Goal: Task Accomplishment & Management: Manage account settings

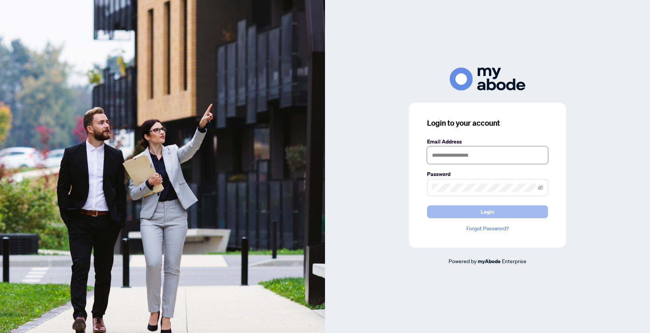
type input "**********"
click at [467, 209] on button "Login" at bounding box center [487, 212] width 121 height 13
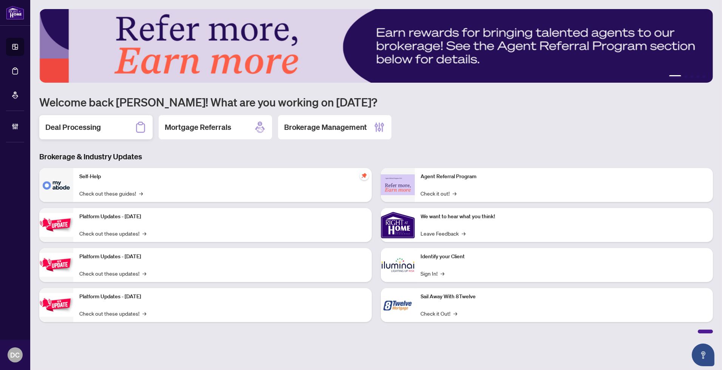
click at [106, 130] on div "Deal Processing" at bounding box center [95, 127] width 113 height 24
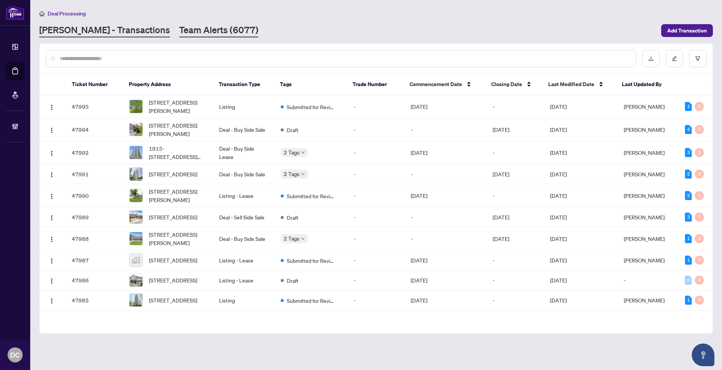
click at [182, 28] on link "Team Alerts (6077)" at bounding box center [218, 31] width 79 height 14
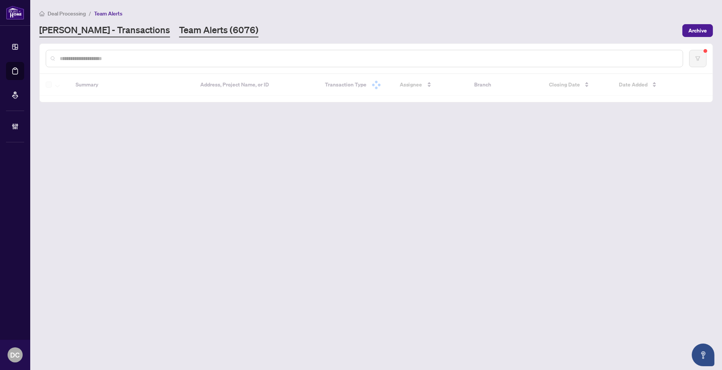
click at [97, 33] on link "RAHR - Transactions" at bounding box center [104, 31] width 131 height 14
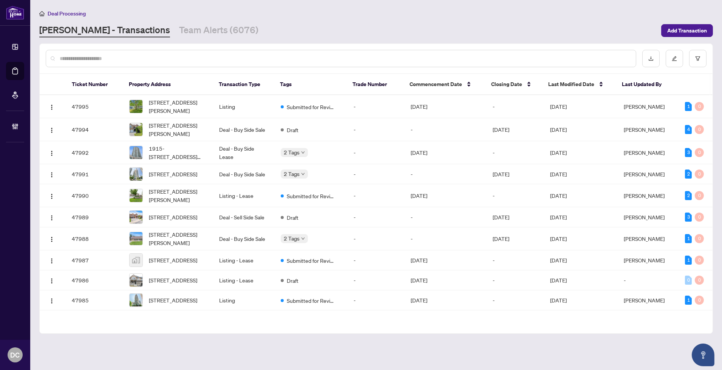
click at [103, 62] on div at bounding box center [341, 58] width 591 height 17
click at [152, 59] on input "text" at bounding box center [345, 58] width 570 height 8
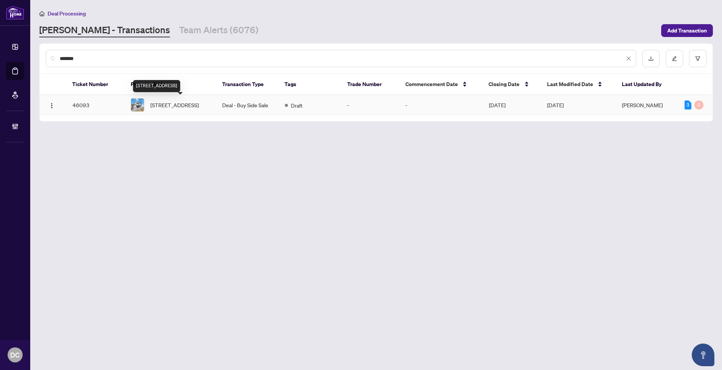
type input "*******"
click at [179, 107] on span "4 Art Welsh Lane, Brock, Ontario L0C 1H0, Canada" at bounding box center [174, 105] width 48 height 8
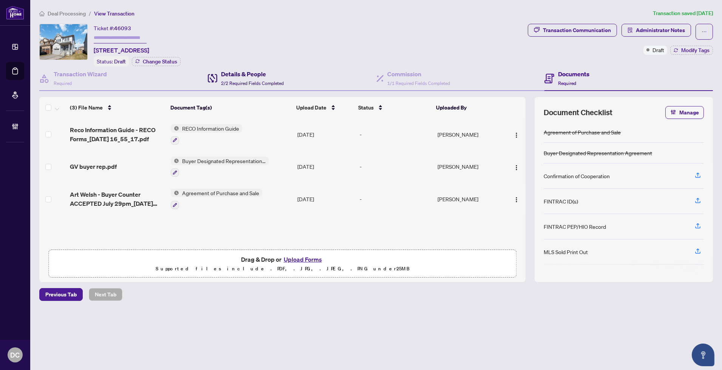
click at [245, 83] on span "2/2 Required Fields Completed" at bounding box center [252, 84] width 63 height 6
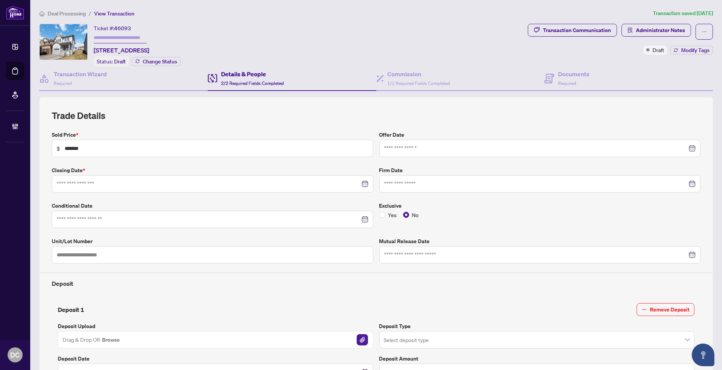
type input "**********"
drag, startPoint x: 395, startPoint y: 74, endPoint x: 247, endPoint y: 65, distance: 147.8
click at [395, 74] on h4 "Commission" at bounding box center [419, 74] width 63 height 9
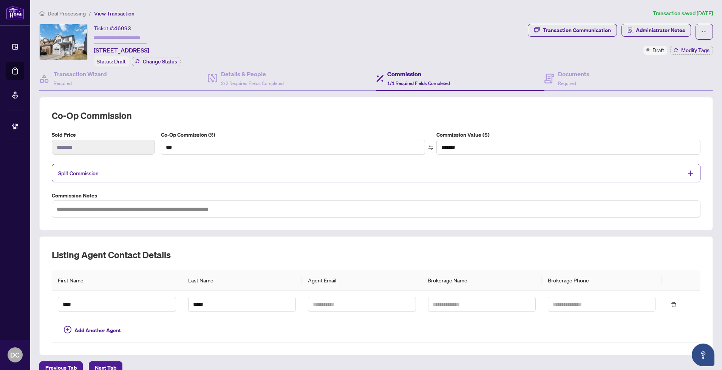
scroll to position [38, 0]
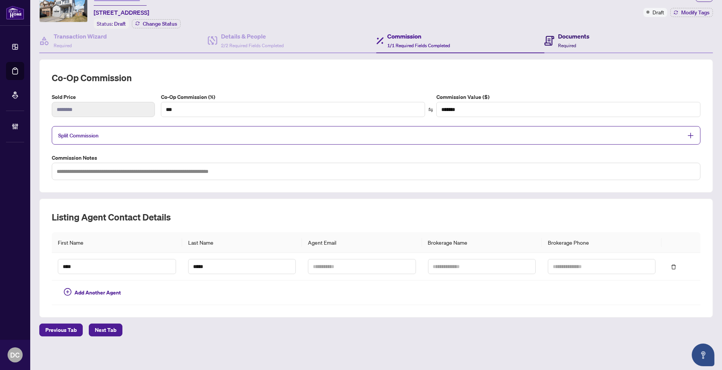
click at [552, 41] on div "Documents Required" at bounding box center [567, 41] width 45 height 18
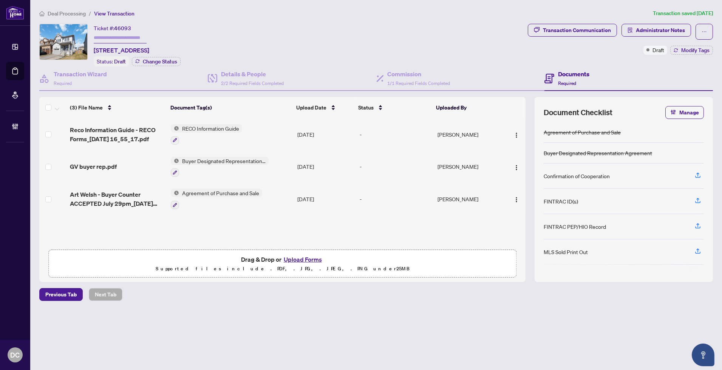
scroll to position [0, 0]
click at [247, 203] on div at bounding box center [216, 204] width 91 height 9
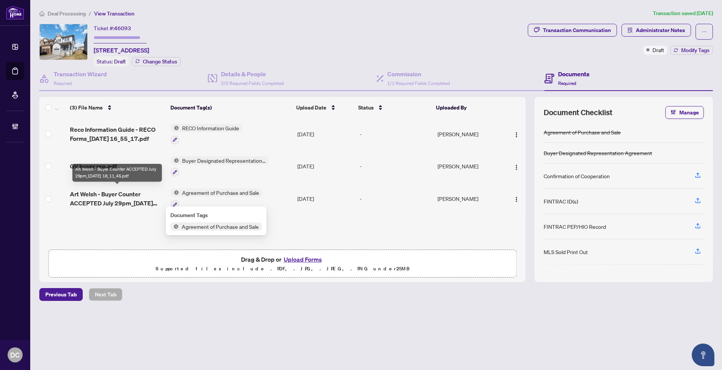
click at [141, 192] on span "Art Welsh - Buyer Counter ACCEPTED July 29pm_2025-07-29 18_11_45.pdf" at bounding box center [117, 199] width 95 height 18
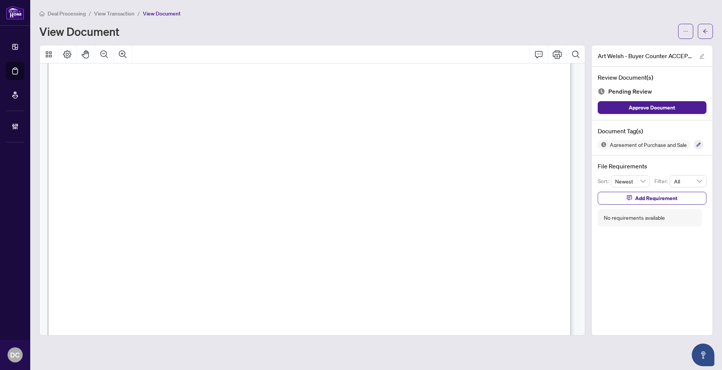
scroll to position [3781, 0]
click at [710, 31] on button "button" at bounding box center [705, 31] width 15 height 15
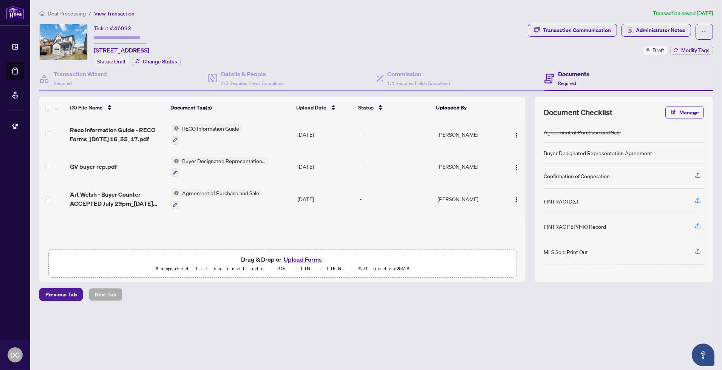
click at [70, 13] on span "Deal Processing" at bounding box center [67, 13] width 38 height 7
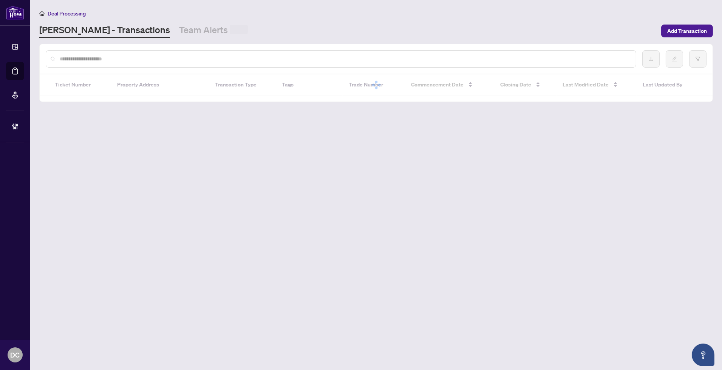
click at [127, 59] on input "text" at bounding box center [345, 59] width 570 height 8
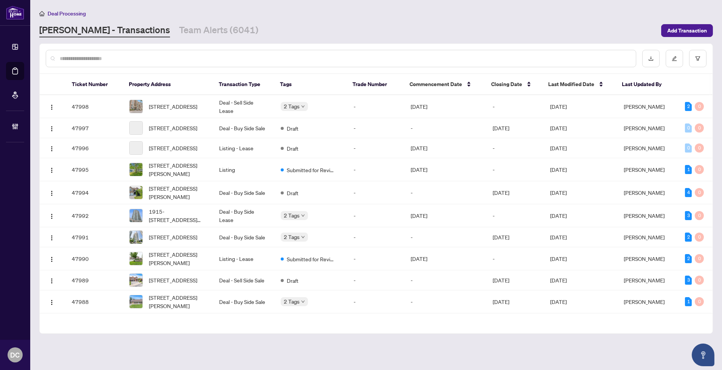
paste input "*******"
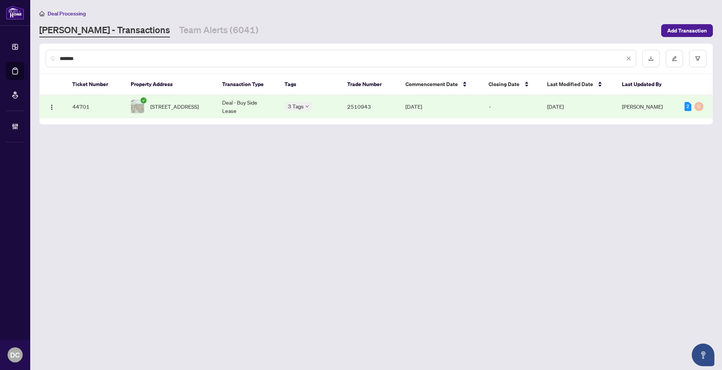
type input "*******"
click at [361, 212] on main "Deal Processing RAHR - Transactions Team Alerts (6041) Add Transaction ******* …" at bounding box center [376, 185] width 692 height 370
click at [369, 198] on main "Deal Processing RAHR - Transactions Team Alerts (6041) Add Transaction ******* …" at bounding box center [376, 185] width 692 height 370
click at [383, 214] on main "Deal Processing RAHR - Transactions Team Alerts (6041) Add Transaction ******* …" at bounding box center [376, 185] width 692 height 370
drag, startPoint x: 186, startPoint y: 113, endPoint x: 6, endPoint y: 95, distance: 181.2
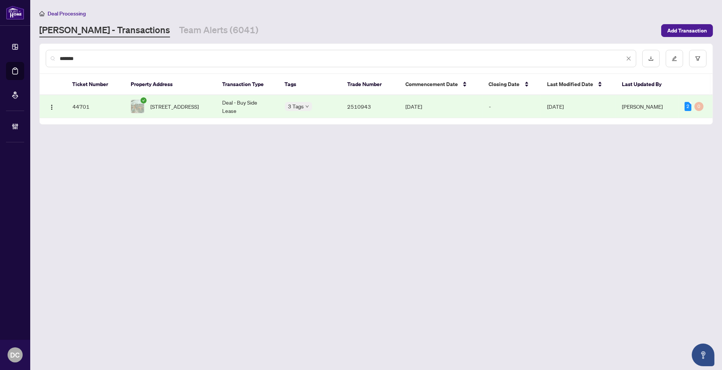
click at [186, 111] on span "24-4230 Fieldgate Dr, Mississauga, Ontario L4W 2M5, Canada" at bounding box center [174, 106] width 48 height 8
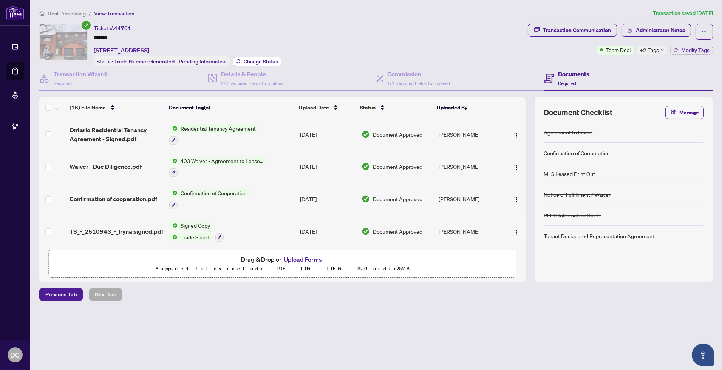
click at [275, 63] on span "Change Status" at bounding box center [261, 61] width 34 height 5
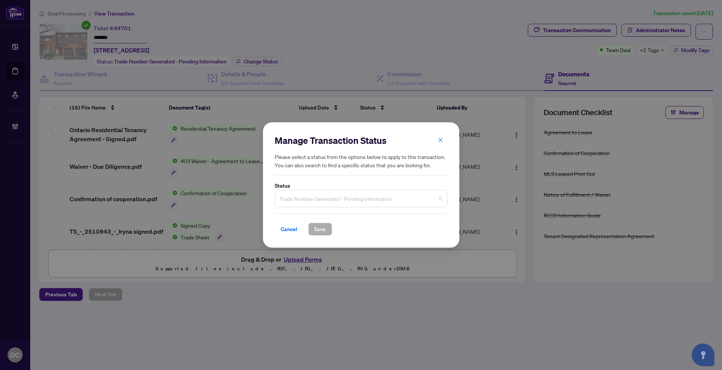
click at [409, 202] on span "Trade Number Generated - Pending Information" at bounding box center [361, 199] width 163 height 14
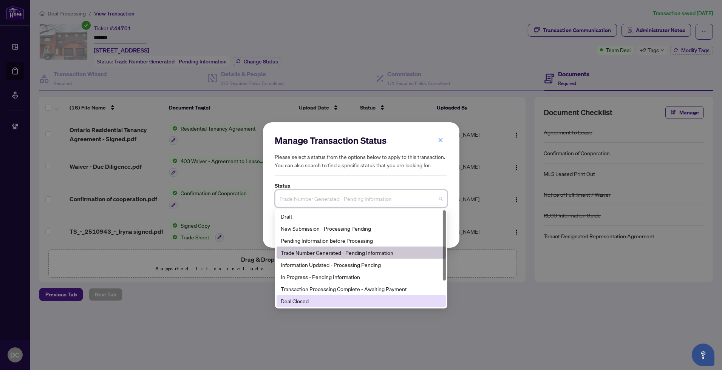
click at [331, 298] on div "Deal Closed" at bounding box center [361, 301] width 160 height 8
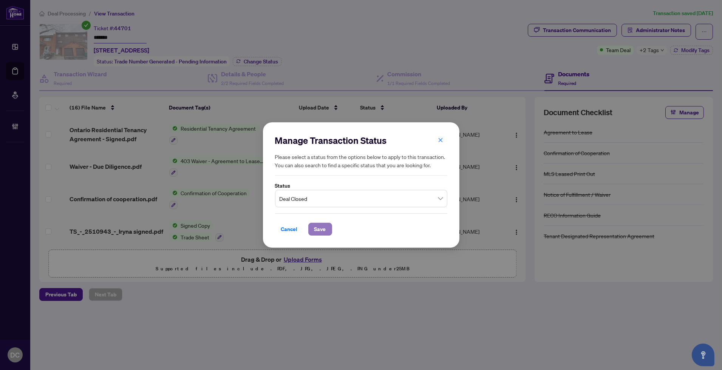
click at [318, 223] on span "Save" at bounding box center [321, 229] width 12 height 12
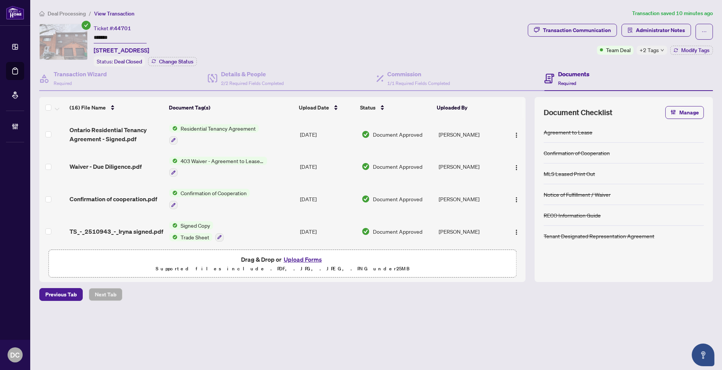
click at [451, 104] on th "Uploaded By" at bounding box center [468, 107] width 68 height 21
click at [388, 108] on div "Status" at bounding box center [395, 108] width 71 height 8
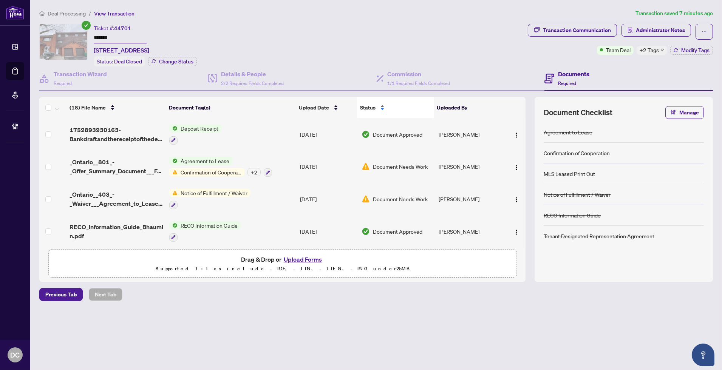
click at [388, 108] on div "Status" at bounding box center [395, 108] width 71 height 8
click at [324, 104] on span "Upload Date" at bounding box center [314, 108] width 30 height 8
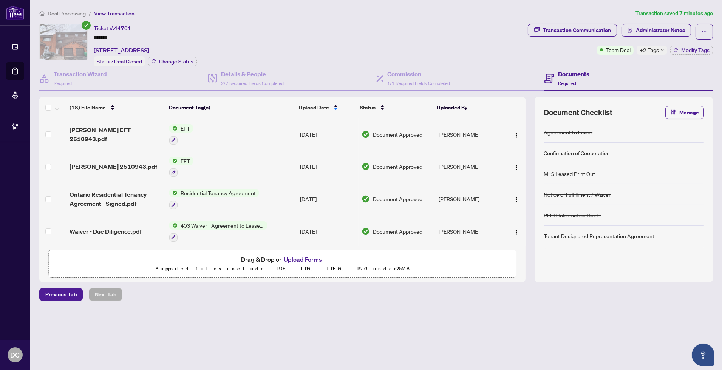
click at [61, 14] on span "Deal Processing" at bounding box center [67, 13] width 38 height 7
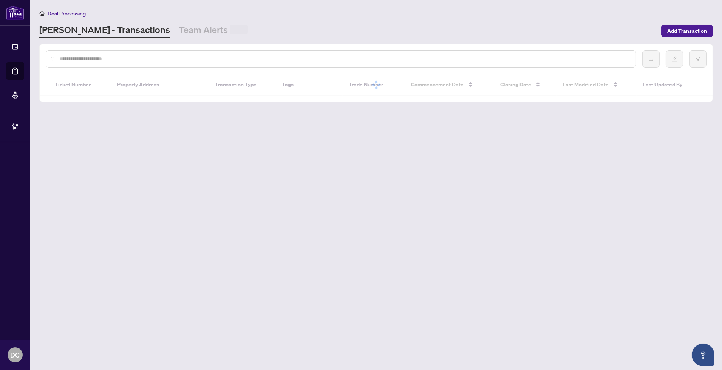
click at [191, 62] on div at bounding box center [341, 58] width 591 height 17
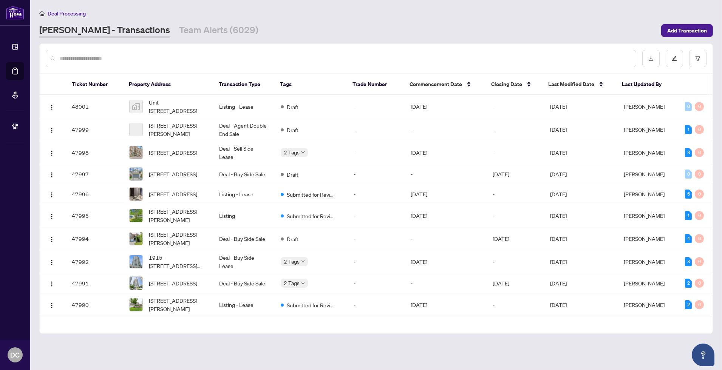
click at [194, 57] on input "text" at bounding box center [345, 58] width 570 height 8
paste input "**********"
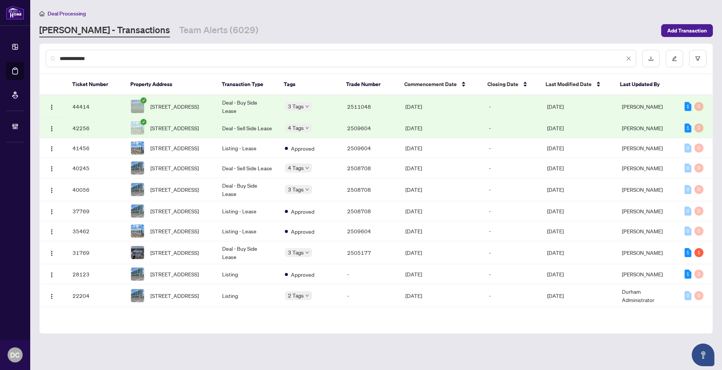
type input "**********"
click at [199, 106] on span "714-509 Dundas St, Oakville, Ontario L6M 4M2, Canada" at bounding box center [174, 106] width 48 height 8
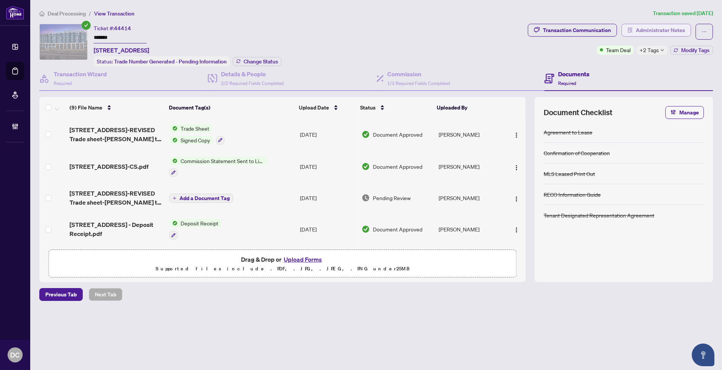
click at [646, 31] on span "Administrator Notes" at bounding box center [660, 30] width 49 height 12
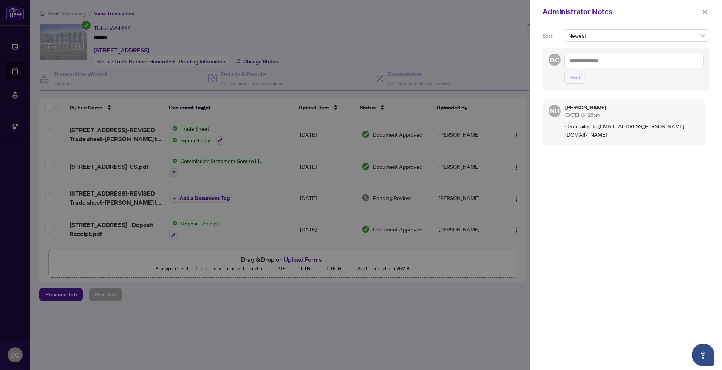
click at [593, 63] on textarea at bounding box center [635, 61] width 140 height 14
click at [633, 62] on textarea "**********" at bounding box center [635, 61] width 140 height 14
paste textarea "**********"
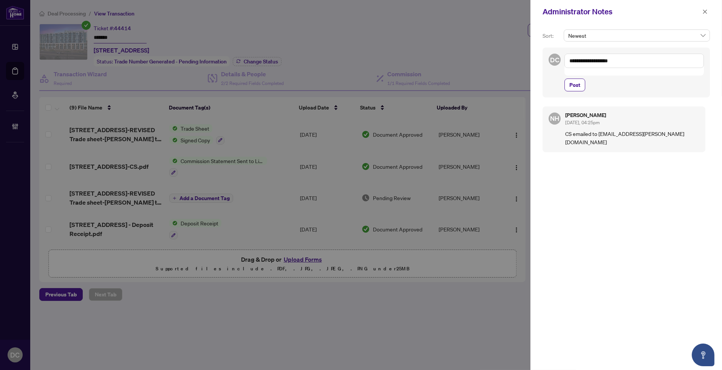
type textarea "**********"
click at [580, 79] on span "Post" at bounding box center [575, 85] width 11 height 12
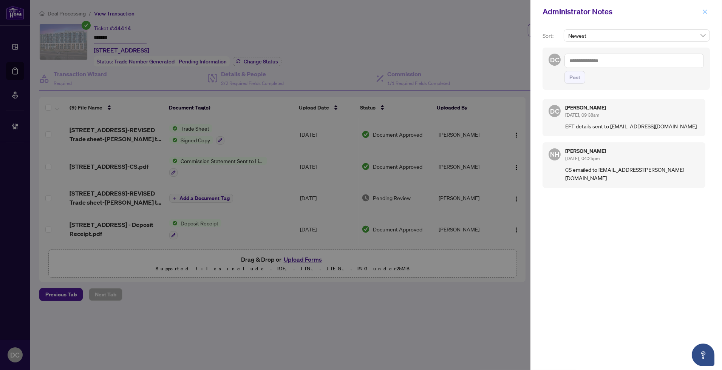
click at [706, 9] on icon "close" at bounding box center [705, 11] width 5 height 5
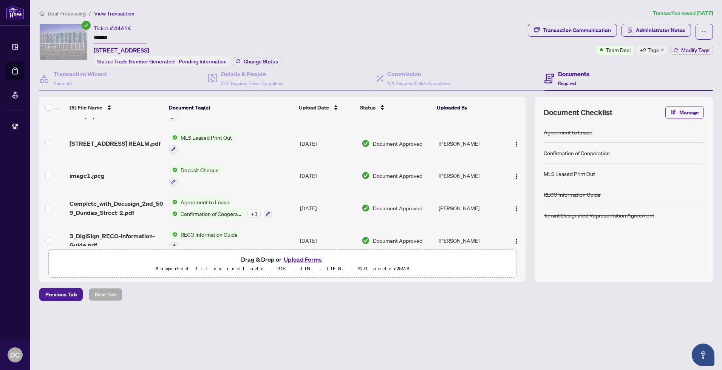
scroll to position [126, 0]
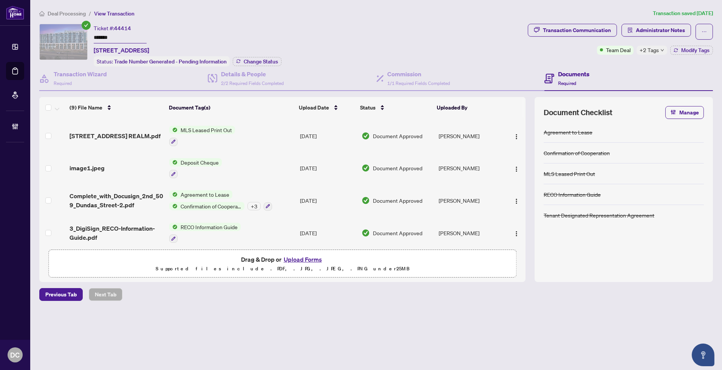
click at [212, 202] on span "Confirmation of Cooperation" at bounding box center [211, 206] width 67 height 8
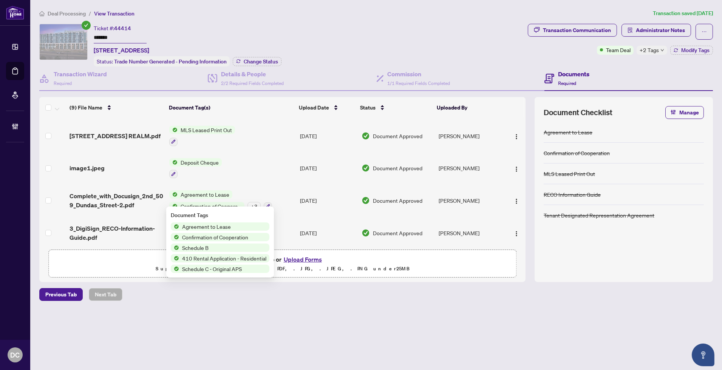
click at [144, 201] on span "Complete_with_Docusign_2nd_509_Dundas_Street-2.pdf" at bounding box center [117, 201] width 94 height 18
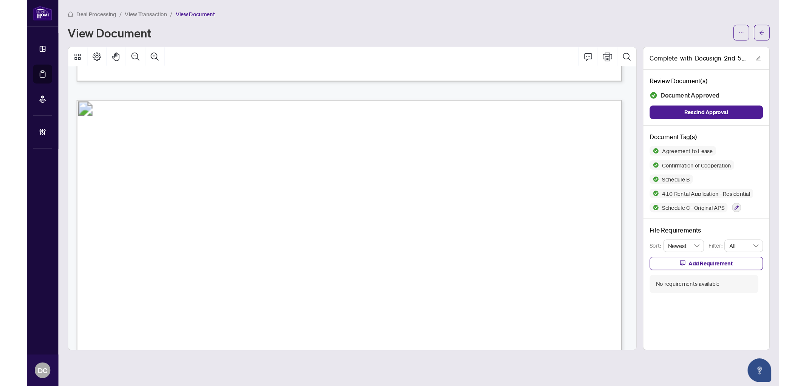
scroll to position [2167, 0]
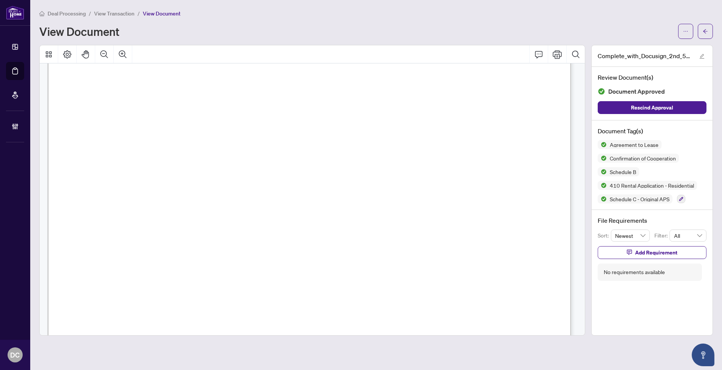
click at [76, 11] on span "Deal Processing" at bounding box center [67, 13] width 38 height 7
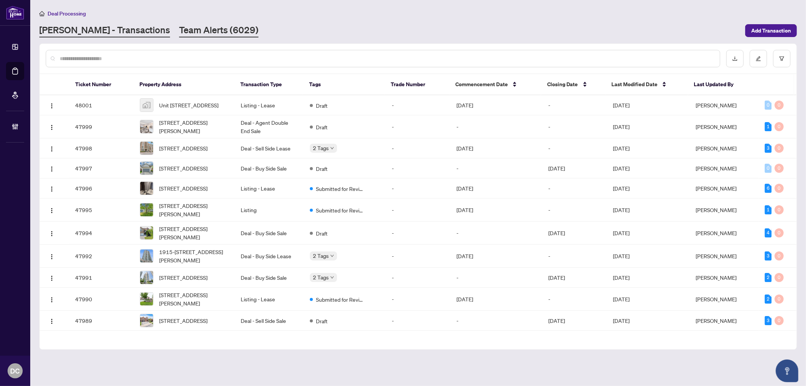
click at [203, 34] on link "Team Alerts (6029)" at bounding box center [218, 31] width 79 height 14
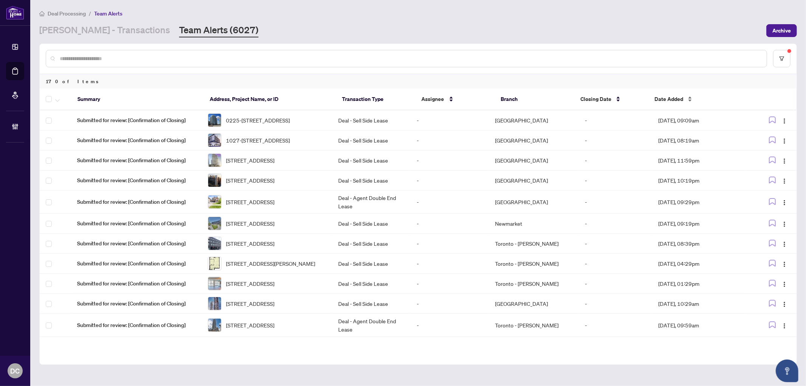
click at [678, 98] on span "Date Added" at bounding box center [669, 99] width 29 height 8
click at [722, 59] on button "button" at bounding box center [781, 58] width 17 height 17
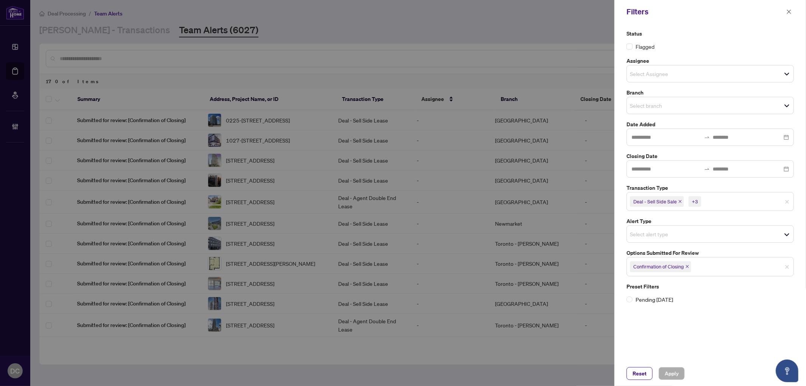
click at [687, 267] on icon "close" at bounding box center [688, 267] width 4 height 4
click at [708, 269] on span "Select options submitted for review" at bounding box center [710, 265] width 167 height 11
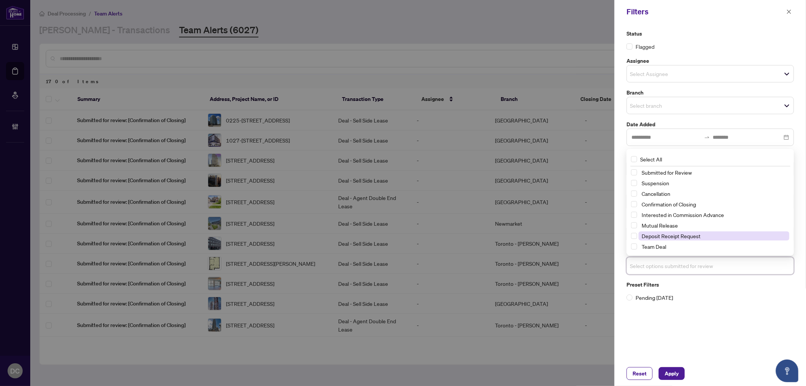
click at [682, 235] on span "Deposit Receipt Request" at bounding box center [671, 236] width 59 height 7
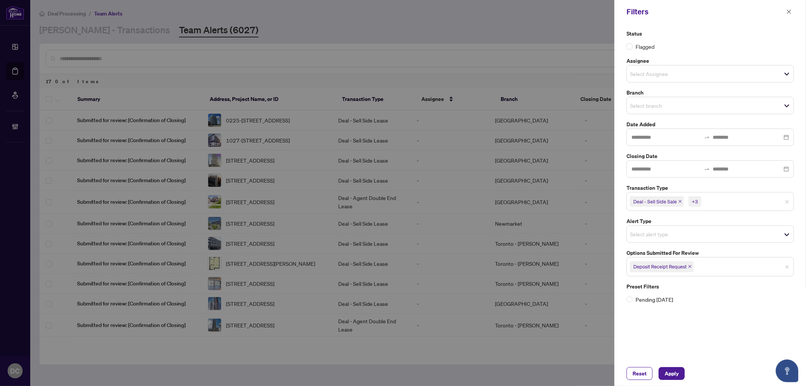
drag, startPoint x: 645, startPoint y: 371, endPoint x: 652, endPoint y: 361, distance: 12.0
click at [645, 370] on span "Reset" at bounding box center [640, 373] width 14 height 12
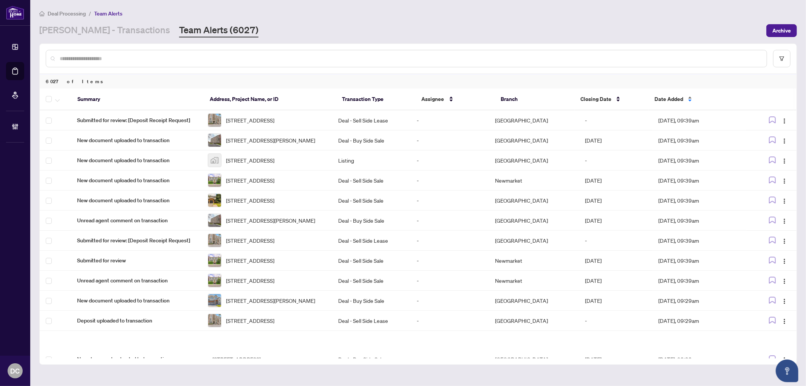
click at [667, 100] on span "Date Added" at bounding box center [669, 99] width 29 height 8
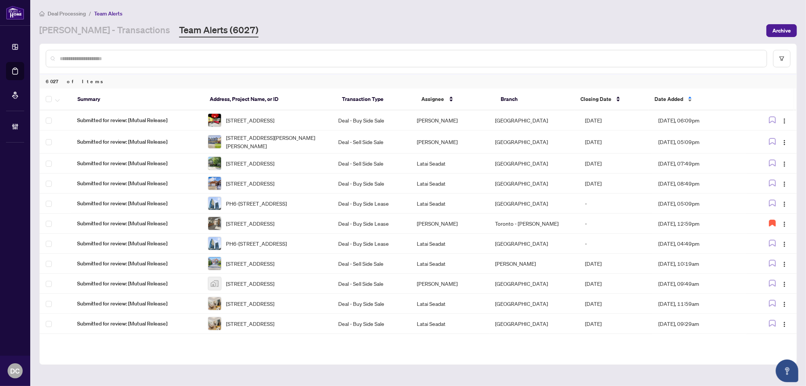
click at [667, 100] on span "Date Added" at bounding box center [669, 99] width 29 height 8
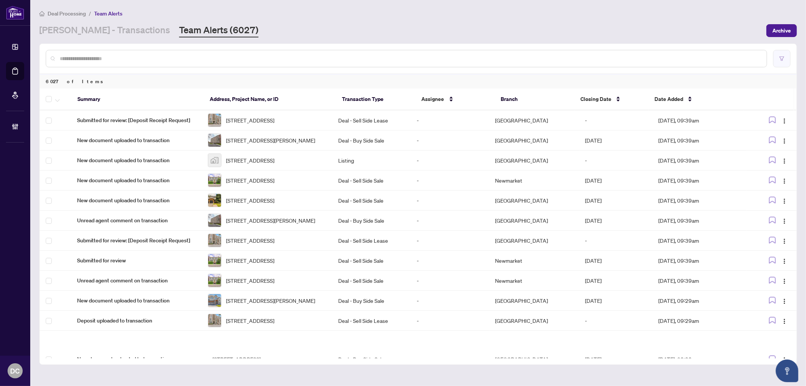
click at [722, 60] on button "button" at bounding box center [781, 58] width 17 height 17
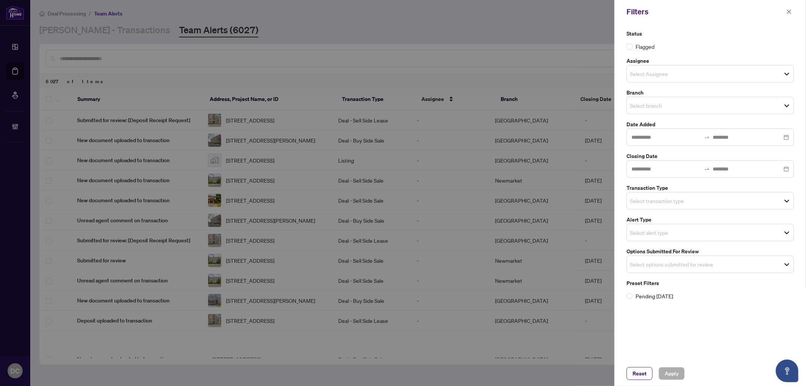
click at [708, 235] on span "Select alert type" at bounding box center [710, 232] width 167 height 11
click at [621, 264] on div "Status Flagged Assignee Select Assignee Branch Select branch Date Added Closing…" at bounding box center [711, 192] width 192 height 338
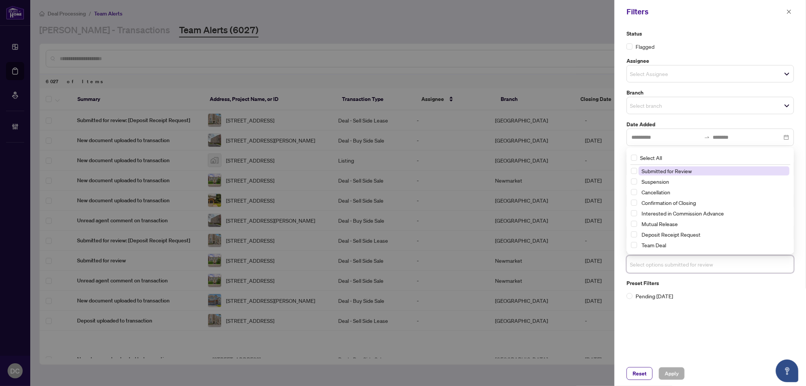
click at [663, 263] on input "search" at bounding box center [656, 264] width 53 height 9
click at [677, 232] on span "Deposit Receipt Request" at bounding box center [671, 234] width 59 height 7
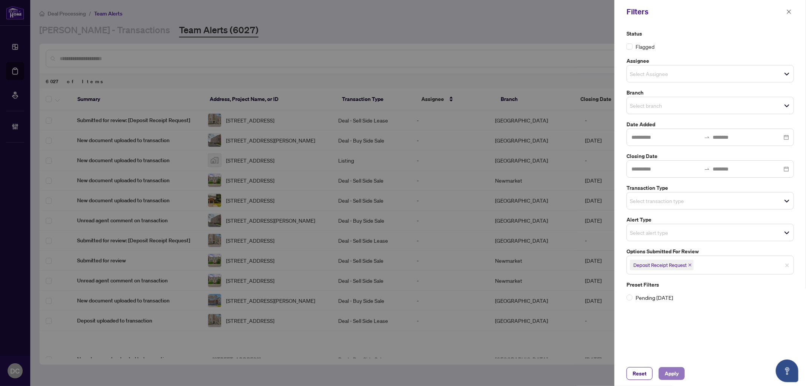
click at [670, 370] on span "Apply" at bounding box center [672, 373] width 14 height 12
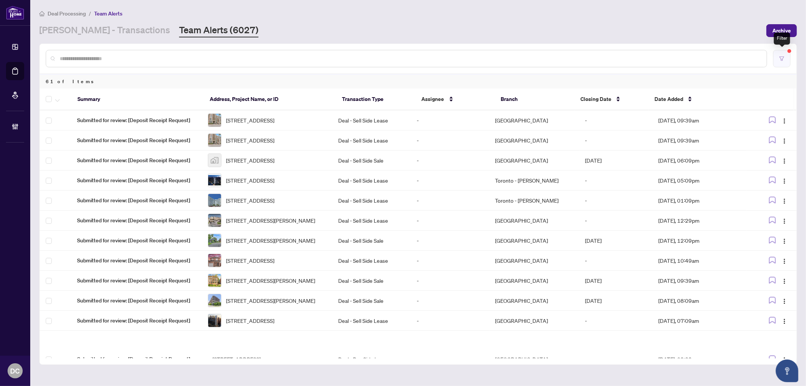
click at [722, 59] on icon "filter" at bounding box center [782, 58] width 5 height 5
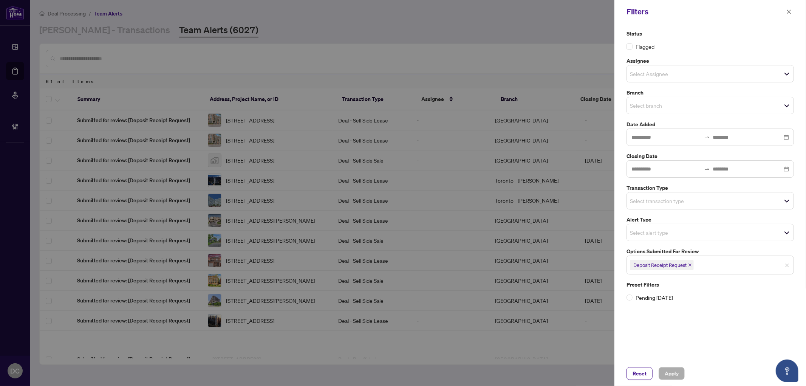
click at [718, 201] on span "Select transaction type" at bounding box center [710, 200] width 167 height 11
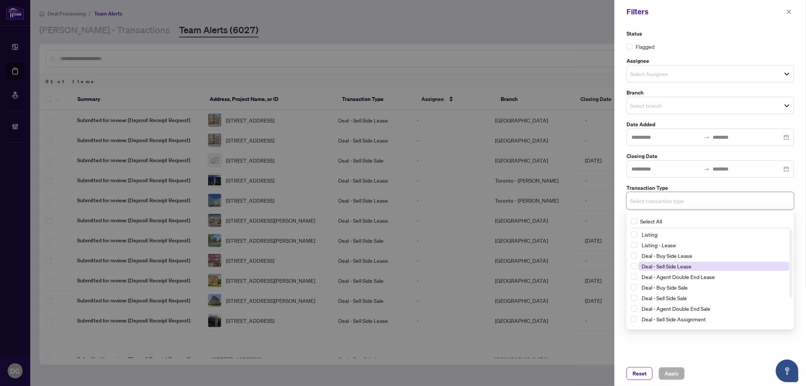
click at [667, 266] on span "Deal - Sell Side Lease" at bounding box center [667, 266] width 50 height 7
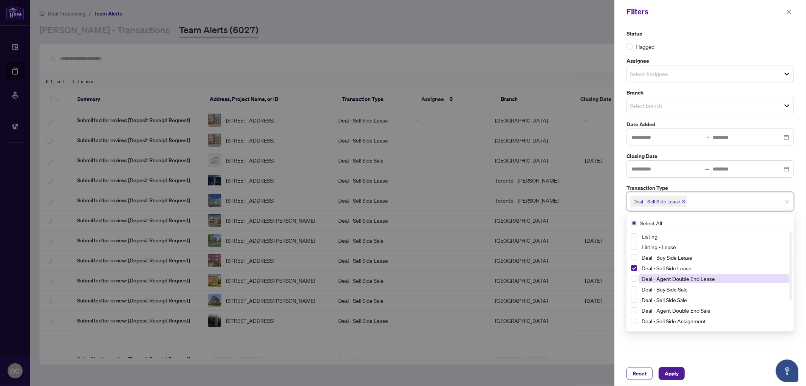
click at [670, 278] on span "Deal - Agent Double End Lease" at bounding box center [678, 278] width 73 height 7
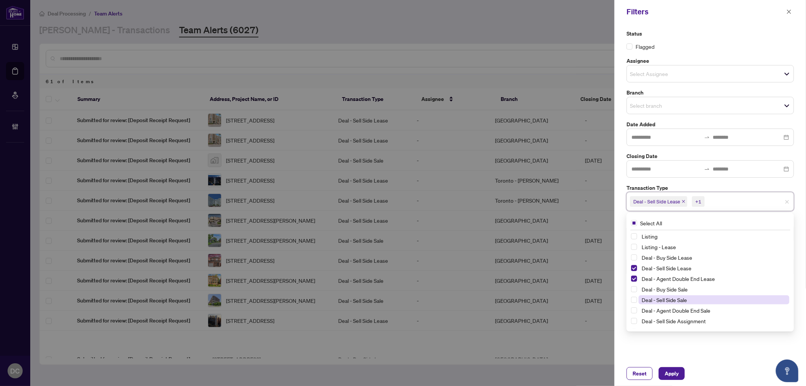
click at [668, 299] on span "Deal - Sell Side Sale" at bounding box center [664, 299] width 45 height 7
click at [685, 287] on span "Deal - Buy Side Sale" at bounding box center [665, 289] width 46 height 7
click at [678, 312] on span "Deal - Agent Double End Sale" at bounding box center [676, 310] width 69 height 7
click at [679, 288] on span "Deal - Buy Side Sale" at bounding box center [665, 289] width 46 height 7
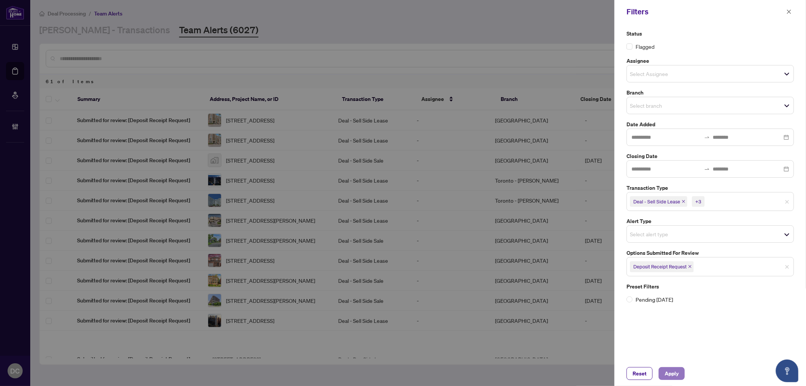
click at [671, 370] on span "Apply" at bounding box center [672, 373] width 14 height 12
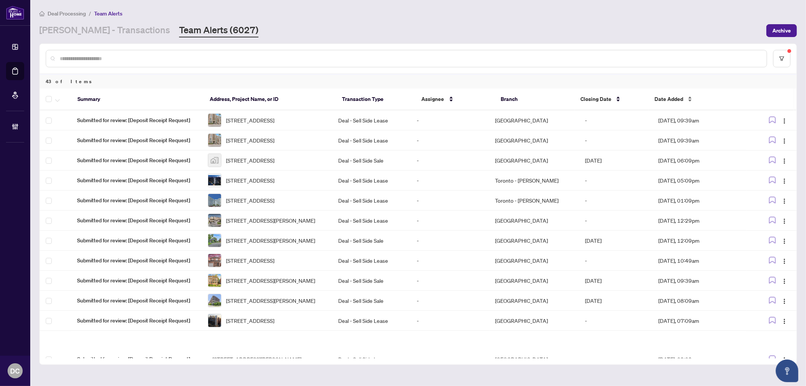
click at [664, 97] on span "Date Added" at bounding box center [669, 99] width 29 height 8
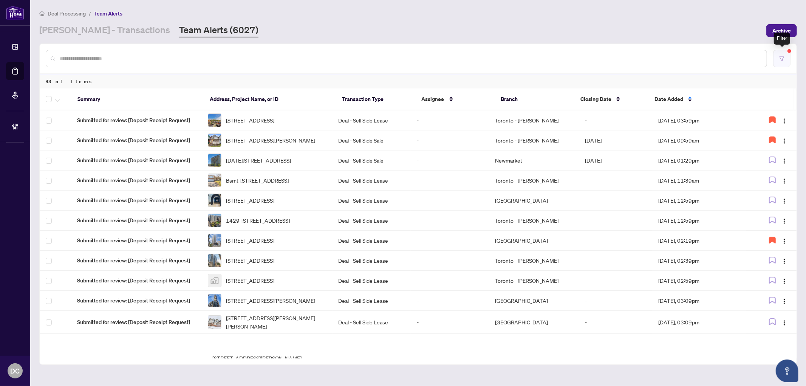
click at [722, 52] on button "button" at bounding box center [781, 58] width 17 height 17
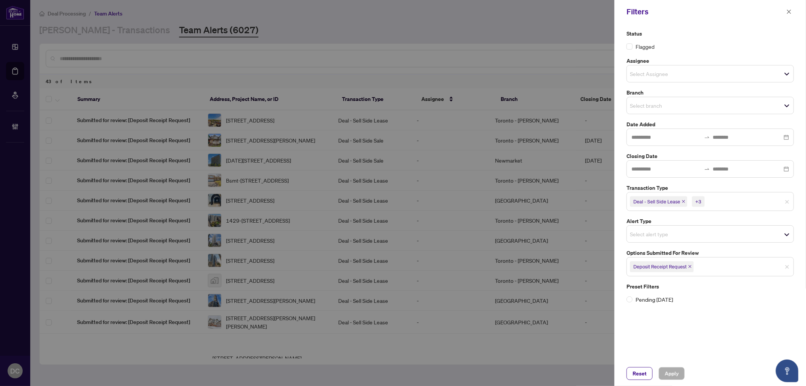
click at [691, 267] on icon "close" at bounding box center [690, 266] width 3 height 3
click at [716, 267] on span "Select options submitted for review" at bounding box center [710, 265] width 167 height 11
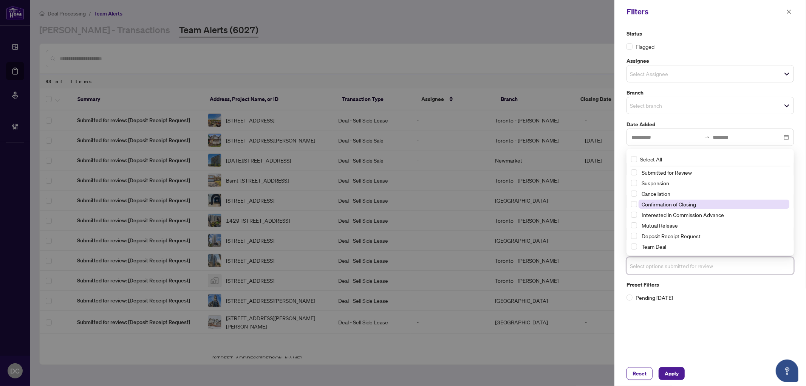
click at [693, 201] on span "Confirmation of Closing" at bounding box center [669, 204] width 54 height 7
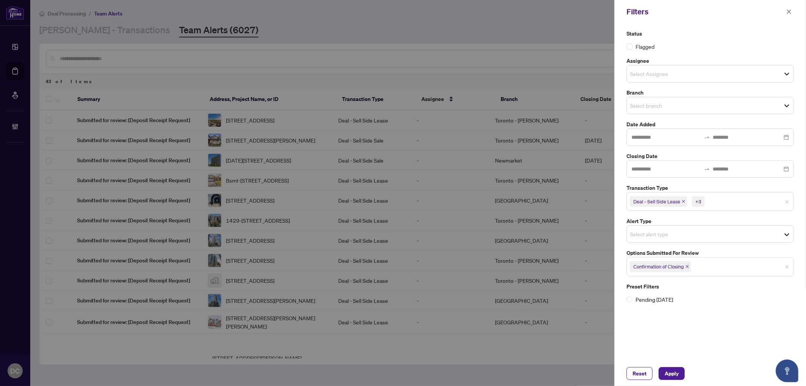
click at [672, 345] on div "Status Flagged Assignee Select Assignee Branch Select branch Date Added Closing…" at bounding box center [711, 192] width 192 height 338
click at [722, 202] on input "search" at bounding box center [733, 201] width 53 height 9
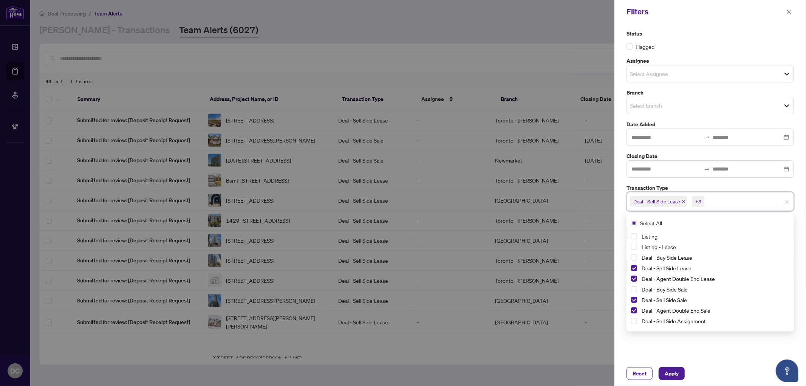
click at [680, 347] on div "Status Flagged Assignee Select Assignee Branch Select branch Date Added Closing…" at bounding box center [711, 192] width 192 height 338
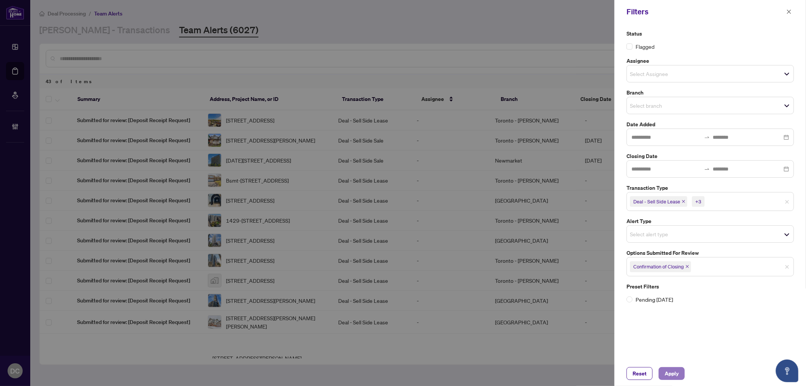
click at [672, 370] on span "Apply" at bounding box center [672, 373] width 14 height 12
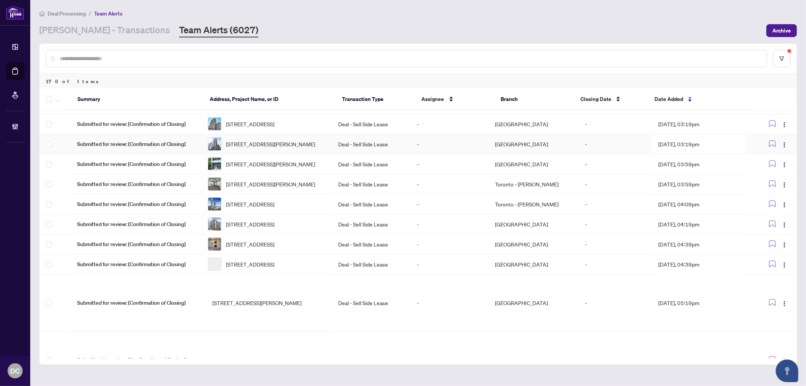
scroll to position [507, 0]
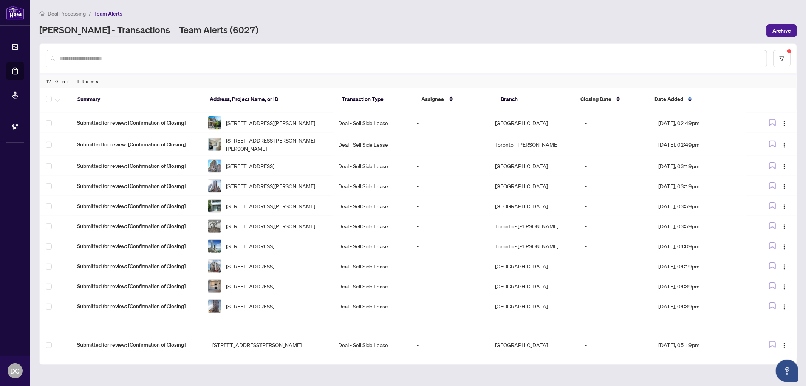
click at [95, 35] on link "RAHR - Transactions" at bounding box center [104, 31] width 131 height 14
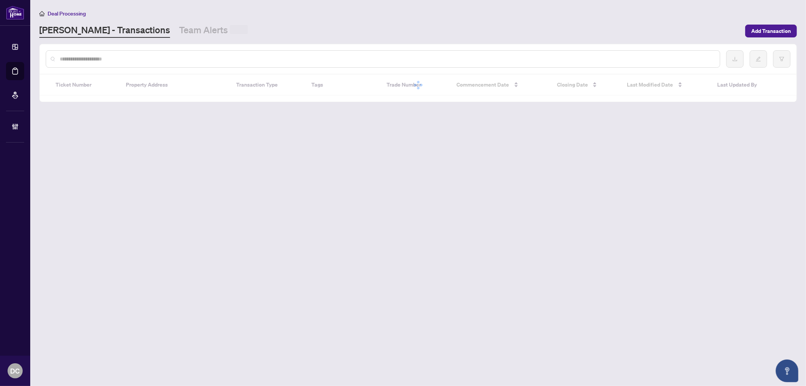
drag, startPoint x: 100, startPoint y: 56, endPoint x: 114, endPoint y: 67, distance: 18.5
click at [100, 56] on input "text" at bounding box center [387, 59] width 654 height 8
paste input "*******"
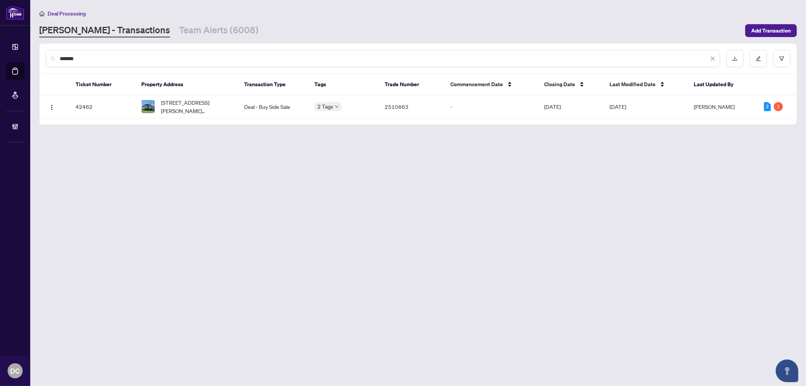
type input "*******"
click at [203, 105] on span "201 Woodley Cres, Milton, Ontario L9T 8B8, Canada" at bounding box center [196, 106] width 71 height 17
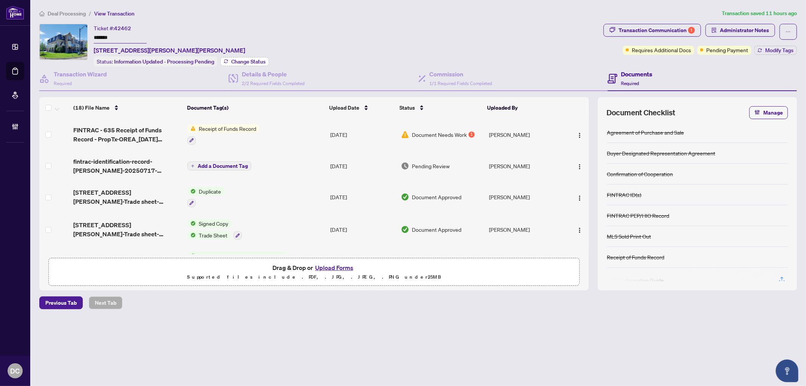
click at [260, 60] on span "Change Status" at bounding box center [248, 61] width 34 height 5
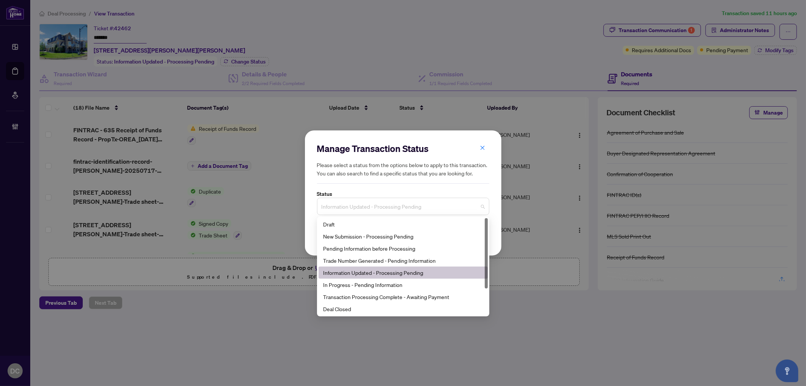
click at [377, 209] on span "Information Updated - Processing Pending" at bounding box center [403, 206] width 163 height 14
click at [355, 309] on div "Deal Closed" at bounding box center [403, 309] width 160 height 8
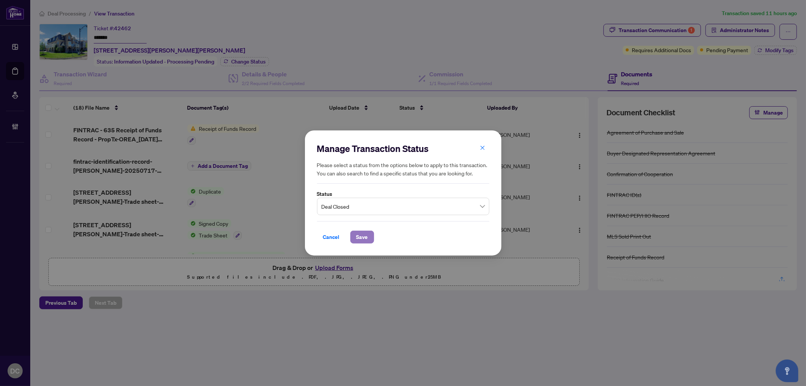
click at [364, 236] on span "Save" at bounding box center [363, 237] width 12 height 12
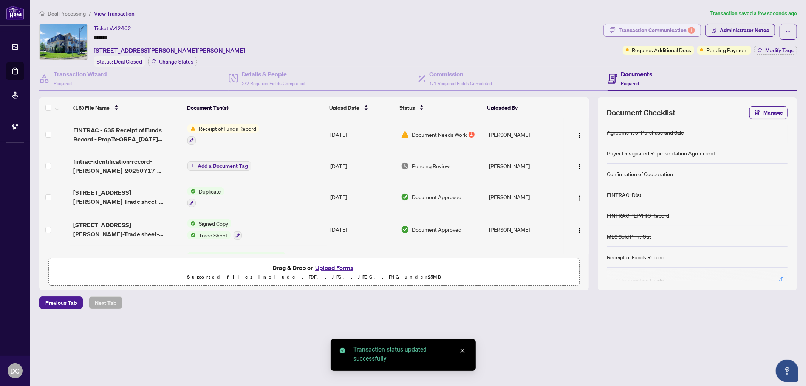
click at [660, 25] on div "Transaction Communication 1" at bounding box center [657, 30] width 76 height 12
type textarea "**********"
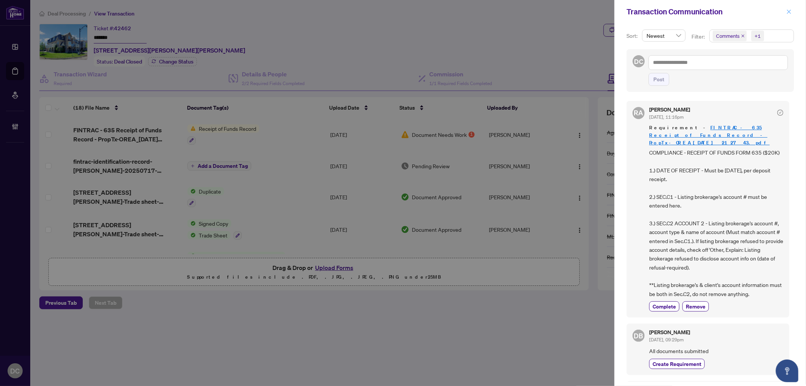
click at [722, 6] on span "button" at bounding box center [789, 12] width 5 height 12
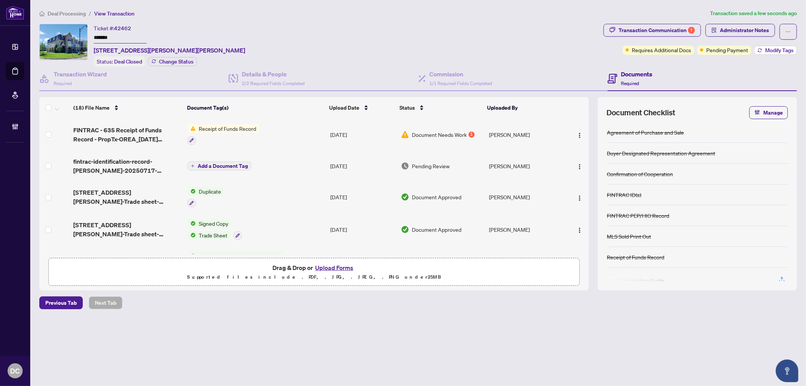
click at [722, 49] on span "Modify Tags" at bounding box center [780, 50] width 28 height 5
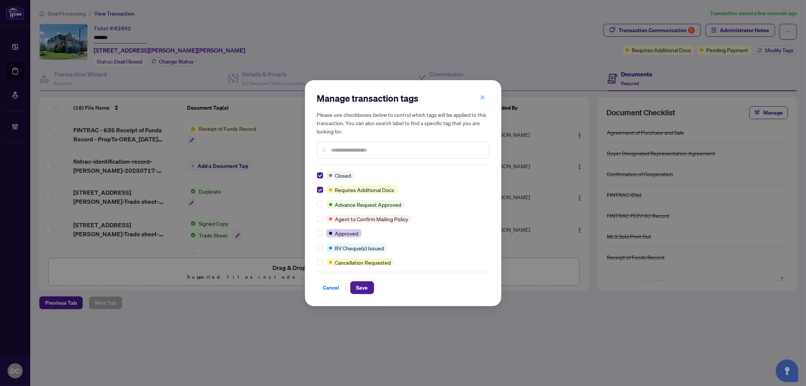
click at [354, 149] on input "text" at bounding box center [407, 150] width 152 height 8
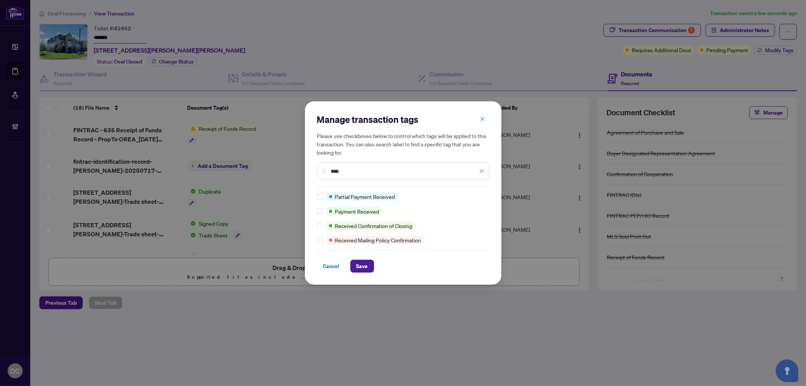
type input "****"
click at [324, 212] on div at bounding box center [321, 211] width 9 height 8
click at [363, 264] on span "Save" at bounding box center [363, 266] width 12 height 12
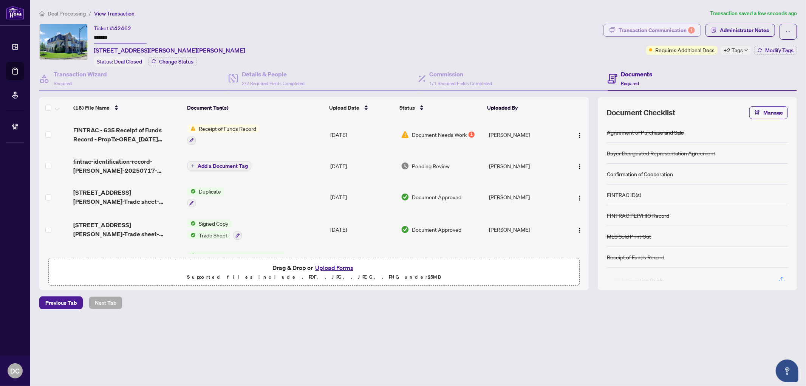
click at [683, 31] on div "Transaction Communication 1" at bounding box center [657, 30] width 76 height 12
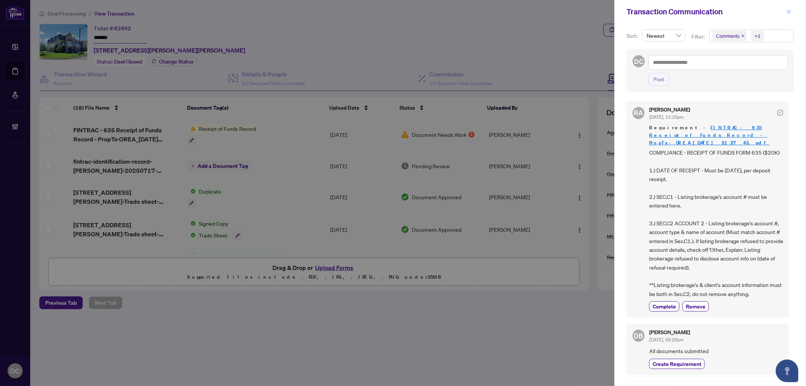
click at [722, 9] on icon "close" at bounding box center [789, 11] width 5 height 5
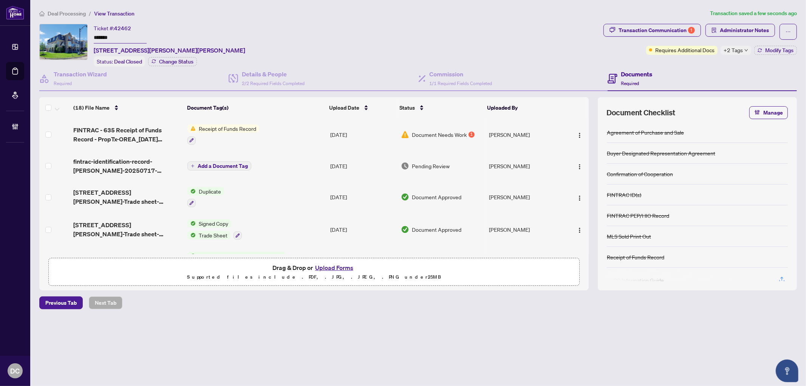
click at [722, 49] on span "+2 Tags" at bounding box center [733, 50] width 19 height 9
click at [666, 61] on div "Transaction Communication 1 Administrator Notes Requires Additional Docs +2 Tag…" at bounding box center [700, 45] width 197 height 43
click at [722, 33] on span "Administrator Notes" at bounding box center [744, 30] width 49 height 12
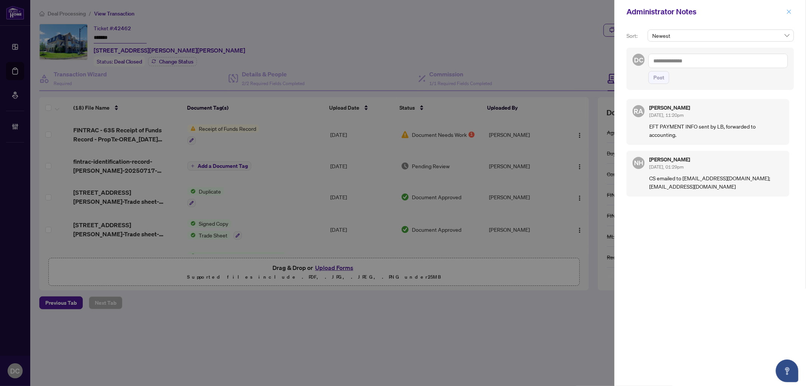
click at [722, 13] on icon "close" at bounding box center [789, 11] width 5 height 5
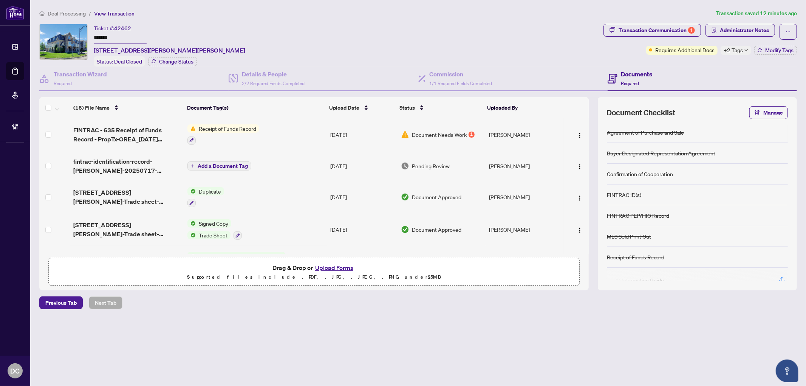
click at [59, 13] on span "Deal Processing" at bounding box center [67, 13] width 38 height 7
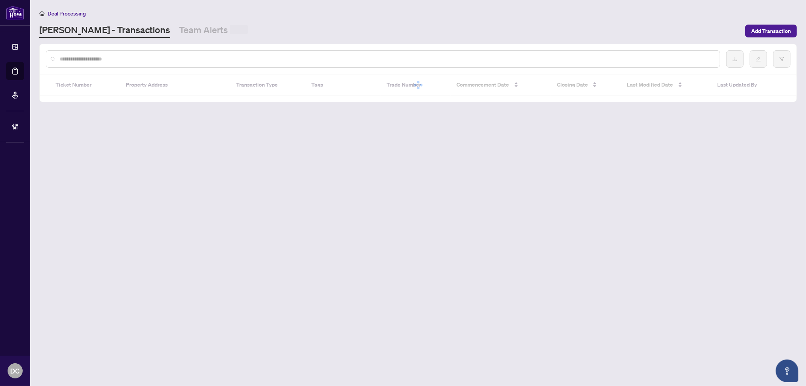
click at [119, 59] on input "text" at bounding box center [387, 59] width 654 height 8
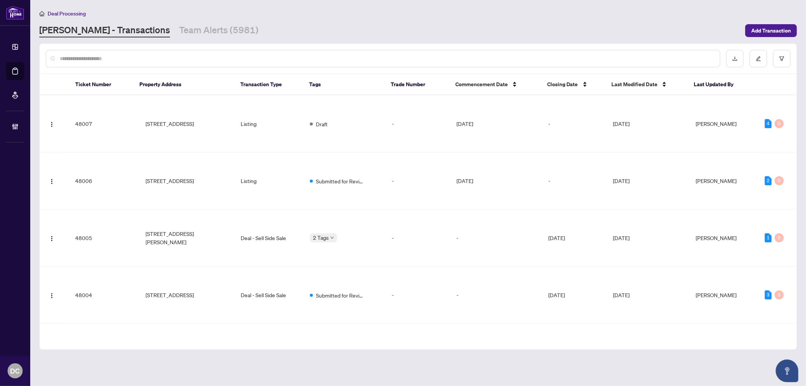
paste input "*******"
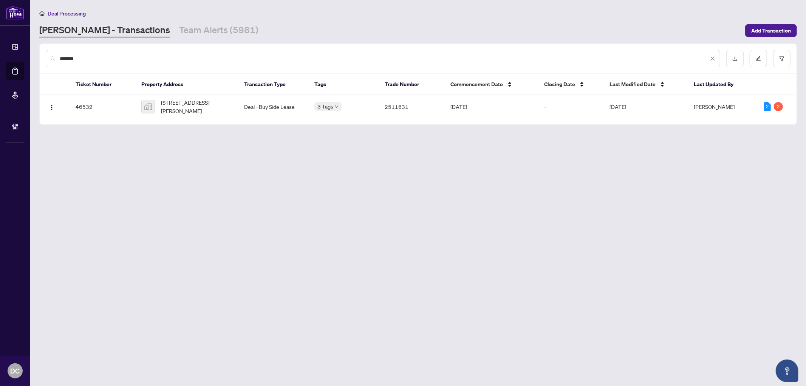
type input "*******"
click at [248, 110] on td "Deal - Buy Side Lease" at bounding box center [274, 106] width 70 height 23
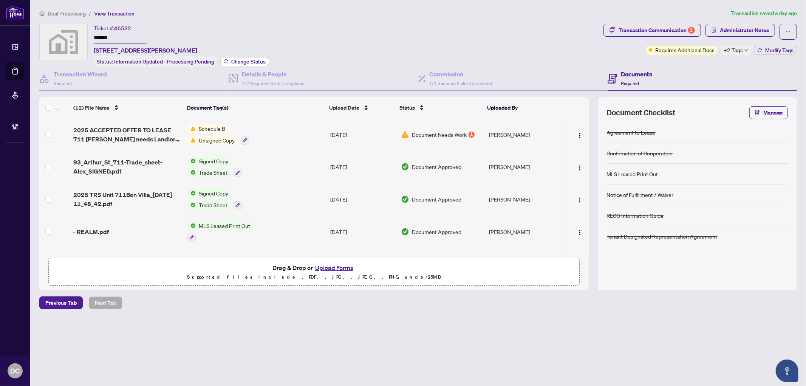
click at [248, 61] on span "Change Status" at bounding box center [248, 61] width 34 height 5
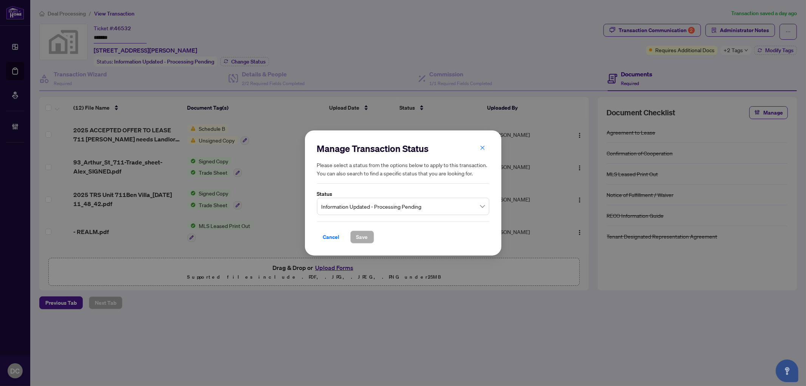
click at [436, 208] on span "Information Updated - Processing Pending" at bounding box center [403, 206] width 163 height 14
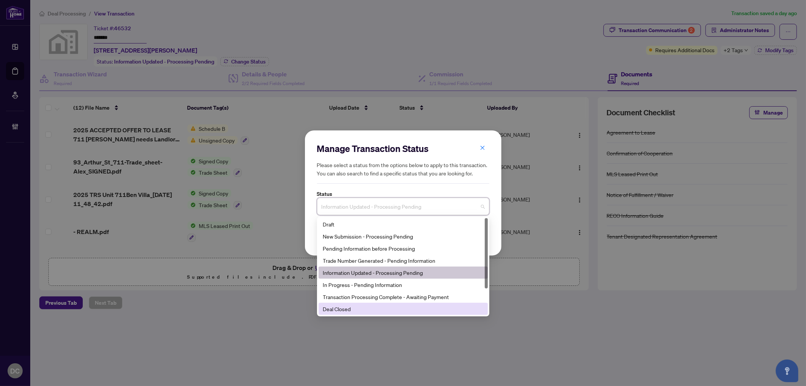
click at [357, 313] on div "Deal Closed" at bounding box center [403, 309] width 160 height 8
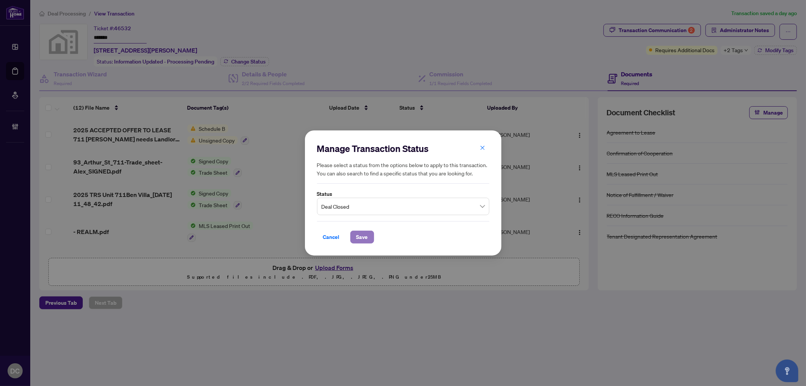
click at [366, 236] on span "Save" at bounding box center [363, 237] width 12 height 12
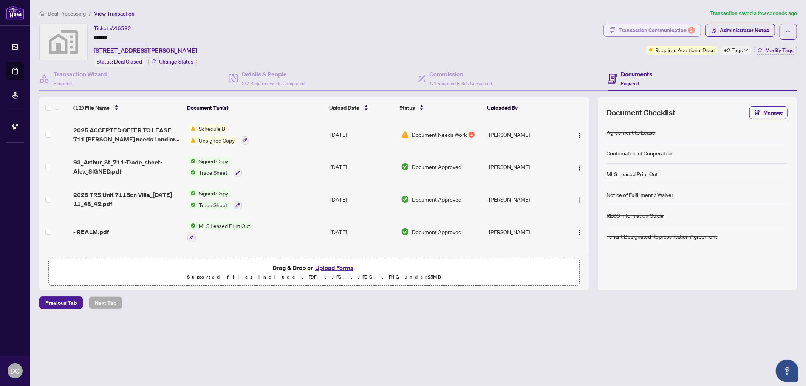
click at [695, 29] on div "2" at bounding box center [691, 30] width 7 height 7
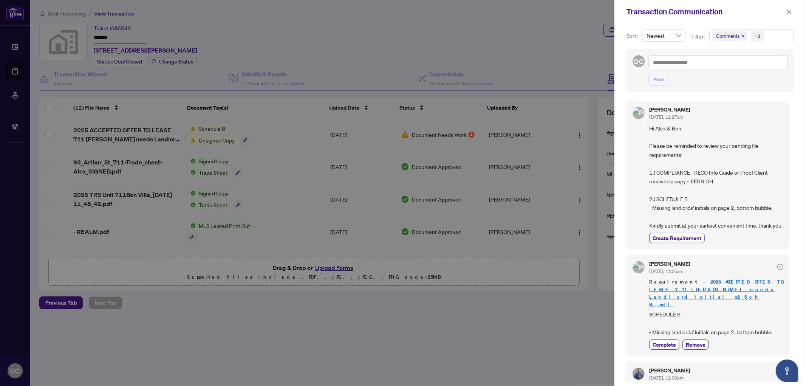
click at [722, 37] on span "Comments +1" at bounding box center [752, 36] width 84 height 12
click at [722, 70] on span "Comments" at bounding box center [738, 67] width 26 height 7
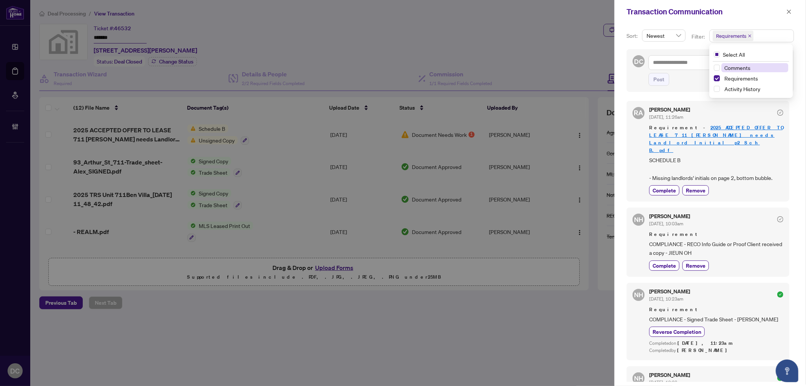
click at [722, 63] on span "Comments" at bounding box center [755, 67] width 67 height 9
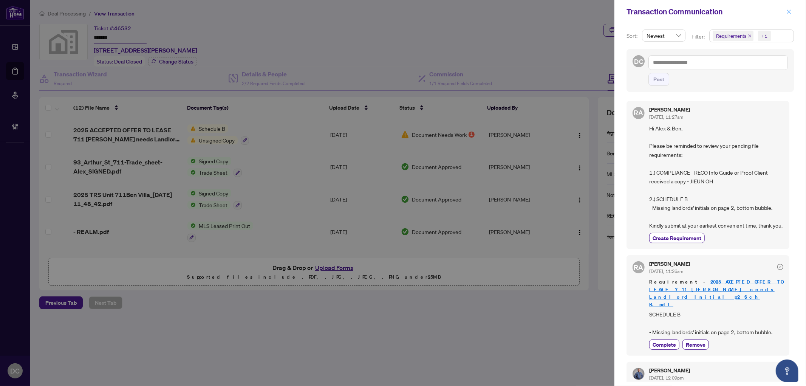
click at [722, 12] on icon "close" at bounding box center [789, 11] width 5 height 5
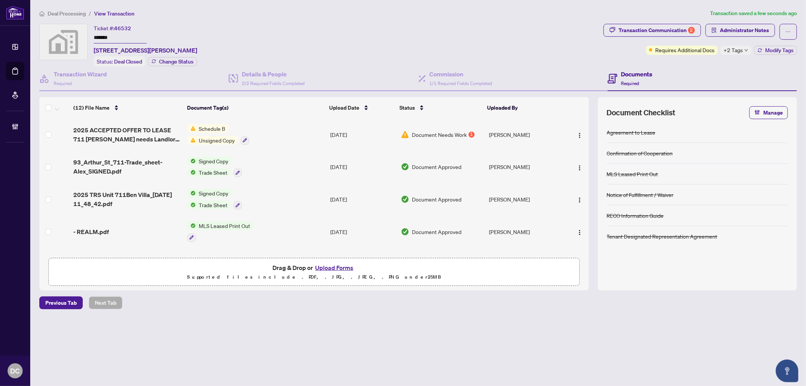
click at [722, 47] on span "+2 Tags" at bounding box center [733, 50] width 19 height 9
click at [704, 69] on div "Documents Required" at bounding box center [702, 79] width 189 height 25
click at [722, 50] on span "Modify Tags" at bounding box center [780, 50] width 28 height 5
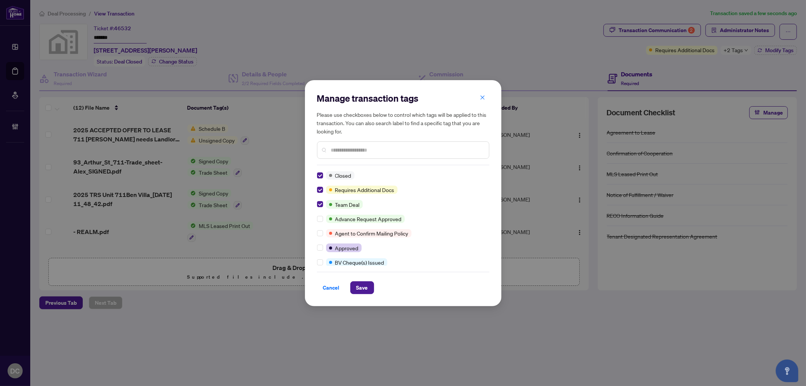
click at [379, 152] on input "text" at bounding box center [407, 150] width 152 height 8
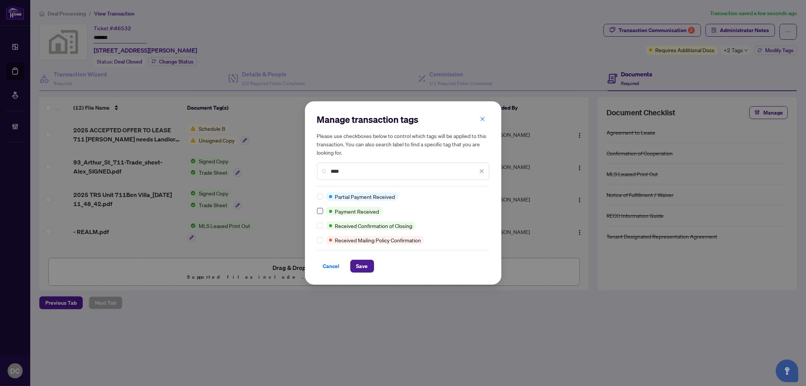
type input "****"
click at [364, 268] on span "Save" at bounding box center [363, 266] width 12 height 12
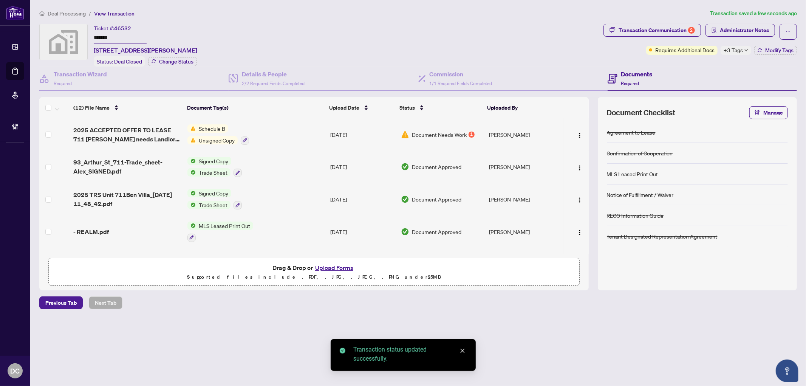
click at [71, 13] on span "Deal Processing" at bounding box center [67, 13] width 38 height 7
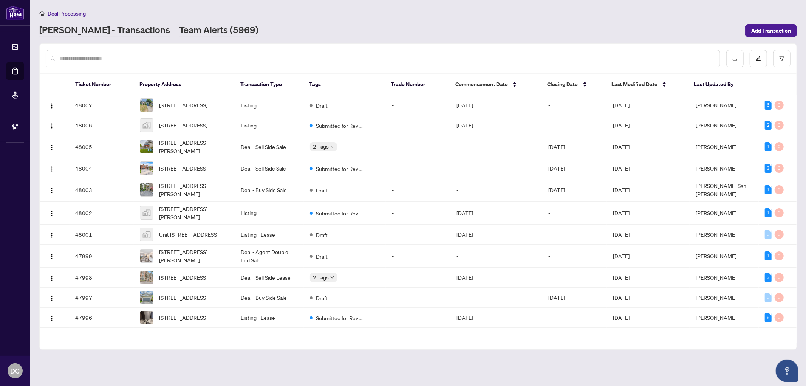
click at [182, 28] on link "Team Alerts (5969)" at bounding box center [218, 31] width 79 height 14
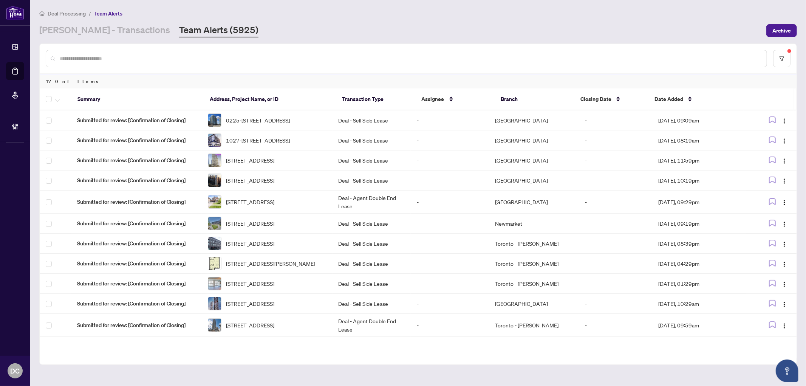
drag, startPoint x: 665, startPoint y: 97, endPoint x: 379, endPoint y: 61, distance: 288.5
click at [665, 97] on span "Date Added" at bounding box center [669, 99] width 29 height 8
click at [105, 30] on link "[PERSON_NAME] - Transactions" at bounding box center [104, 31] width 131 height 14
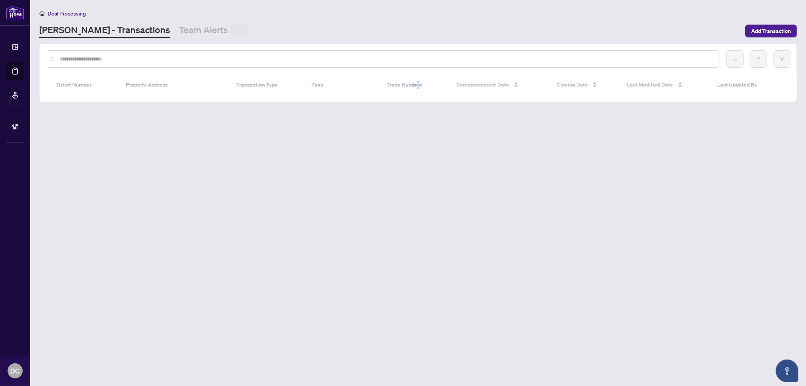
click at [105, 58] on input "text" at bounding box center [387, 59] width 654 height 8
paste input "*******"
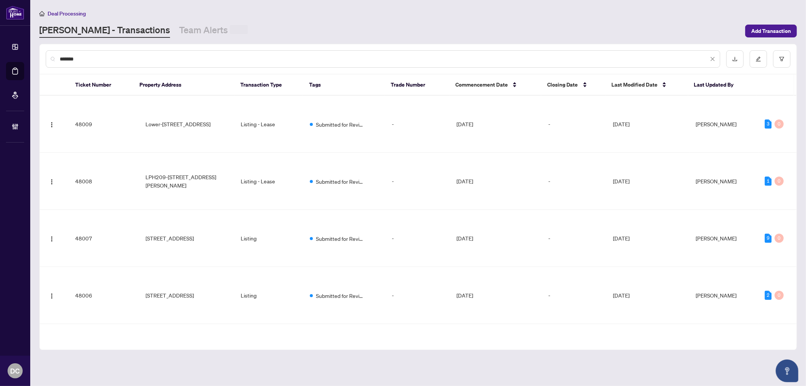
type input "*******"
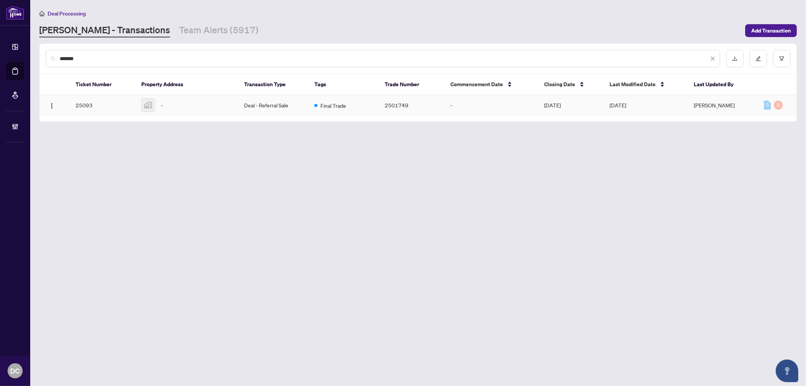
click at [256, 106] on td "Deal - Referral Sale" at bounding box center [274, 105] width 70 height 20
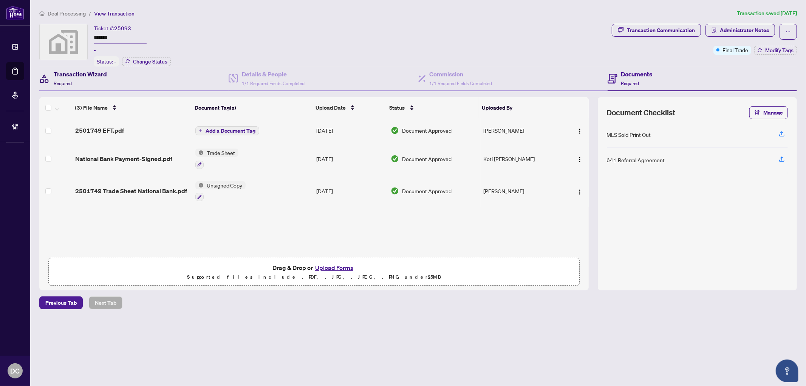
click at [59, 73] on h4 "Transaction Wizard" at bounding box center [80, 74] width 53 height 9
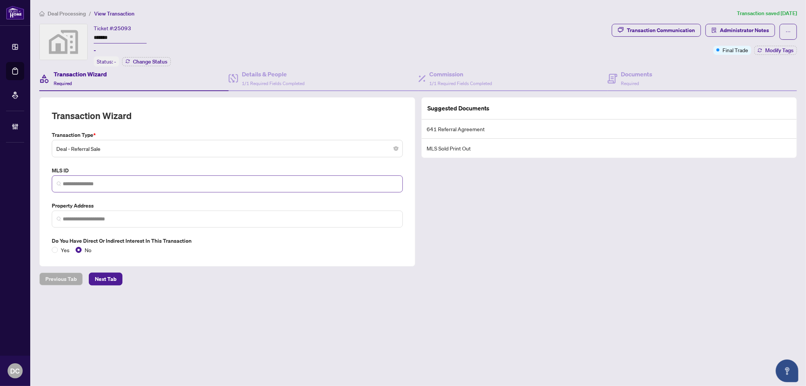
click at [94, 190] on span at bounding box center [227, 183] width 351 height 17
click at [95, 215] on input "search" at bounding box center [230, 219] width 335 height 8
paste input "*********"
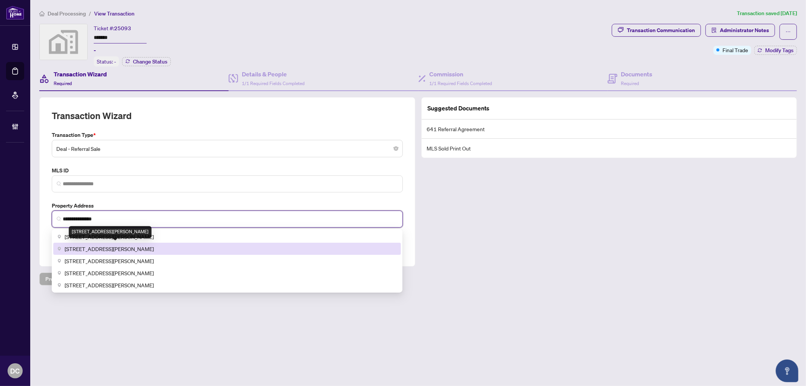
click at [103, 245] on span "90 Dale Avenue #205, Toronto, ON, Canada" at bounding box center [109, 249] width 89 height 8
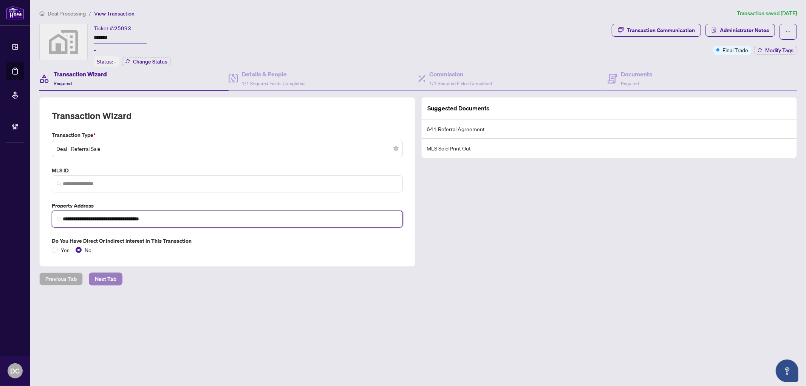
type input "**********"
click at [100, 277] on span "Next Tab" at bounding box center [106, 279] width 22 height 12
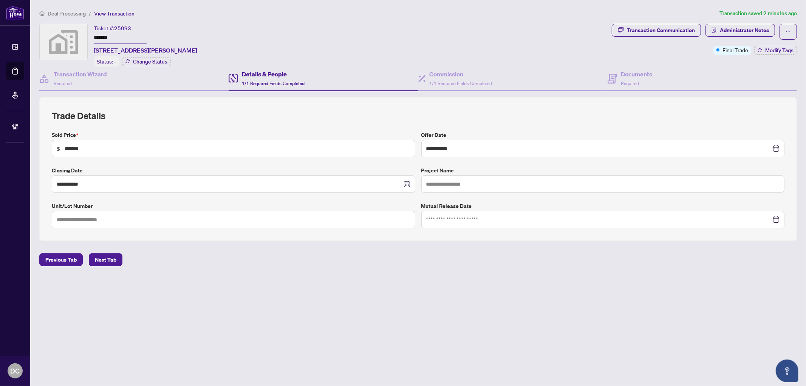
click at [74, 7] on main "**********" at bounding box center [418, 193] width 776 height 386
click at [74, 16] on span "Deal Processing" at bounding box center [67, 13] width 38 height 7
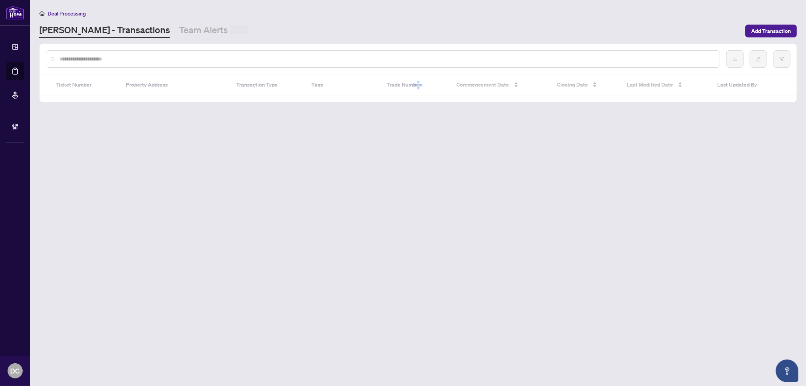
click at [101, 60] on input "text" at bounding box center [387, 59] width 654 height 8
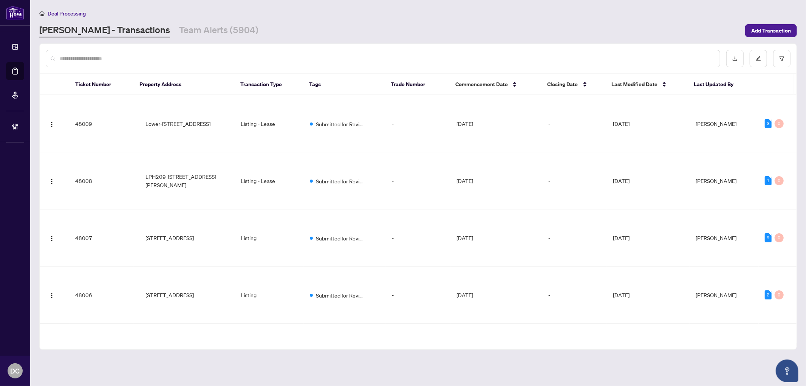
paste input "*******"
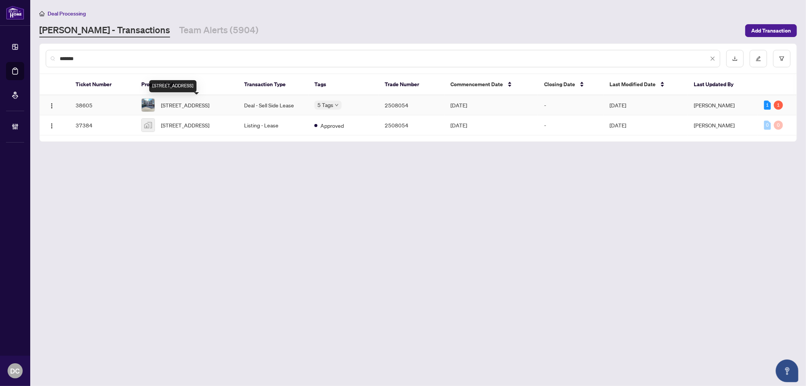
type input "*******"
click at [209, 101] on span "411-3070 Rotary Way unit 411, Burlington, Ontario L7M 0H1, Canada" at bounding box center [185, 105] width 48 height 8
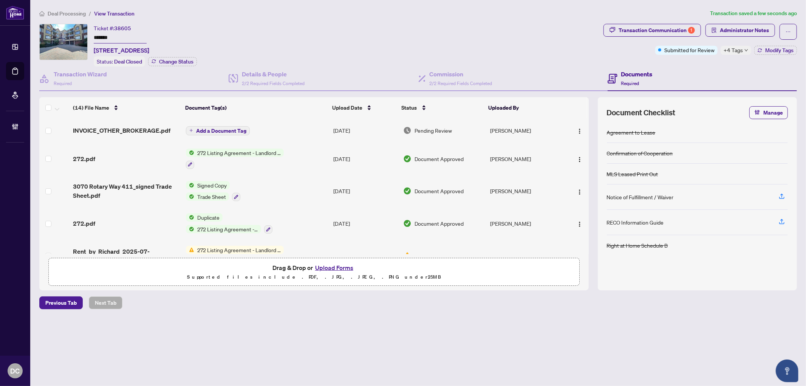
click at [240, 130] on span "Add a Document Tag" at bounding box center [221, 130] width 50 height 5
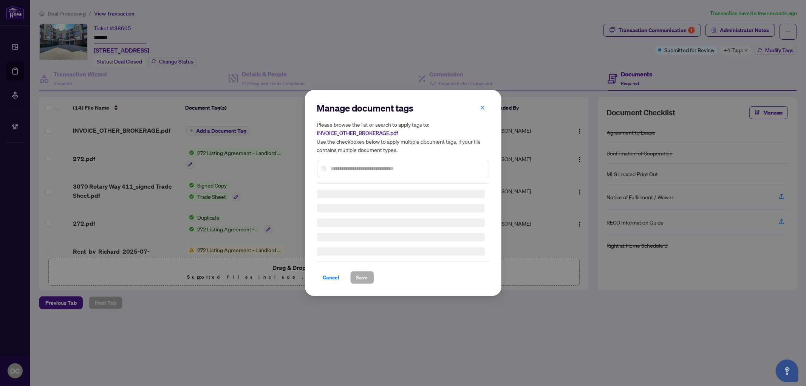
click at [364, 164] on input "text" at bounding box center [407, 168] width 152 height 8
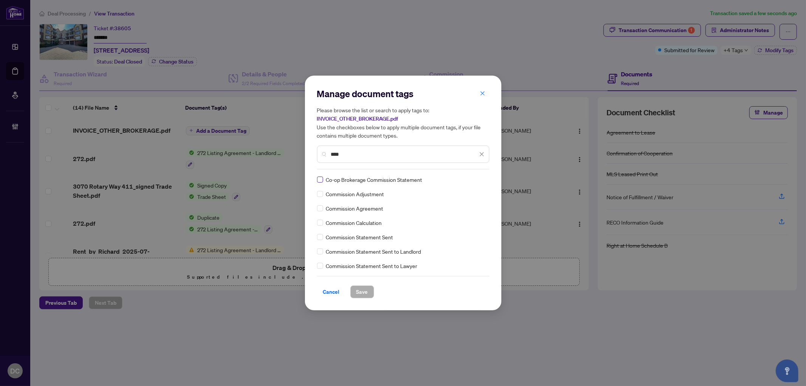
type input "****"
click at [367, 292] on span "Save" at bounding box center [363, 292] width 12 height 12
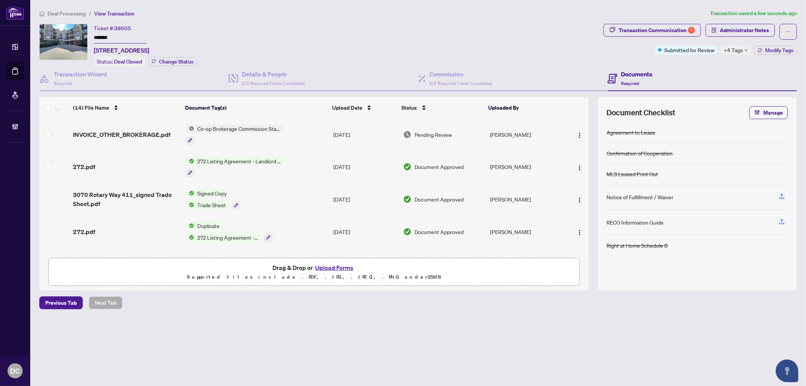
click at [87, 12] on ol "Deal Processing / View Transaction" at bounding box center [373, 13] width 668 height 9
click at [84, 12] on span "Deal Processing" at bounding box center [67, 13] width 38 height 7
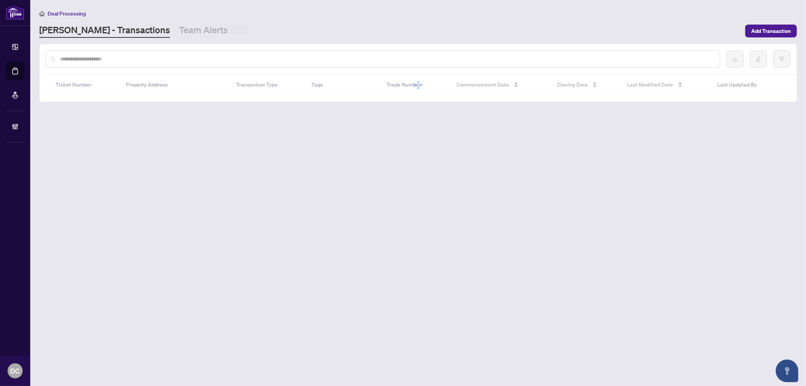
click at [118, 57] on input "text" at bounding box center [387, 59] width 654 height 8
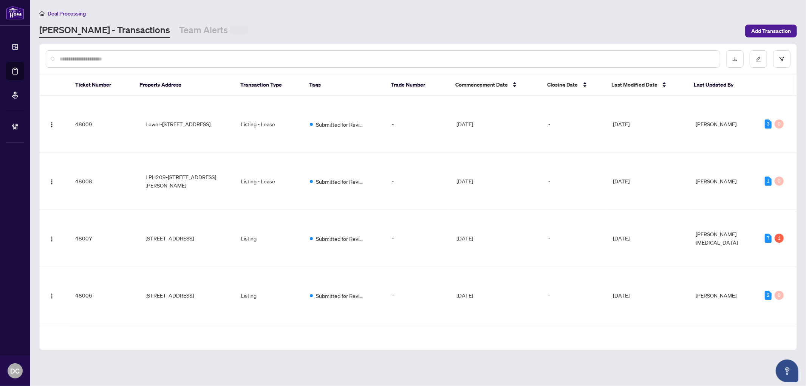
paste input "*******"
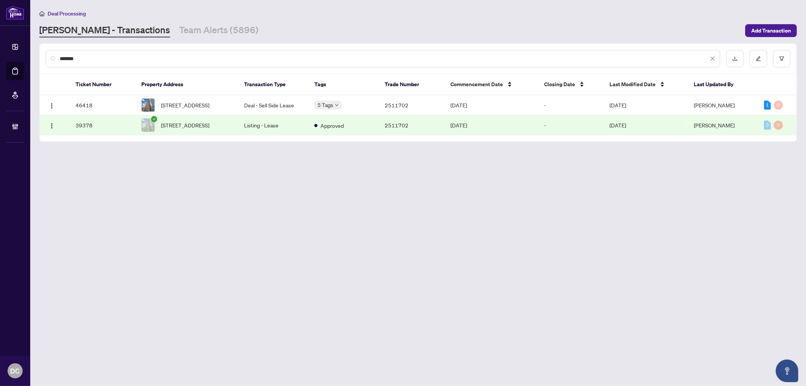
type input "*******"
click at [169, 106] on span "511-35 Hayden St, Toronto, Ontario M4Y 3C3, Canada" at bounding box center [185, 105] width 48 height 8
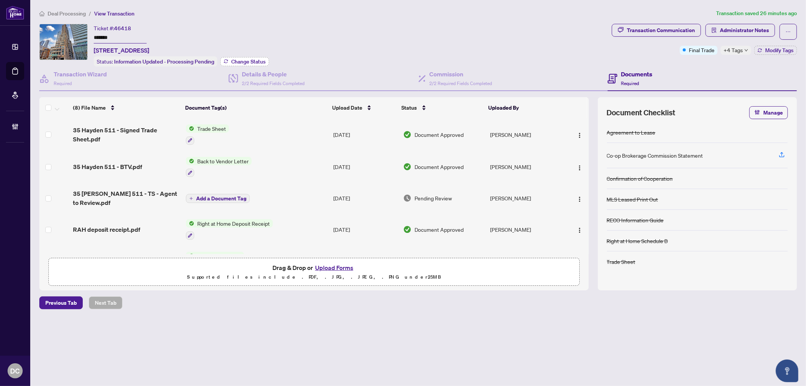
click at [245, 59] on span "Change Status" at bounding box center [248, 61] width 34 height 5
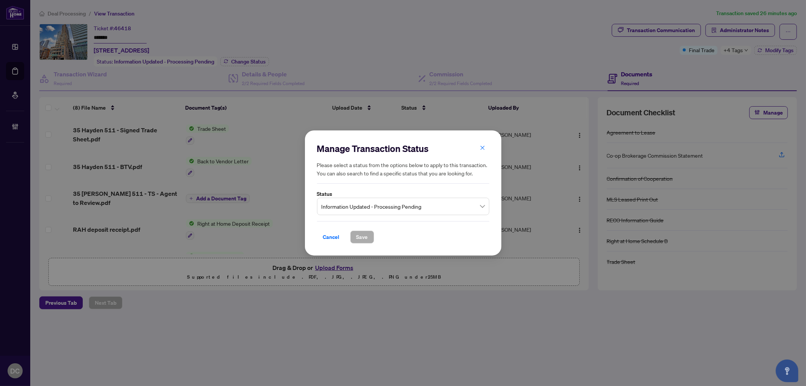
click at [353, 204] on span "Information Updated - Processing Pending" at bounding box center [403, 206] width 163 height 14
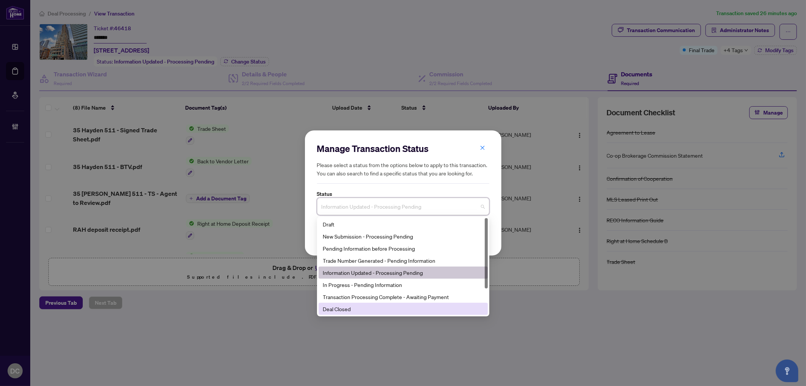
click at [341, 309] on div "Deal Closed" at bounding box center [403, 309] width 160 height 8
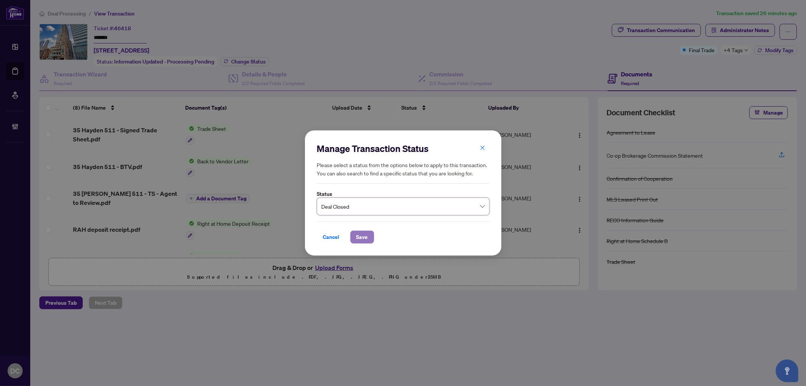
click at [357, 237] on span "Save" at bounding box center [363, 237] width 12 height 12
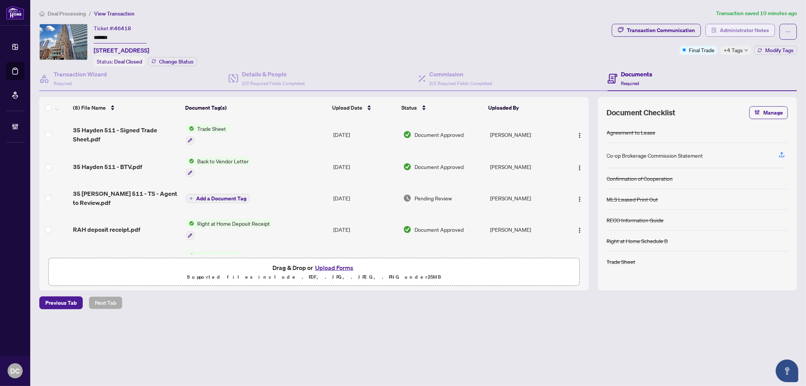
click at [722, 27] on span "Administrator Notes" at bounding box center [744, 30] width 49 height 12
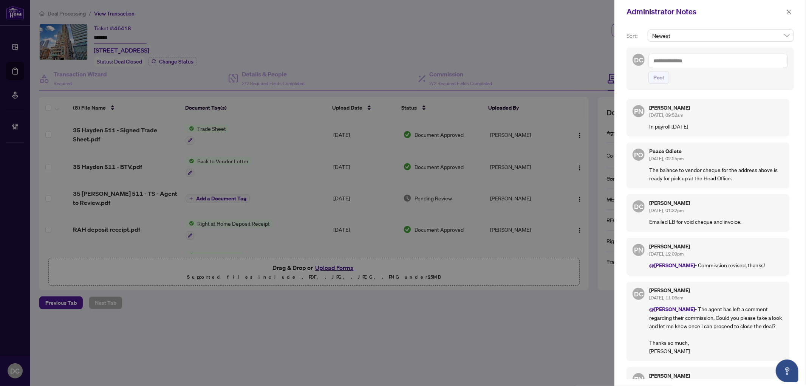
click at [715, 62] on textarea at bounding box center [719, 61] width 140 height 14
paste textarea "**********"
type textarea "**********"
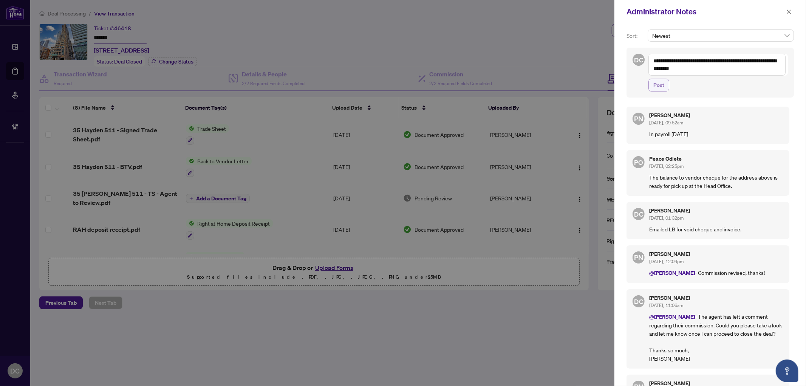
click at [662, 89] on span "Post" at bounding box center [659, 85] width 11 height 12
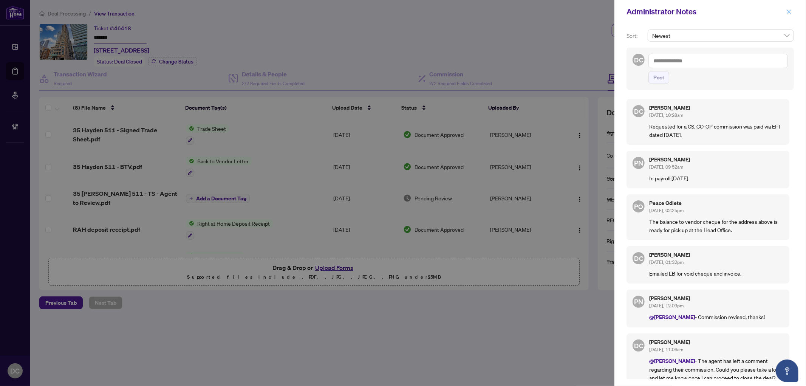
click at [722, 10] on icon "close" at bounding box center [789, 11] width 5 height 5
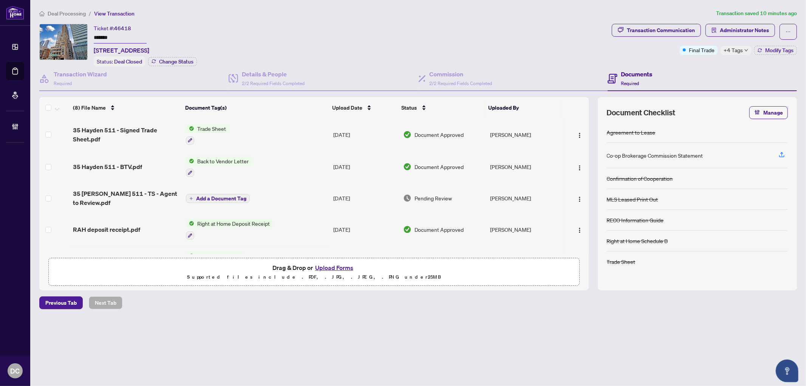
click at [722, 50] on span "+4 Tags" at bounding box center [733, 50] width 19 height 9
drag, startPoint x: 693, startPoint y: 64, endPoint x: 723, endPoint y: 64, distance: 30.6
click at [693, 64] on div "Transaction Communication Administrator Notes Final Trade +4 Tags Modify Tags" at bounding box center [705, 45] width 188 height 43
click at [722, 48] on span "Modify Tags" at bounding box center [780, 50] width 28 height 5
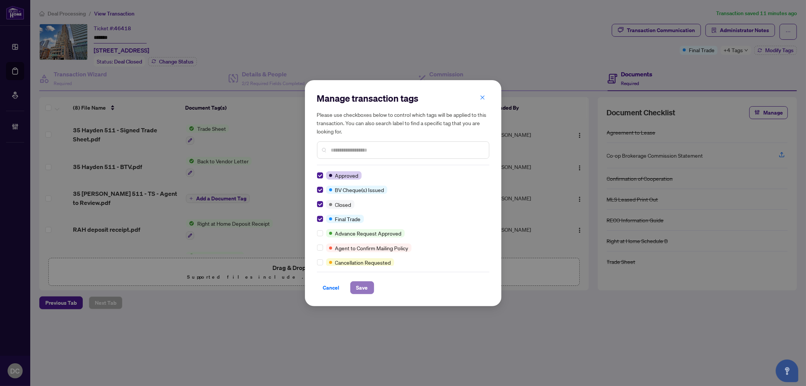
click at [356, 283] on button "Save" at bounding box center [362, 287] width 24 height 13
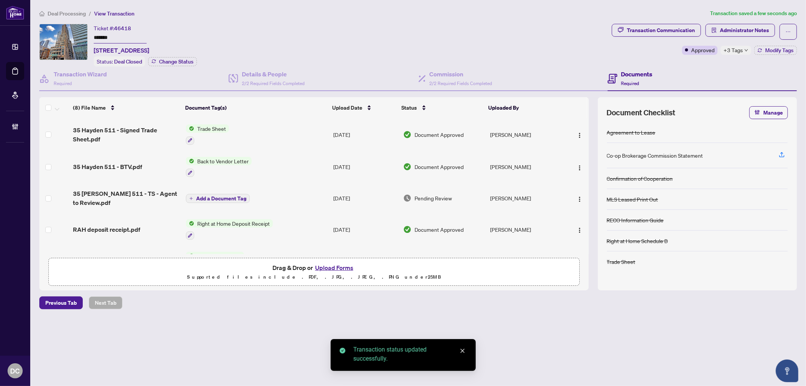
drag, startPoint x: 118, startPoint y: 37, endPoint x: 54, endPoint y: 38, distance: 64.3
click at [54, 38] on div "Ticket #: 46418 ******* 511-35 Hayden St, Toronto, Ontario M4Y 3C3, Canada Stat…" at bounding box center [324, 45] width 570 height 43
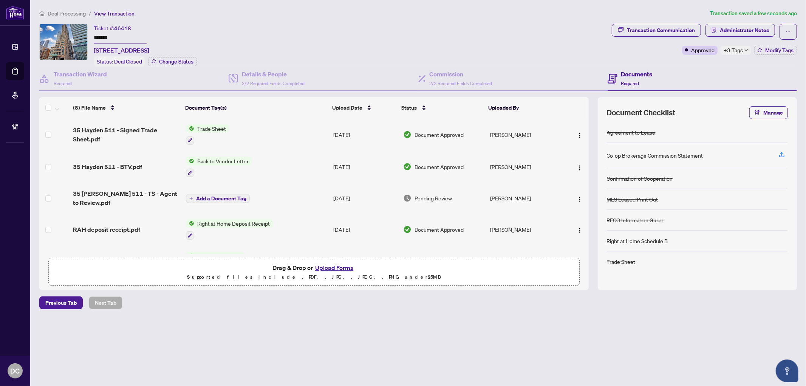
click at [429, 304] on div "Previous Tab Next Tab" at bounding box center [418, 302] width 758 height 13
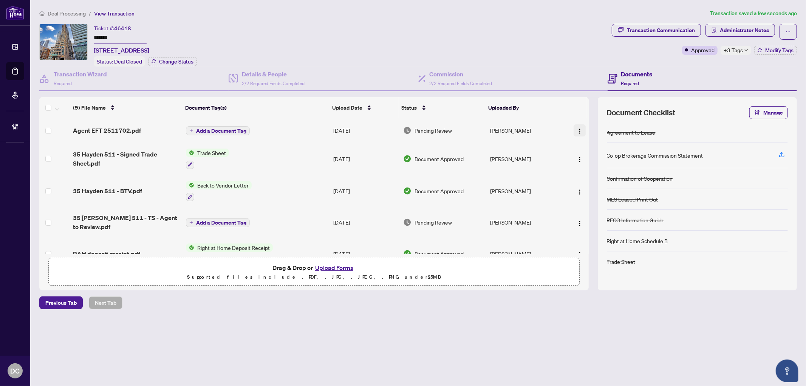
click at [577, 129] on img "button" at bounding box center [580, 131] width 6 height 6
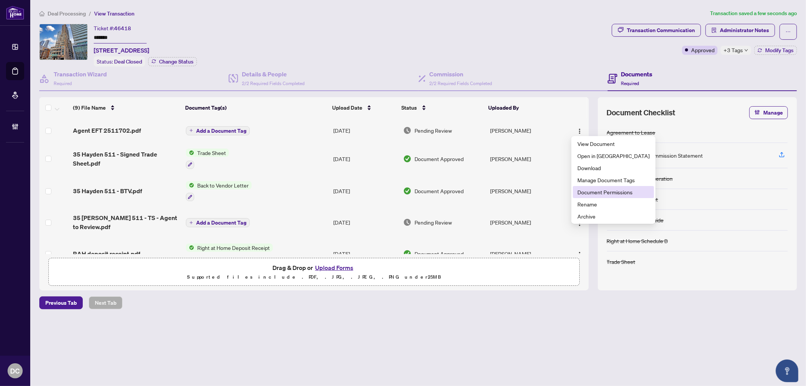
click at [601, 191] on span "Document Permissions" at bounding box center [614, 192] width 72 height 8
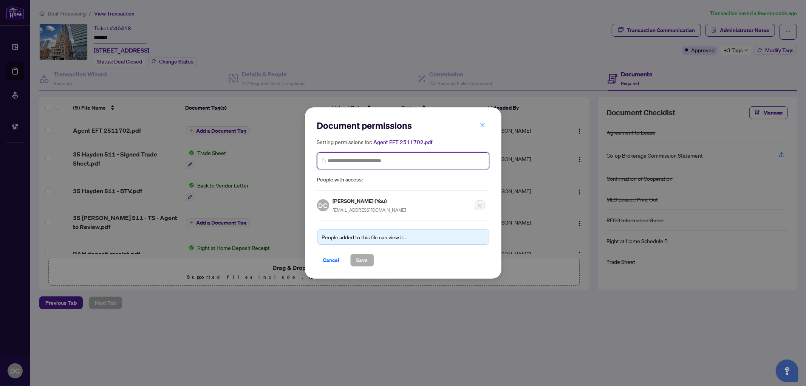
click at [396, 164] on input "search" at bounding box center [406, 161] width 157 height 8
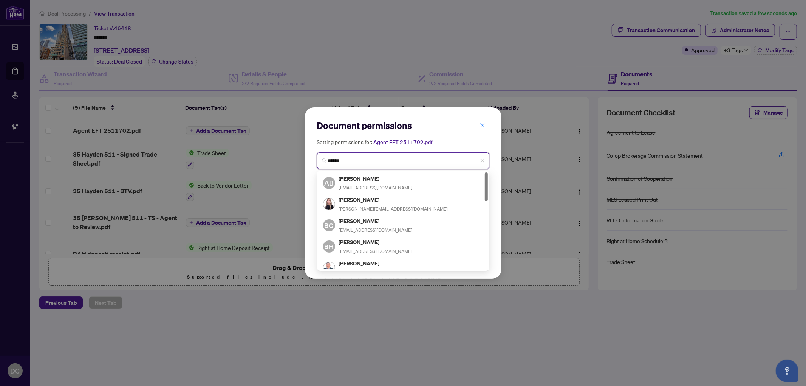
type input "*******"
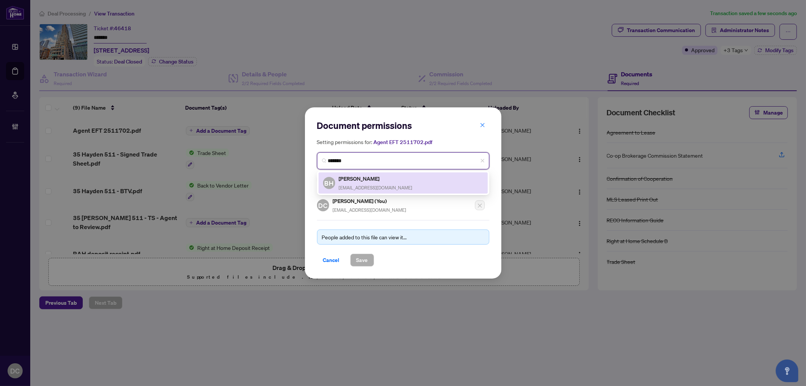
click at [380, 182] on div "Ben Hsu hsustyles@gmail.com" at bounding box center [376, 182] width 74 height 17
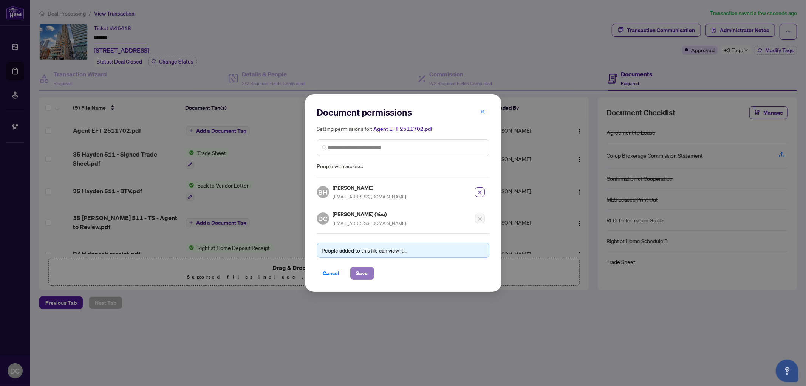
click at [367, 268] on span "Save" at bounding box center [363, 273] width 12 height 12
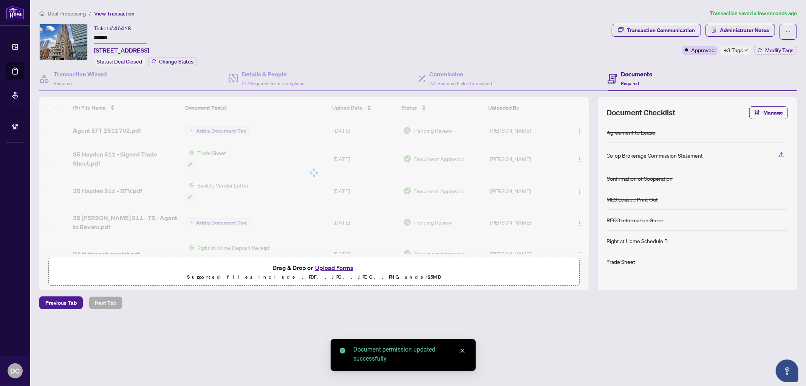
click at [236, 131] on span "Add a Document Tag" at bounding box center [221, 130] width 50 height 5
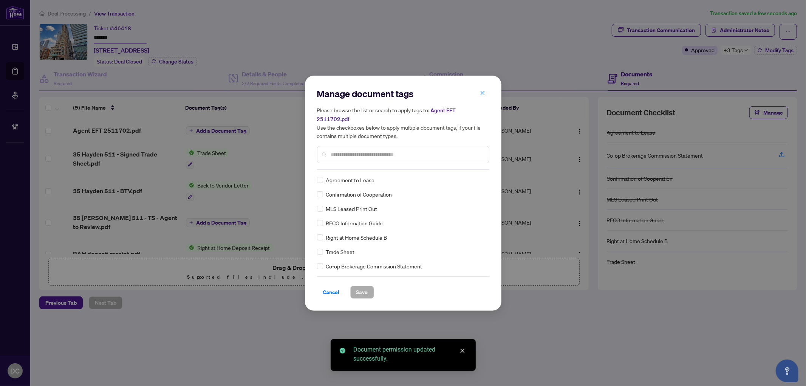
click at [406, 150] on input "text" at bounding box center [407, 154] width 152 height 8
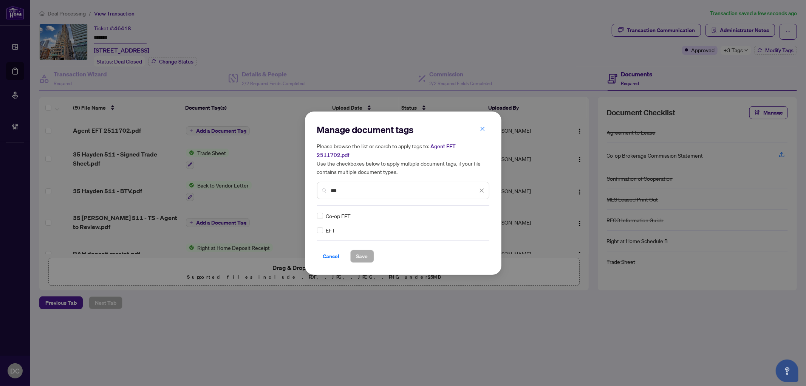
type input "***"
click at [479, 212] on div at bounding box center [477, 216] width 14 height 8
click at [470, 246] on div "Approved" at bounding box center [454, 248] width 48 height 8
click at [357, 250] on span "Save" at bounding box center [363, 256] width 12 height 12
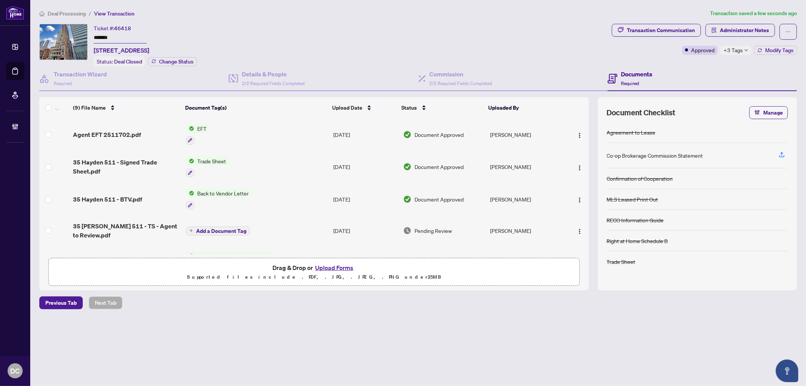
click at [722, 51] on icon "down" at bounding box center [747, 50] width 4 height 4
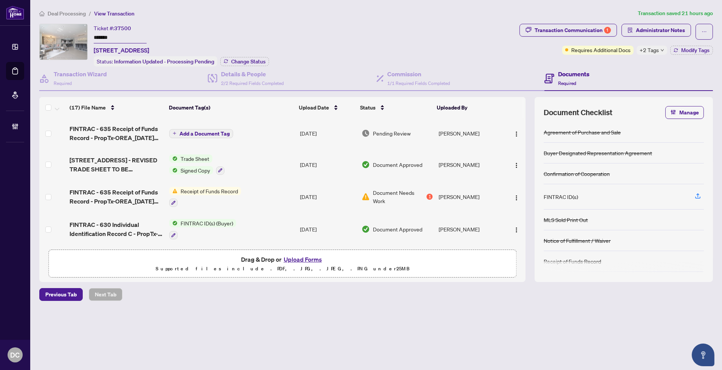
drag, startPoint x: 125, startPoint y: 36, endPoint x: 57, endPoint y: 32, distance: 68.6
click at [57, 32] on div "Ticket #: 37500 ******* 1061 East Ave, Mississauga, Ontario L5E 1X1, Canada Sta…" at bounding box center [277, 45] width 477 height 43
click at [600, 26] on div "Transaction Communication 1" at bounding box center [573, 30] width 76 height 12
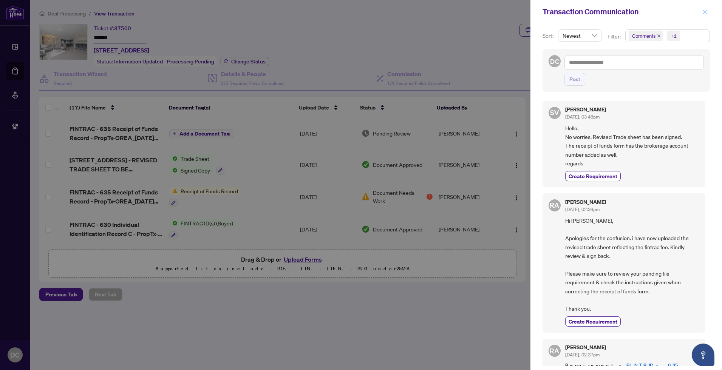
click at [704, 10] on icon "close" at bounding box center [706, 11] width 4 height 4
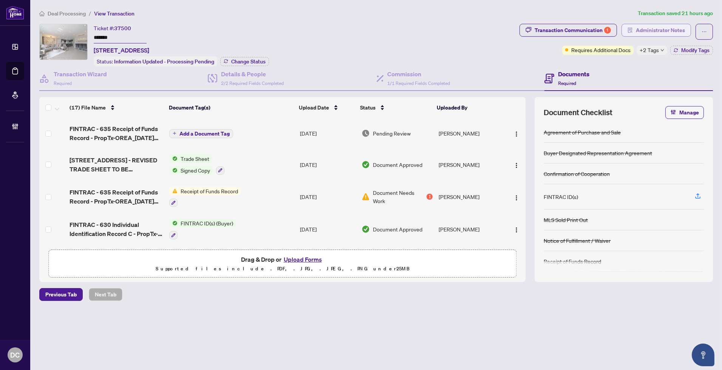
click at [647, 33] on span "Administrator Notes" at bounding box center [660, 30] width 49 height 12
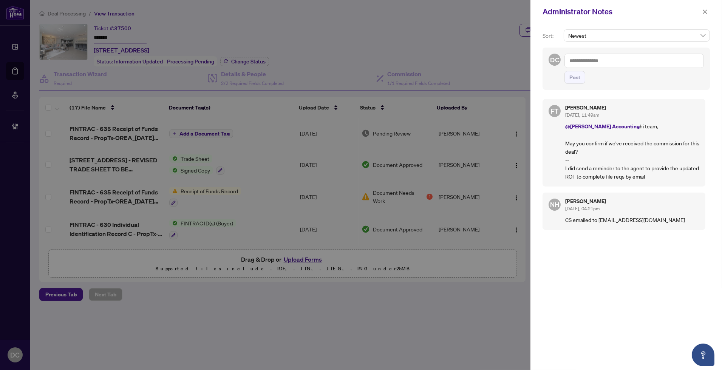
click at [652, 64] on textarea at bounding box center [635, 61] width 140 height 14
click at [606, 67] on b "Florabelle" at bounding box center [609, 66] width 23 height 7
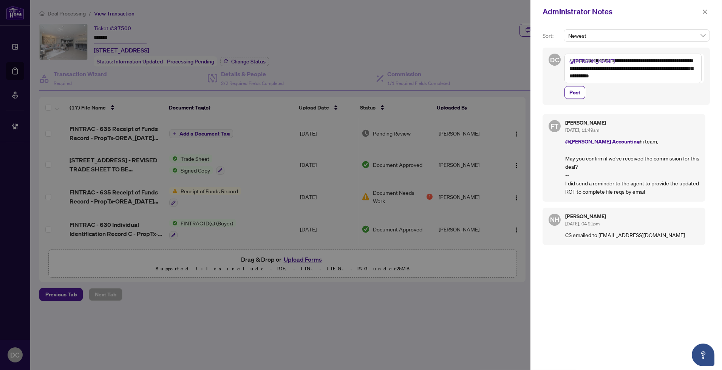
drag, startPoint x: 686, startPoint y: 80, endPoint x: 614, endPoint y: 63, distance: 73.4
click at [614, 63] on textarea "**********" at bounding box center [633, 68] width 137 height 29
paste textarea "**********"
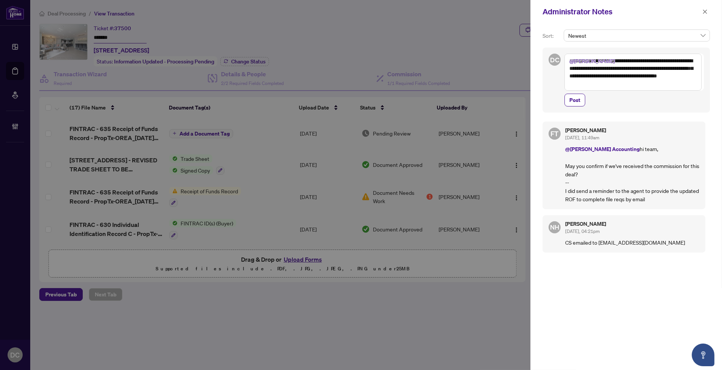
click at [615, 60] on textarea "**********" at bounding box center [633, 72] width 137 height 37
click at [643, 86] on textarea "**********" at bounding box center [633, 72] width 137 height 37
drag, startPoint x: 576, startPoint y: 61, endPoint x: 567, endPoint y: 61, distance: 8.7
click at [567, 61] on textarea "**********" at bounding box center [633, 72] width 137 height 37
type textarea "**********"
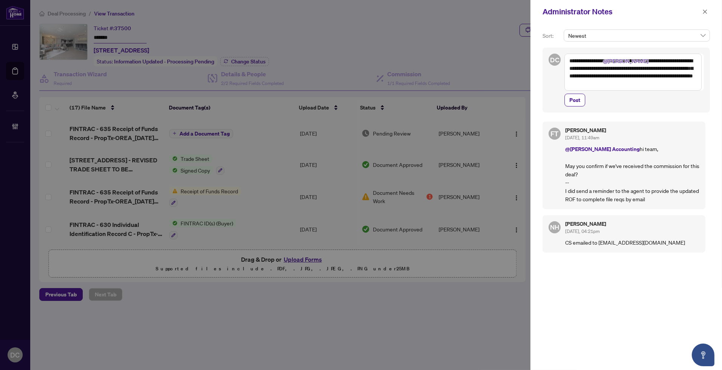
click at [587, 101] on span "Post" at bounding box center [635, 100] width 140 height 13
click at [583, 101] on button "Post" at bounding box center [575, 100] width 21 height 13
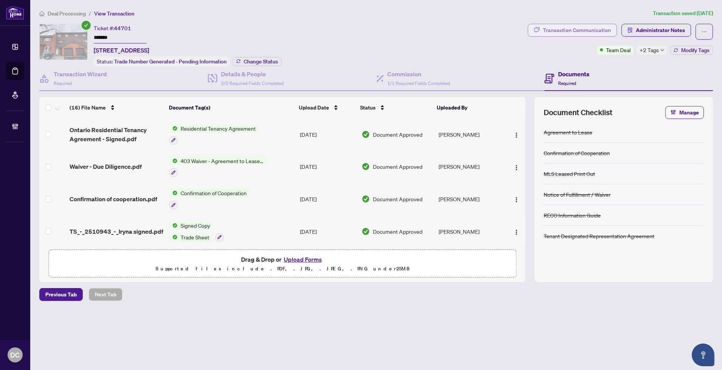
click at [584, 29] on div "Transaction Communication" at bounding box center [577, 30] width 68 height 12
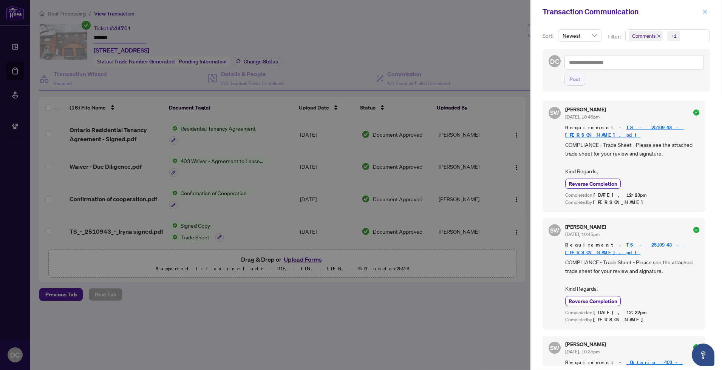
click at [703, 11] on icon "close" at bounding box center [705, 11] width 5 height 5
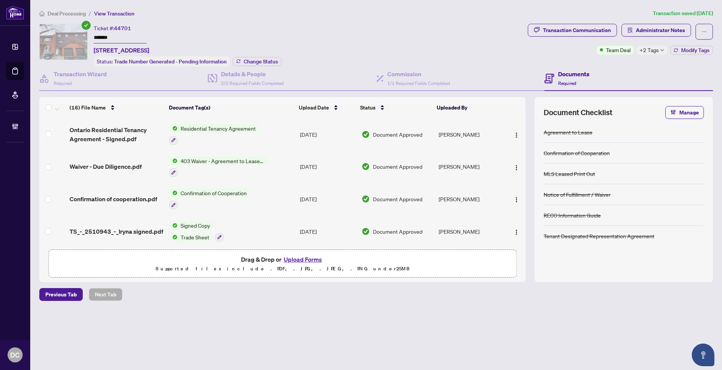
drag, startPoint x: 134, startPoint y: 34, endPoint x: 82, endPoint y: 31, distance: 52.3
click at [82, 31] on div "Ticket #: 44701 ******* 24-4230 Fieldgate Dr, Mississauga, Ontario L4W 2M5, Can…" at bounding box center [282, 45] width 486 height 43
click at [683, 51] on span "Modify Tags" at bounding box center [696, 50] width 28 height 5
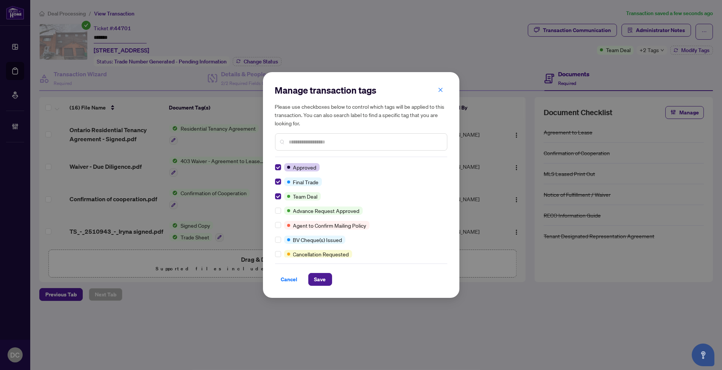
click at [315, 143] on input "text" at bounding box center [365, 142] width 152 height 8
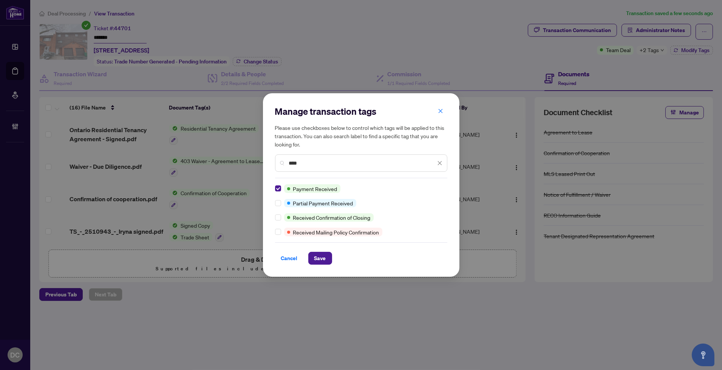
drag, startPoint x: 304, startPoint y: 165, endPoint x: 254, endPoint y: 163, distance: 49.9
click at [254, 163] on div "Manage transaction tags Please use checkboxes below to control which tags will …" at bounding box center [361, 185] width 722 height 370
type input "******"
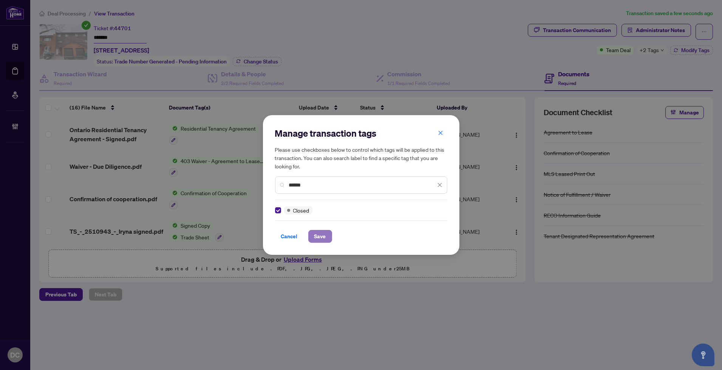
click at [317, 236] on span "Save" at bounding box center [321, 237] width 12 height 12
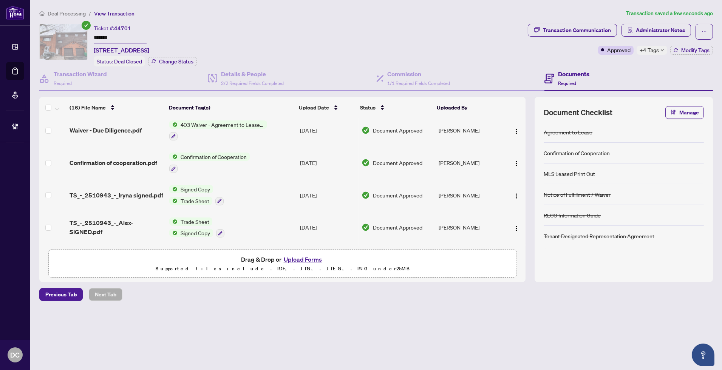
scroll to position [84, 0]
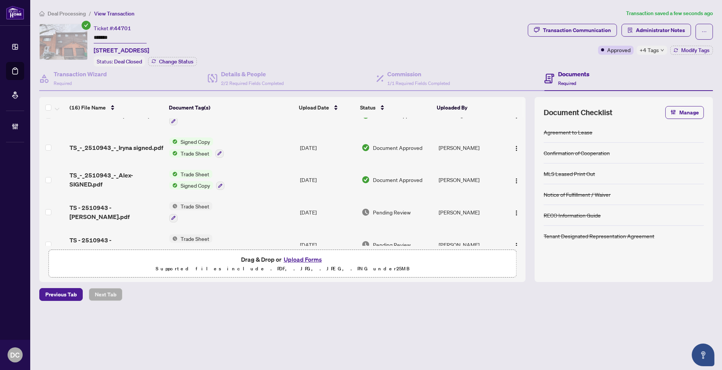
click at [276, 180] on td "Trade Sheet Signed Copy" at bounding box center [231, 180] width 131 height 33
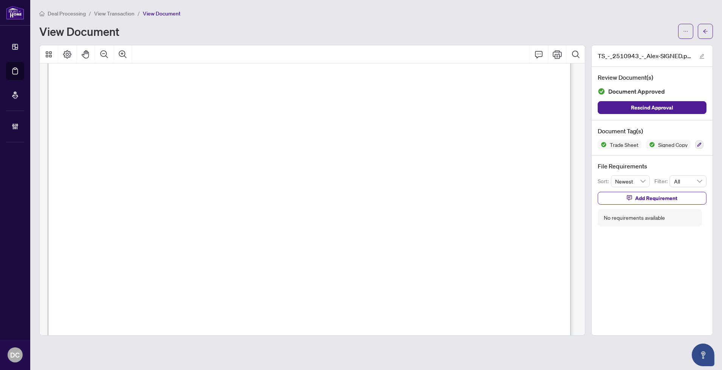
scroll to position [210, 0]
click at [711, 31] on button "button" at bounding box center [705, 31] width 15 height 15
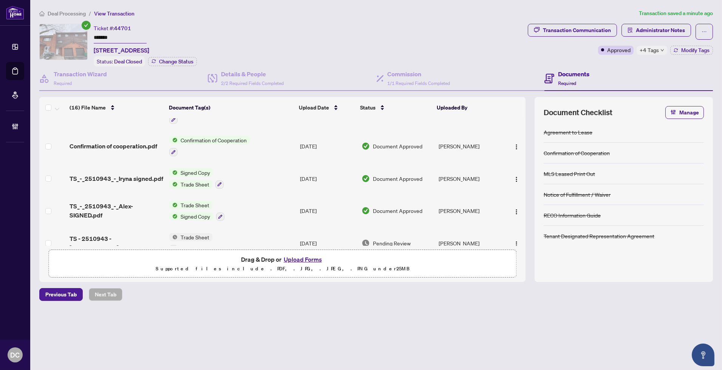
scroll to position [84, 0]
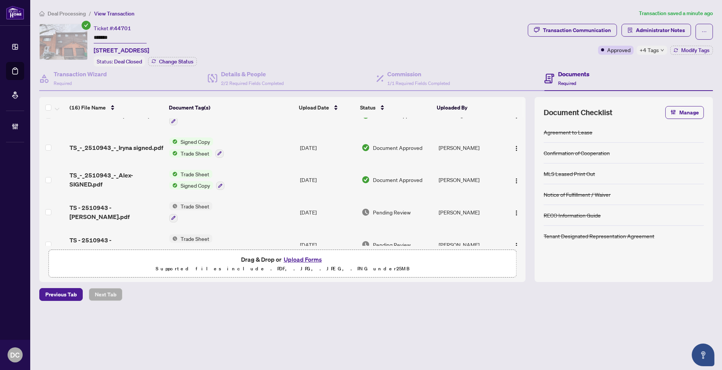
click at [125, 153] on td "TS_-_2510943_-_Iryna signed.pdf" at bounding box center [117, 148] width 100 height 33
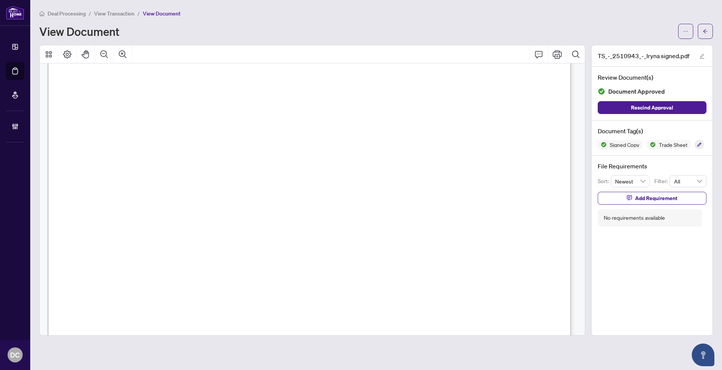
scroll to position [168, 0]
click at [708, 33] on button "button" at bounding box center [705, 31] width 15 height 15
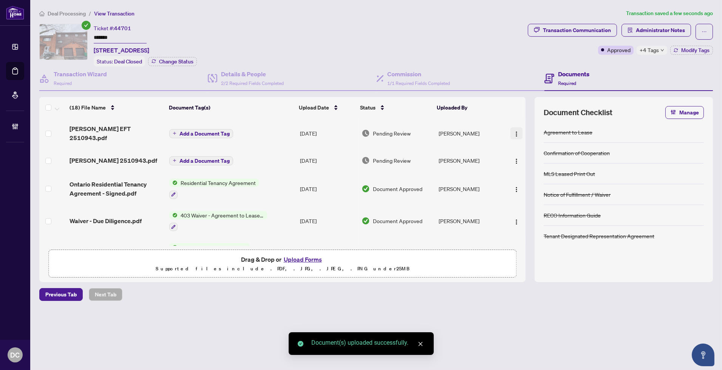
click at [514, 131] on img "button" at bounding box center [517, 134] width 6 height 6
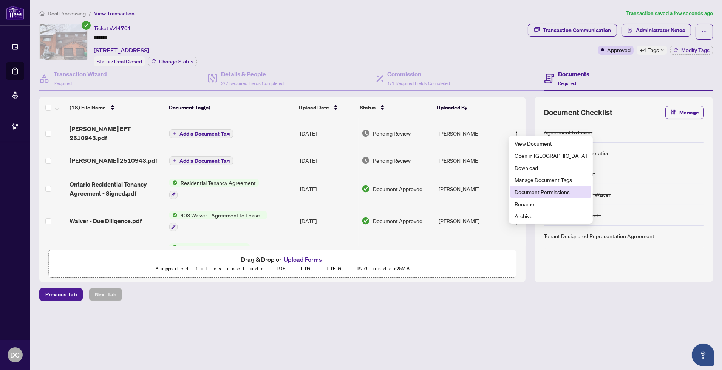
click at [524, 189] on span "Document Permissions" at bounding box center [551, 192] width 72 height 8
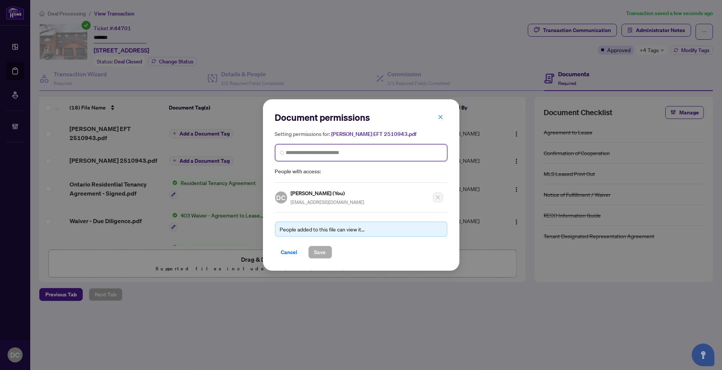
click at [324, 154] on input "search" at bounding box center [364, 153] width 157 height 8
click at [361, 154] on input "****" at bounding box center [364, 153] width 157 height 8
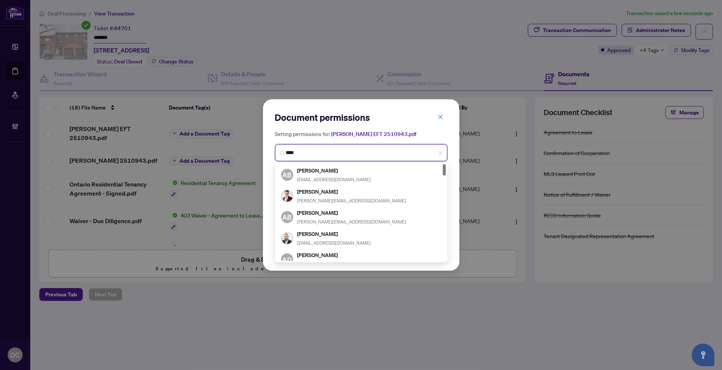
click at [338, 156] on input "****" at bounding box center [364, 153] width 157 height 8
type input "**********"
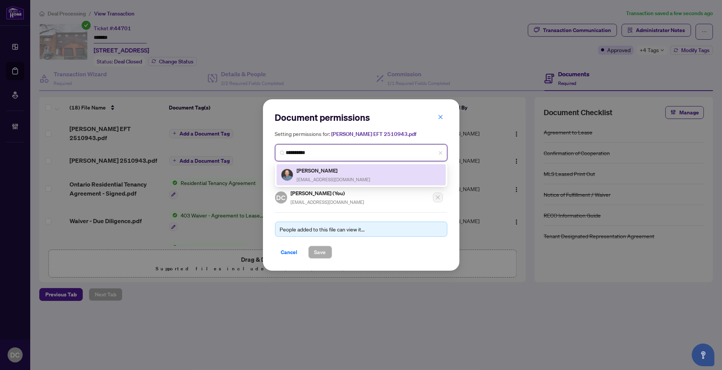
click at [356, 175] on div "Alex Price broker@alexprice.ca" at bounding box center [361, 174] width 160 height 17
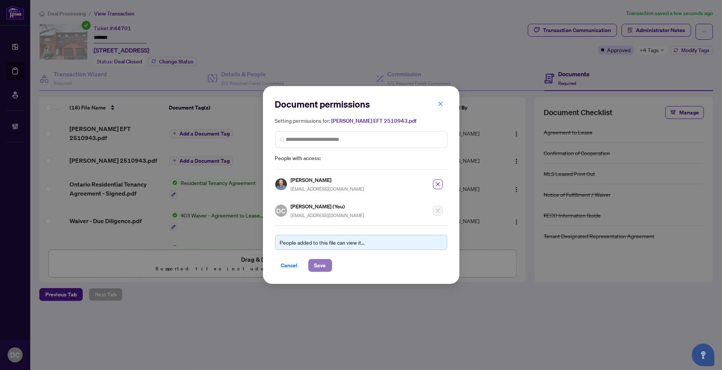
click at [324, 268] on span "Save" at bounding box center [321, 266] width 12 height 12
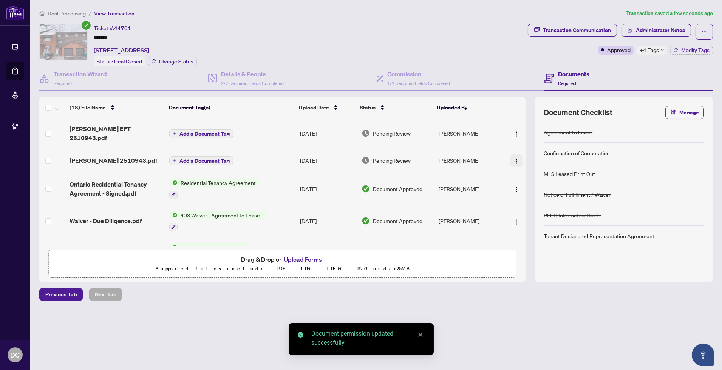
click at [514, 158] on img "button" at bounding box center [517, 161] width 6 height 6
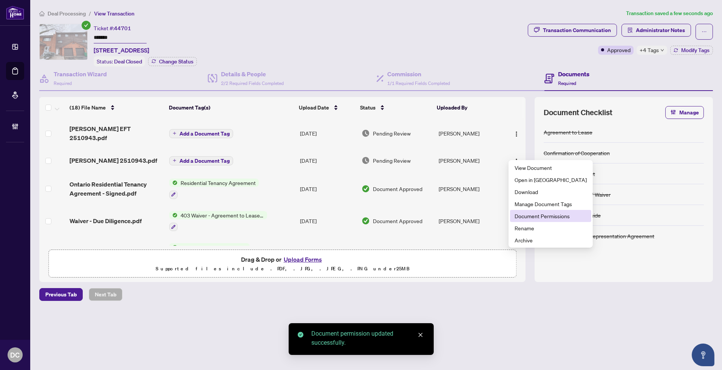
click at [520, 216] on span "Document Permissions" at bounding box center [551, 216] width 72 height 8
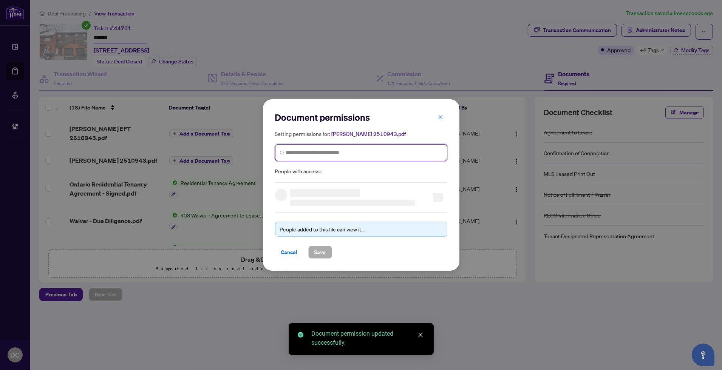
click at [0, 0] on input "search" at bounding box center [0, 0] width 0 height 0
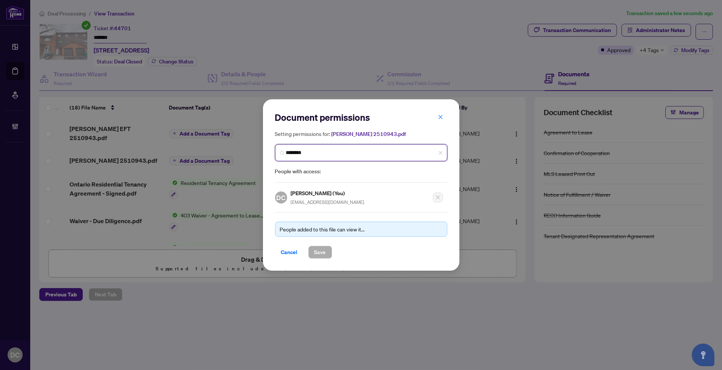
type input "*********"
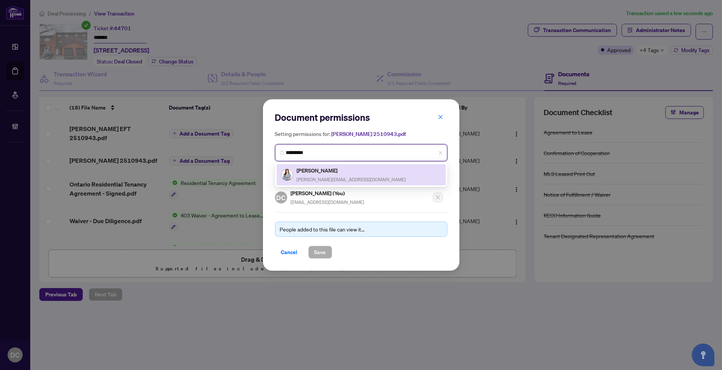
click at [323, 172] on h5 "Iryna Nyforovska" at bounding box center [351, 170] width 109 height 9
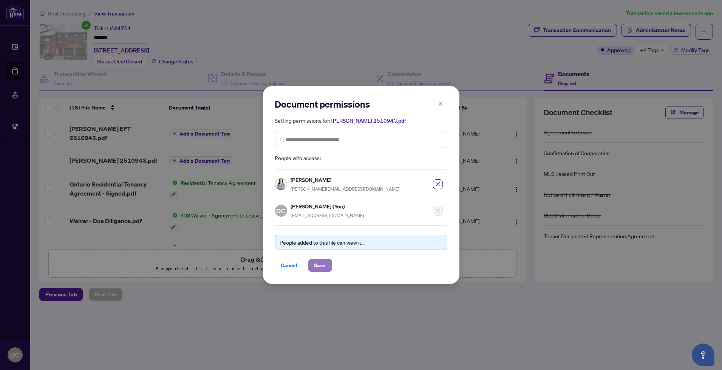
click at [318, 264] on span "Save" at bounding box center [321, 266] width 12 height 12
click at [208, 154] on div "Document permissions Setting permissions for: Iryna EFT 2510943.pdf 6297 Iryna …" at bounding box center [361, 185] width 722 height 370
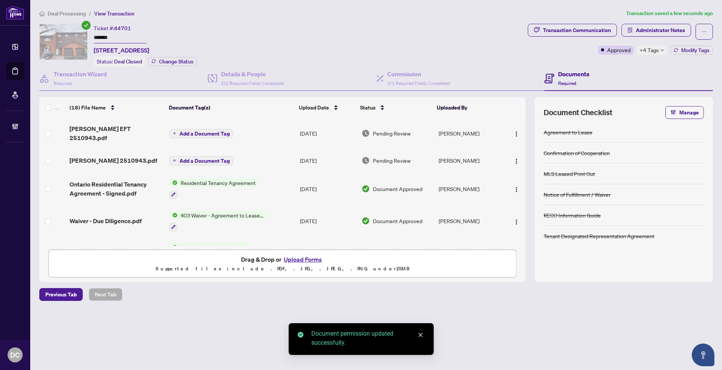
click at [214, 158] on span "Add a Document Tag" at bounding box center [205, 160] width 50 height 5
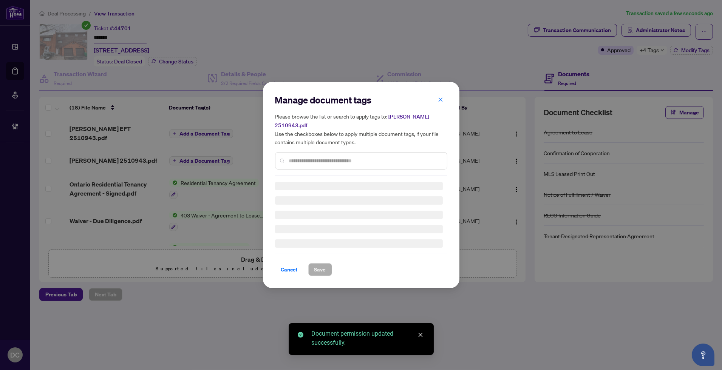
click at [364, 152] on div at bounding box center [361, 160] width 172 height 17
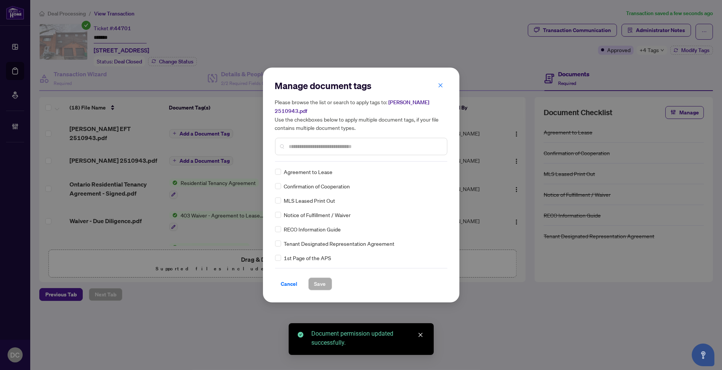
click at [365, 153] on div "Manage document tags Please browse the list or search to apply tags to: Iryna E…" at bounding box center [361, 121] width 172 height 82
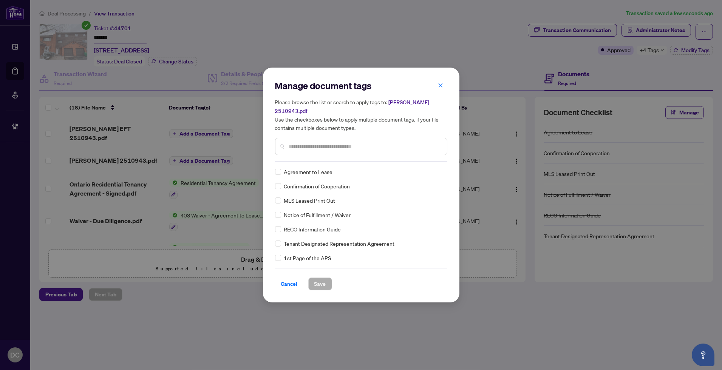
click at [371, 143] on input "text" at bounding box center [365, 147] width 152 height 8
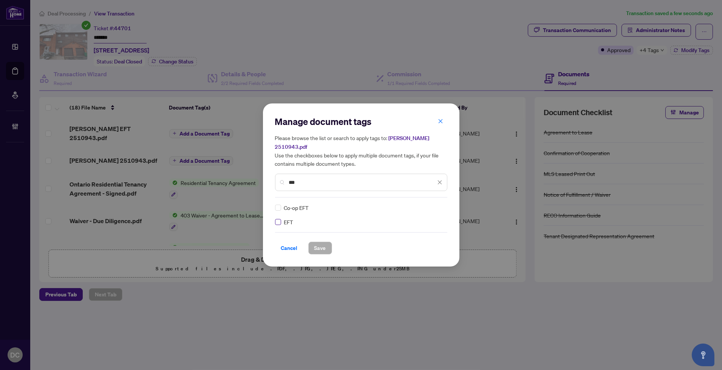
type input "***"
click at [439, 205] on div at bounding box center [435, 208] width 14 height 8
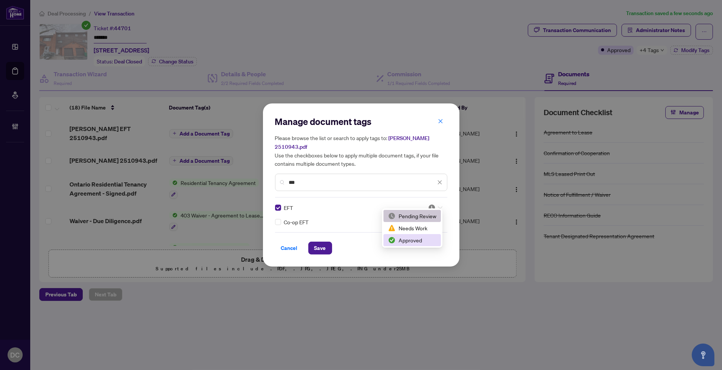
click at [422, 239] on div "Approved" at bounding box center [412, 240] width 48 height 8
click at [322, 245] on span "Save" at bounding box center [321, 248] width 12 height 12
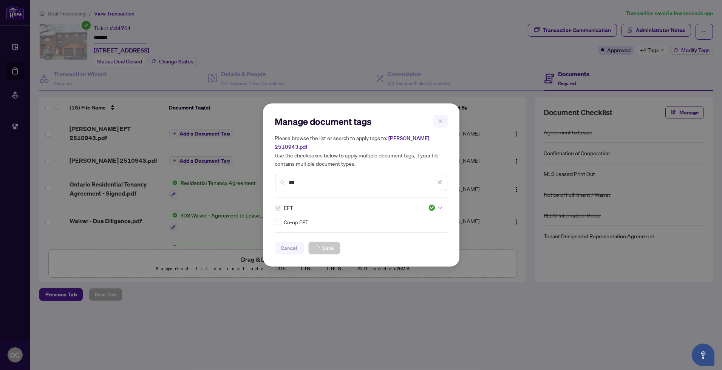
click at [202, 127] on div "Manage document tags Please browse the list or search to apply tags to: Iryna E…" at bounding box center [361, 185] width 722 height 370
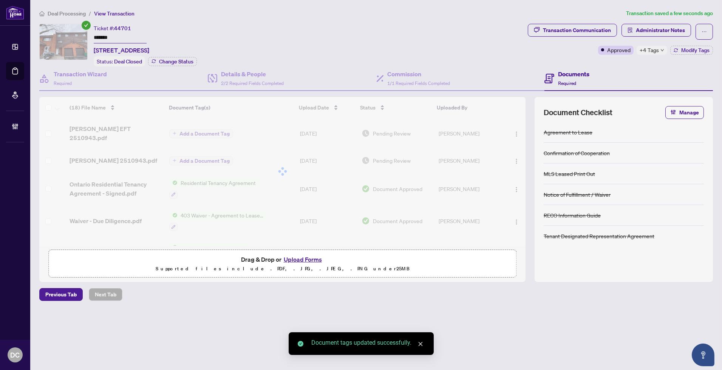
click at [209, 127] on div at bounding box center [282, 171] width 487 height 149
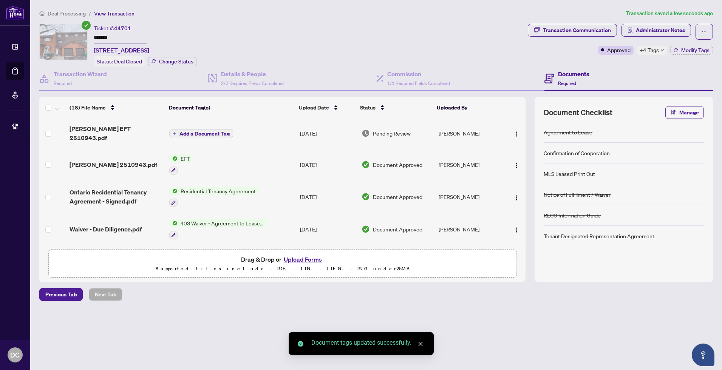
click at [209, 131] on span "Add a Document Tag" at bounding box center [205, 133] width 50 height 5
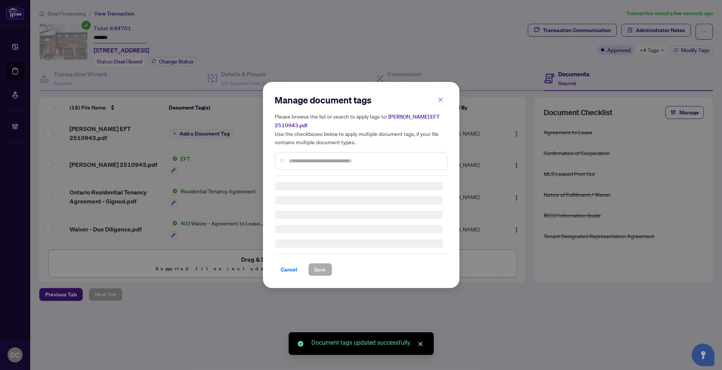
click at [367, 160] on div "Manage document tags Please browse the list or search to apply tags to: Alex EF…" at bounding box center [361, 185] width 172 height 182
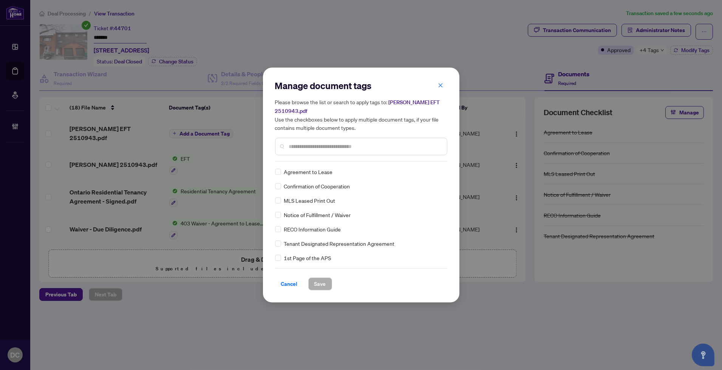
click at [379, 143] on input "text" at bounding box center [365, 147] width 152 height 8
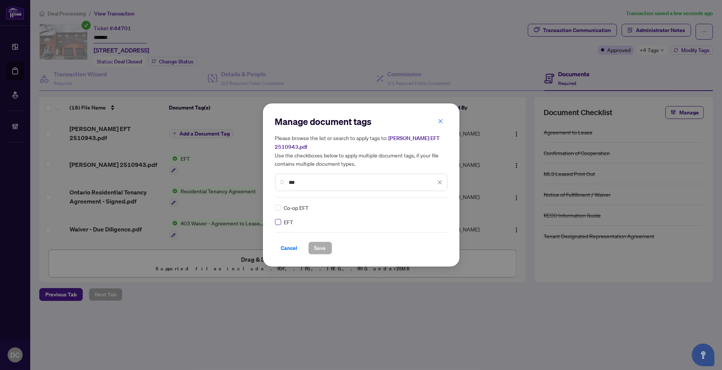
type input "***"
click at [432, 204] on img at bounding box center [432, 208] width 8 height 8
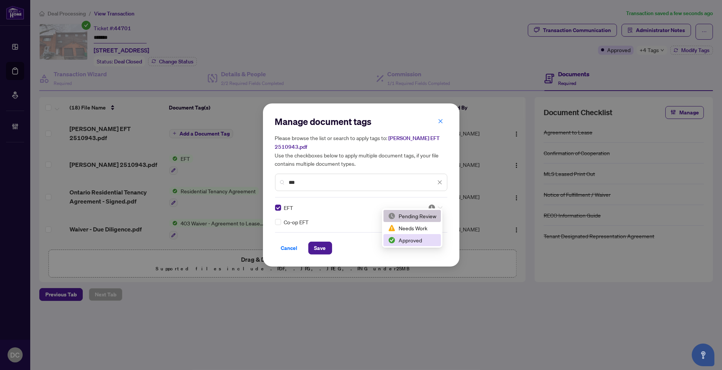
drag, startPoint x: 419, startPoint y: 239, endPoint x: 310, endPoint y: 246, distance: 108.8
click at [419, 239] on div "Approved" at bounding box center [412, 240] width 48 height 8
click at [307, 247] on div "Cancel Save" at bounding box center [361, 248] width 172 height 13
click at [322, 242] on span "Save" at bounding box center [321, 248] width 12 height 12
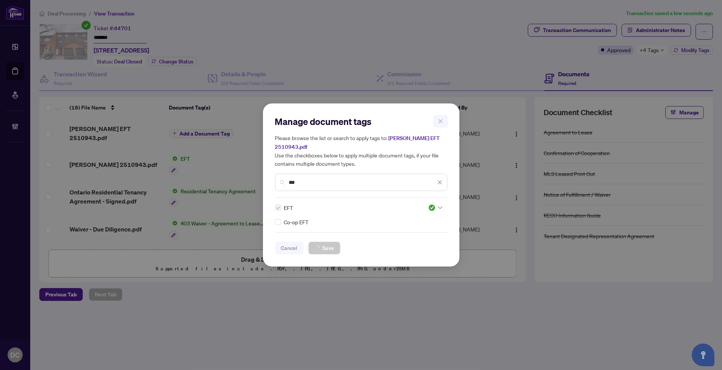
click at [670, 36] on div "Manage document tags Please browse the list or search to apply tags to: Alex EF…" at bounding box center [361, 185] width 722 height 370
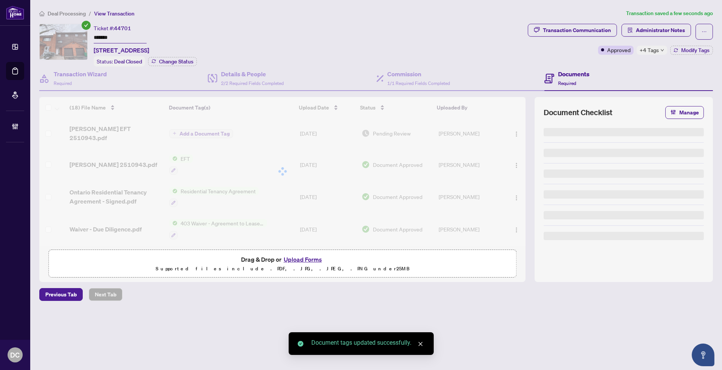
click at [656, 30] on span "Administrator Notes" at bounding box center [660, 30] width 49 height 12
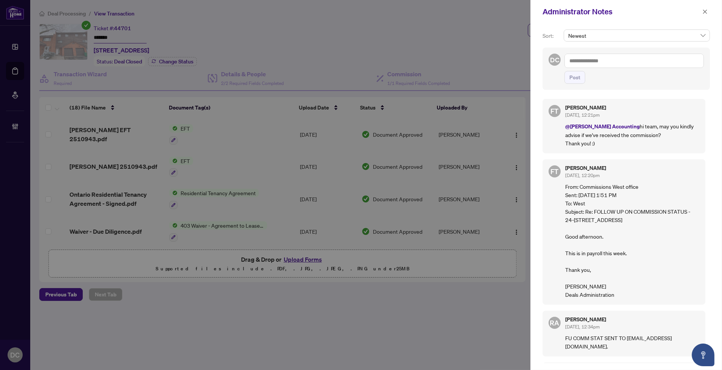
click at [611, 58] on textarea at bounding box center [635, 61] width 140 height 14
paste textarea "**********"
type textarea "**********"
click at [580, 81] on span "Post" at bounding box center [575, 77] width 11 height 12
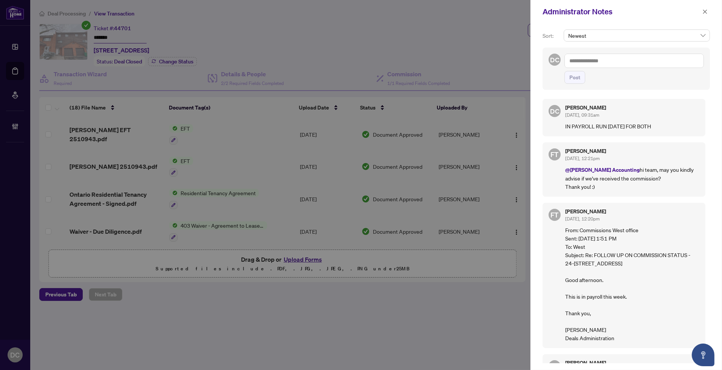
click at [646, 62] on textarea at bounding box center [635, 61] width 140 height 14
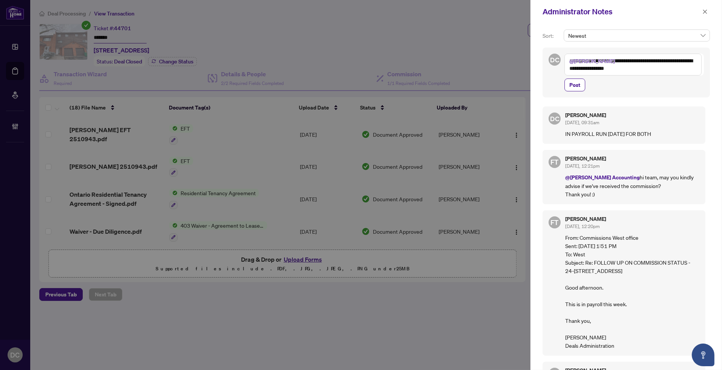
click at [641, 71] on textarea "**********" at bounding box center [633, 65] width 137 height 22
click at [638, 62] on textarea "**********" at bounding box center [633, 65] width 137 height 22
type textarea "**********"
drag, startPoint x: 569, startPoint y: 85, endPoint x: 576, endPoint y: 85, distance: 6.4
click at [570, 85] on span "Post" at bounding box center [575, 85] width 11 height 12
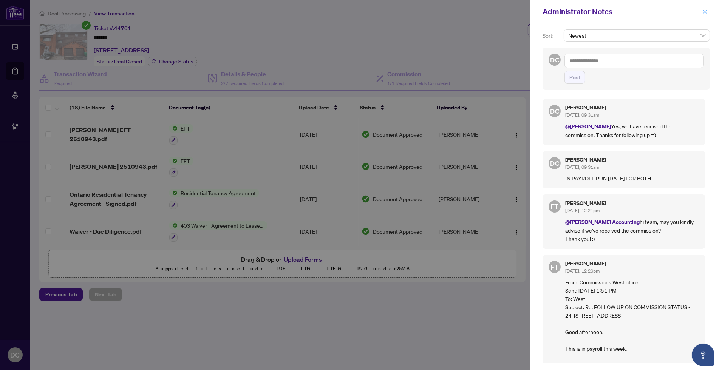
click at [706, 11] on icon "close" at bounding box center [705, 11] width 5 height 5
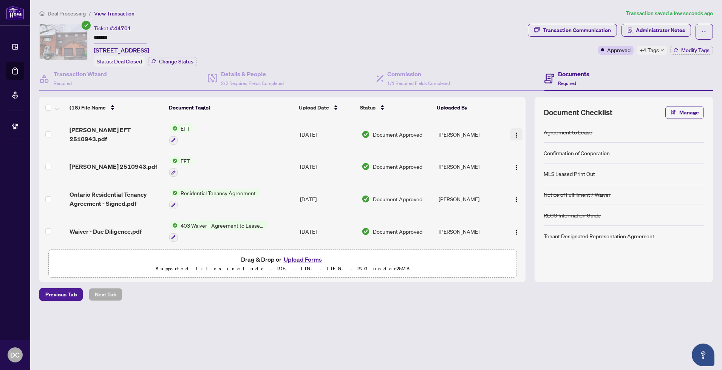
click at [514, 132] on img "button" at bounding box center [517, 135] width 6 height 6
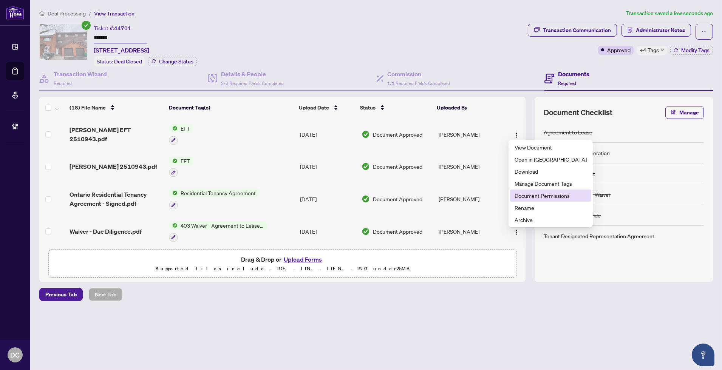
click at [530, 199] on span "Document Permissions" at bounding box center [551, 196] width 72 height 8
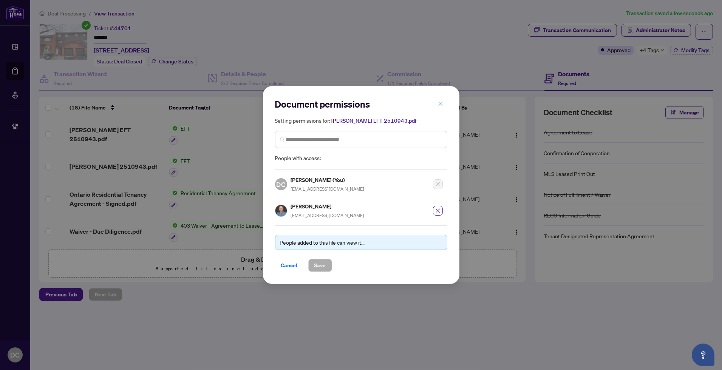
click at [443, 106] on icon "close" at bounding box center [440, 103] width 5 height 5
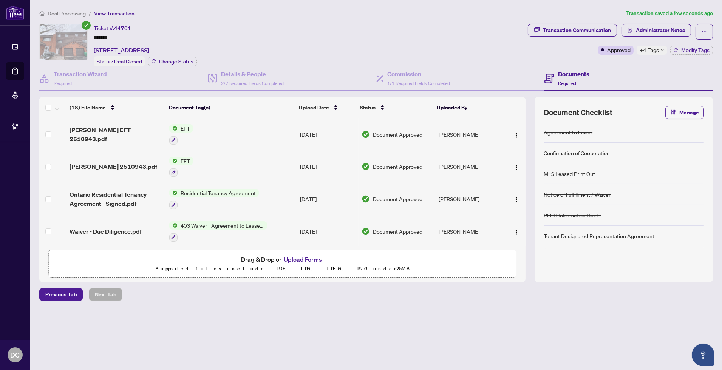
click at [661, 50] on icon "down" at bounding box center [663, 50] width 4 height 4
click at [599, 67] on div "Documents Required" at bounding box center [629, 79] width 169 height 25
click at [685, 53] on button "Modify Tags" at bounding box center [692, 50] width 43 height 9
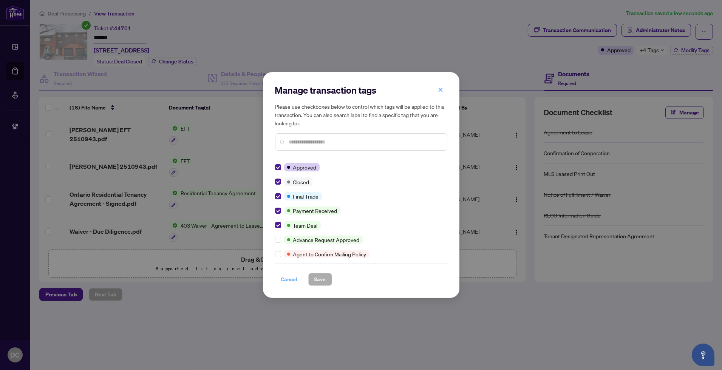
click at [287, 281] on span "Cancel" at bounding box center [289, 280] width 17 height 12
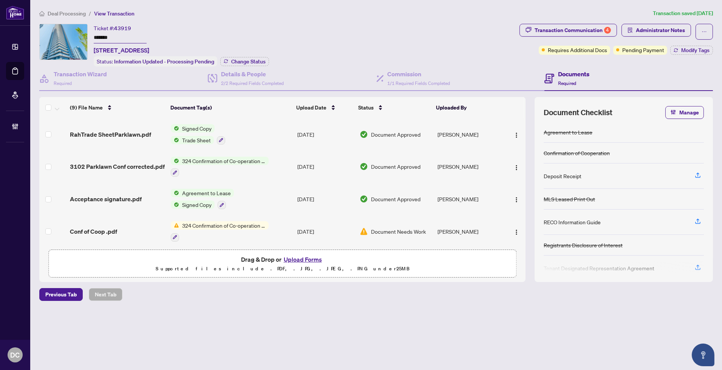
drag, startPoint x: 147, startPoint y: 35, endPoint x: 78, endPoint y: 33, distance: 69.6
click at [78, 33] on div "Ticket #: 43919 ******* [STREET_ADDRESS] Status: Information Updated - Processi…" at bounding box center [277, 45] width 477 height 43
click at [243, 62] on span "Change Status" at bounding box center [248, 61] width 34 height 5
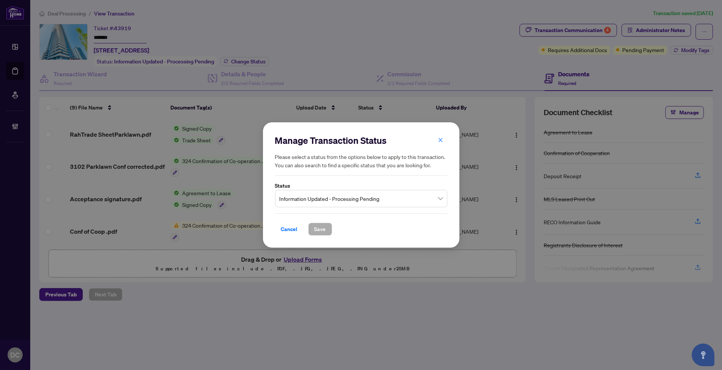
click at [322, 201] on span "Information Updated - Processing Pending" at bounding box center [361, 199] width 163 height 14
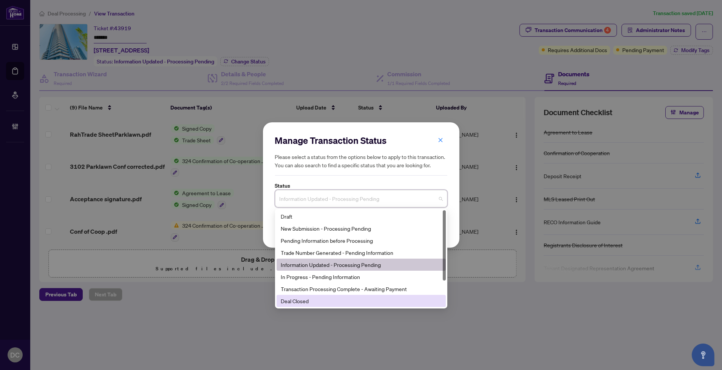
click at [313, 300] on div "Deal Closed" at bounding box center [361, 301] width 160 height 8
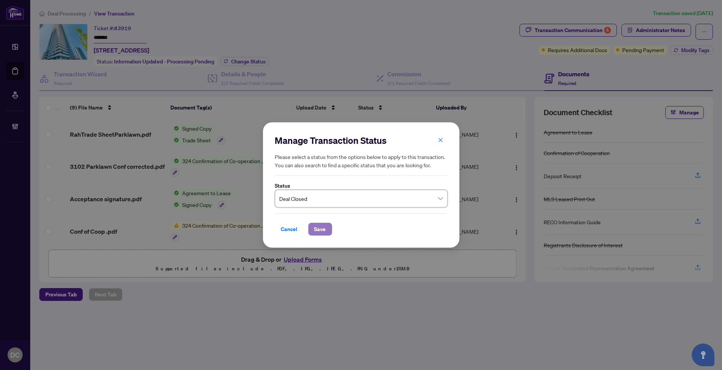
click at [326, 230] on button "Save" at bounding box center [320, 229] width 24 height 13
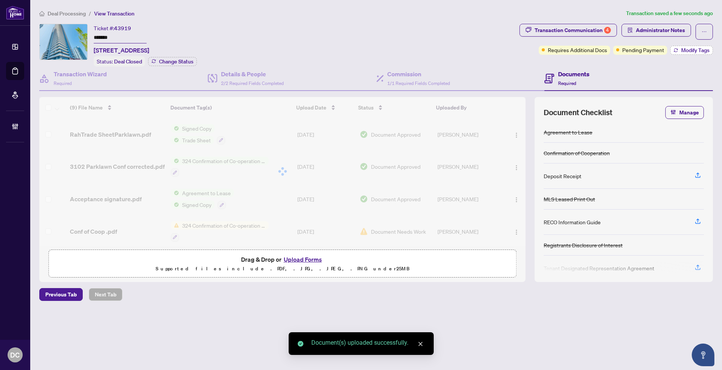
click at [674, 51] on icon "button" at bounding box center [676, 50] width 5 height 5
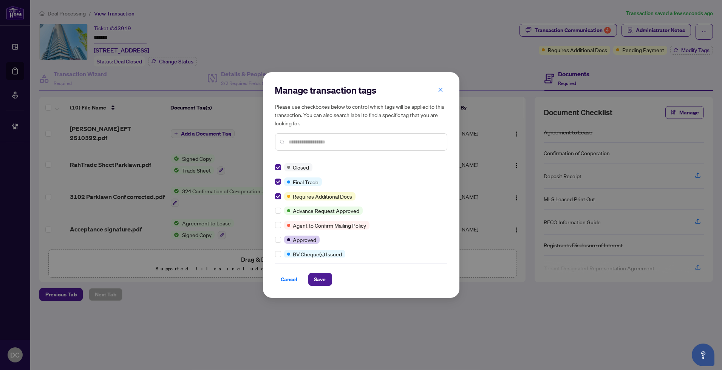
click at [329, 142] on input "text" at bounding box center [365, 142] width 152 height 8
click at [322, 282] on span "Save" at bounding box center [321, 280] width 12 height 12
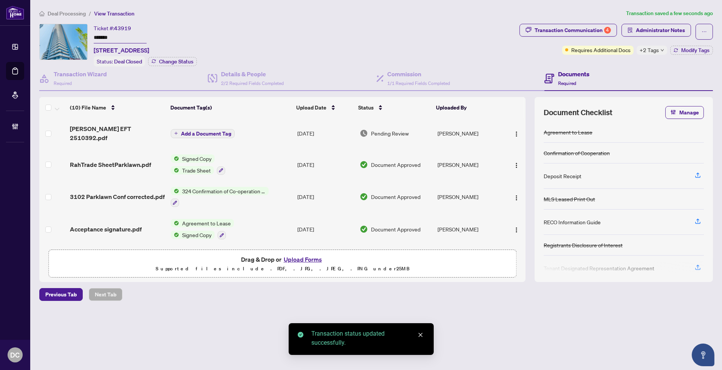
click at [521, 129] on td at bounding box center [515, 133] width 22 height 30
click at [511, 127] on button "button" at bounding box center [517, 133] width 12 height 12
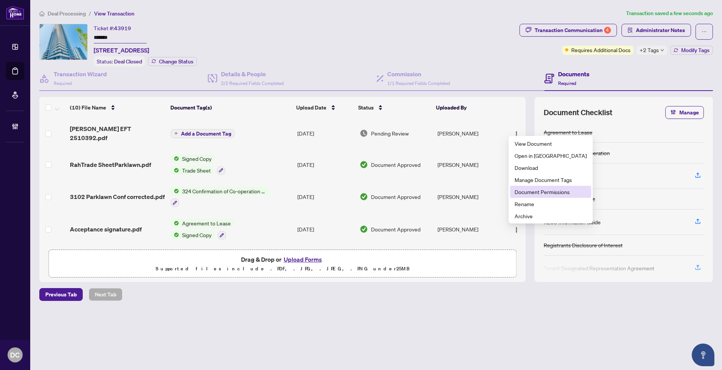
click at [517, 193] on span "Document Permissions" at bounding box center [551, 192] width 72 height 8
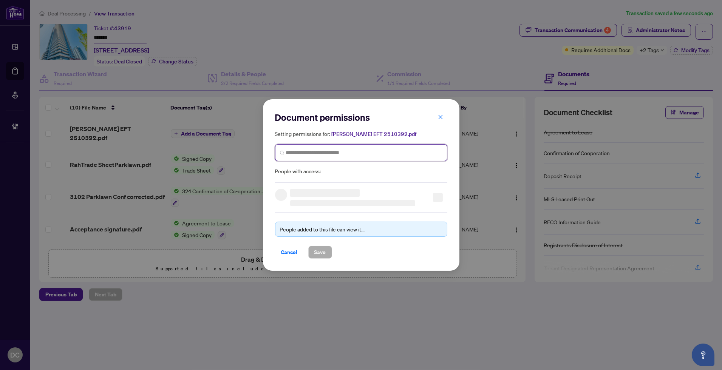
click at [382, 151] on input "search" at bounding box center [364, 153] width 157 height 8
type input "**********"
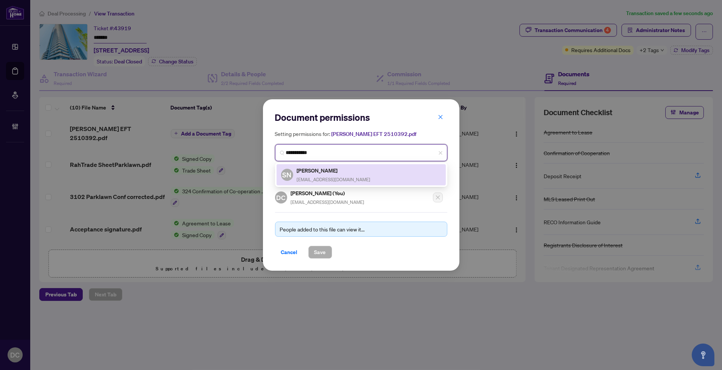
click at [373, 172] on div "SN Sherry Neebar sherryneebar@gmail.com" at bounding box center [361, 174] width 160 height 17
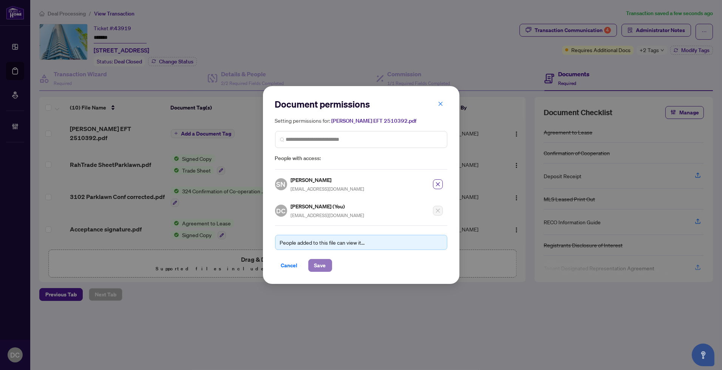
click at [324, 260] on span "Save" at bounding box center [321, 266] width 12 height 12
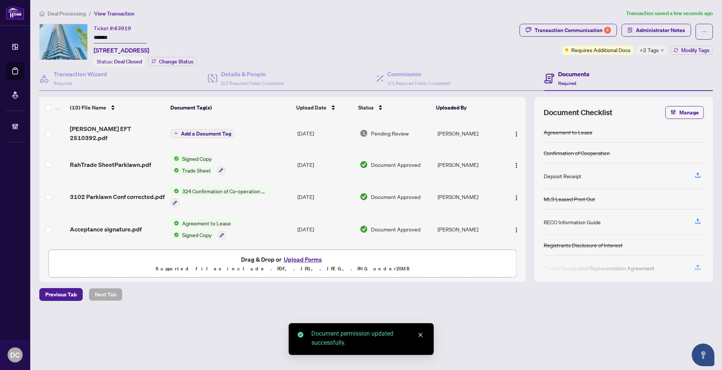
click at [197, 131] on span "Add a Document Tag" at bounding box center [206, 133] width 50 height 5
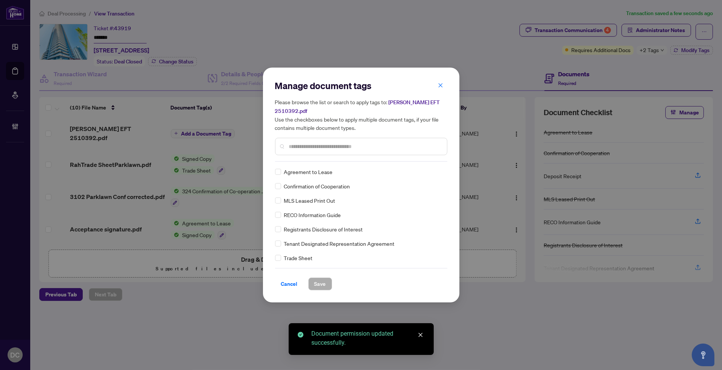
click at [330, 144] on input "text" at bounding box center [365, 147] width 152 height 8
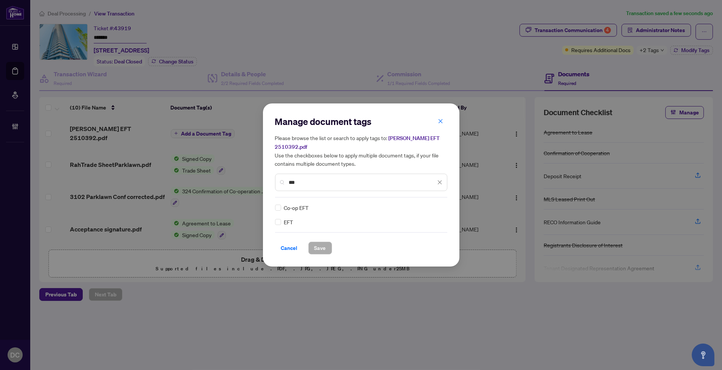
type input "***"
drag, startPoint x: 429, startPoint y: 201, endPoint x: 418, endPoint y: 225, distance: 27.1
click at [429, 204] on img at bounding box center [432, 208] width 8 height 8
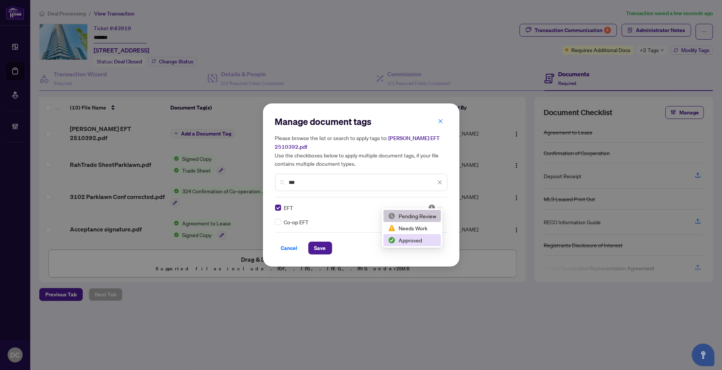
click at [414, 237] on div "Approved" at bounding box center [412, 240] width 48 height 8
click at [322, 242] on span "Save" at bounding box center [321, 248] width 12 height 12
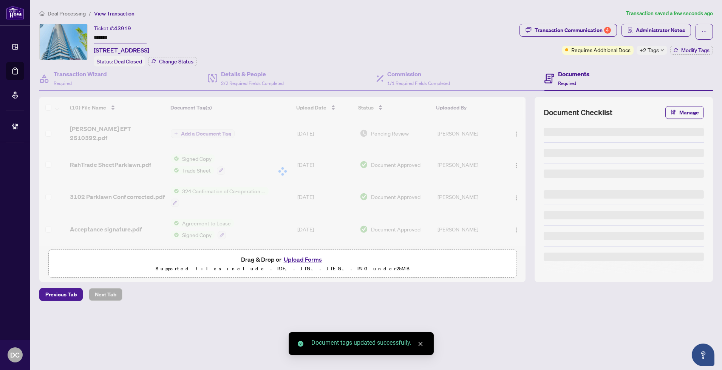
click at [653, 51] on span "+2 Tags" at bounding box center [649, 50] width 19 height 9
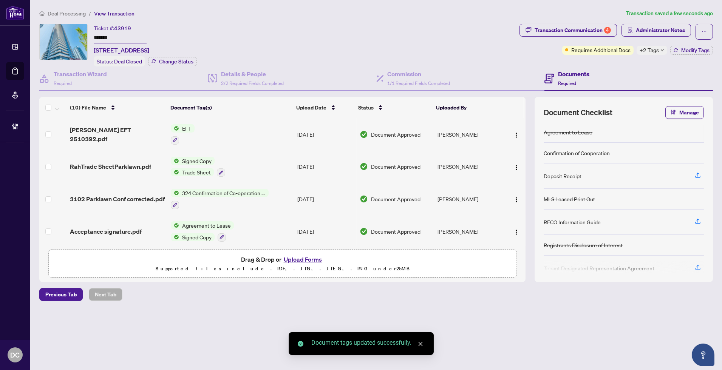
click at [618, 62] on div "Transaction Communication 4 Administrator Notes Requires Additional Docs +2 Tag…" at bounding box center [616, 45] width 197 height 43
click at [663, 35] on span "Administrator Notes" at bounding box center [660, 30] width 49 height 12
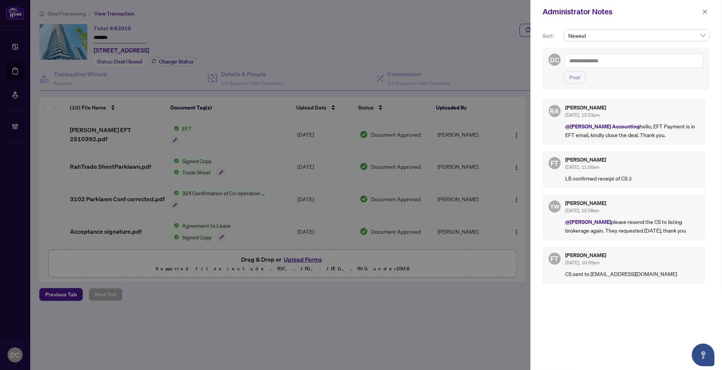
click at [629, 62] on textarea at bounding box center [635, 61] width 140 height 14
paste textarea "**********"
type textarea "**********"
click at [573, 80] on span "Post" at bounding box center [575, 77] width 11 height 12
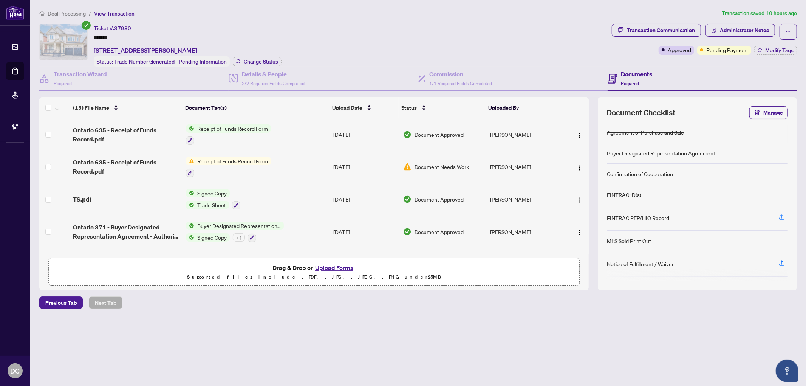
drag, startPoint x: 133, startPoint y: 38, endPoint x: 88, endPoint y: 36, distance: 45.0
click at [88, 36] on div "Ticket #: 37980 ******* [STREET_ADDRESS][PERSON_NAME] Status: Trade Number Gene…" at bounding box center [324, 45] width 570 height 43
click at [269, 60] on span "Change Status" at bounding box center [261, 61] width 34 height 5
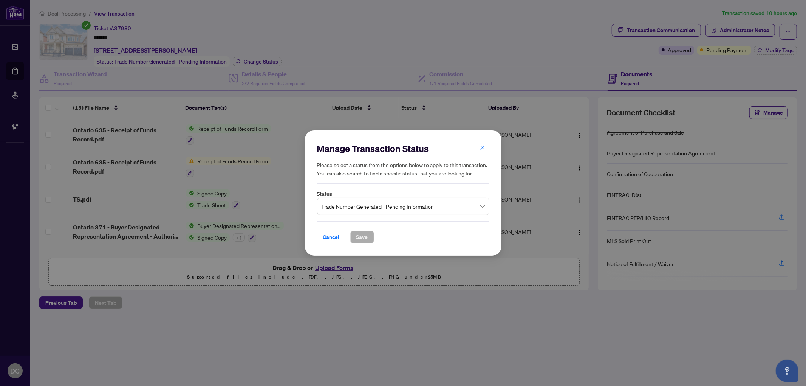
click at [414, 205] on span "Trade Number Generated - Pending Information" at bounding box center [403, 206] width 163 height 14
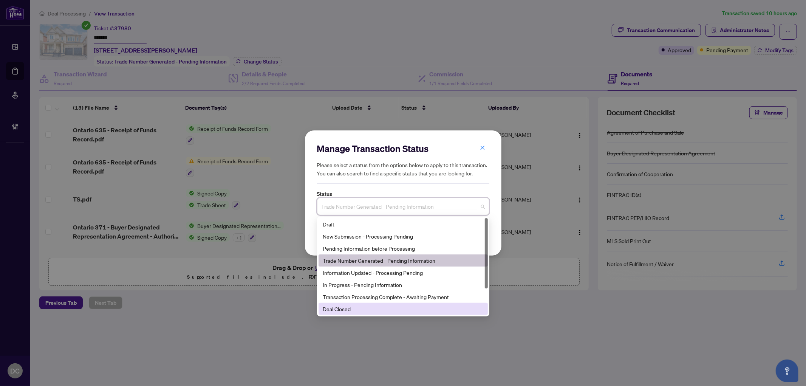
click at [375, 312] on div "Deal Closed" at bounding box center [403, 309] width 160 height 8
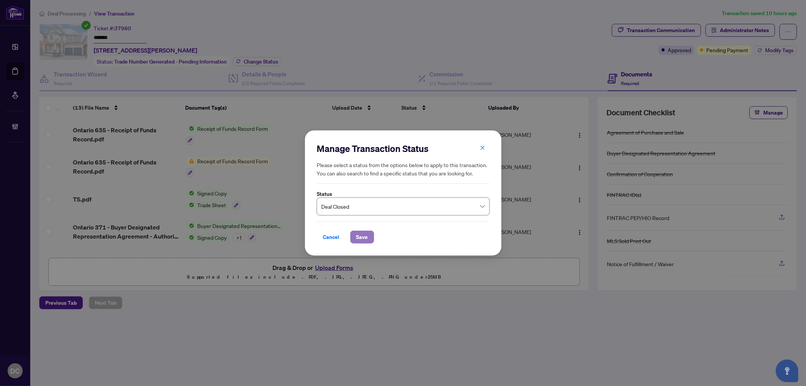
click at [367, 235] on span "Save" at bounding box center [363, 237] width 12 height 12
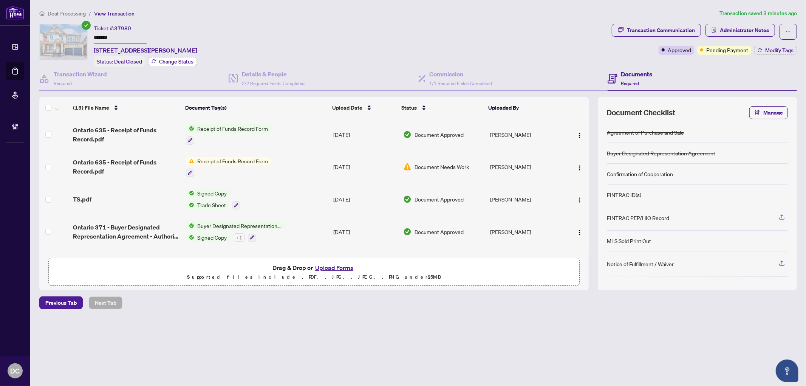
click at [167, 62] on span "Change Status" at bounding box center [176, 61] width 34 height 5
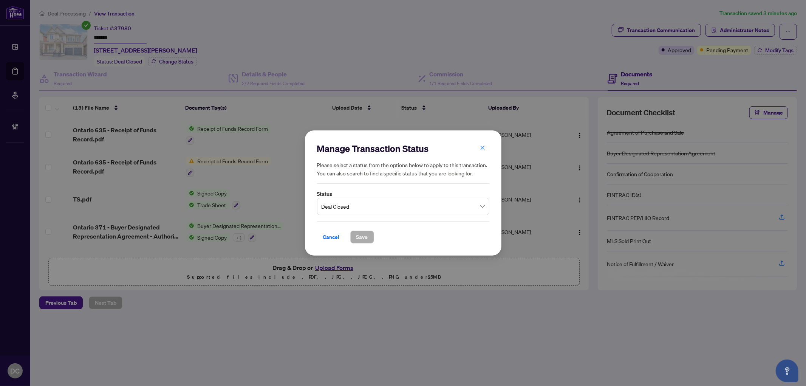
click at [393, 209] on span "Deal Closed" at bounding box center [403, 206] width 163 height 14
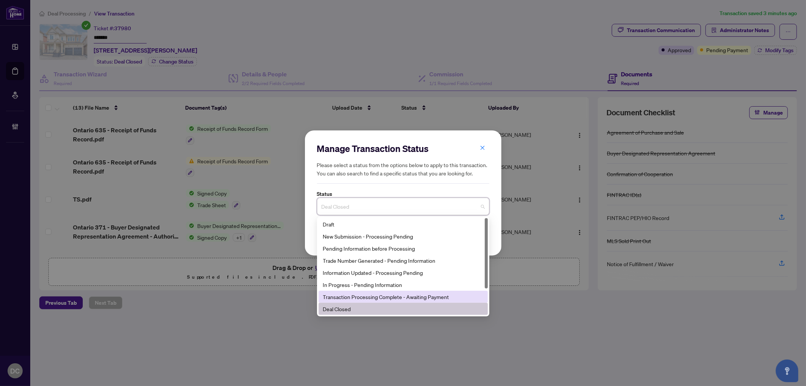
click at [400, 295] on div "Transaction Processing Complete - Awaiting Payment" at bounding box center [403, 297] width 160 height 8
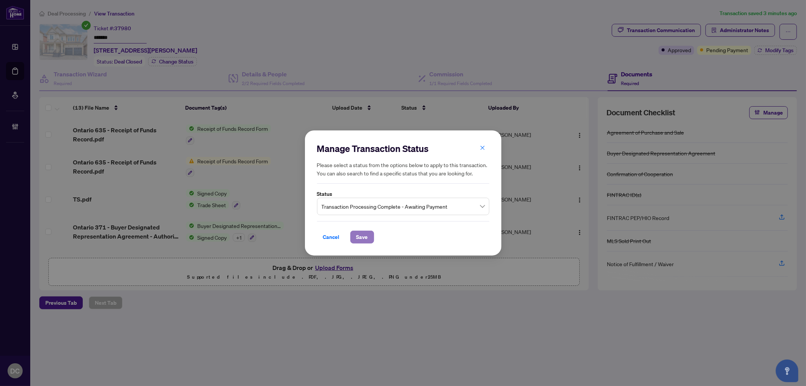
click at [362, 241] on span "Save" at bounding box center [363, 237] width 12 height 12
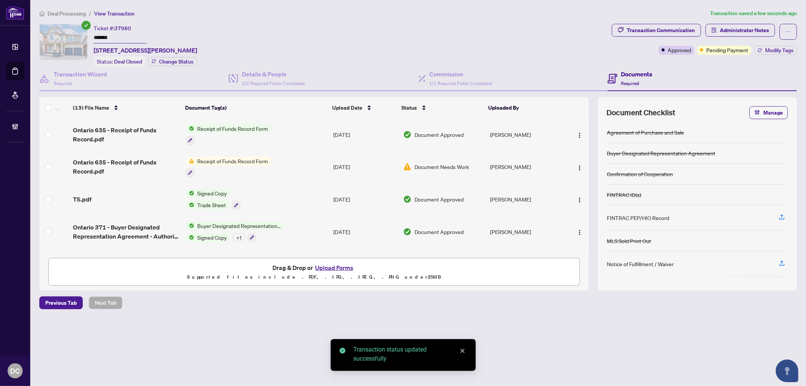
click at [65, 13] on span "Deal Processing" at bounding box center [67, 13] width 38 height 7
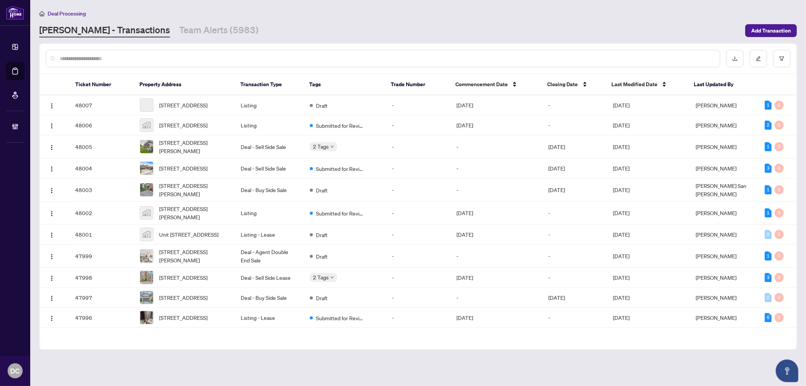
click at [175, 61] on input "text" at bounding box center [387, 58] width 654 height 8
paste input "*******"
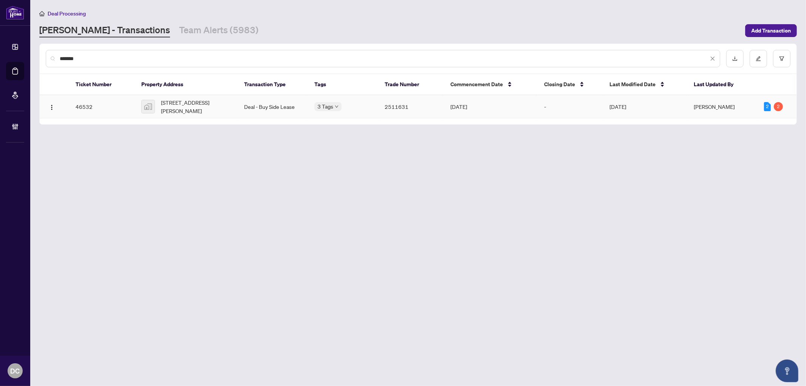
type input "*******"
click at [216, 100] on span "711-93 Arthur Street South #711, Guelph, Ontario N1E 0S6, Canada" at bounding box center [196, 106] width 71 height 17
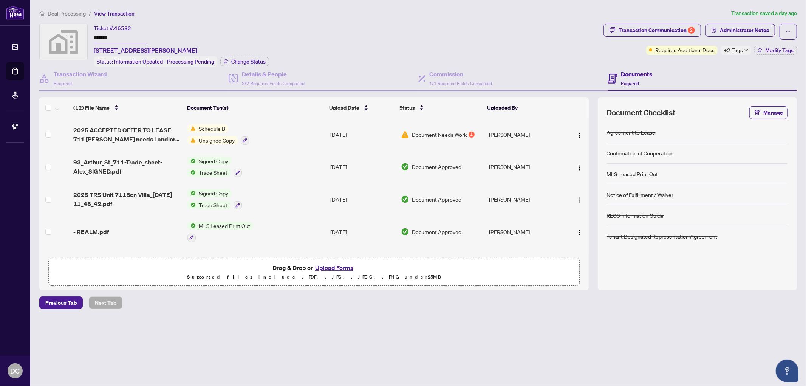
click at [732, 52] on span "+2 Tags" at bounding box center [733, 50] width 19 height 9
click at [414, 106] on span "Status" at bounding box center [408, 108] width 16 height 8
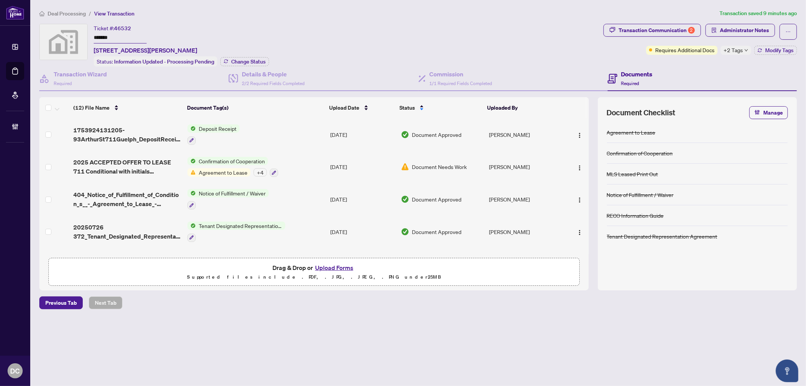
click at [738, 50] on span "+2 Tags" at bounding box center [733, 50] width 19 height 9
click at [583, 58] on div "Ticket #: 46532 ******* 711-93 Arthur Street South #711, Guelph, Ontario N1E 0S…" at bounding box center [319, 45] width 561 height 43
click at [766, 48] on span "Modify Tags" at bounding box center [780, 50] width 28 height 5
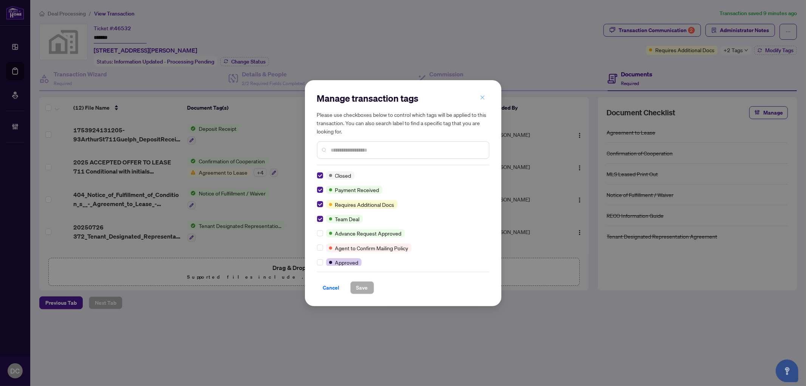
click at [485, 98] on button "button" at bounding box center [482, 97] width 15 height 13
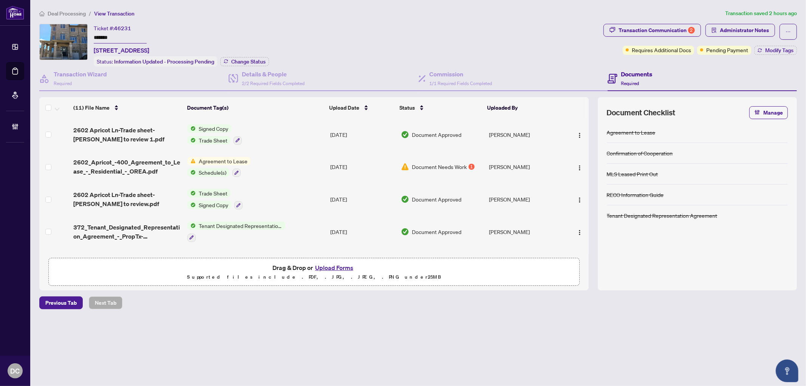
drag, startPoint x: 106, startPoint y: 33, endPoint x: 102, endPoint y: 55, distance: 22.2
click at [73, 35] on div "Ticket #: 46231 ******* [STREET_ADDRESS] Status: Information Updated - Processi…" at bounding box center [319, 45] width 561 height 43
click at [260, 59] on span "Change Status" at bounding box center [248, 61] width 34 height 5
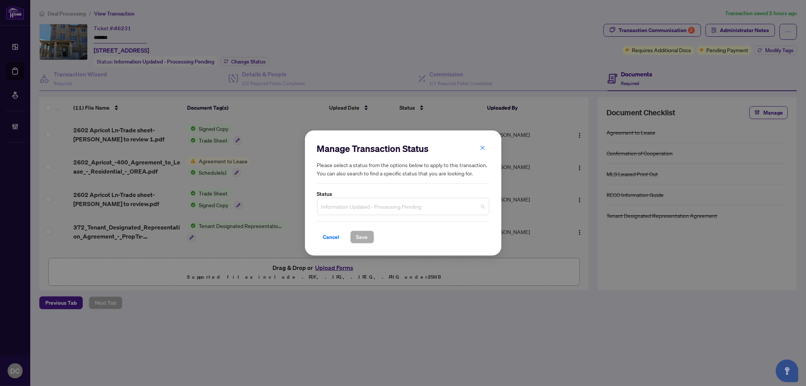
click at [399, 209] on span "Information Updated - Processing Pending" at bounding box center [403, 206] width 163 height 14
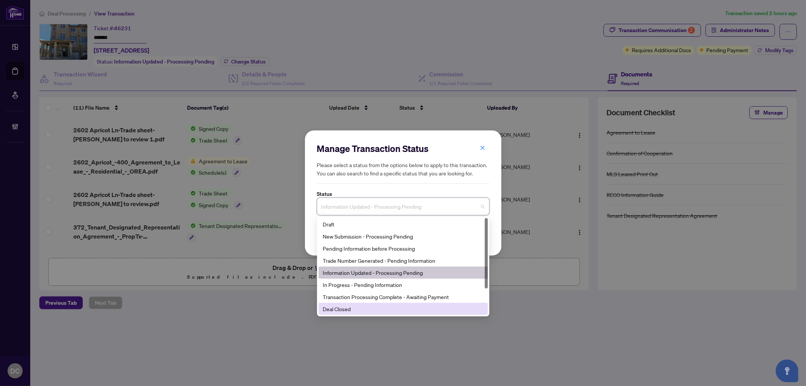
click at [359, 313] on div "Deal Closed" at bounding box center [403, 309] width 169 height 12
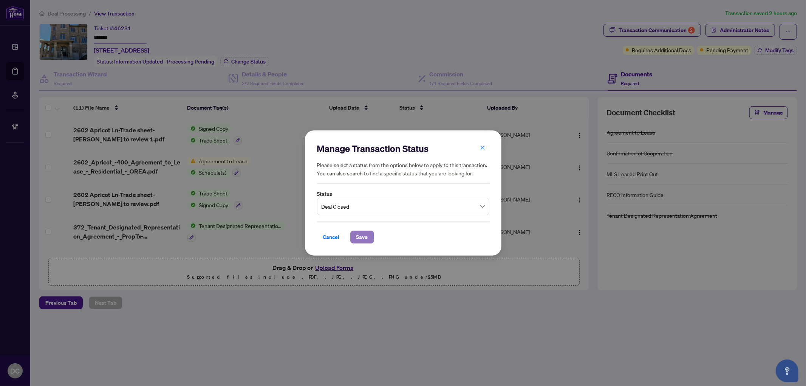
click at [367, 233] on span "Save" at bounding box center [363, 237] width 12 height 12
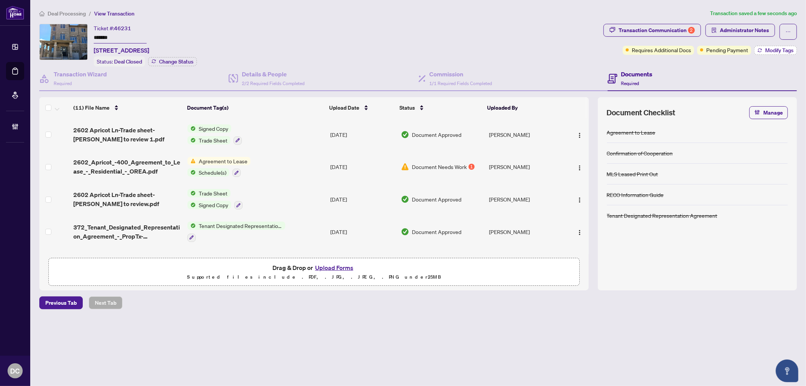
click at [762, 46] on button "Modify Tags" at bounding box center [776, 50] width 43 height 9
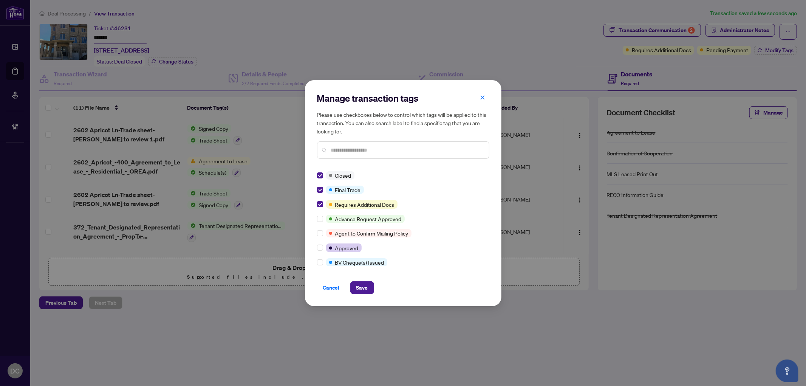
click at [353, 150] on input "text" at bounding box center [407, 150] width 152 height 8
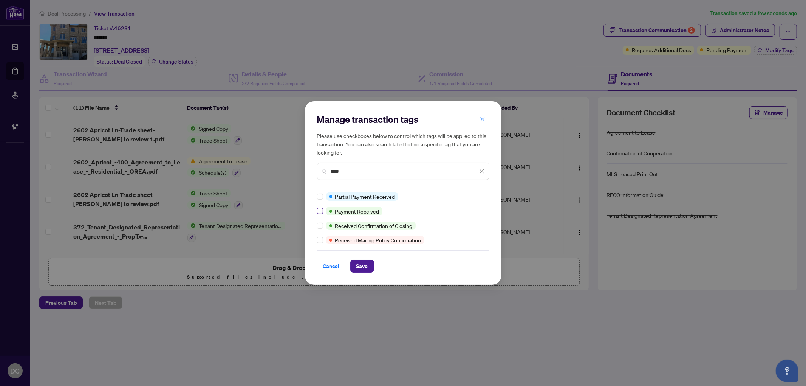
type input "****"
click at [356, 262] on button "Save" at bounding box center [362, 266] width 24 height 13
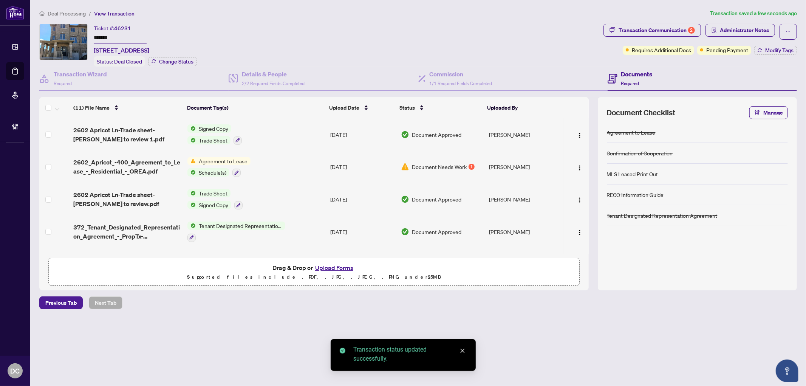
click at [664, 27] on div "Manage transaction tags Please use checkboxes below to control which tags will …" at bounding box center [403, 193] width 806 height 386
click at [668, 29] on div "Transaction Communication 2" at bounding box center [657, 30] width 76 height 12
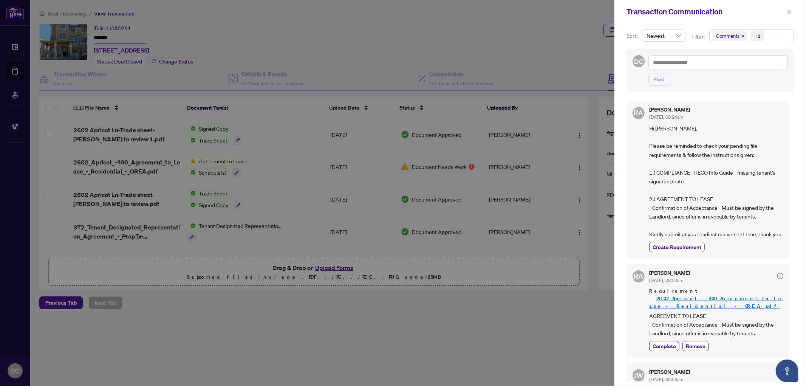
click at [784, 9] on button "button" at bounding box center [789, 11] width 10 height 9
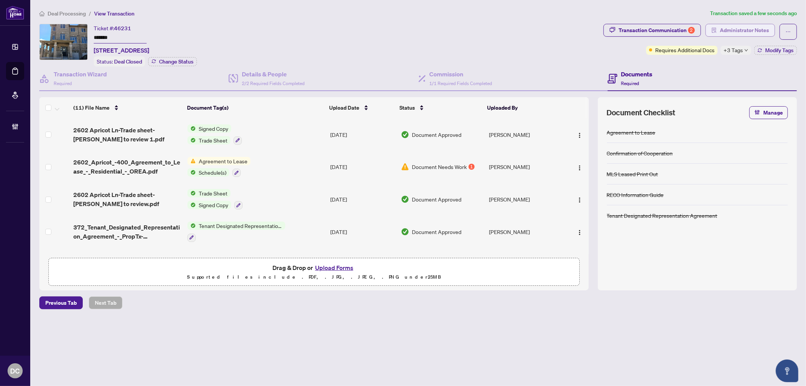
click at [766, 34] on span "Administrator Notes" at bounding box center [744, 30] width 49 height 12
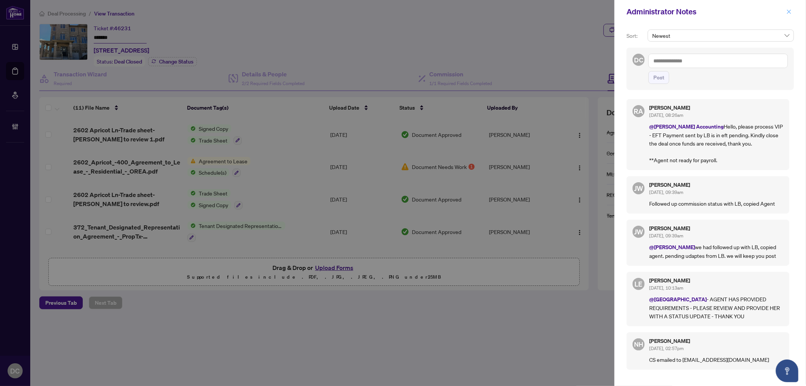
click at [792, 11] on icon "close" at bounding box center [789, 11] width 5 height 5
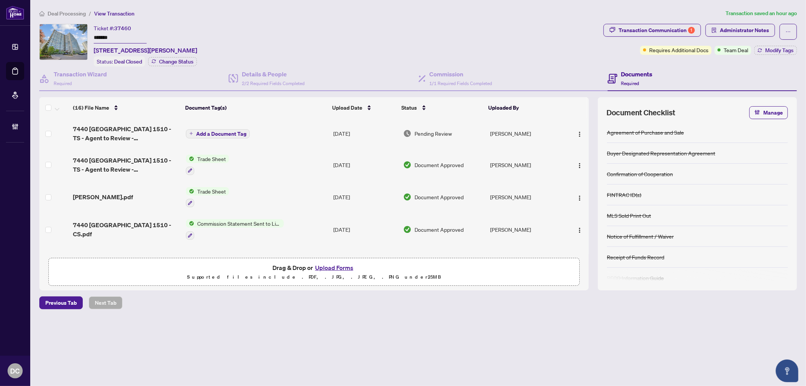
click at [314, 316] on div "Deal Processing / View Transaction Transaction saved an hour ago Ticket #: 3746…" at bounding box center [418, 172] width 764 height 327
drag, startPoint x: 122, startPoint y: 37, endPoint x: 79, endPoint y: 37, distance: 42.7
click at [79, 37] on div "Ticket #: 37460 ******* [STREET_ADDRESS][PERSON_NAME] Status: Deal Closed Chang…" at bounding box center [319, 45] width 561 height 43
click at [731, 48] on span "Team Deal" at bounding box center [736, 50] width 25 height 8
click at [768, 51] on span "Modify Tags" at bounding box center [780, 50] width 28 height 5
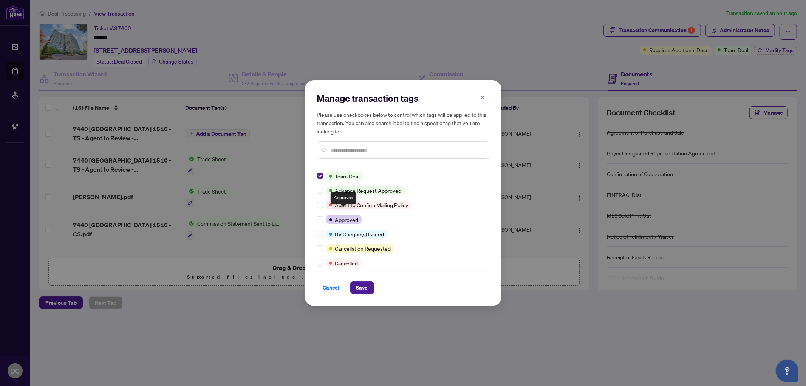
scroll to position [42, 0]
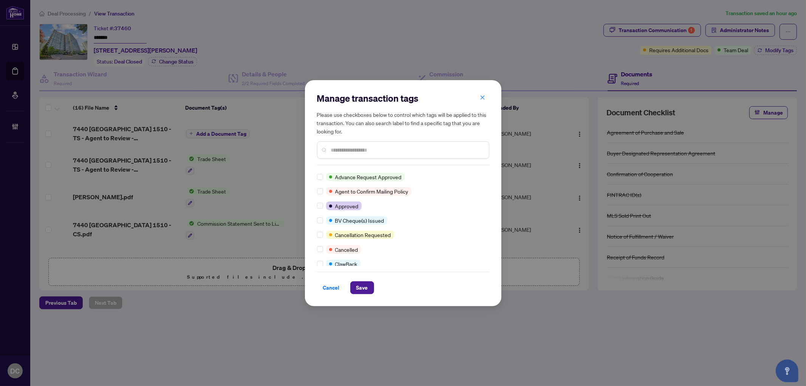
click at [350, 153] on input "text" at bounding box center [407, 150] width 152 height 8
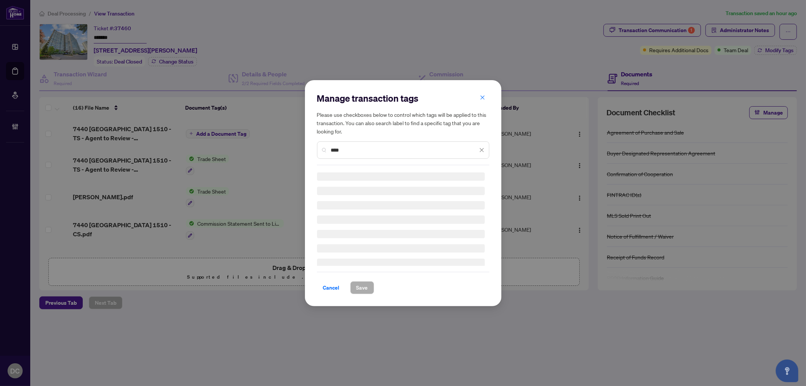
scroll to position [0, 0]
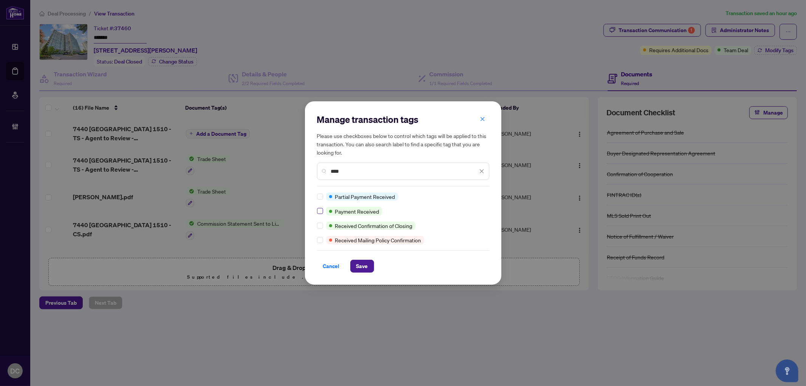
type input "****"
click at [362, 270] on span "Save" at bounding box center [363, 266] width 12 height 12
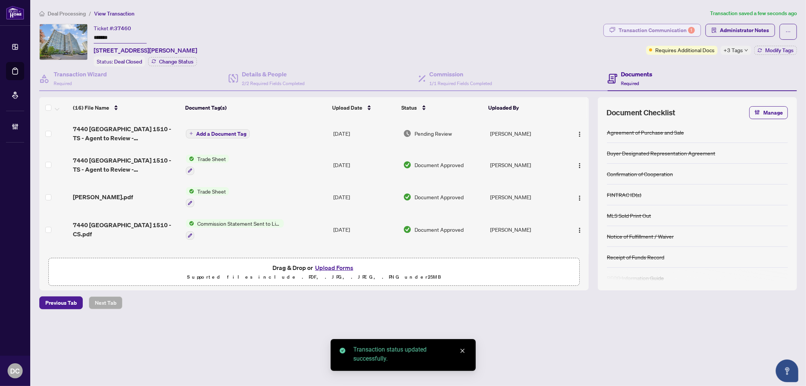
click at [659, 31] on div "Transaction Communication 1" at bounding box center [657, 30] width 76 height 12
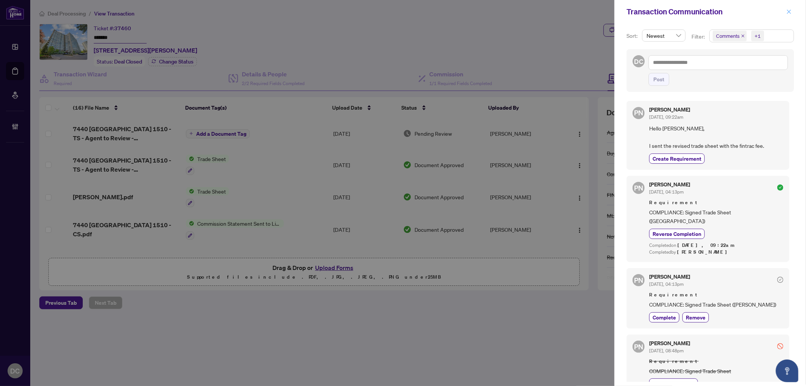
click at [792, 11] on icon "close" at bounding box center [789, 11] width 5 height 5
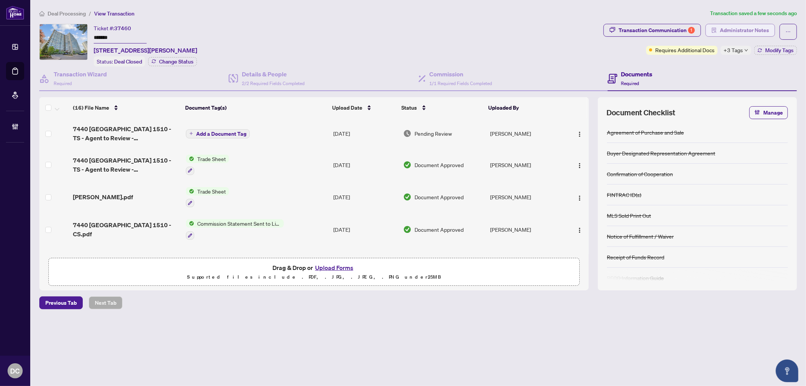
click at [765, 32] on span "Administrator Notes" at bounding box center [744, 30] width 49 height 12
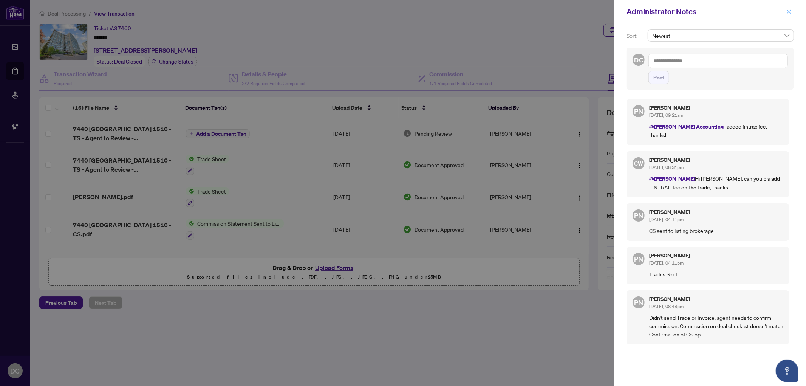
click at [788, 9] on icon "close" at bounding box center [789, 11] width 5 height 5
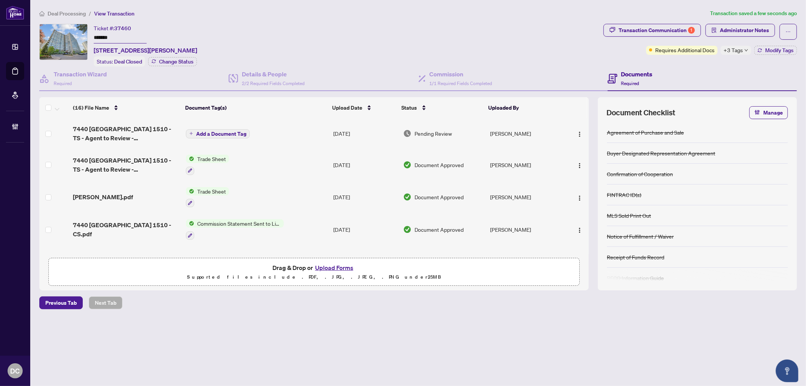
click at [635, 28] on div "Transaction Communication 1" at bounding box center [657, 30] width 76 height 12
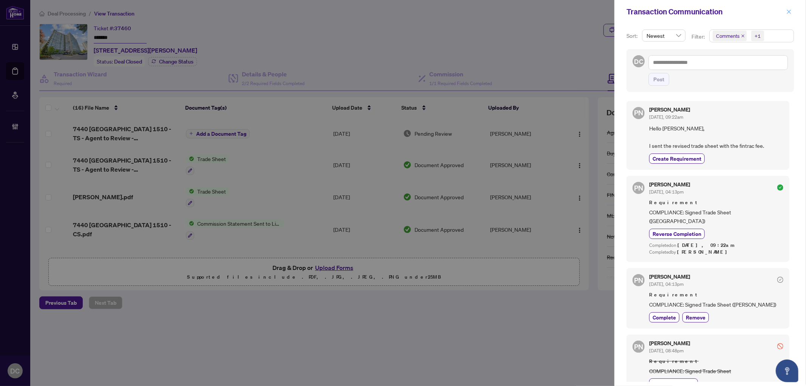
click at [793, 9] on button "button" at bounding box center [789, 11] width 10 height 9
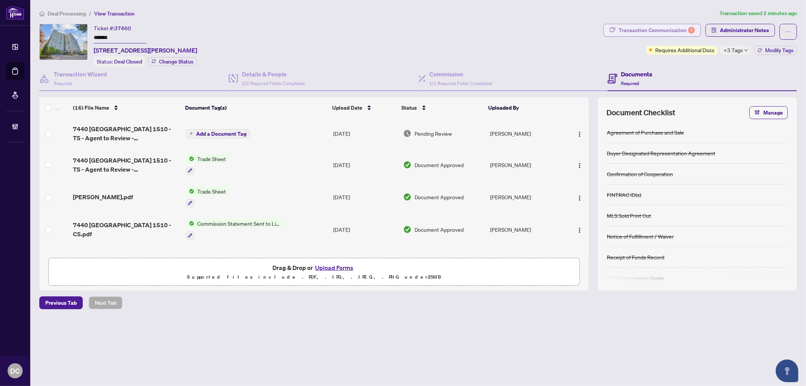
click at [672, 26] on div "Transaction Communication 1" at bounding box center [657, 30] width 76 height 12
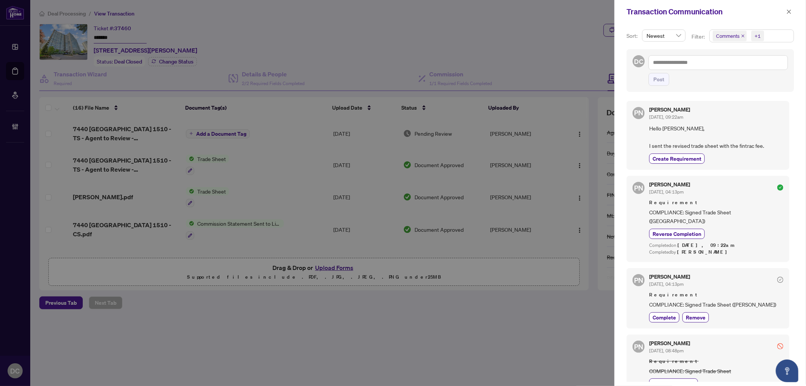
click at [780, 34] on span "Comments +1" at bounding box center [752, 36] width 84 height 12
click at [740, 66] on span "Comments" at bounding box center [738, 67] width 26 height 7
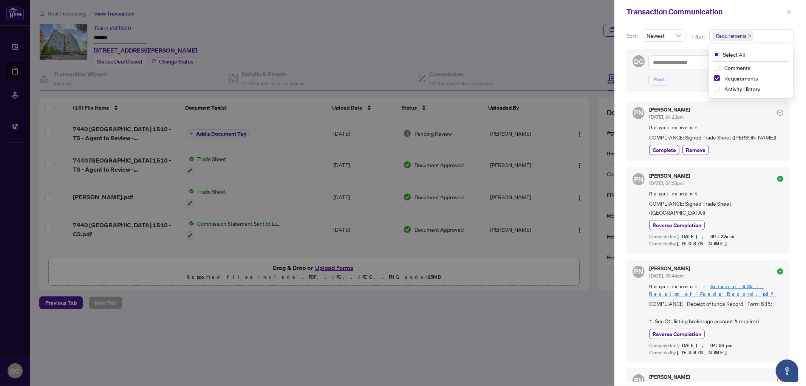
click at [791, 10] on icon "close" at bounding box center [789, 11] width 5 height 5
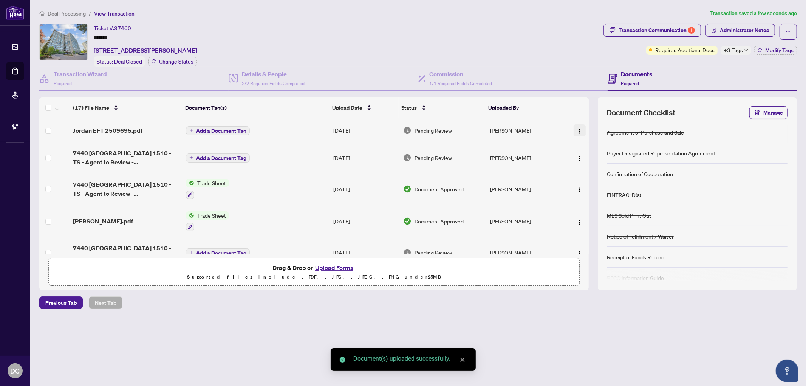
click at [580, 129] on img "button" at bounding box center [580, 131] width 6 height 6
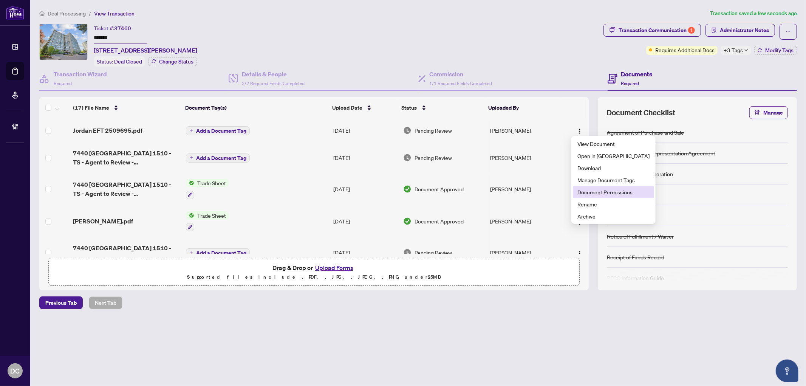
click at [595, 191] on span "Document Permissions" at bounding box center [614, 192] width 72 height 8
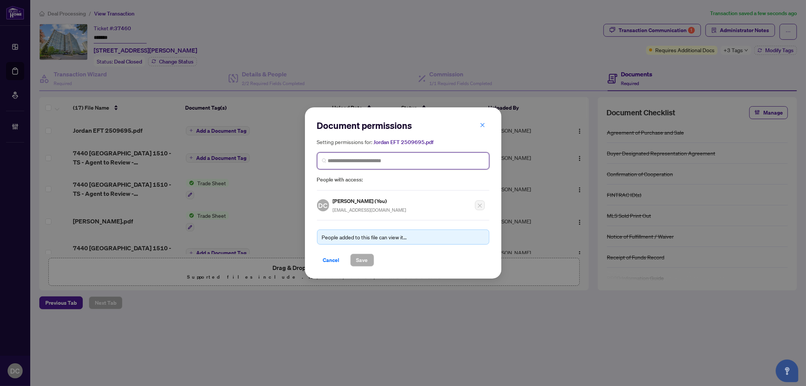
click at [436, 160] on input "search" at bounding box center [406, 161] width 157 height 8
type input "**********"
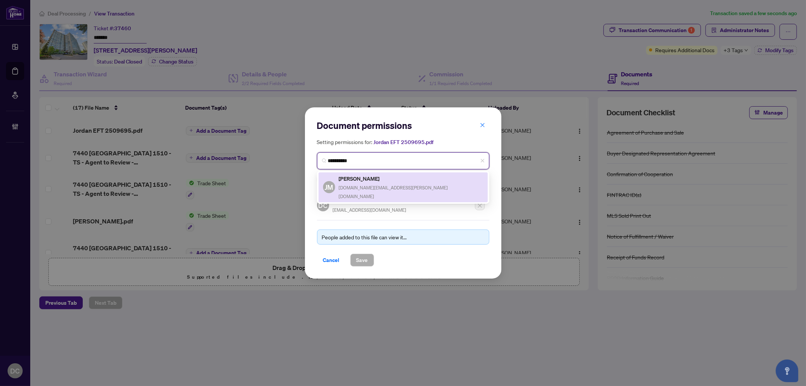
click at [422, 179] on div "JM Jordan Martin jordan.martin.realtor@gmail.com" at bounding box center [403, 187] width 160 height 26
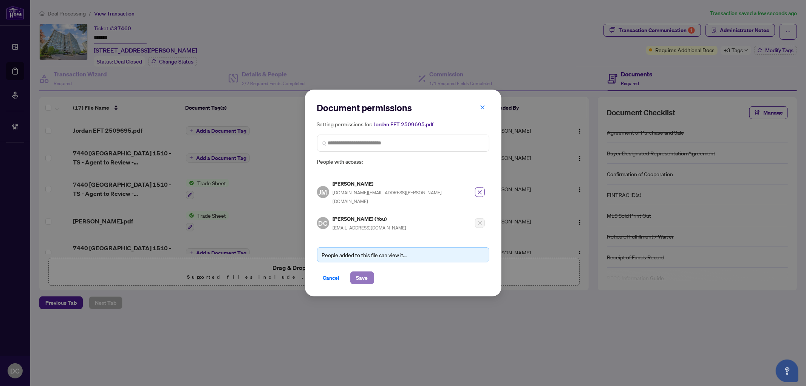
click at [357, 273] on span "Save" at bounding box center [363, 278] width 12 height 12
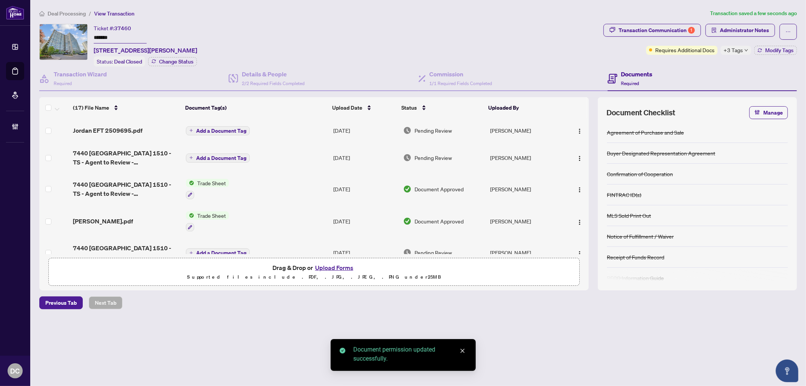
click at [224, 128] on span "Add a Document Tag" at bounding box center [221, 130] width 50 height 5
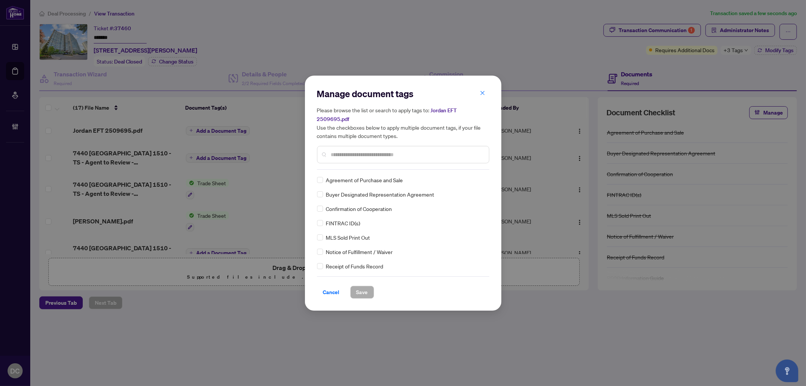
click at [379, 155] on input "text" at bounding box center [407, 154] width 152 height 8
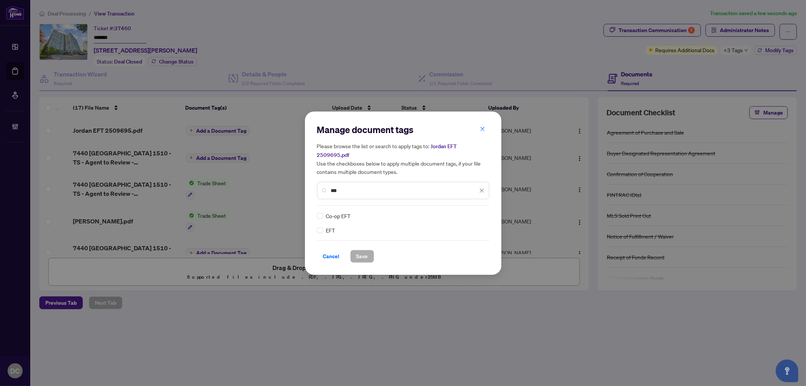
type input "***"
click at [473, 216] on img at bounding box center [474, 216] width 8 height 8
click at [452, 250] on div "Approved" at bounding box center [454, 252] width 48 height 8
click at [352, 257] on button "Save" at bounding box center [362, 256] width 24 height 13
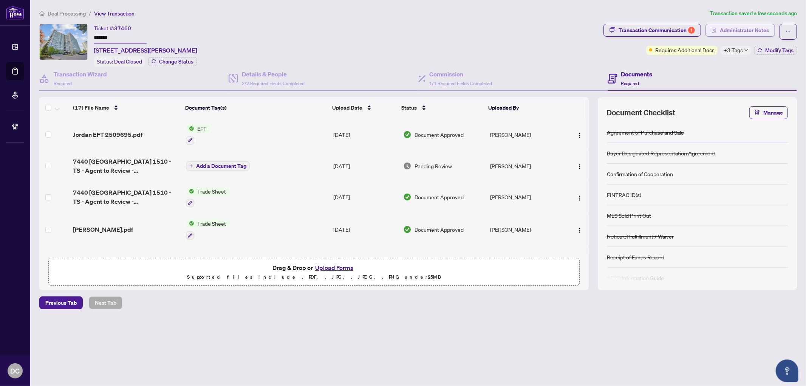
click at [741, 29] on span "Administrator Notes" at bounding box center [744, 30] width 49 height 12
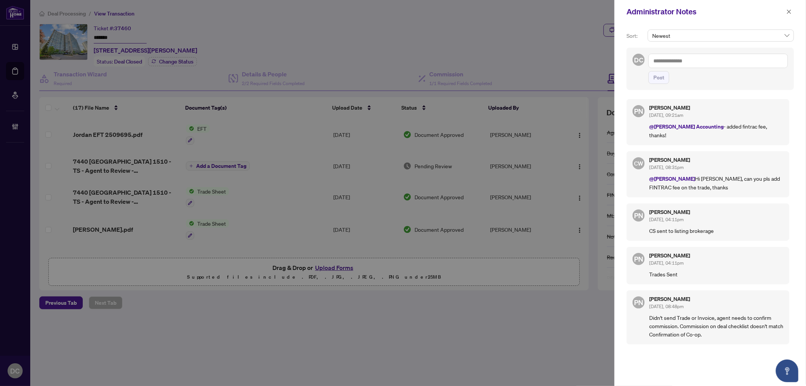
click at [689, 63] on textarea at bounding box center [719, 61] width 140 height 14
paste textarea "**********"
type textarea "**********"
click at [664, 84] on span "Post" at bounding box center [659, 77] width 11 height 12
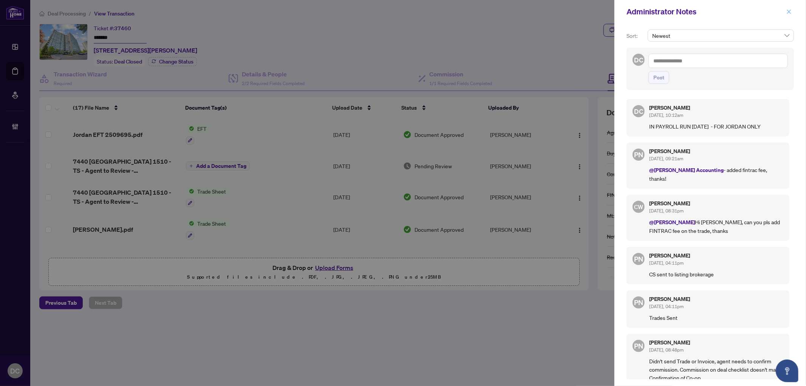
click at [791, 12] on icon "close" at bounding box center [789, 11] width 5 height 5
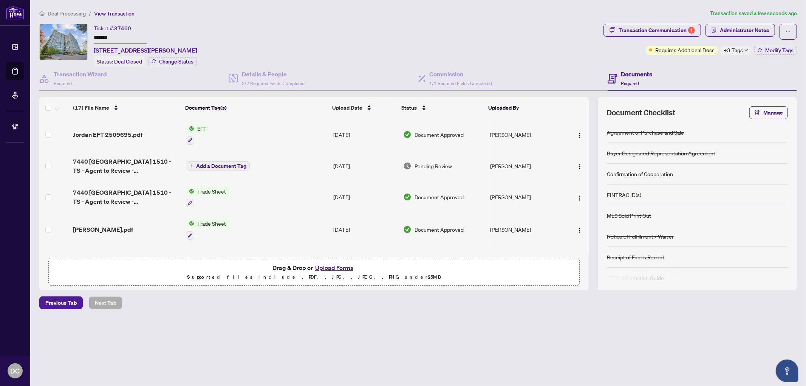
click at [742, 50] on span "+3 Tags" at bounding box center [733, 50] width 19 height 9
click at [692, 72] on div "Documents Required" at bounding box center [702, 79] width 189 height 25
click at [774, 50] on span "Modify Tags" at bounding box center [780, 50] width 28 height 5
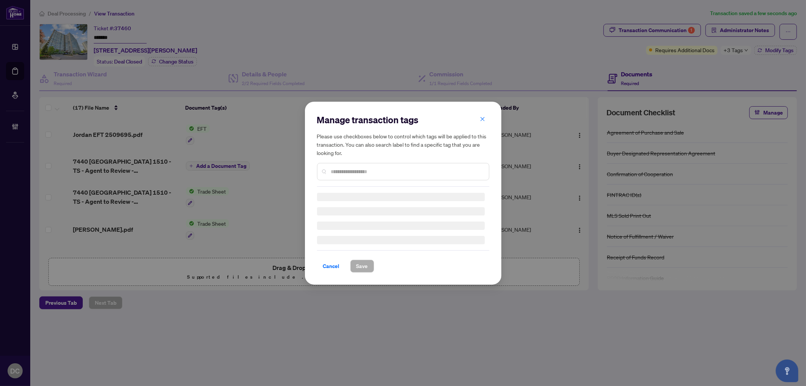
click at [441, 174] on input "text" at bounding box center [407, 171] width 152 height 8
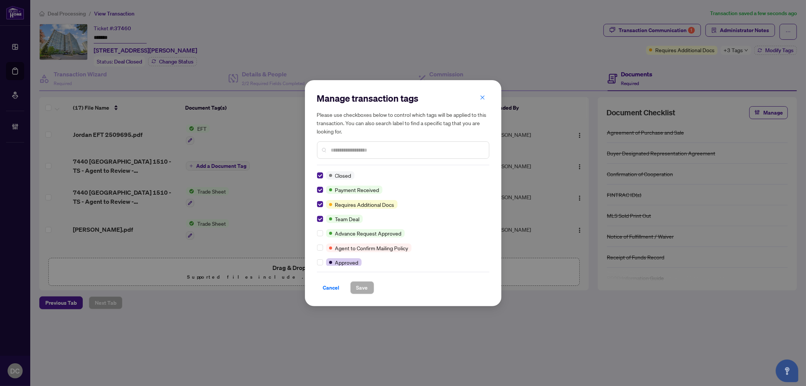
click at [370, 153] on input "text" at bounding box center [407, 150] width 152 height 8
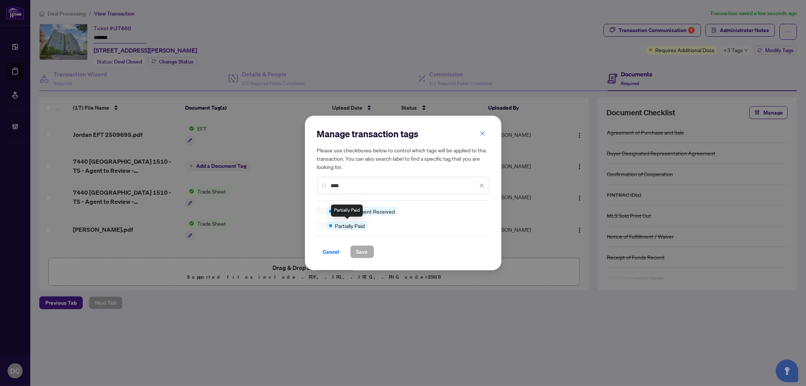
type input "****"
click at [324, 227] on div at bounding box center [321, 226] width 9 height 8
click at [370, 253] on button "Save" at bounding box center [362, 251] width 24 height 13
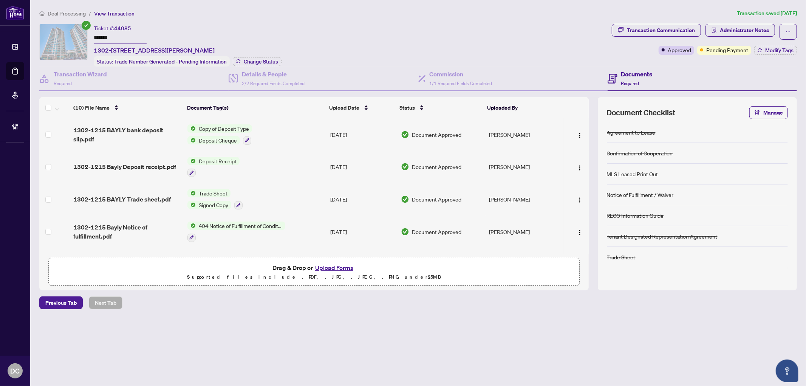
drag, startPoint x: 130, startPoint y: 34, endPoint x: 69, endPoint y: 32, distance: 61.3
click at [69, 32] on div "Ticket #: 44085 ******* [STREET_ADDRESS][PERSON_NAME] Status: Trade Number Gene…" at bounding box center [324, 45] width 570 height 43
click at [492, 104] on th "Uploaded By" at bounding box center [524, 107] width 78 height 21
click at [445, 105] on div "Status" at bounding box center [441, 108] width 82 height 8
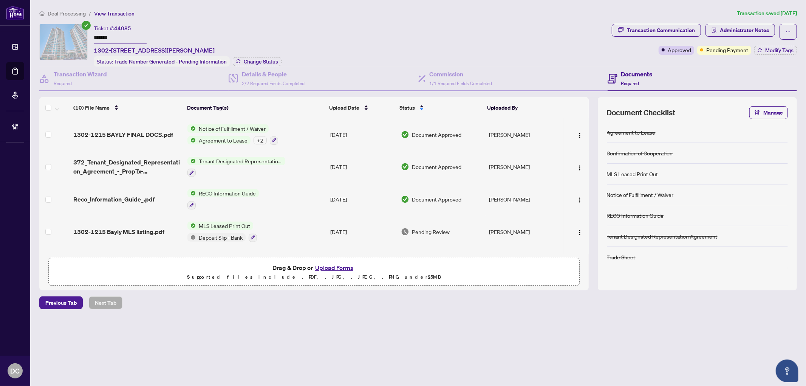
click at [354, 109] on span "Upload Date" at bounding box center [344, 108] width 30 height 8
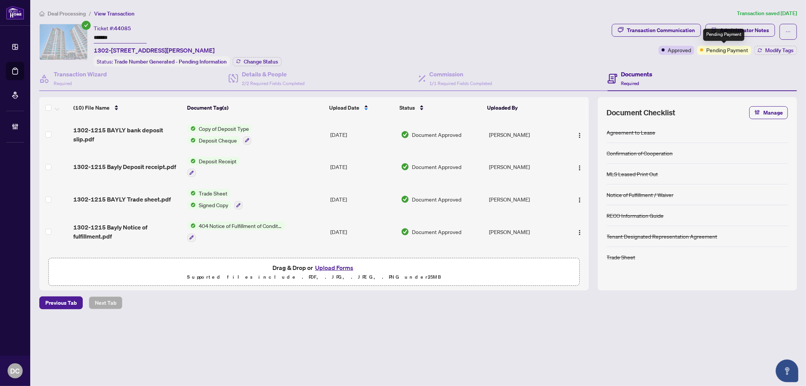
click at [716, 49] on span "Pending Payment" at bounding box center [728, 50] width 42 height 8
drag, startPoint x: 140, startPoint y: 37, endPoint x: 43, endPoint y: 36, distance: 96.8
click at [43, 36] on div "Ticket #: 44085 ******* [STREET_ADDRESS][PERSON_NAME] Status: Trade Number Gene…" at bounding box center [324, 45] width 570 height 43
click at [73, 14] on span "Deal Processing" at bounding box center [67, 13] width 38 height 7
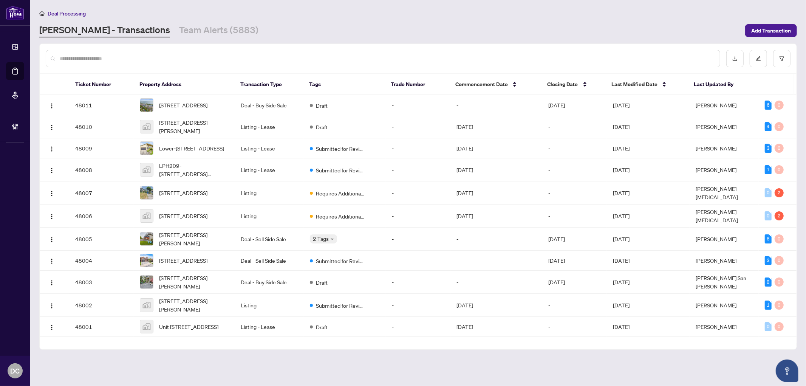
click at [247, 56] on input "text" at bounding box center [387, 58] width 654 height 8
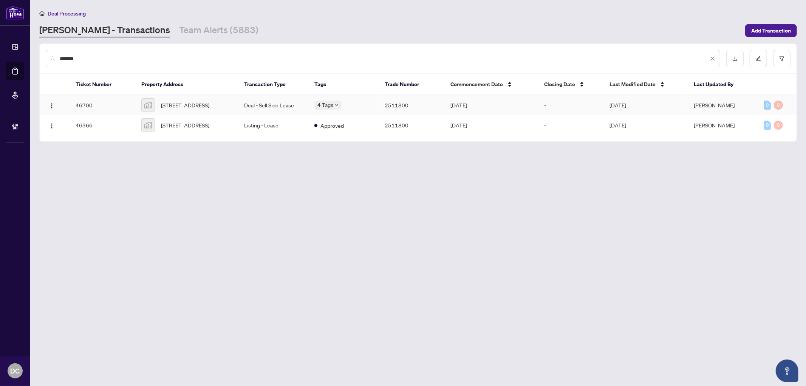
type input "*******"
click at [292, 107] on td "Deal - Sell Side Lease" at bounding box center [274, 105] width 70 height 20
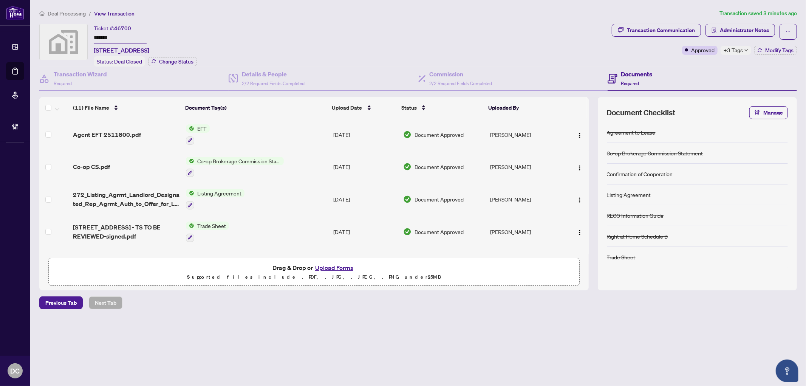
click at [65, 35] on div "Ticket #: 46700 ******* [STREET_ADDRESS] Status: Deal Closed Change Status" at bounding box center [324, 45] width 570 height 43
click at [71, 21] on div "Deal Processing / View Transaction Transaction saved 30 minutes ago Ticket #: 4…" at bounding box center [418, 172] width 764 height 327
click at [77, 11] on span "Deal Processing" at bounding box center [67, 13] width 38 height 7
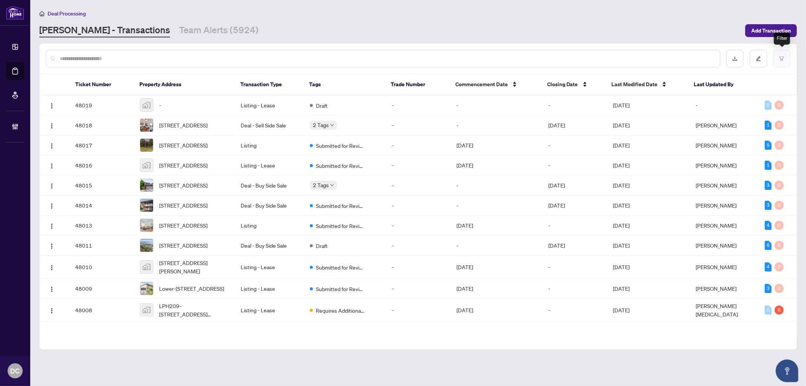
click at [784, 66] on button "button" at bounding box center [781, 58] width 17 height 17
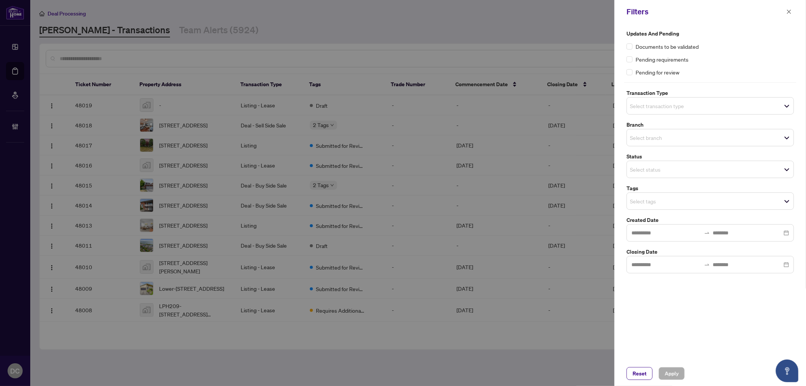
click at [668, 200] on input "search" at bounding box center [656, 201] width 53 height 9
type input "****"
drag, startPoint x: 663, startPoint y: 199, endPoint x: 591, endPoint y: 197, distance: 71.5
click at [591, 197] on div "Filters Updates and Pending Documents to be validated Pending requirements Pend…" at bounding box center [403, 193] width 806 height 386
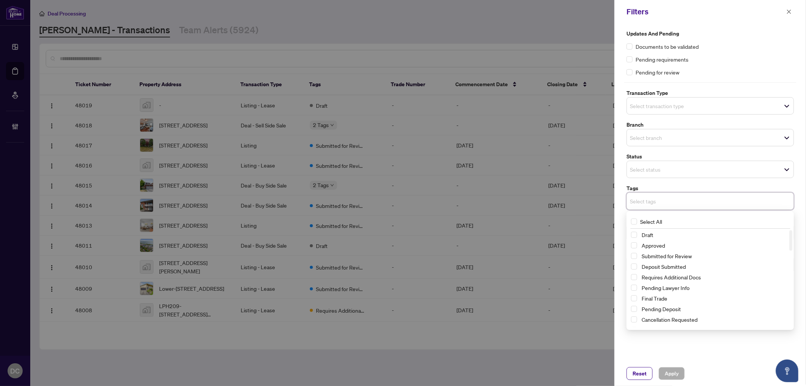
scroll to position [84, 0]
click at [637, 246] on span "Select With Payroll" at bounding box center [634, 246] width 6 height 6
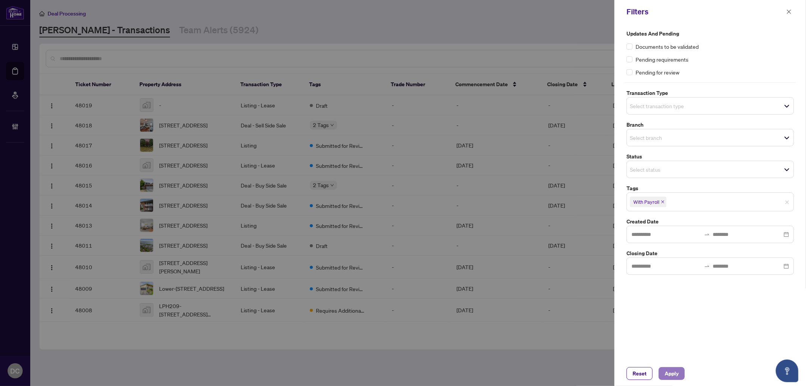
click at [666, 372] on span "Apply" at bounding box center [672, 373] width 14 height 12
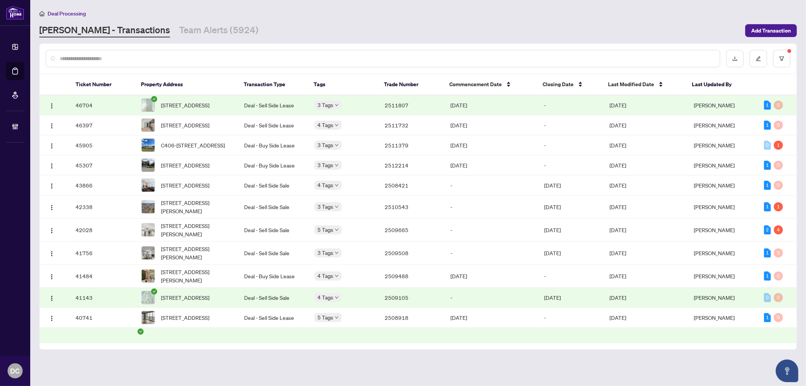
click at [545, 103] on td "-" at bounding box center [571, 105] width 66 height 20
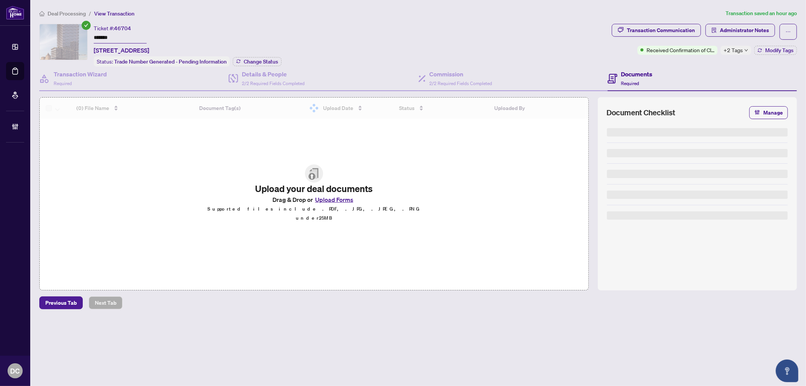
drag, startPoint x: 136, startPoint y: 37, endPoint x: 77, endPoint y: 32, distance: 59.6
click at [77, 32] on div "Ticket #: 46704 ******* 2202-280 Dundas St, Toronto, Ontario M5T 0E3, Canada St…" at bounding box center [324, 45] width 570 height 43
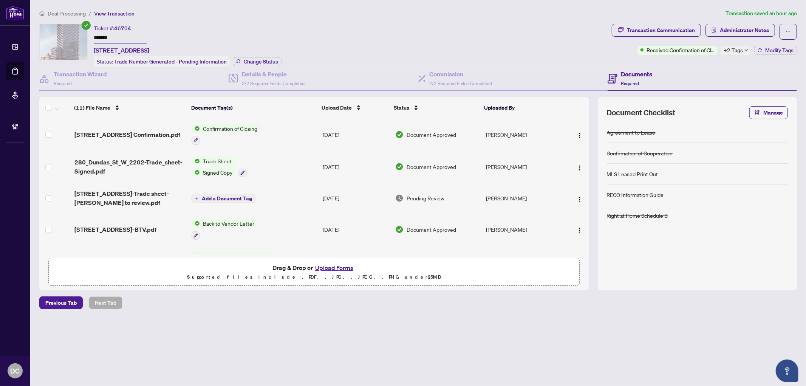
click at [739, 50] on span "+2 Tags" at bounding box center [733, 50] width 19 height 9
click at [549, 44] on div "Ticket #: 46704 ******* 2202-280 Dundas St, Toronto, Ontario M5T 0E3, Canada St…" at bounding box center [324, 45] width 570 height 43
click at [268, 59] on span "Change Status" at bounding box center [261, 61] width 34 height 5
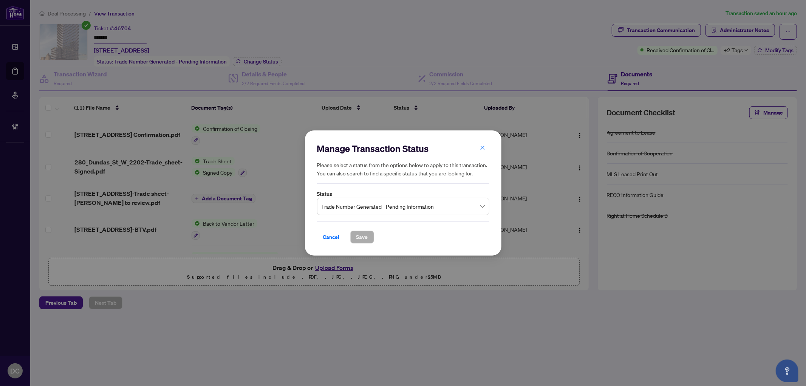
click at [384, 207] on span "Trade Number Generated - Pending Information" at bounding box center [403, 206] width 163 height 14
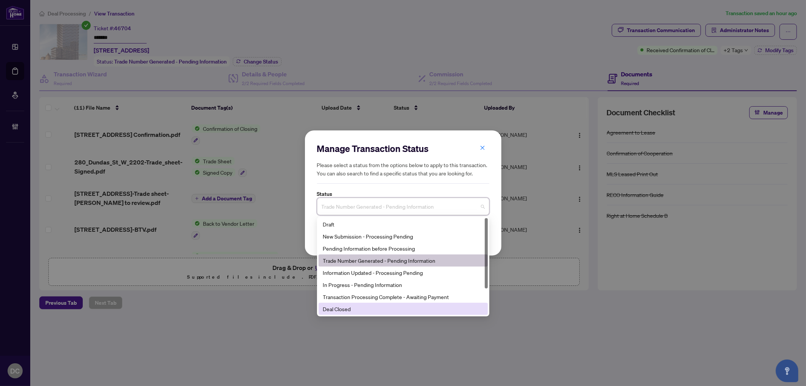
click at [350, 310] on div "Deal Closed" at bounding box center [403, 309] width 160 height 8
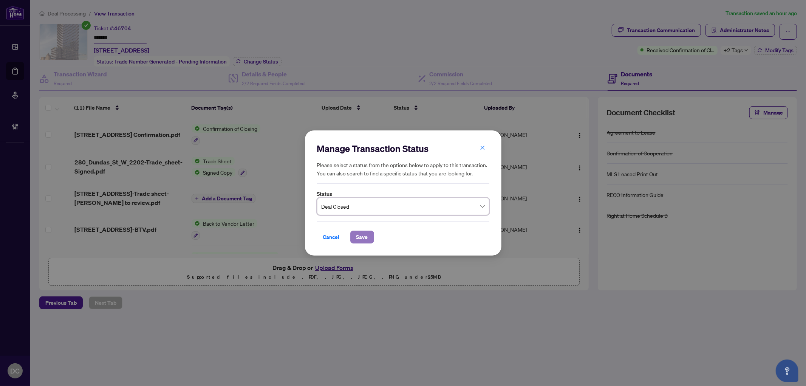
click at [360, 231] on span "Save" at bounding box center [363, 237] width 12 height 12
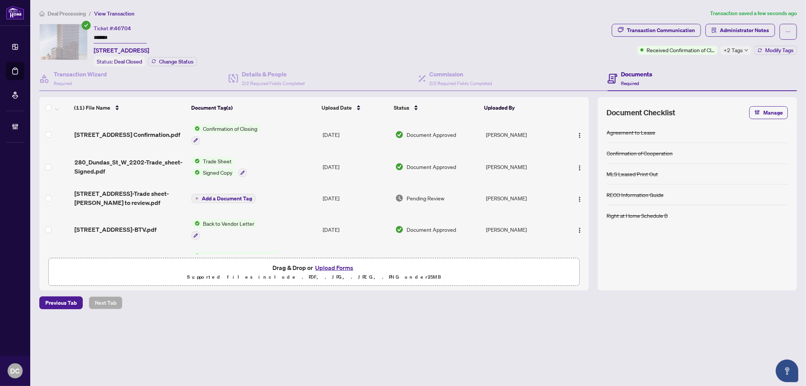
click at [741, 50] on span "+2 Tags" at bounding box center [733, 50] width 19 height 9
click at [680, 26] on div "Transaction Communication" at bounding box center [661, 30] width 68 height 12
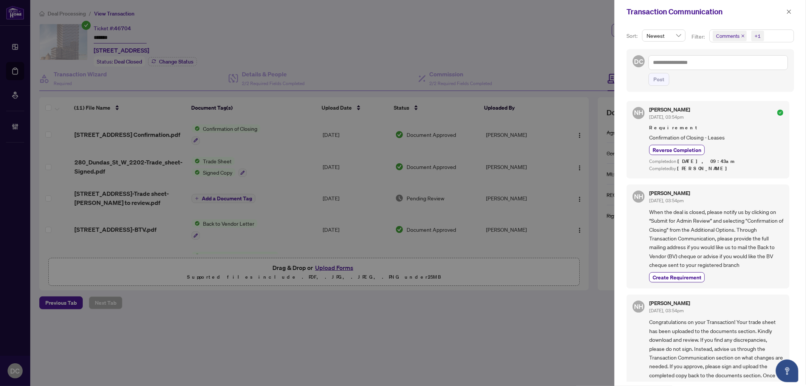
click at [781, 38] on span "Comments +1" at bounding box center [752, 36] width 84 height 12
click at [751, 81] on span "Requirements" at bounding box center [755, 78] width 67 height 9
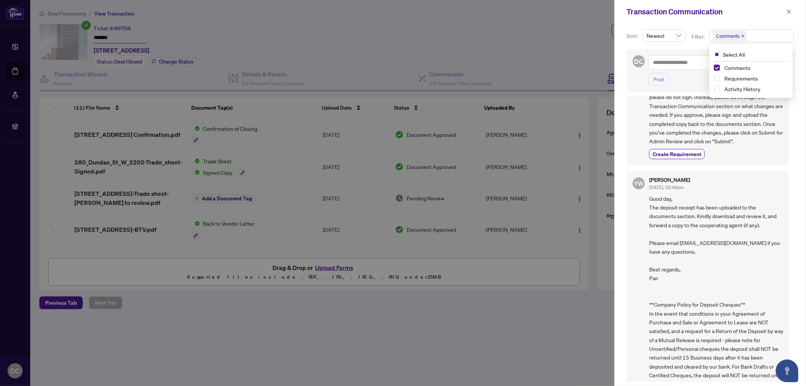
scroll to position [202, 0]
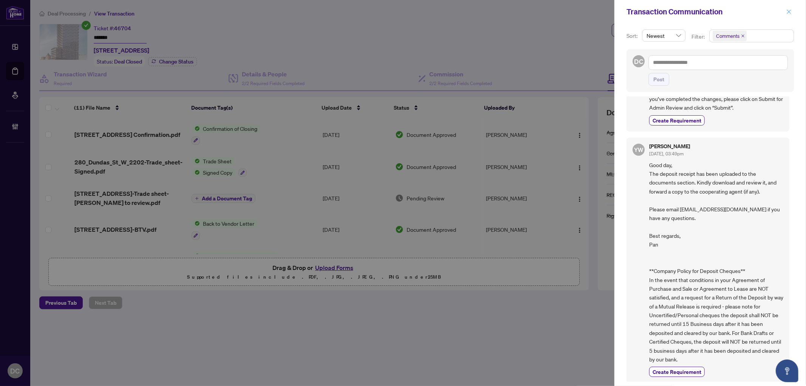
click at [789, 8] on span "button" at bounding box center [789, 12] width 5 height 12
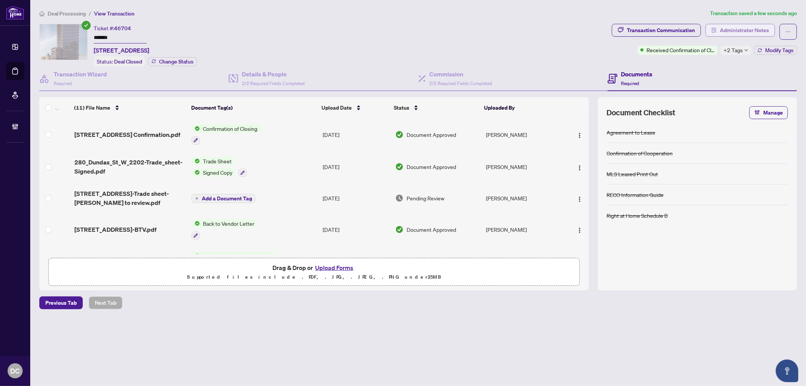
click at [746, 32] on span "Administrator Notes" at bounding box center [744, 30] width 49 height 12
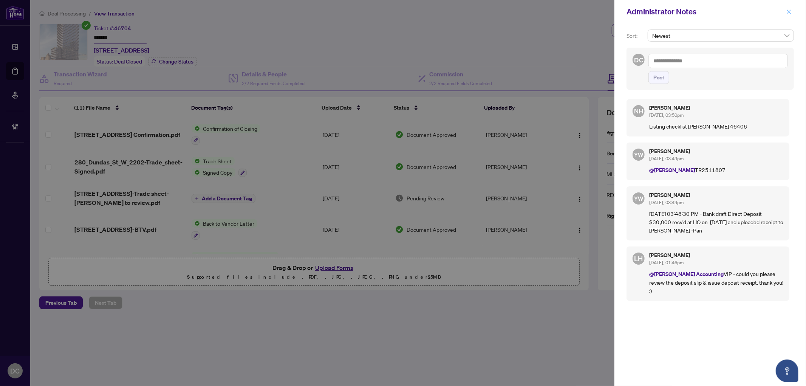
click at [791, 14] on span "button" at bounding box center [789, 12] width 5 height 12
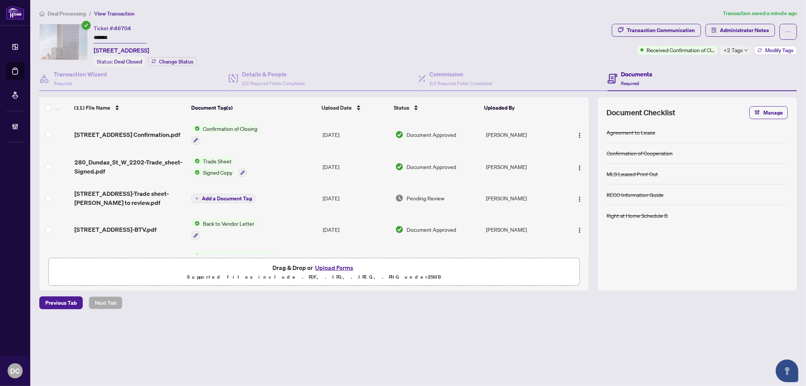
click at [770, 51] on span "Modify Tags" at bounding box center [780, 50] width 28 height 5
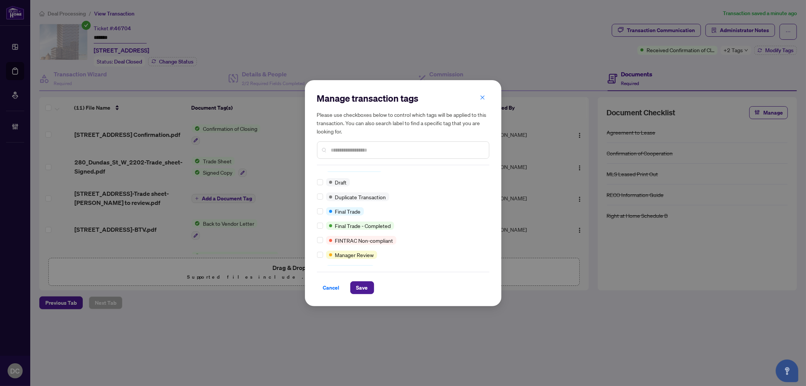
scroll to position [9, 0]
click at [364, 287] on span "Save" at bounding box center [363, 288] width 12 height 12
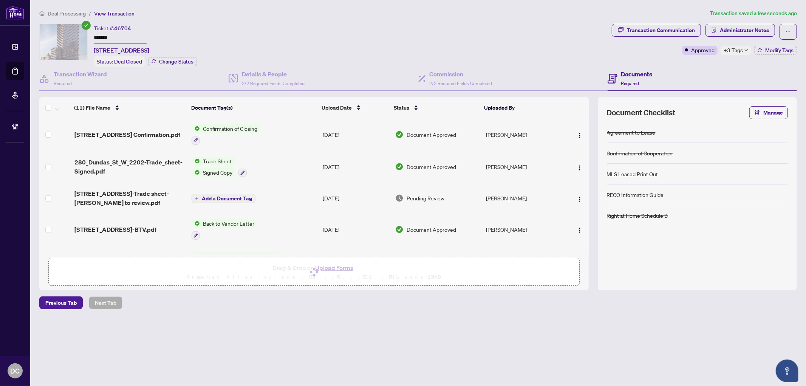
click at [746, 51] on icon "down" at bounding box center [747, 50] width 4 height 4
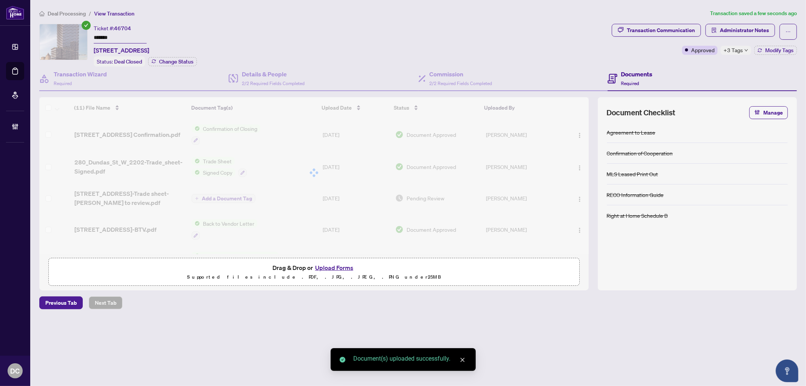
click at [709, 63] on div "Transaction Communication Administrator Notes Approved +3 Tags Modify Tags" at bounding box center [705, 45] width 188 height 43
click at [746, 28] on span "Administrator Notes" at bounding box center [744, 30] width 49 height 12
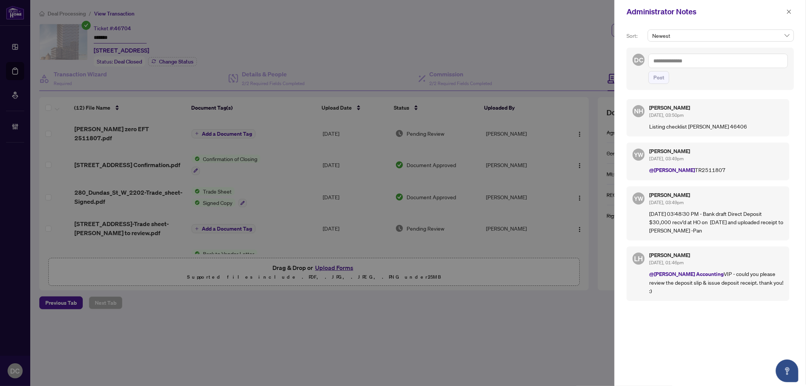
click at [698, 63] on textarea at bounding box center [719, 61] width 140 height 14
paste textarea "**********"
type textarea "**********"
click at [660, 76] on span "Post" at bounding box center [659, 77] width 11 height 12
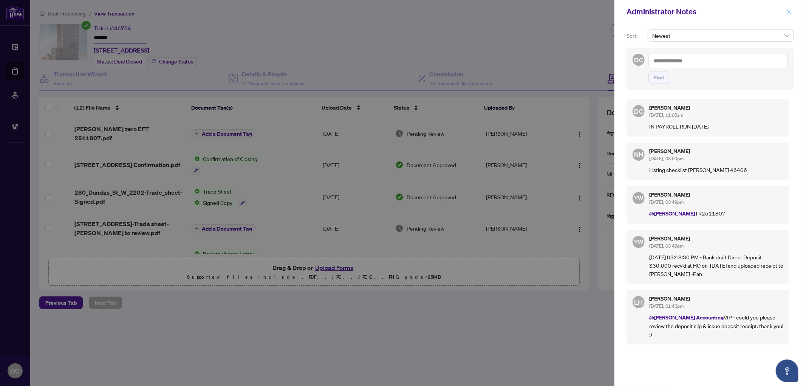
click at [790, 13] on icon "close" at bounding box center [789, 11] width 5 height 5
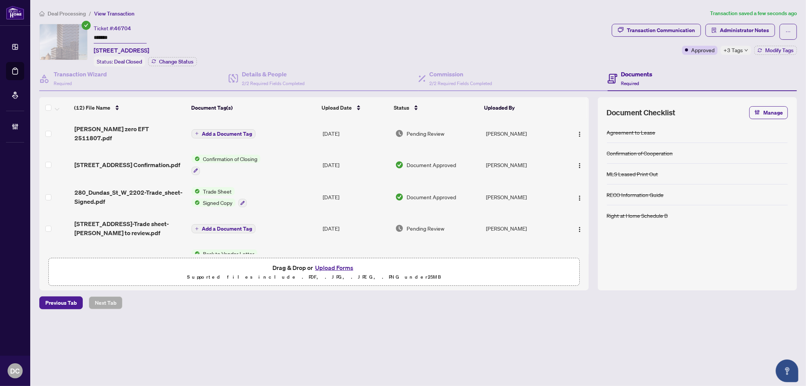
drag, startPoint x: 121, startPoint y: 36, endPoint x: 69, endPoint y: 35, distance: 51.8
click at [69, 35] on div "Ticket #: 46704 ******* 2202-280 Dundas St, Toronto, Ontario M5T 0E3, Canada St…" at bounding box center [324, 45] width 570 height 43
click at [55, 9] on li "Deal Processing" at bounding box center [62, 13] width 47 height 9
click at [75, 14] on span "Deal Processing" at bounding box center [67, 13] width 38 height 7
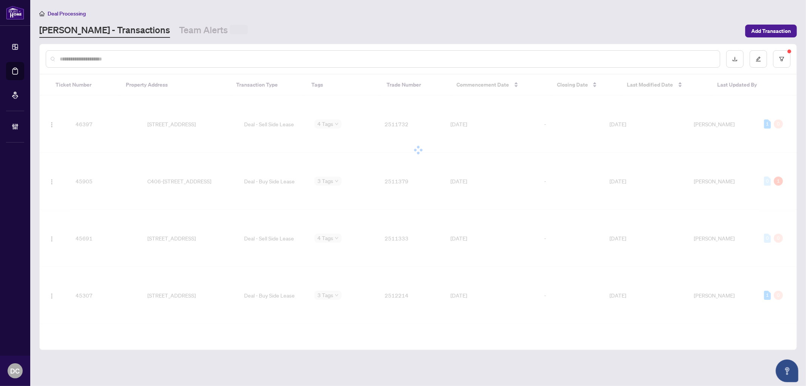
click at [107, 58] on input "text" at bounding box center [387, 59] width 654 height 8
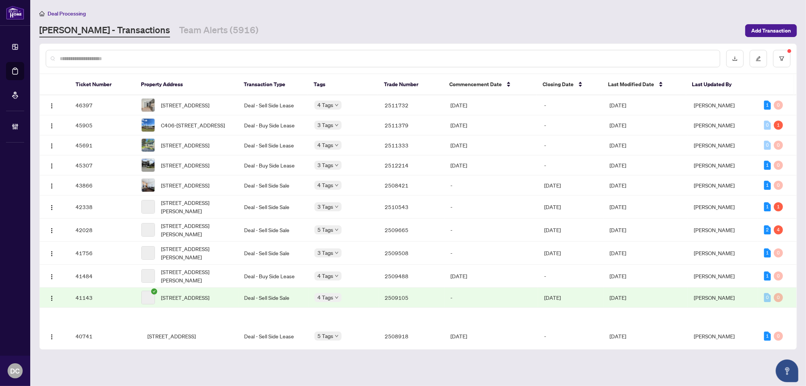
paste input "*******"
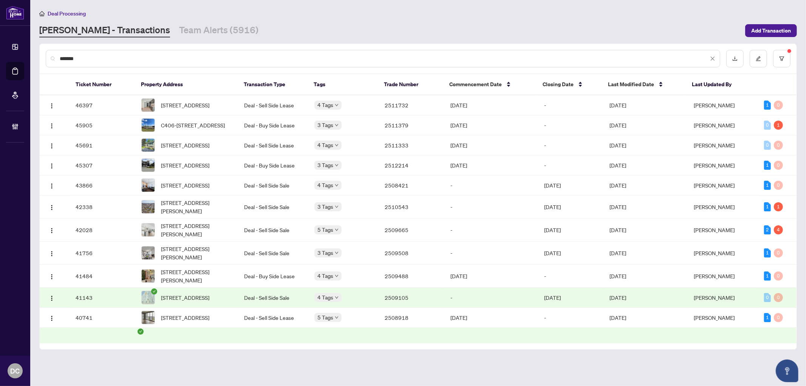
type input "*******"
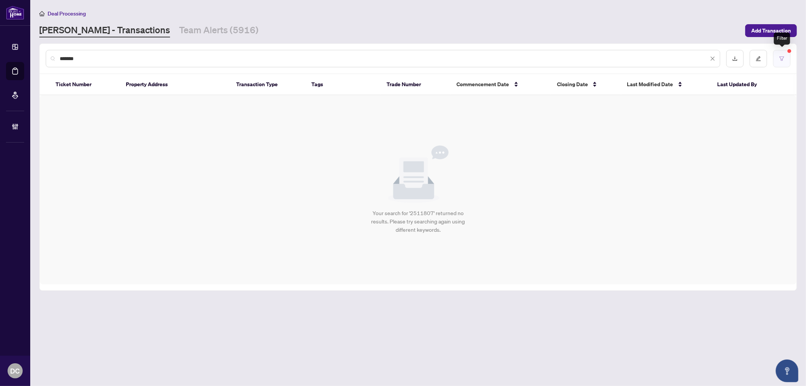
click at [785, 58] on button "button" at bounding box center [781, 58] width 17 height 17
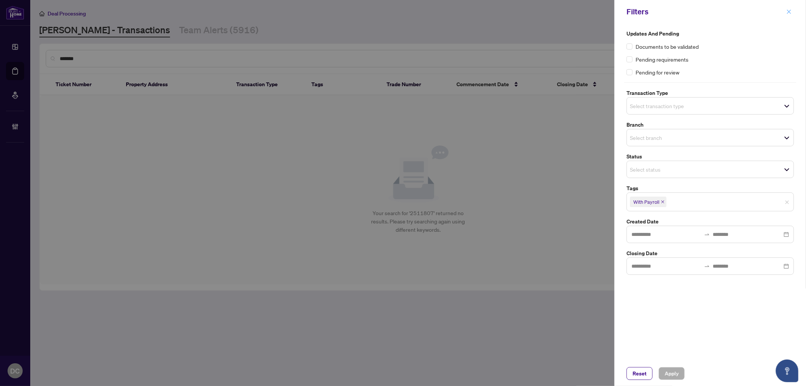
click at [786, 9] on button "button" at bounding box center [789, 11] width 10 height 9
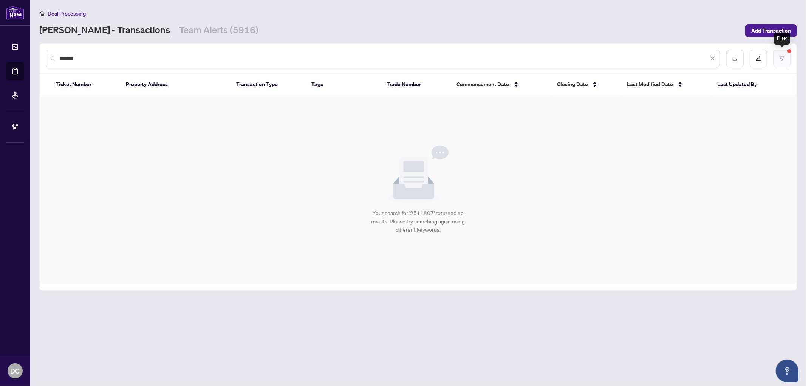
click at [778, 61] on button "button" at bounding box center [781, 58] width 17 height 17
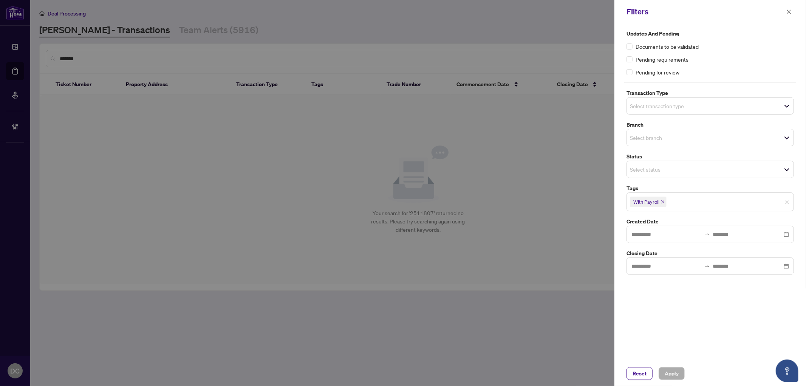
click at [663, 202] on icon "close" at bounding box center [663, 201] width 3 height 3
click at [667, 377] on span "Apply" at bounding box center [672, 373] width 14 height 12
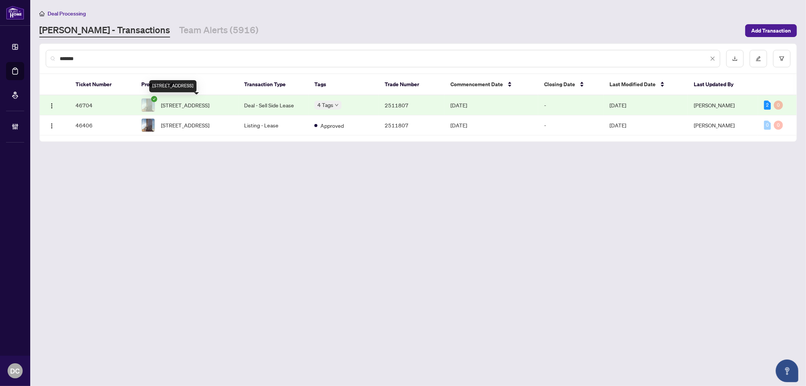
click at [209, 105] on span "2202-280 Dundas St, Toronto, Ontario M5T 0E3, Canada" at bounding box center [185, 105] width 48 height 8
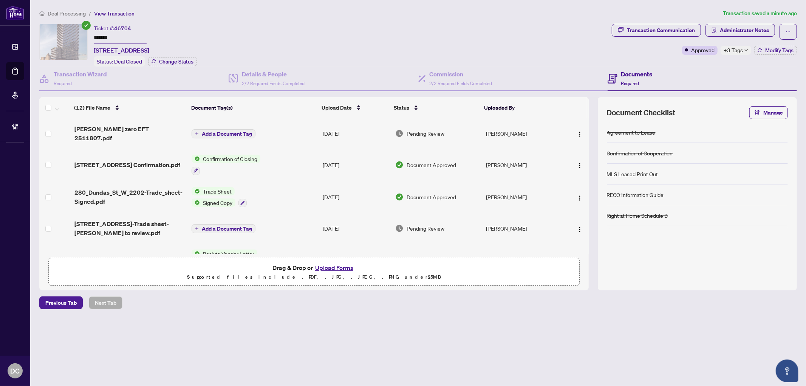
click at [229, 131] on span "Add a Document Tag" at bounding box center [227, 133] width 50 height 5
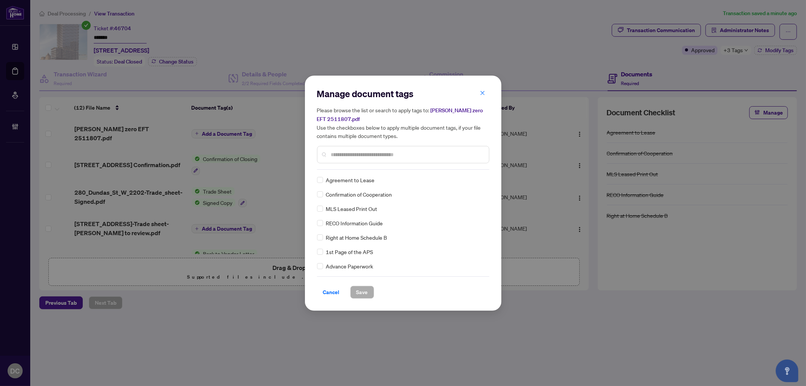
click at [406, 163] on div "Manage document tags Please browse the list or search to apply tags to: Jeffs z…" at bounding box center [403, 129] width 172 height 82
click at [414, 150] on input "text" at bounding box center [407, 154] width 152 height 8
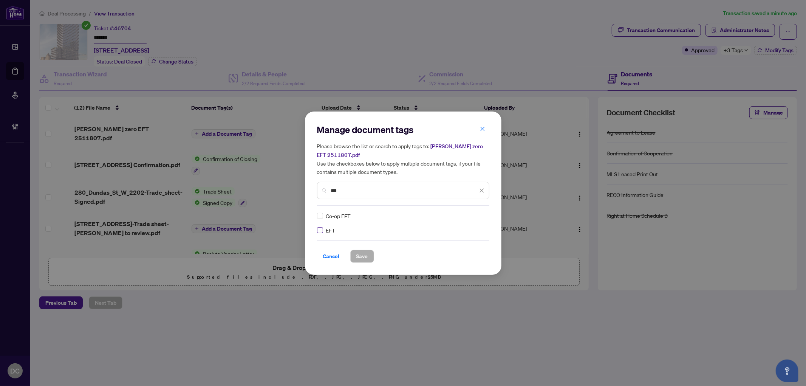
type input "***"
click at [481, 216] on icon at bounding box center [482, 215] width 5 height 3
click at [467, 255] on div "Approved" at bounding box center [454, 252] width 48 height 8
drag, startPoint x: 364, startPoint y: 259, endPoint x: 382, endPoint y: 255, distance: 18.6
click at [364, 259] on span "Save" at bounding box center [363, 256] width 12 height 12
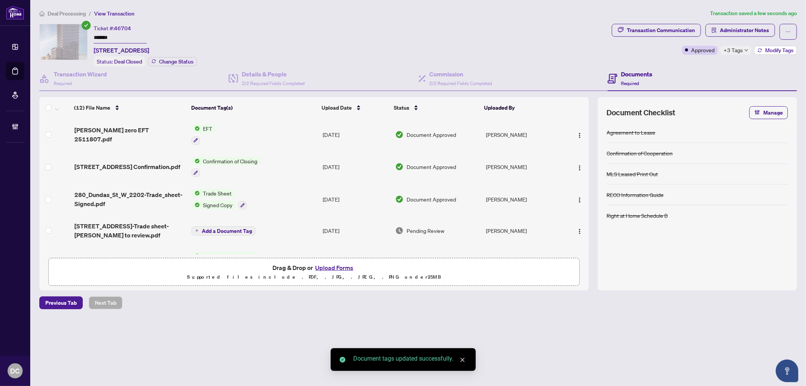
click at [785, 53] on button "Modify Tags" at bounding box center [776, 50] width 43 height 9
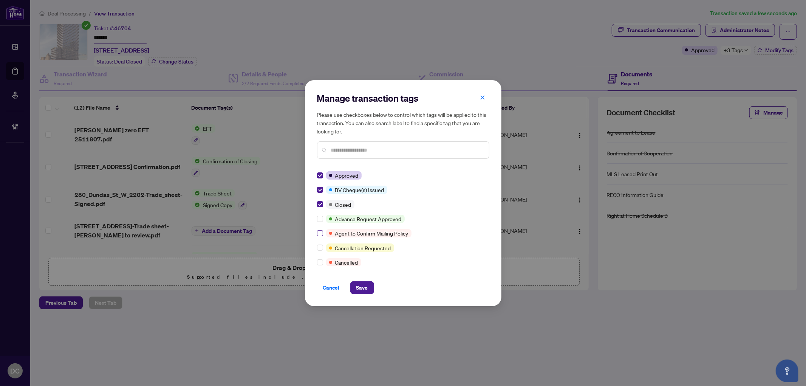
scroll to position [84, 0]
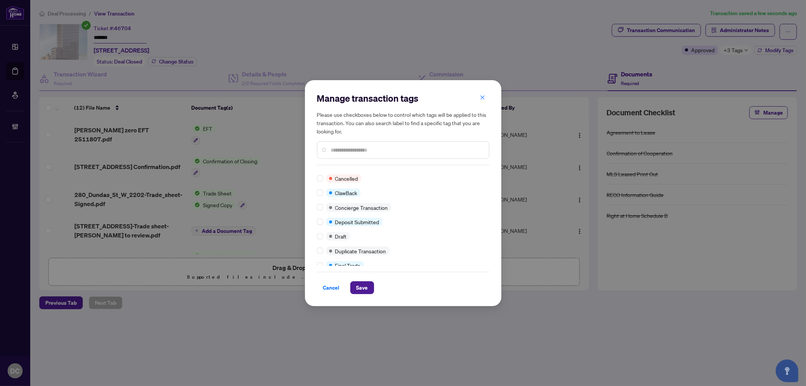
click at [360, 149] on input "text" at bounding box center [407, 150] width 152 height 8
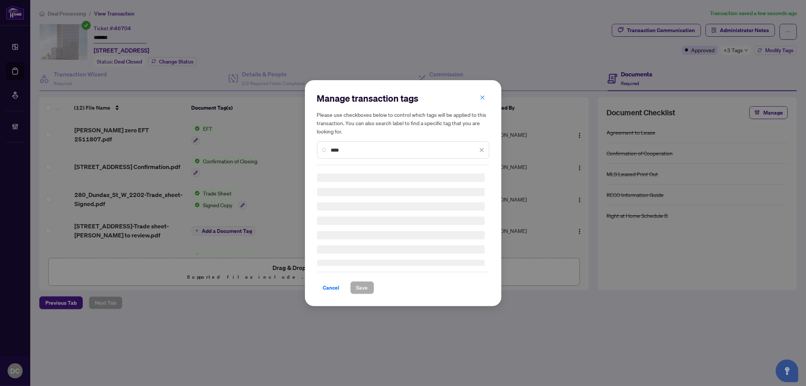
scroll to position [0, 0]
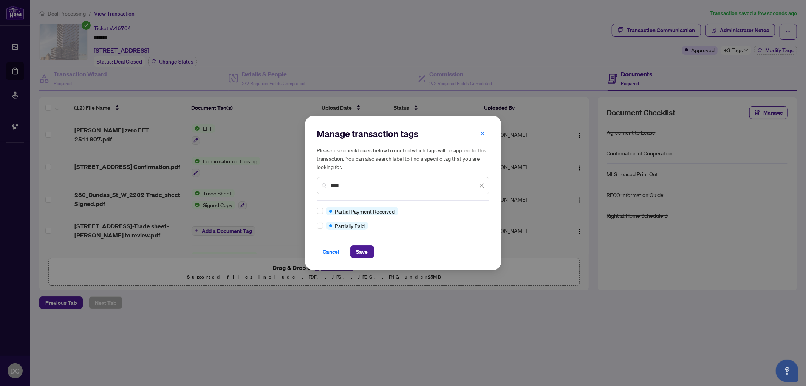
type input "****"
click at [316, 222] on div "Manage transaction tags Please use checkboxes below to control which tags will …" at bounding box center [403, 193] width 197 height 155
click at [363, 246] on span "Save" at bounding box center [363, 252] width 12 height 12
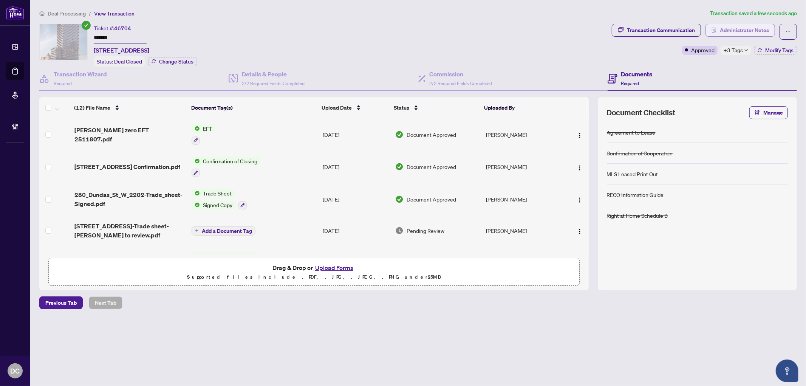
click at [766, 26] on span "Administrator Notes" at bounding box center [744, 30] width 49 height 12
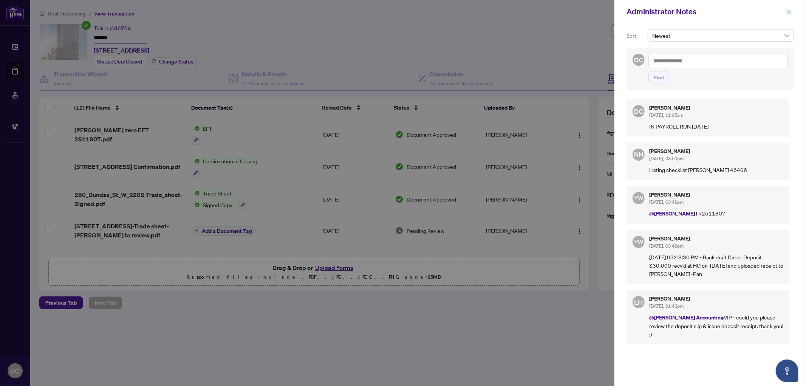
drag, startPoint x: 788, startPoint y: 12, endPoint x: 560, endPoint y: 37, distance: 229.3
click at [788, 12] on icon "close" at bounding box center [789, 11] width 5 height 5
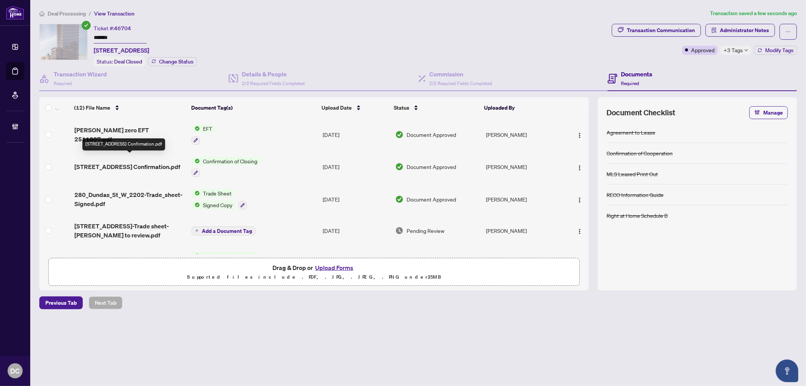
click at [150, 164] on span "280 Dundas St W 2202_Closing Confirmation.pdf" at bounding box center [127, 166] width 106 height 9
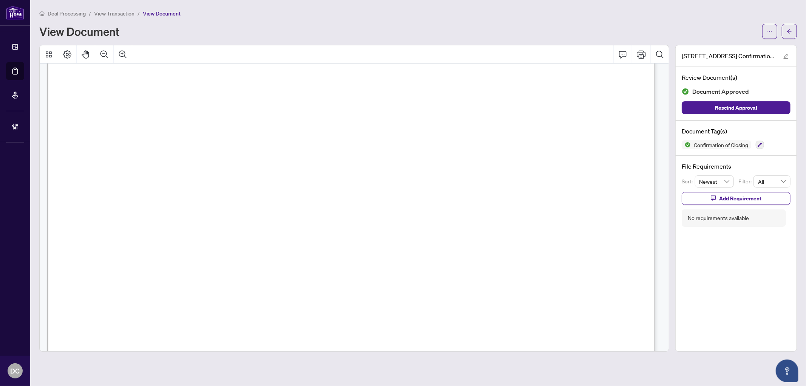
scroll to position [252, 0]
click at [793, 34] on button "button" at bounding box center [789, 31] width 15 height 15
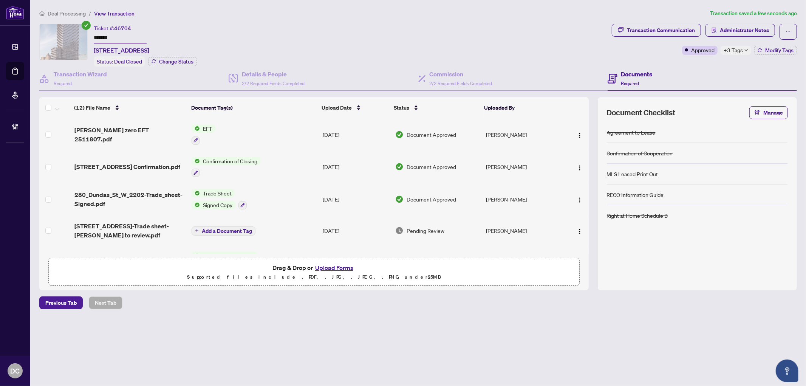
click at [69, 13] on span "Deal Processing" at bounding box center [67, 13] width 38 height 7
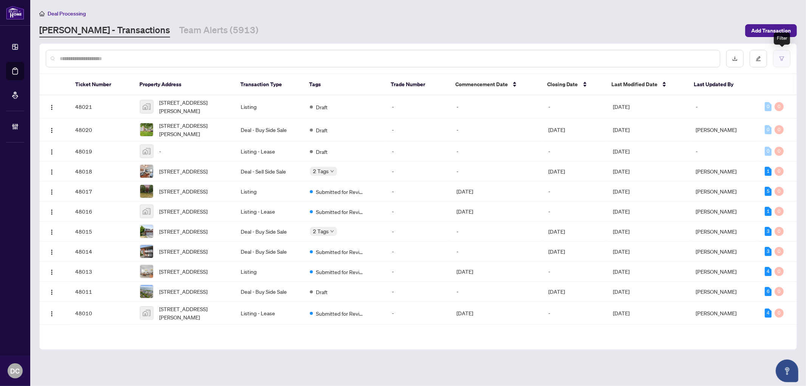
click at [787, 62] on button "button" at bounding box center [781, 58] width 17 height 17
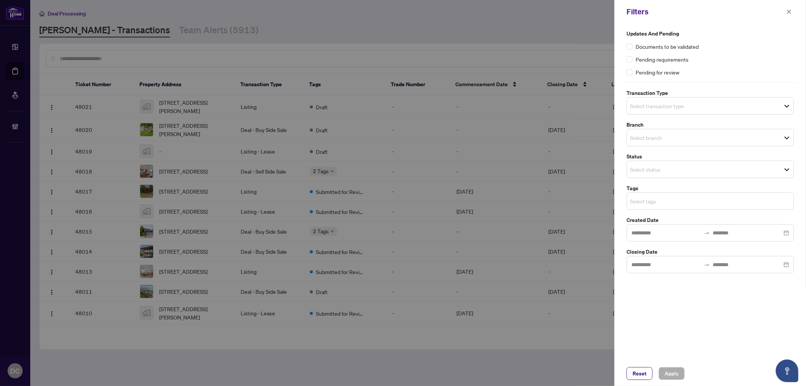
click at [672, 202] on input "search" at bounding box center [656, 201] width 53 height 9
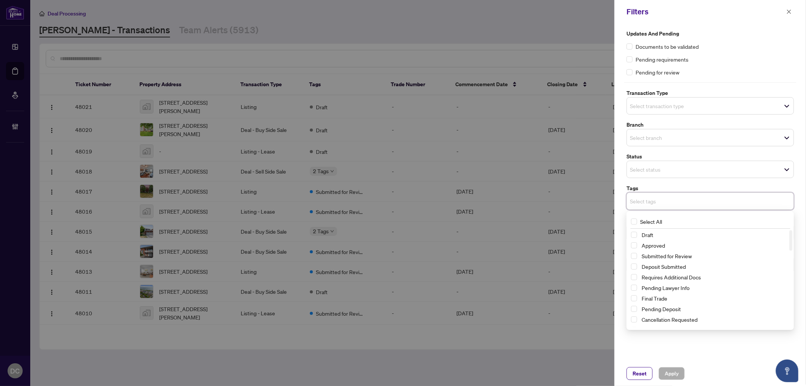
scroll to position [42, 0]
click at [674, 286] on span "With Payroll" at bounding box center [714, 288] width 151 height 9
click at [668, 374] on span "Apply" at bounding box center [672, 373] width 14 height 12
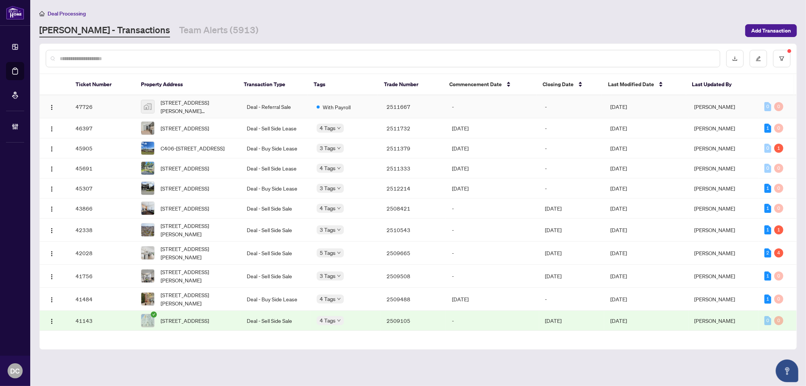
click at [684, 105] on td "[DATE]" at bounding box center [647, 106] width 84 height 23
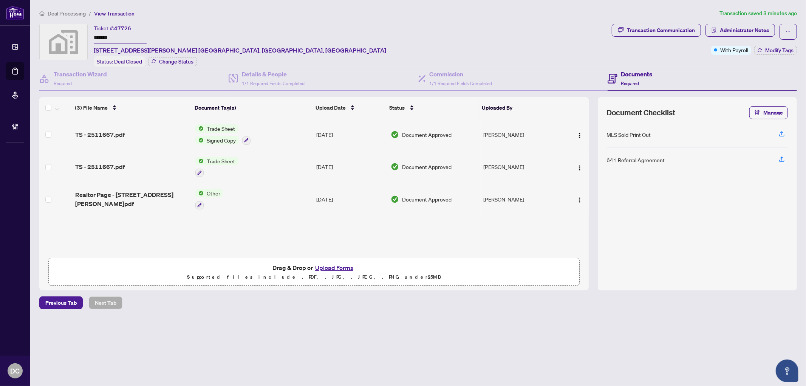
drag, startPoint x: 126, startPoint y: 39, endPoint x: 87, endPoint y: 36, distance: 38.7
click at [87, 36] on div "Ticket #: 47726 ******* 254 Albert Street West, Sault Ste. Marie, ON, Canada St…" at bounding box center [324, 45] width 570 height 43
click at [191, 61] on span "Change Status" at bounding box center [176, 61] width 34 height 5
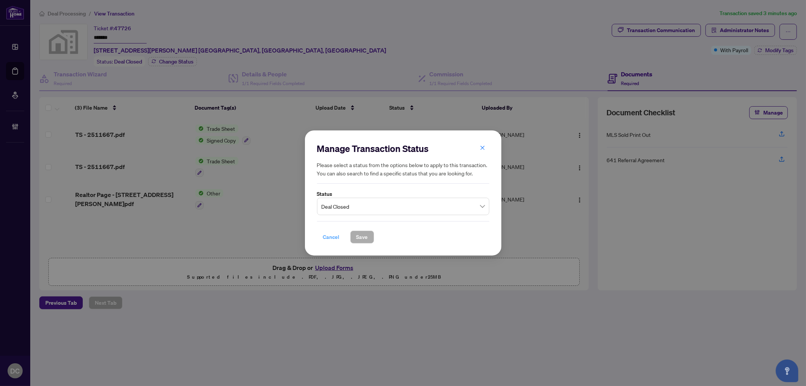
drag, startPoint x: 332, startPoint y: 239, endPoint x: 28, endPoint y: 148, distance: 317.5
click at [332, 239] on span "Cancel" at bounding box center [331, 237] width 17 height 12
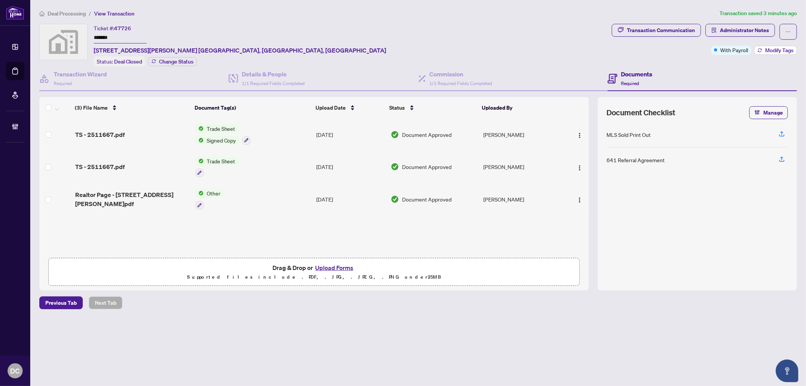
click at [772, 50] on span "Modify Tags" at bounding box center [780, 50] width 28 height 5
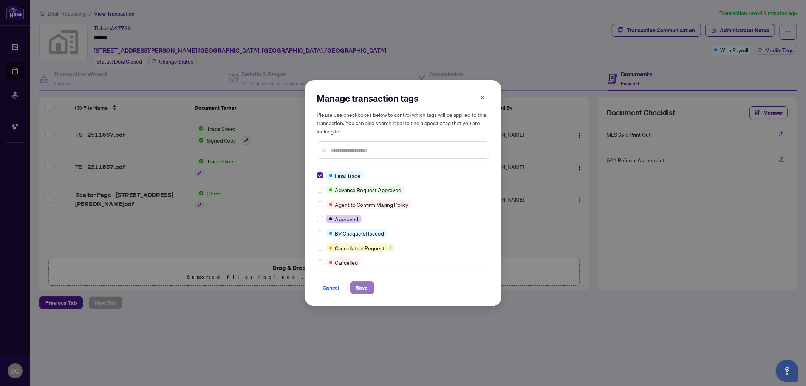
click at [357, 287] on span "Save" at bounding box center [363, 288] width 12 height 12
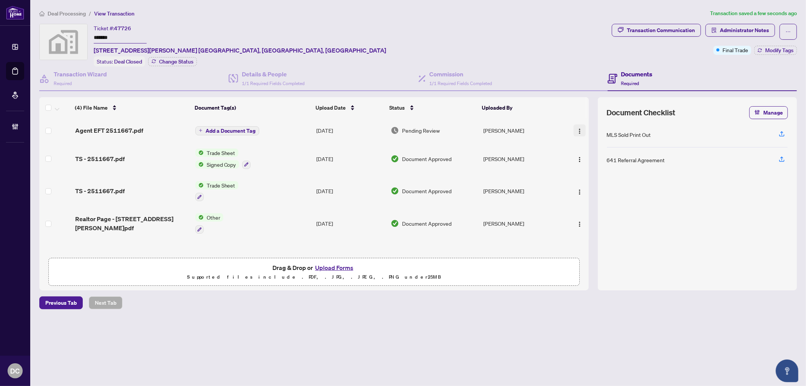
click at [581, 129] on button "button" at bounding box center [580, 130] width 12 height 12
click at [595, 190] on span "Document Permissions" at bounding box center [614, 192] width 72 height 8
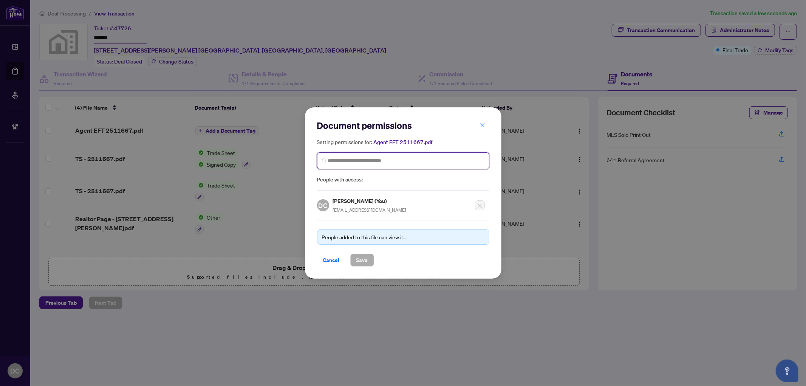
click at [358, 162] on input "search" at bounding box center [406, 161] width 157 height 8
click at [345, 162] on input "**********" at bounding box center [406, 161] width 157 height 8
type input "*******"
click at [376, 160] on input "*******" at bounding box center [406, 161] width 157 height 8
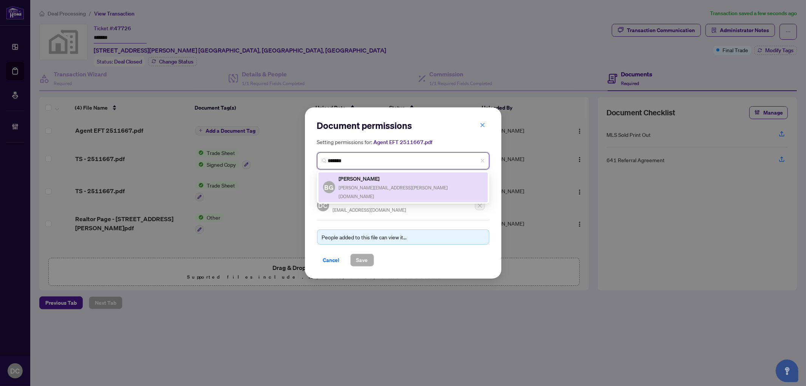
click at [374, 181] on h5 "Brad Goetz" at bounding box center [411, 178] width 144 height 9
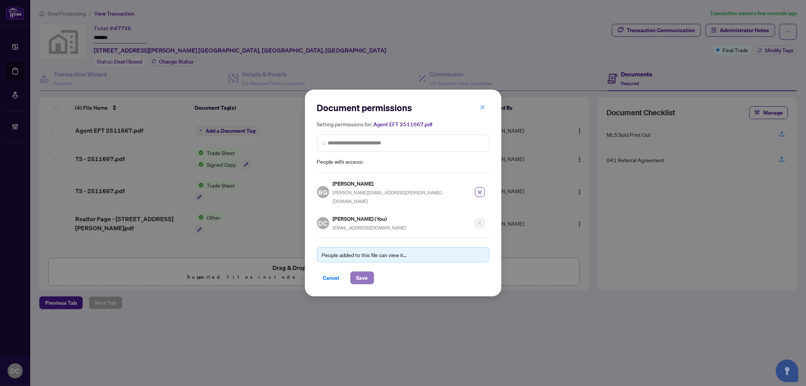
click at [366, 274] on span "Save" at bounding box center [363, 278] width 12 height 12
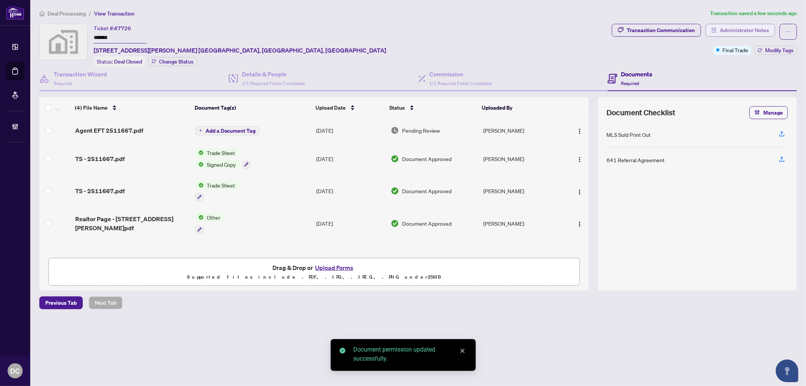
click at [752, 29] on span "Administrator Notes" at bounding box center [744, 30] width 49 height 12
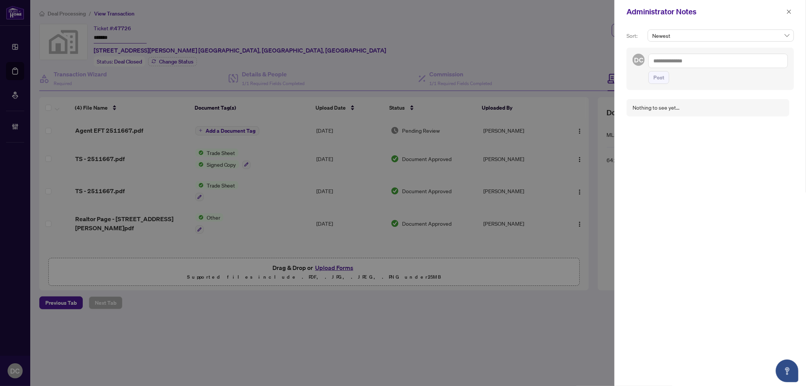
click at [673, 67] on textarea at bounding box center [719, 61] width 140 height 14
paste textarea "**********"
type textarea "**********"
click at [656, 85] on div "**********" at bounding box center [710, 69] width 167 height 42
click at [651, 81] on button "Post" at bounding box center [659, 77] width 21 height 13
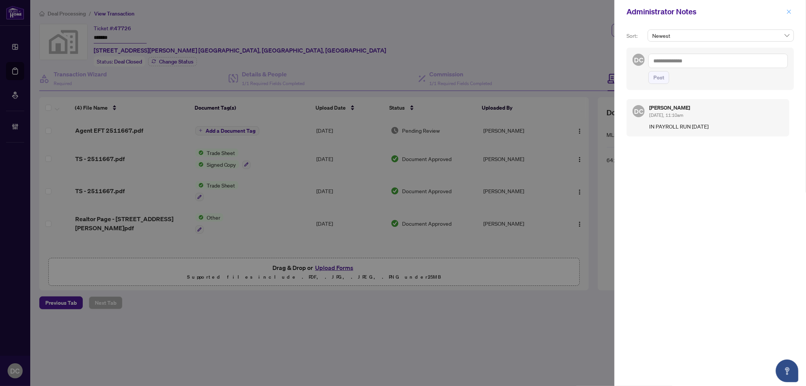
click at [793, 13] on button "button" at bounding box center [789, 11] width 10 height 9
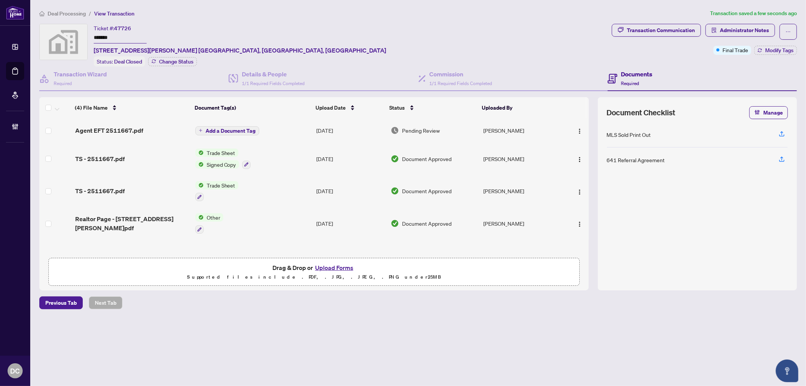
click at [246, 128] on span "Add a Document Tag" at bounding box center [231, 130] width 50 height 5
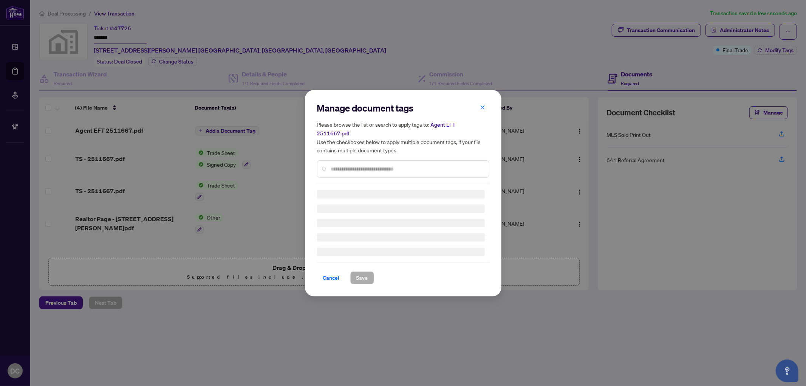
click at [382, 165] on div "Manage document tags Please browse the list or search to apply tags to: Agent E…" at bounding box center [403, 193] width 172 height 182
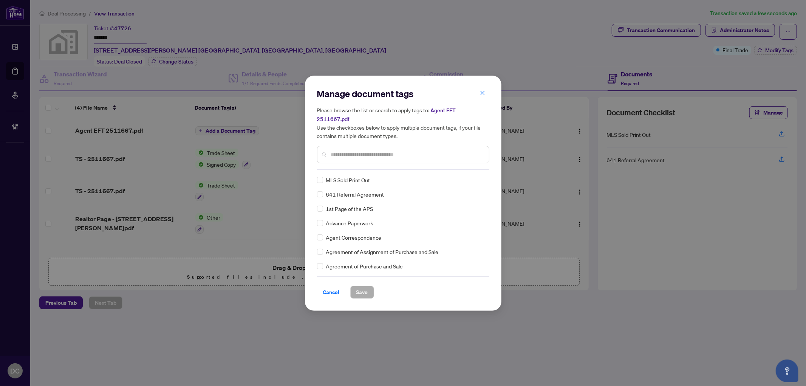
click at [400, 153] on input "text" at bounding box center [407, 154] width 152 height 8
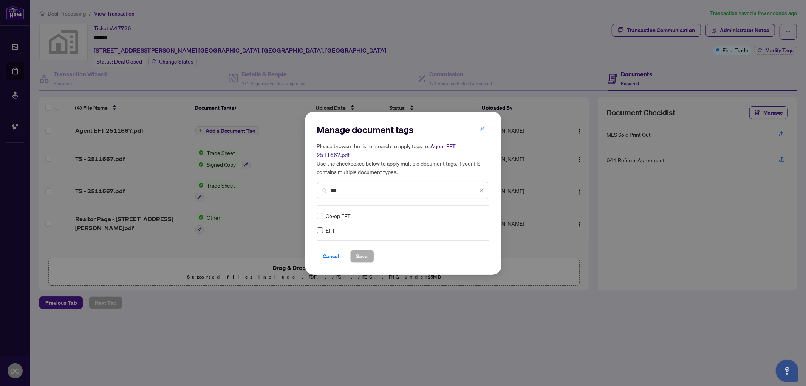
type input "***"
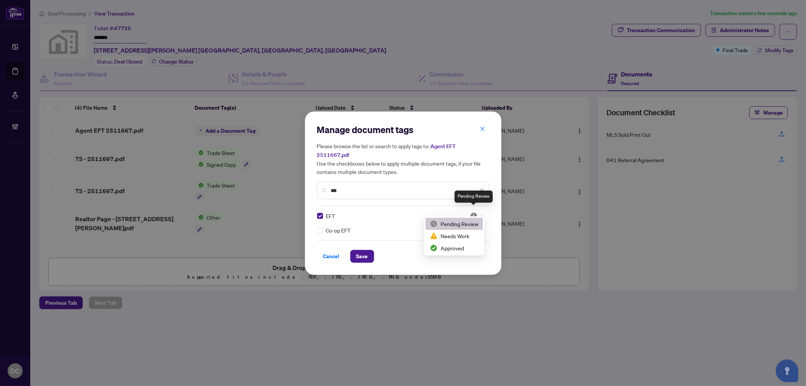
click at [477, 212] on img at bounding box center [474, 216] width 8 height 8
click at [462, 247] on div "Approved" at bounding box center [454, 248] width 48 height 8
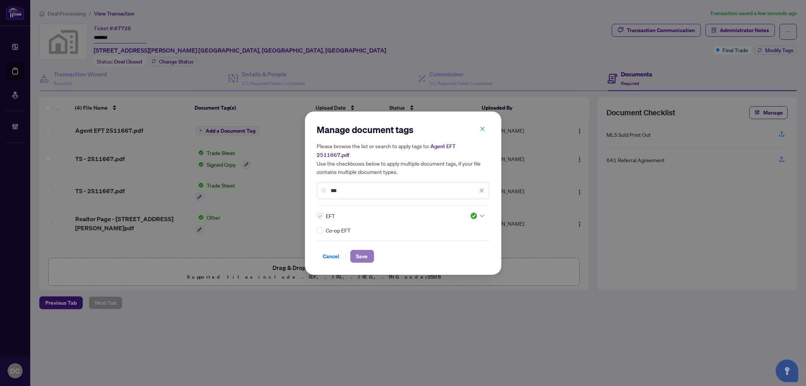
click at [369, 257] on button "Save" at bounding box center [362, 256] width 24 height 13
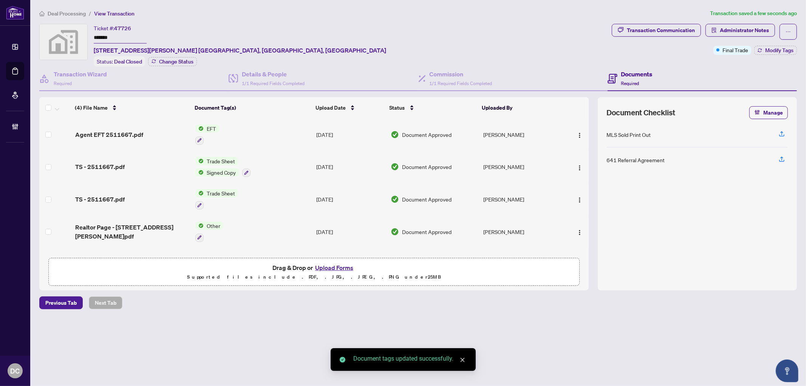
click at [82, 12] on span "Deal Processing" at bounding box center [67, 13] width 38 height 7
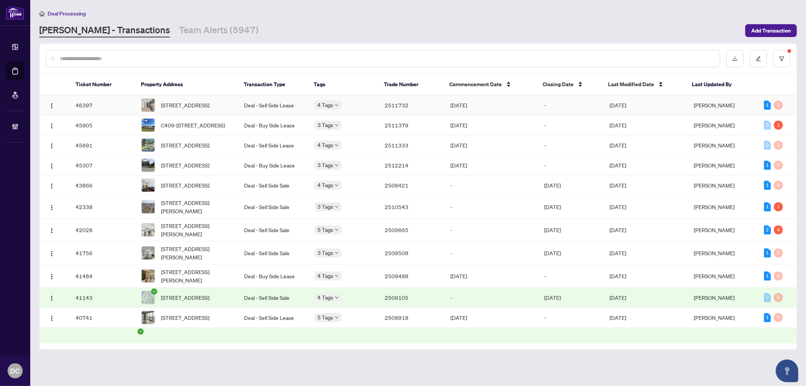
click at [648, 107] on td "[DATE]" at bounding box center [646, 105] width 84 height 20
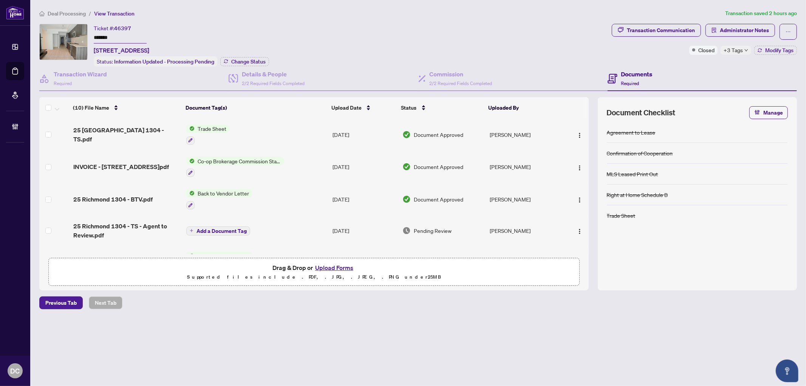
click at [70, 9] on li "Deal Processing" at bounding box center [62, 13] width 47 height 9
click at [70, 12] on span "Deal Processing" at bounding box center [67, 13] width 38 height 7
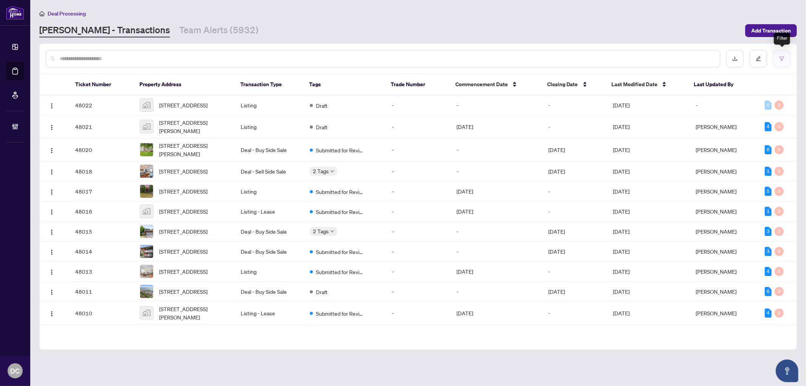
click at [782, 65] on button "button" at bounding box center [781, 58] width 17 height 17
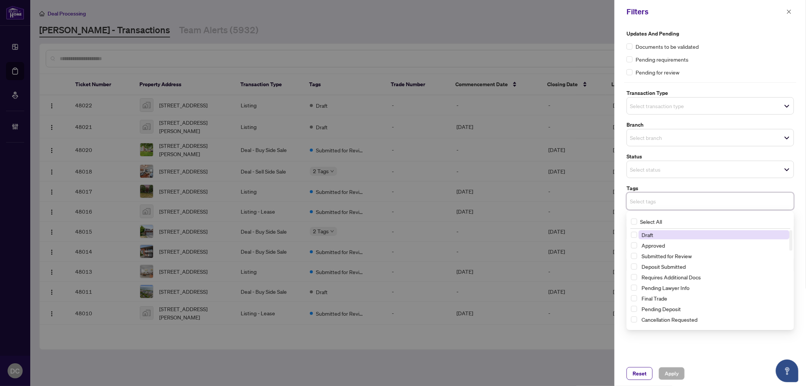
click at [680, 205] on input "search" at bounding box center [656, 201] width 53 height 9
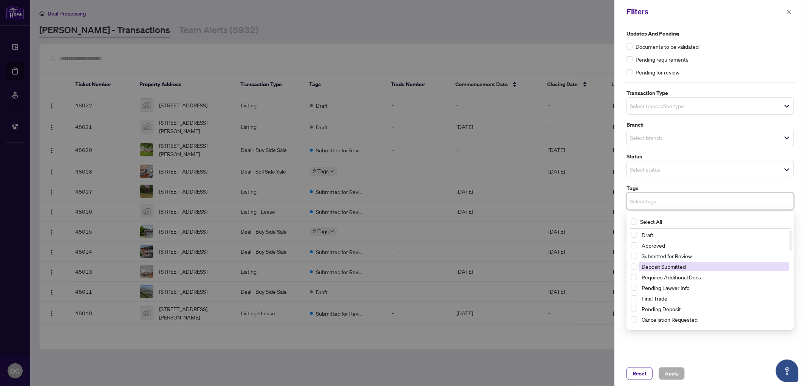
scroll to position [84, 0]
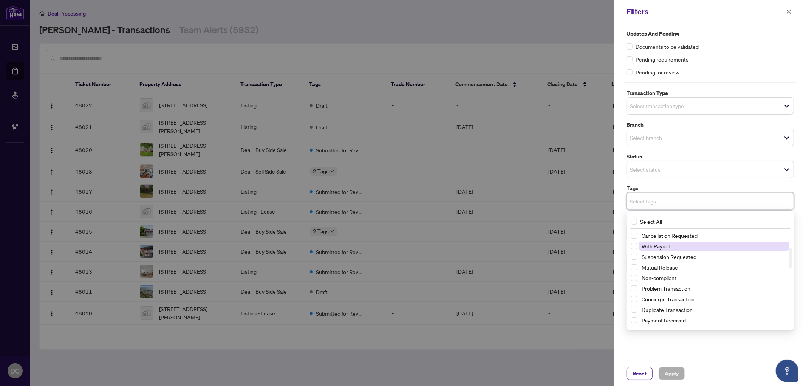
click at [672, 246] on span "With Payroll" at bounding box center [714, 246] width 151 height 9
click at [668, 373] on span "Apply" at bounding box center [672, 373] width 14 height 12
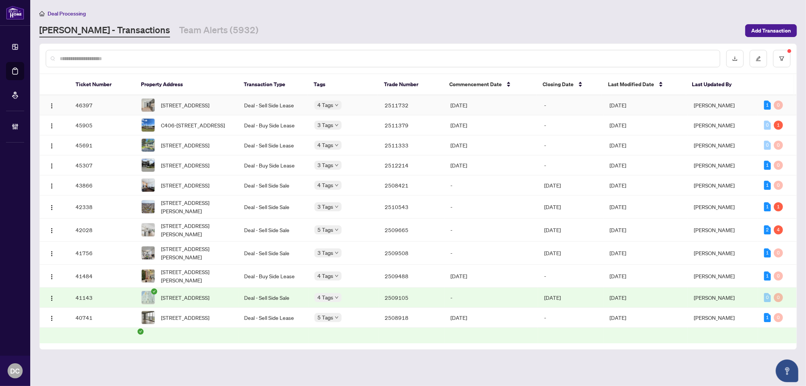
click at [549, 111] on td "-" at bounding box center [571, 105] width 66 height 20
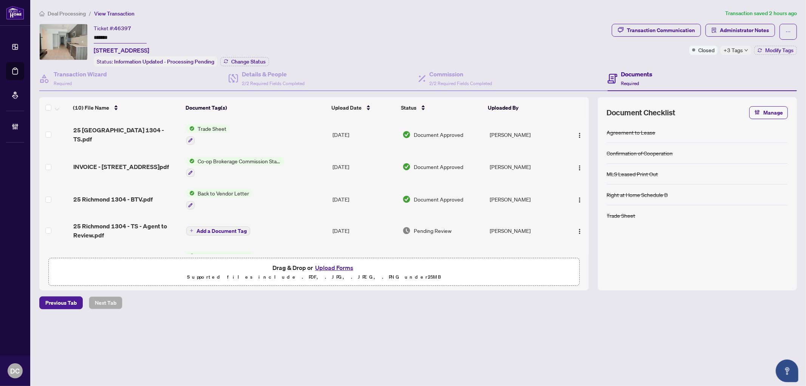
drag, startPoint x: 119, startPoint y: 37, endPoint x: 50, endPoint y: 34, distance: 69.2
click at [50, 34] on div "Ticket #: 46397 ******* 1304-25 Richmond St, Toronto, Ontario M5C 0A6, Canada S…" at bounding box center [324, 45] width 570 height 43
click at [244, 60] on span "Change Status" at bounding box center [248, 61] width 34 height 5
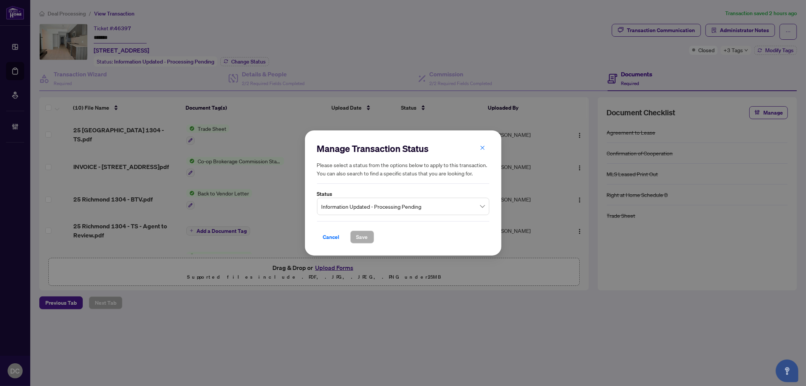
click at [403, 208] on span "Information Updated - Processing Pending" at bounding box center [403, 206] width 163 height 14
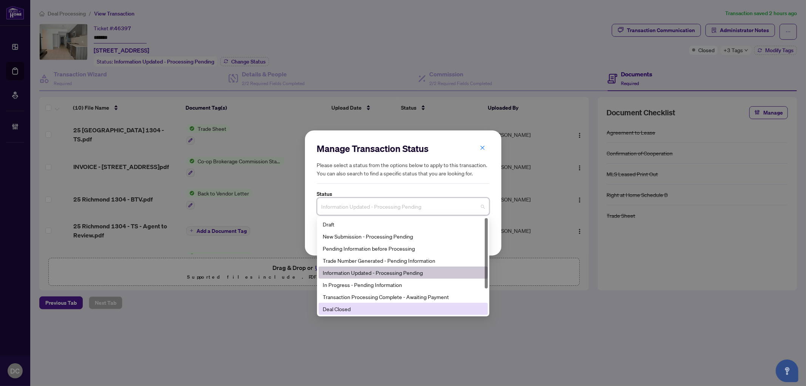
click at [345, 307] on div "Deal Closed" at bounding box center [403, 309] width 160 height 8
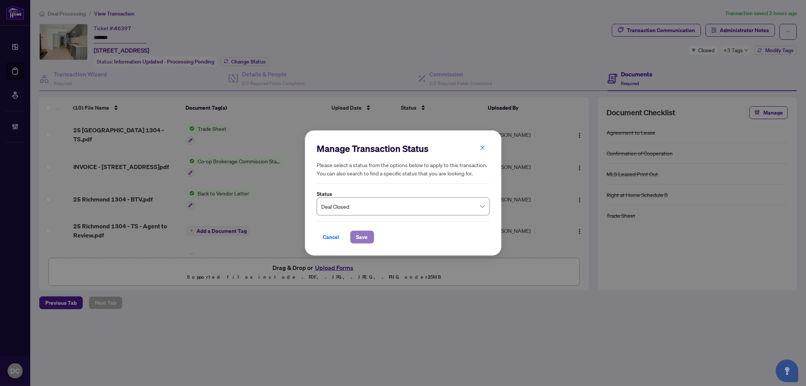
click at [365, 240] on span "Save" at bounding box center [363, 237] width 12 height 12
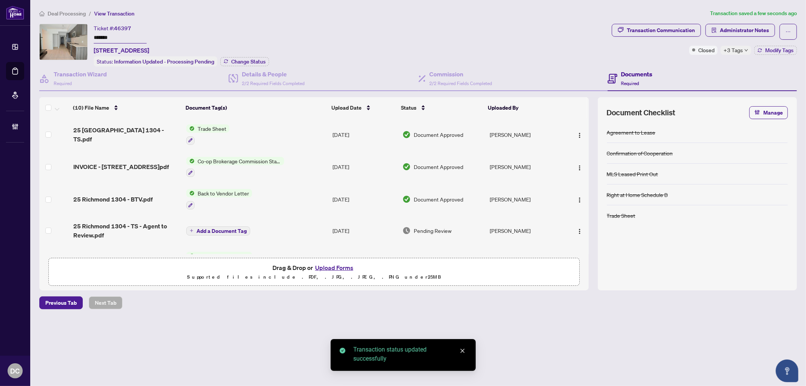
click at [736, 50] on span "+3 Tags" at bounding box center [733, 50] width 19 height 9
click at [697, 62] on div "Transaction Communication Administrator Notes Closed +3 Tags Modify Tags" at bounding box center [705, 45] width 188 height 43
click at [761, 52] on button "Modify Tags" at bounding box center [776, 50] width 43 height 9
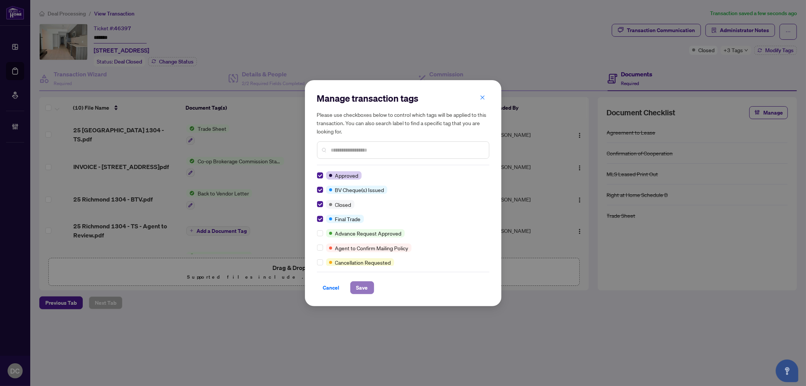
click at [358, 290] on span "Save" at bounding box center [363, 288] width 12 height 12
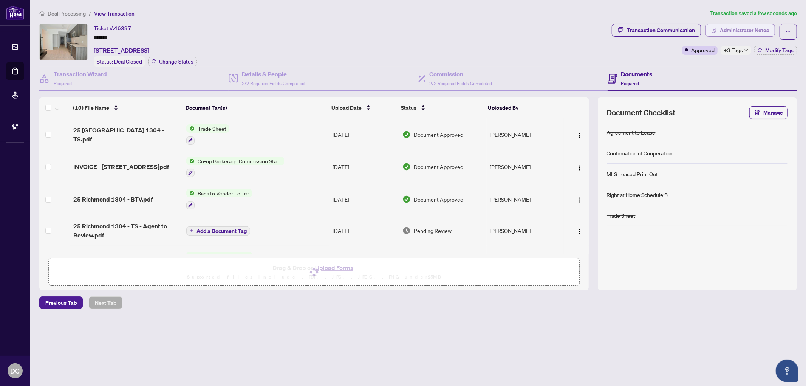
click at [751, 33] on span "Administrator Notes" at bounding box center [744, 30] width 49 height 12
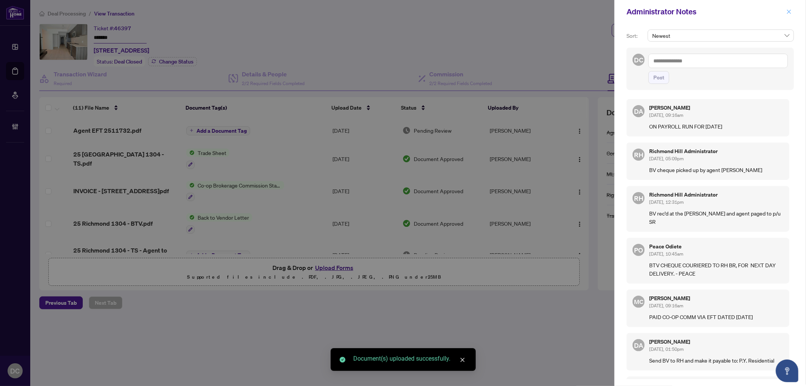
click at [789, 10] on icon "close" at bounding box center [789, 11] width 5 height 5
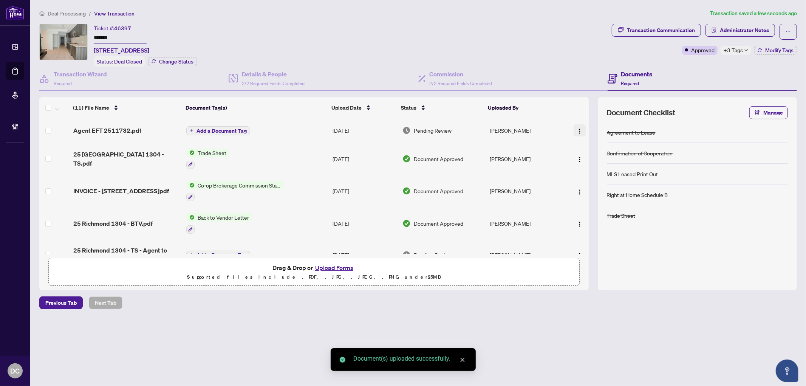
click at [577, 130] on img "button" at bounding box center [580, 131] width 6 height 6
click at [581, 194] on span "Document Permissions" at bounding box center [614, 192] width 72 height 8
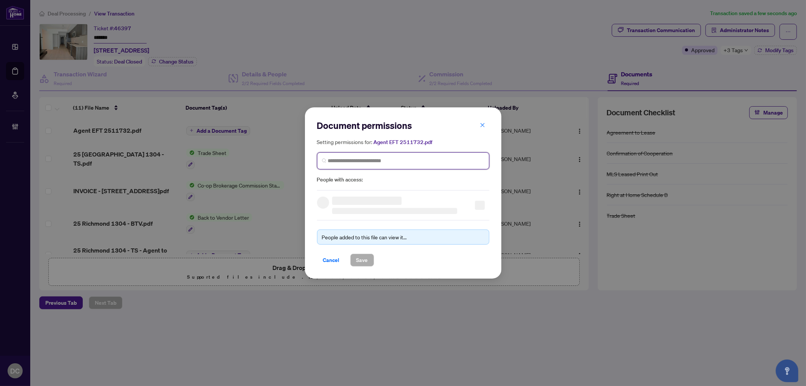
click at [444, 160] on input "search" at bounding box center [406, 161] width 157 height 8
type input "**********"
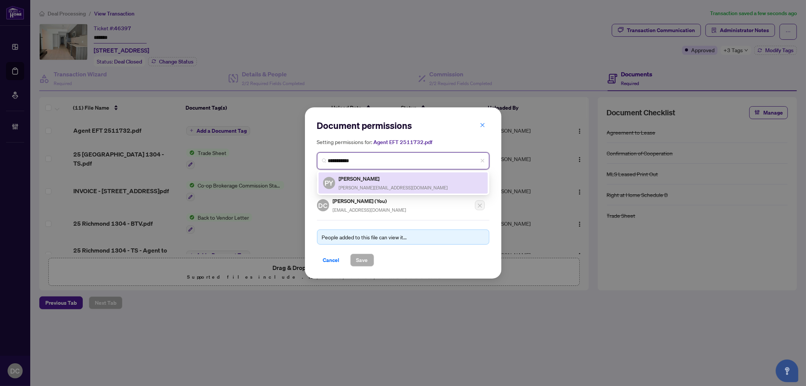
click at [430, 176] on div "PY Philip Yung philip.yung@gmail.com" at bounding box center [403, 182] width 160 height 17
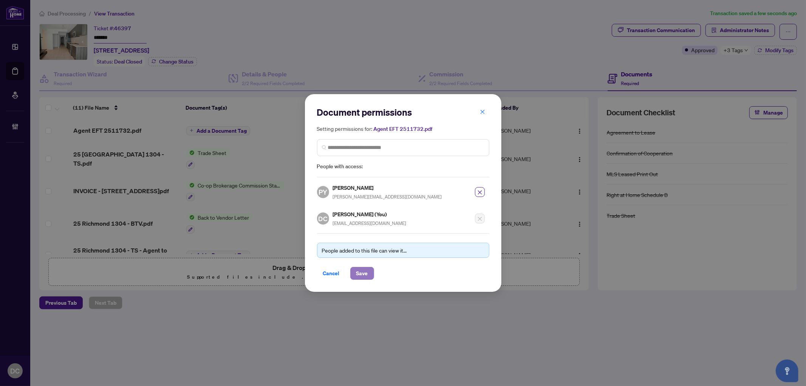
click at [357, 270] on span "Save" at bounding box center [363, 273] width 12 height 12
click at [234, 133] on div "Document permissions Setting permissions for: Agent EFT 2511732.pdf 4450 PY Phi…" at bounding box center [403, 193] width 806 height 386
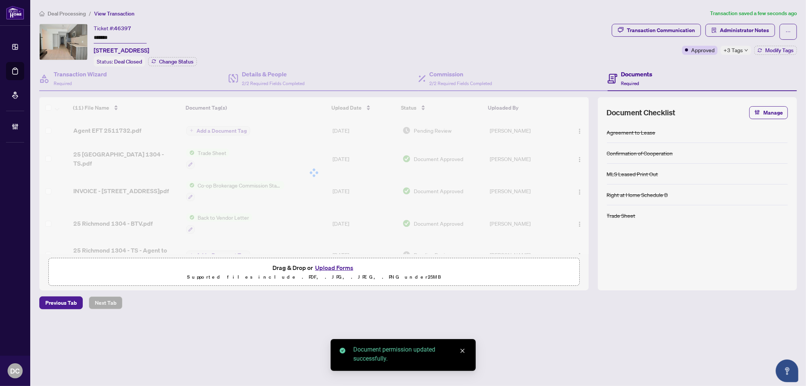
click at [236, 131] on div at bounding box center [314, 172] width 550 height 151
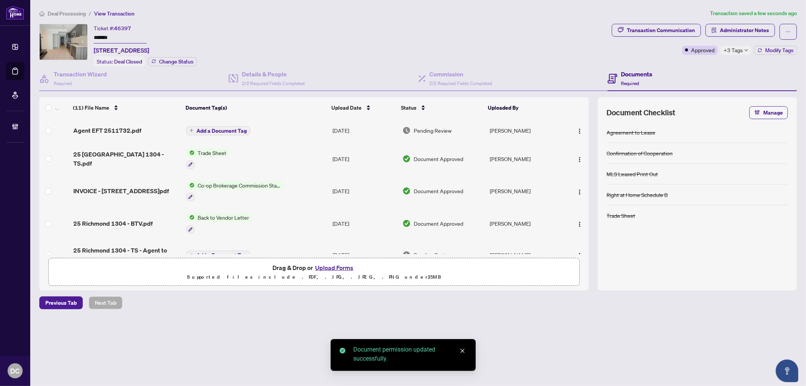
click at [236, 131] on span "Add a Document Tag" at bounding box center [222, 130] width 50 height 5
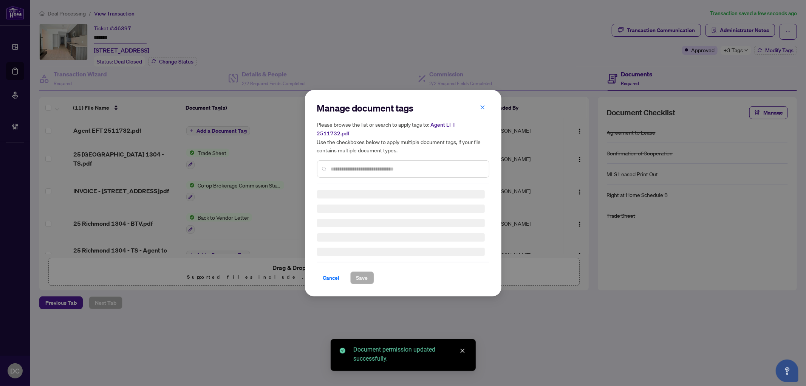
click at [421, 160] on div at bounding box center [403, 168] width 172 height 17
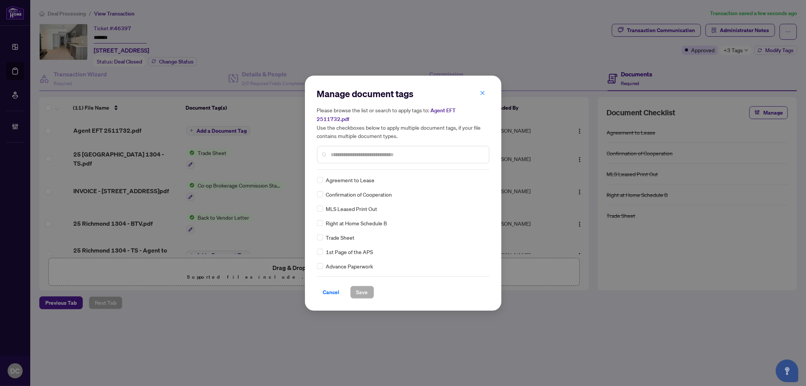
click at [425, 150] on input "text" at bounding box center [407, 154] width 152 height 8
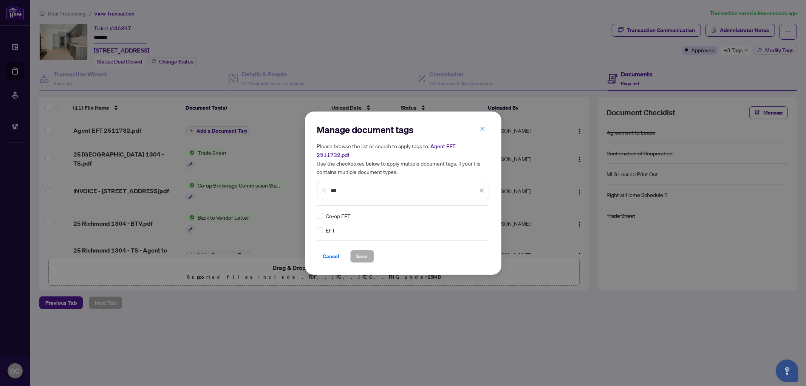
type input "***"
click at [474, 212] on img at bounding box center [474, 216] width 8 height 8
click at [454, 244] on div "Approved" at bounding box center [454, 248] width 48 height 8
click at [366, 254] on span "Save" at bounding box center [363, 256] width 12 height 12
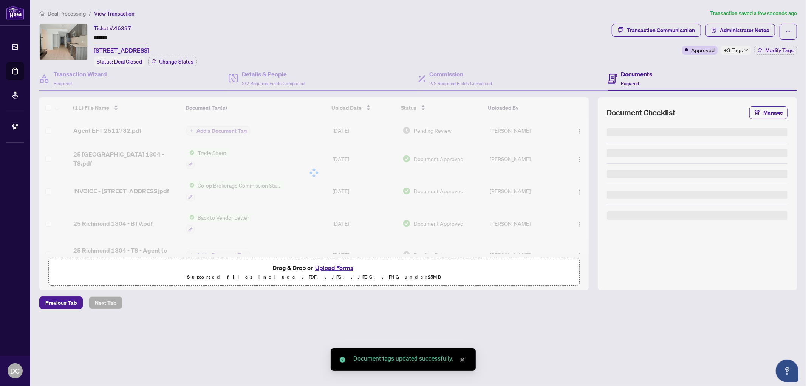
drag, startPoint x: 729, startPoint y: 34, endPoint x: 609, endPoint y: 49, distance: 120.0
click at [609, 49] on div "Ticket #: 46397 ******* 1304-25 Richmond St, Toronto, Ontario M5C 0A6, Canada S…" at bounding box center [418, 45] width 761 height 43
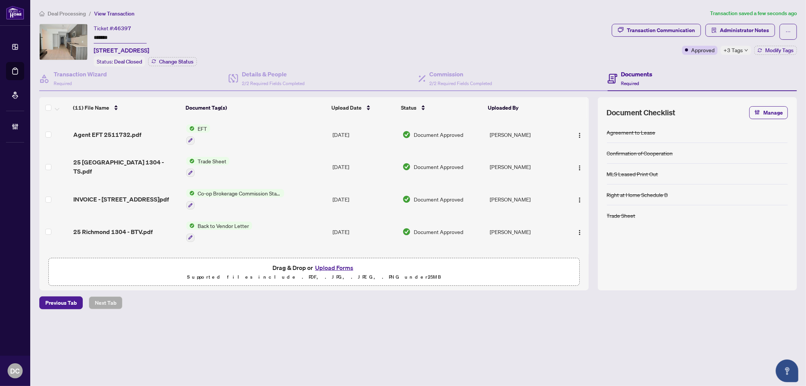
click at [74, 12] on span "Deal Processing" at bounding box center [67, 13] width 38 height 7
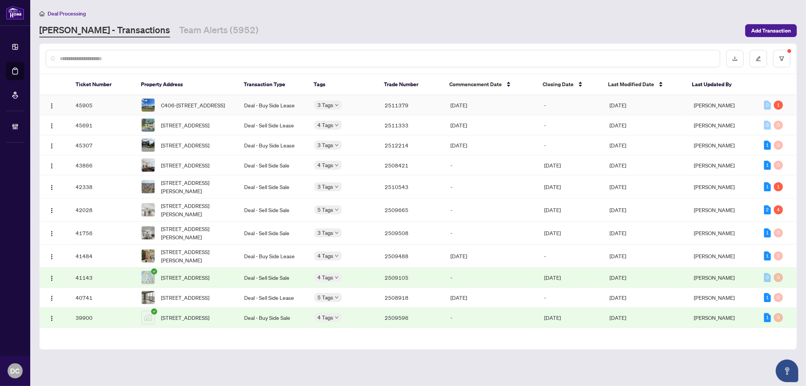
click at [454, 104] on td "[DATE]" at bounding box center [492, 105] width 94 height 20
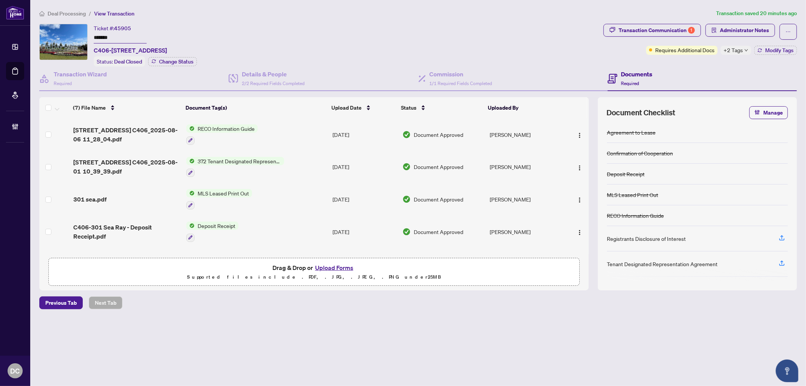
drag, startPoint x: 127, startPoint y: 36, endPoint x: 56, endPoint y: 33, distance: 71.9
click at [56, 33] on div "Ticket #: 45905 ******* C406-301 Sea Ray Ave, Innisfil, Ontario L9S 0J4, Canada…" at bounding box center [319, 45] width 561 height 43
click at [767, 51] on span "Modify Tags" at bounding box center [780, 50] width 28 height 5
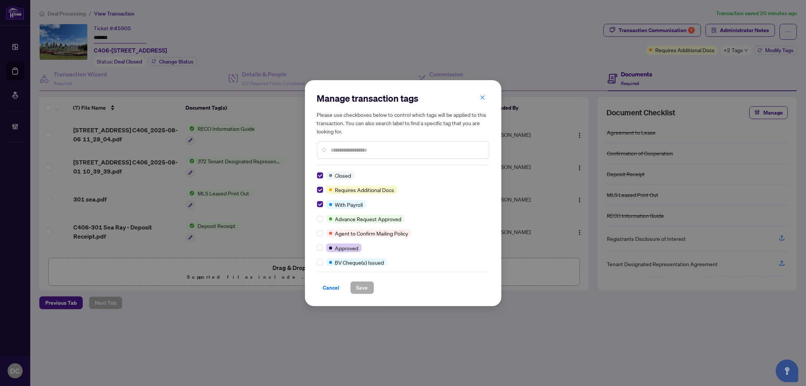
click at [315, 203] on div "Manage transaction tags Please use checkboxes below to control which tags will …" at bounding box center [403, 193] width 197 height 226
click at [370, 293] on button "Save" at bounding box center [362, 287] width 24 height 13
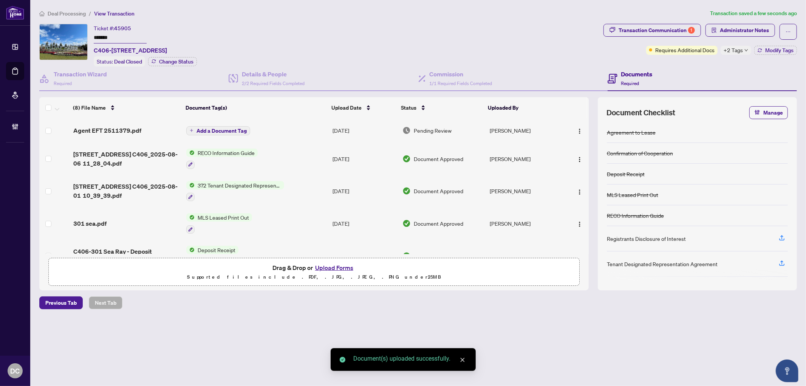
click at [734, 54] on div "Transaction Communication 1 Administrator Notes Requires Additional Docs +2 Tag…" at bounding box center [700, 45] width 197 height 43
click at [735, 51] on span "+2 Tags" at bounding box center [733, 50] width 19 height 9
click at [709, 64] on div "Transaction Communication 1 Administrator Notes Requires Additional Docs +2 Tag…" at bounding box center [700, 45] width 197 height 43
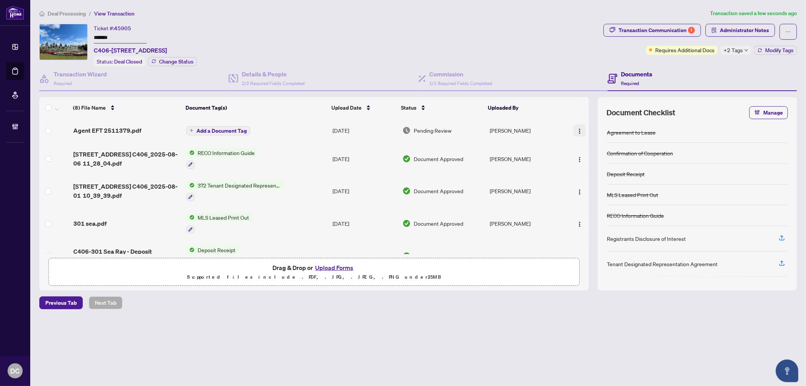
click at [574, 129] on button "button" at bounding box center [580, 130] width 12 height 12
click at [594, 191] on span "Document Permissions" at bounding box center [614, 192] width 72 height 8
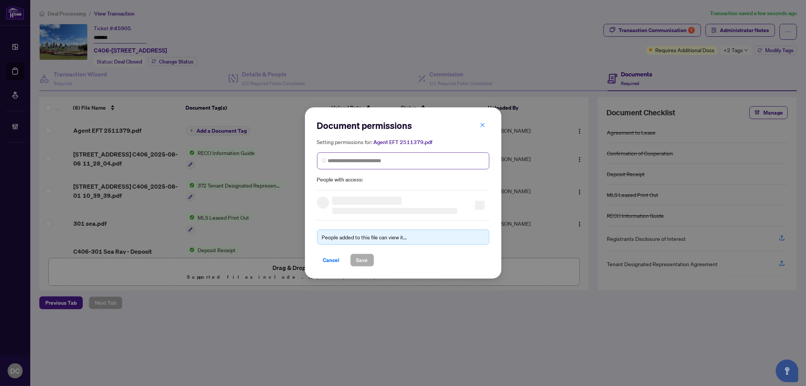
click at [361, 166] on span at bounding box center [403, 160] width 172 height 17
click at [367, 162] on input "search" at bounding box center [406, 161] width 157 height 8
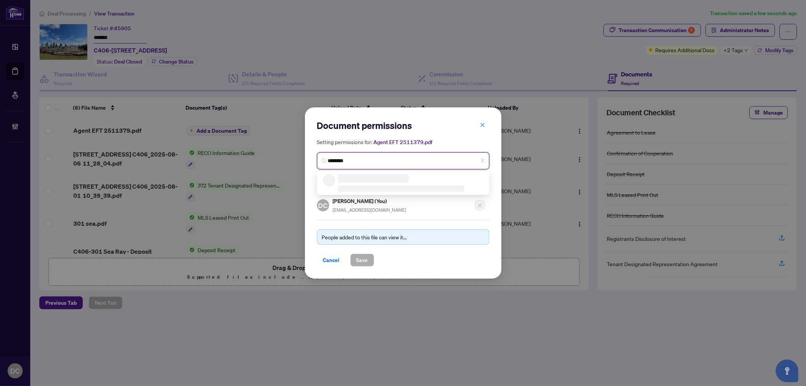
type input "*********"
click at [403, 179] on div "NY Nastasiya Yakovleva Ana@KrasnoTeam.com" at bounding box center [403, 182] width 160 height 17
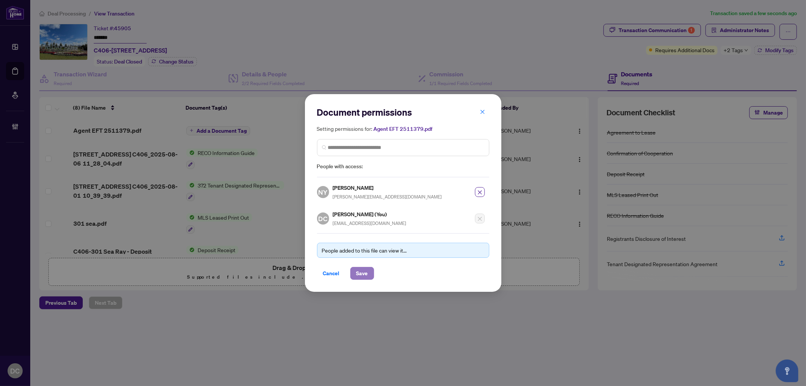
click at [365, 275] on span "Save" at bounding box center [363, 273] width 12 height 12
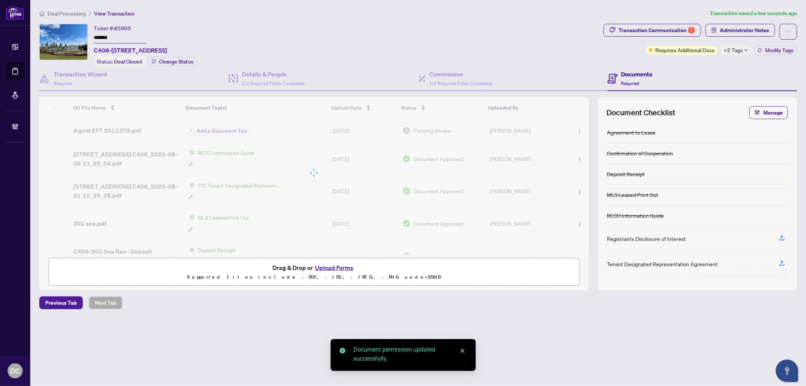
click at [737, 48] on span "+2 Tags" at bounding box center [733, 50] width 19 height 9
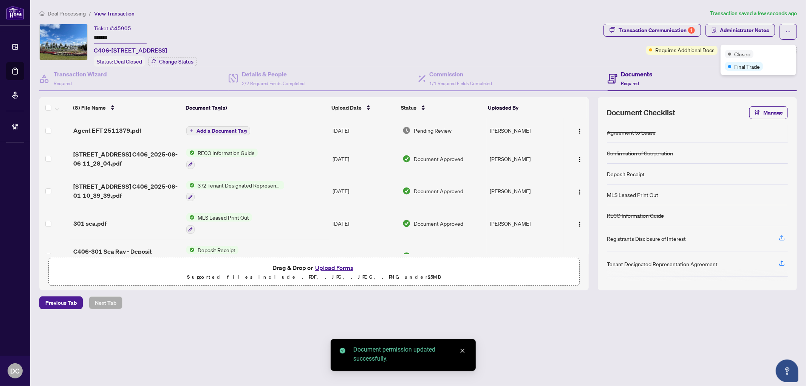
click at [76, 13] on span "Deal Processing" at bounding box center [67, 13] width 38 height 7
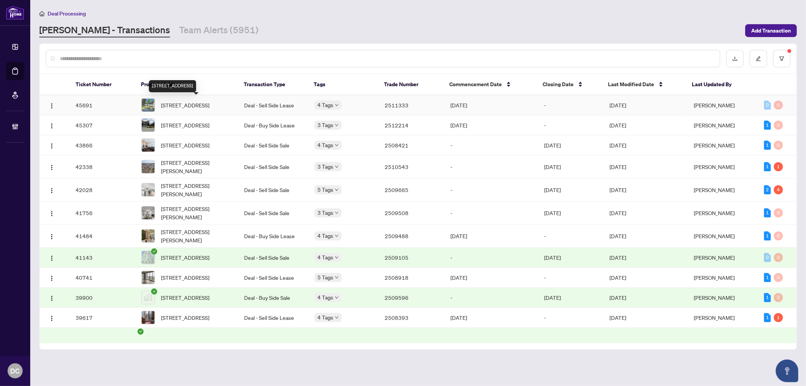
click at [209, 101] on span "183 Rose St, Barrie, Ontario L4M 2T8, Canada" at bounding box center [185, 105] width 48 height 8
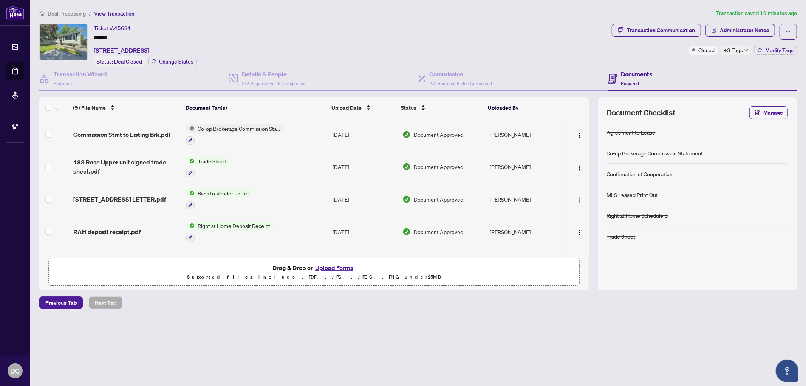
drag, startPoint x: 123, startPoint y: 35, endPoint x: 49, endPoint y: 33, distance: 74.1
click at [49, 33] on div "Ticket #: 45691 ******* 183 Rose St, Barrie, Ontario L4M 2T8, Canada Status: De…" at bounding box center [324, 45] width 570 height 43
click at [156, 63] on div "183 Rose St, Barrie, Ontario L4M 2T8, Canada" at bounding box center [132, 65] width 47 height 12
click at [247, 58] on div "Ticket #: 45691 ******* 183 Rose St, Barrie, Ontario L4M 2T8, Canada Status: De…" at bounding box center [324, 45] width 570 height 43
click at [189, 61] on span "Change Status" at bounding box center [176, 61] width 34 height 5
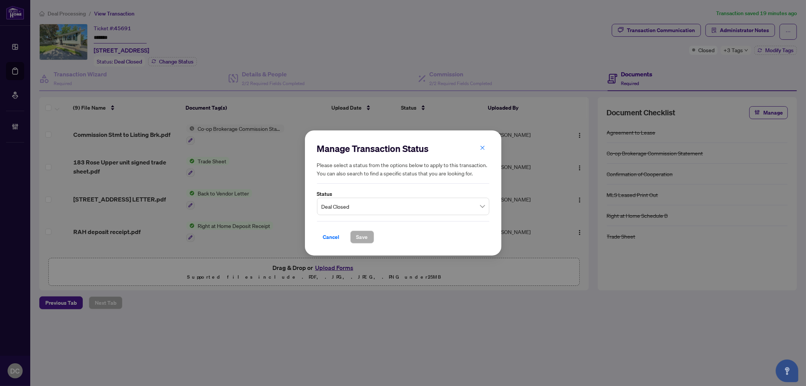
drag, startPoint x: 333, startPoint y: 242, endPoint x: 330, endPoint y: 240, distance: 4.1
click at [333, 242] on span "Cancel" at bounding box center [331, 237] width 17 height 12
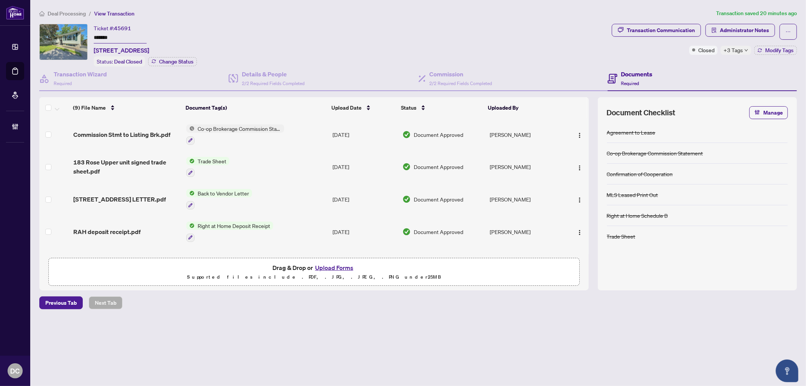
drag, startPoint x: 91, startPoint y: 34, endPoint x: 72, endPoint y: 33, distance: 18.5
click at [72, 33] on div "Ticket #: 45691 ******* 183 Rose St, Barrie, Ontario L4M 2T8, Canada Status: De…" at bounding box center [324, 45] width 570 height 43
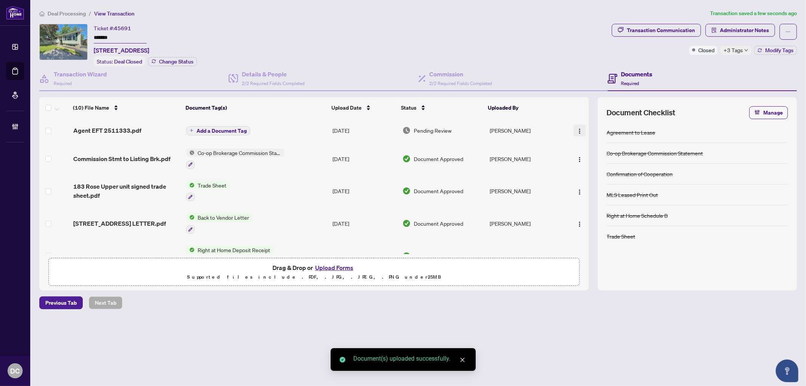
click at [577, 129] on img "button" at bounding box center [580, 131] width 6 height 6
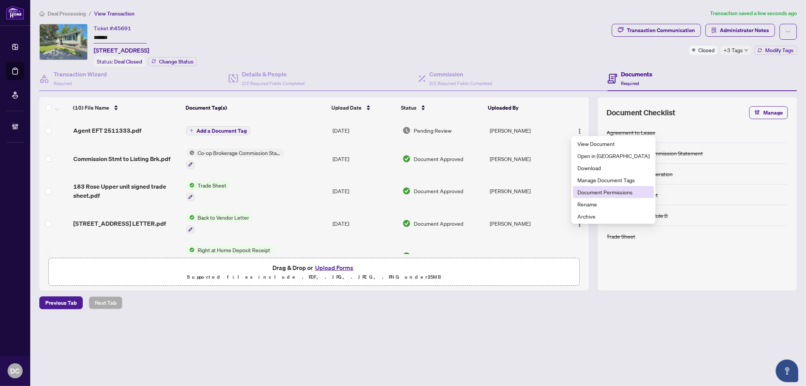
click at [600, 189] on span "Document Permissions" at bounding box center [614, 192] width 72 height 8
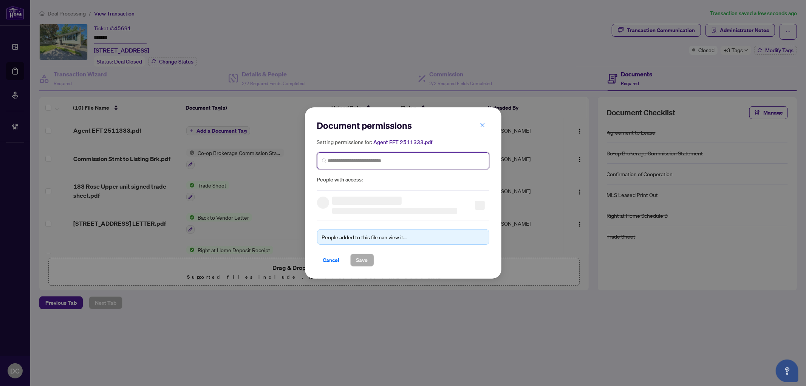
click at [383, 161] on input "search" at bounding box center [406, 161] width 157 height 8
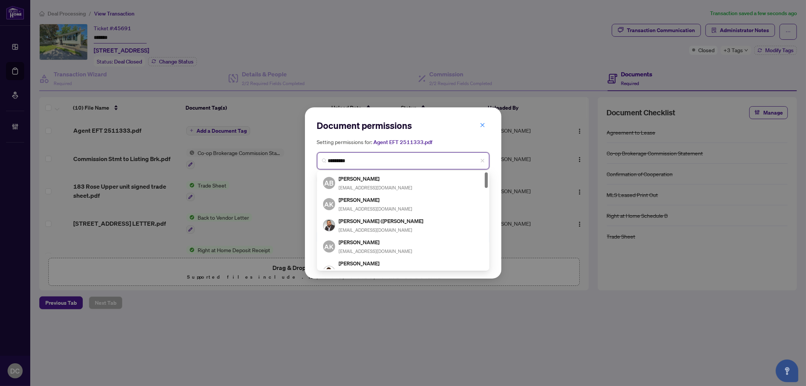
type input "**********"
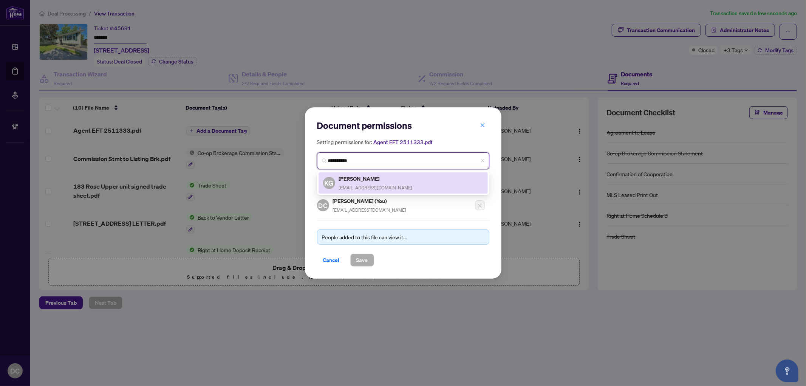
click at [387, 181] on h5 "Kamran Ghaznavi" at bounding box center [376, 178] width 74 height 9
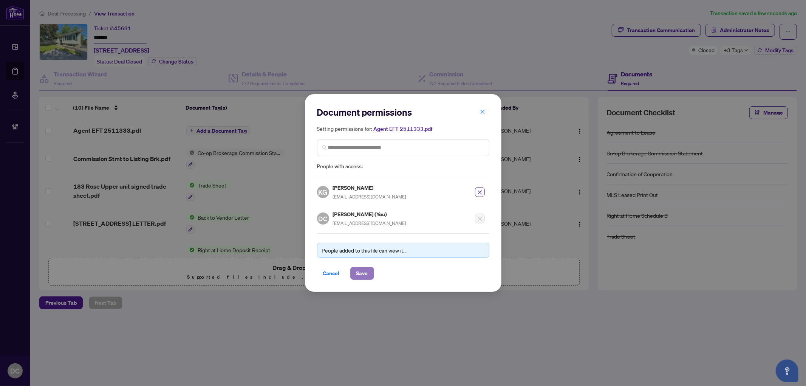
click at [363, 270] on span "Save" at bounding box center [363, 273] width 12 height 12
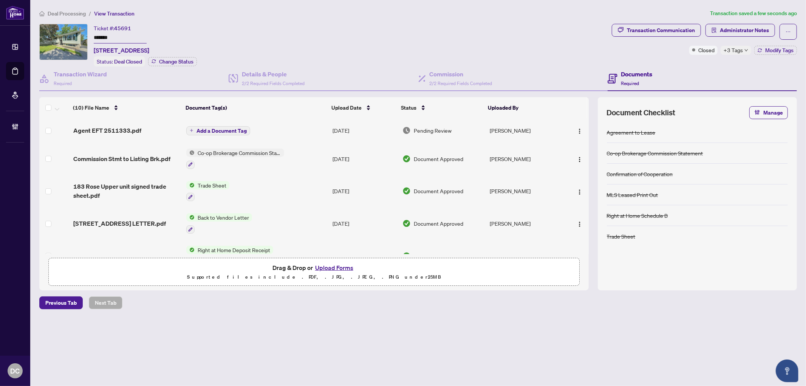
click at [231, 129] on span "Add a Document Tag" at bounding box center [222, 130] width 50 height 5
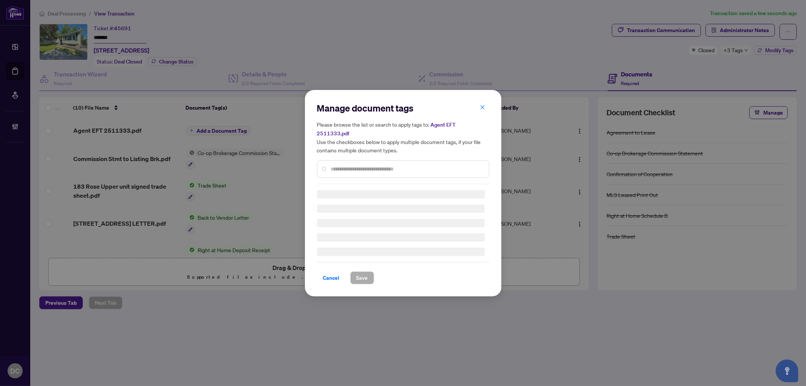
click at [392, 161] on div "Manage document tags Please browse the list or search to apply tags to: Agent E…" at bounding box center [403, 143] width 172 height 82
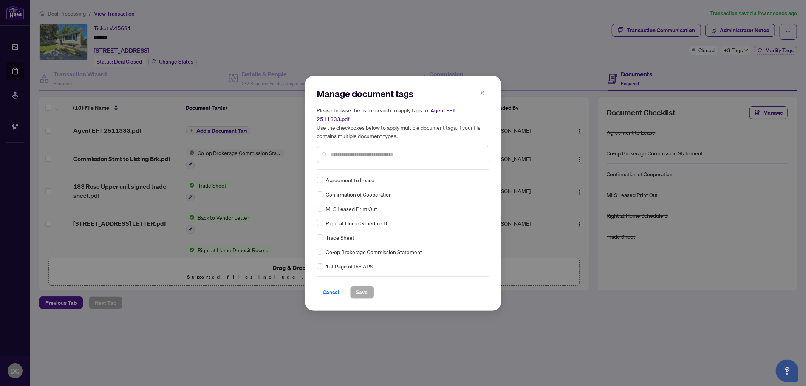
click at [411, 151] on input "text" at bounding box center [407, 154] width 152 height 8
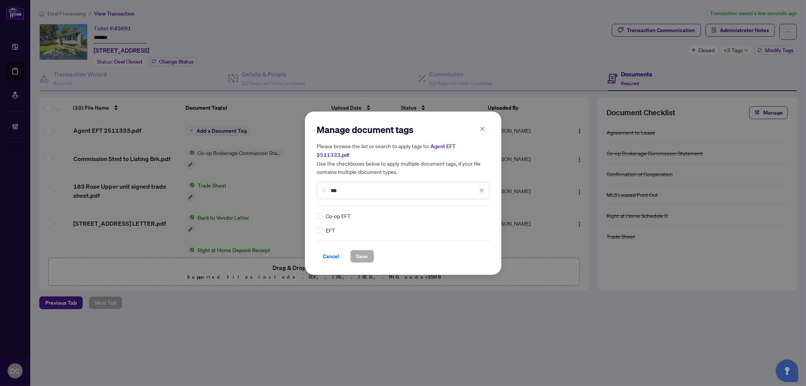
type input "***"
click at [477, 212] on img at bounding box center [474, 216] width 8 height 8
click at [458, 245] on div "Approved" at bounding box center [454, 248] width 48 height 8
click at [348, 253] on div "Cancel Save" at bounding box center [403, 256] width 172 height 13
click at [357, 252] on span "Save" at bounding box center [363, 256] width 12 height 12
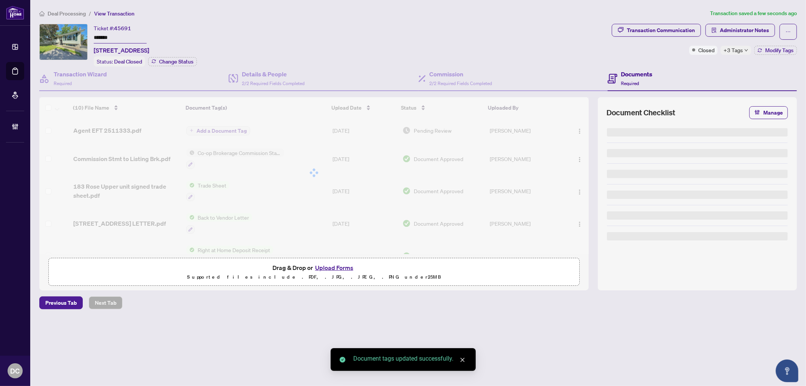
click at [744, 50] on body "Dashboard Deal Processing Mortgage Referrals Brokerage Management DC Dawn Chan …" at bounding box center [403, 193] width 806 height 386
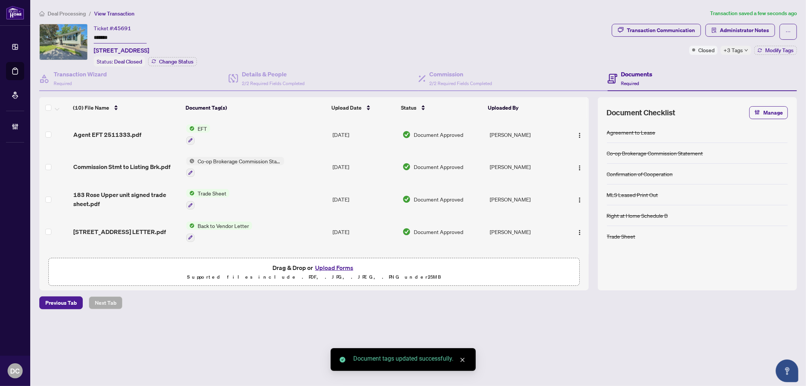
click at [745, 50] on icon "down" at bounding box center [747, 50] width 4 height 4
click at [704, 67] on div "Documents Required" at bounding box center [702, 79] width 189 height 25
click at [768, 52] on span "Modify Tags" at bounding box center [780, 50] width 28 height 5
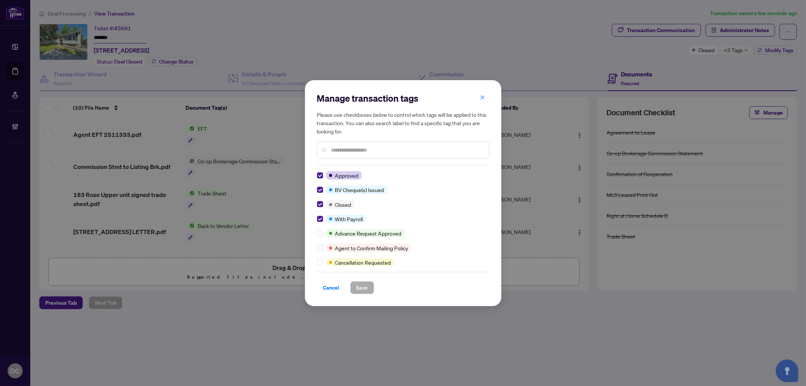
click at [316, 216] on div "Manage transaction tags Please use checkboxes below to control which tags will …" at bounding box center [403, 193] width 197 height 226
click at [364, 287] on span "Save" at bounding box center [363, 288] width 12 height 12
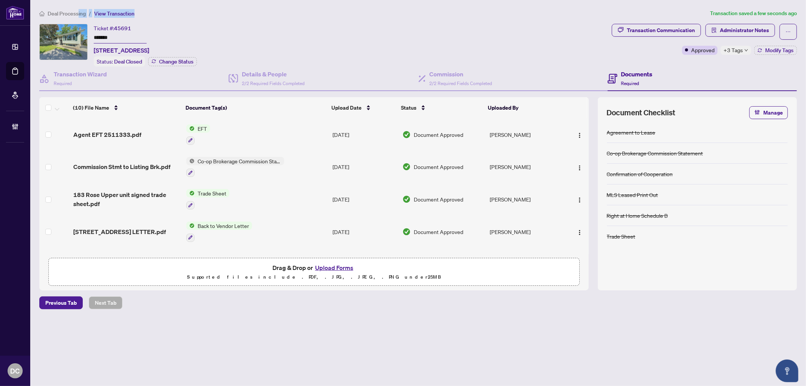
drag, startPoint x: 78, startPoint y: 11, endPoint x: 343, endPoint y: 19, distance: 264.8
click at [343, 19] on div "Deal Processing / View Transaction Transaction saved a few seconds ago Ticket #…" at bounding box center [418, 172] width 764 height 327
click at [577, 132] on img "button" at bounding box center [580, 135] width 6 height 6
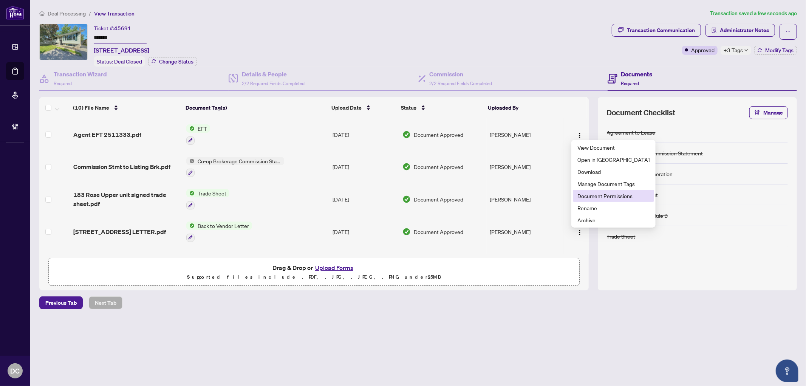
click at [583, 198] on span "Document Permissions" at bounding box center [614, 196] width 72 height 8
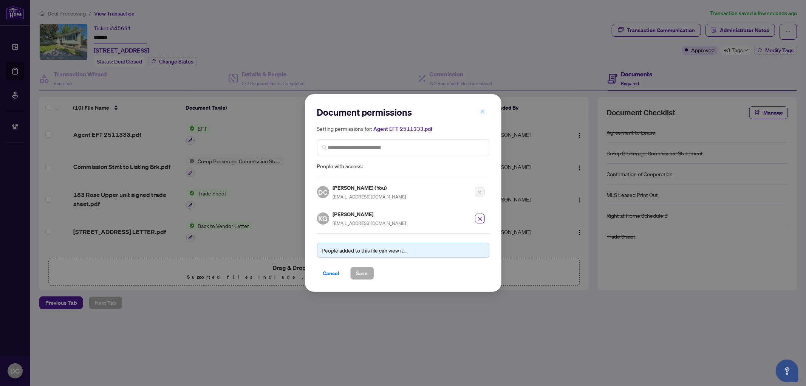
click at [482, 109] on span "button" at bounding box center [482, 112] width 5 height 12
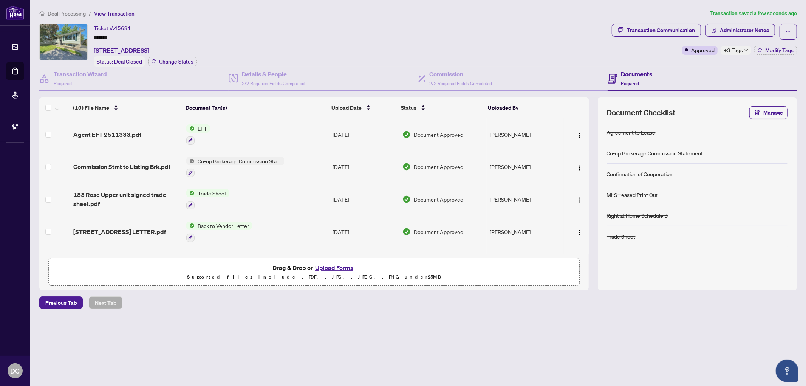
drag, startPoint x: 71, startPoint y: 14, endPoint x: 13, endPoint y: 6, distance: 58.8
click at [71, 14] on span "Deal Processing" at bounding box center [67, 13] width 38 height 7
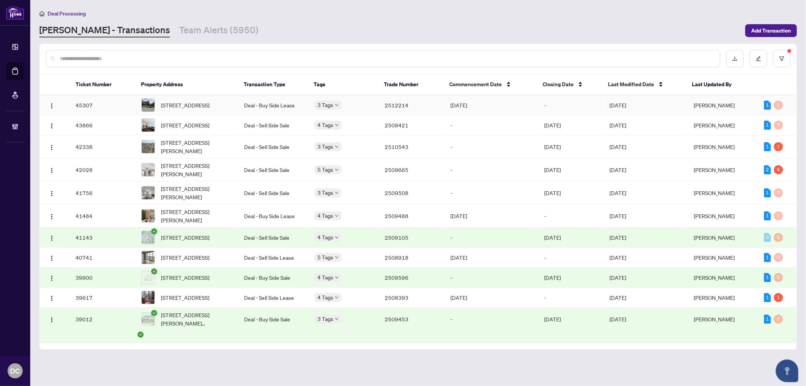
click at [351, 112] on td "3 Tags" at bounding box center [343, 105] width 70 height 20
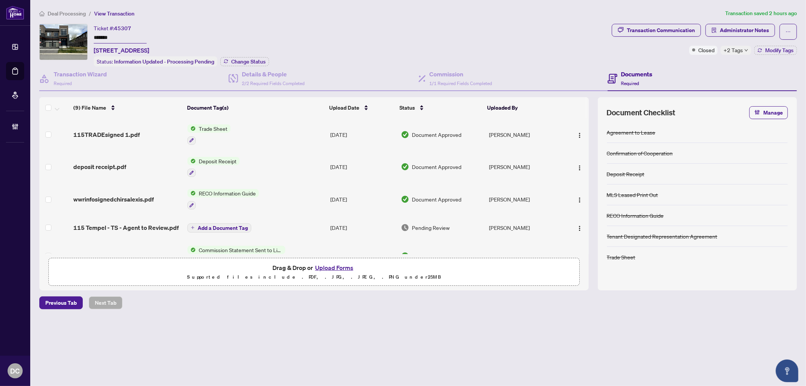
drag, startPoint x: 123, startPoint y: 32, endPoint x: 72, endPoint y: 32, distance: 50.7
click at [72, 32] on div "Ticket #: 45307 ******* 115 Tempel St, Richmond Hill, Ontario L4E 1K7, Canada S…" at bounding box center [324, 45] width 570 height 43
click at [251, 65] on button "Change Status" at bounding box center [244, 61] width 49 height 9
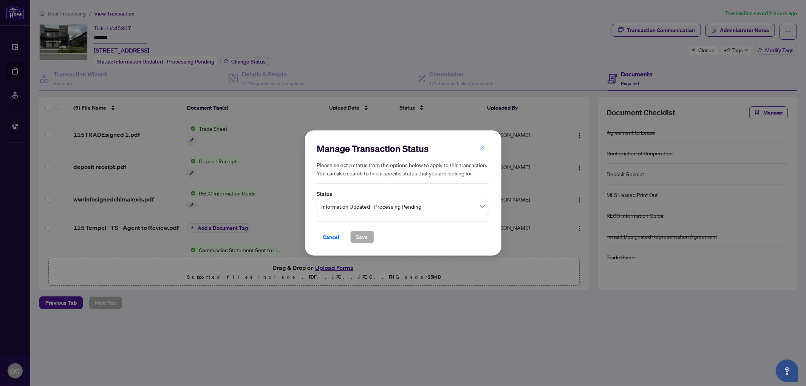
click at [349, 208] on span "Information Updated - Processing Pending" at bounding box center [403, 206] width 163 height 14
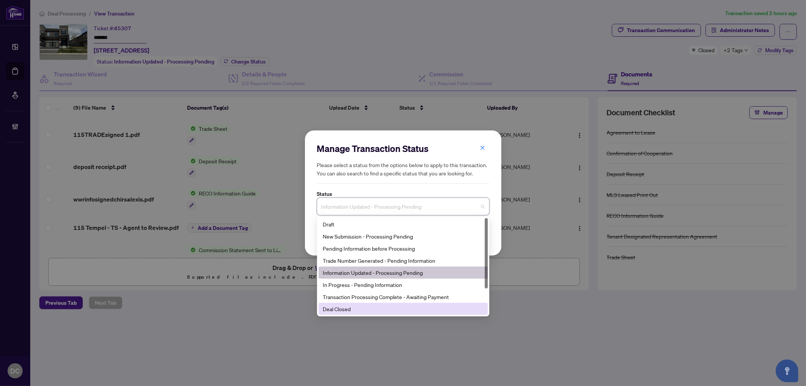
click at [346, 313] on div "Deal Closed" at bounding box center [403, 309] width 160 height 8
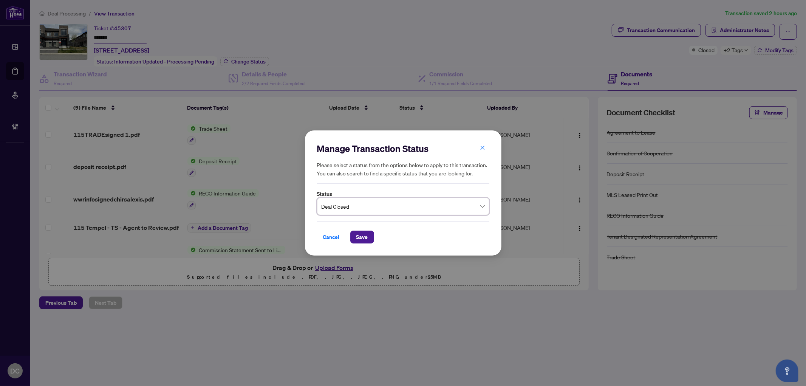
click at [365, 245] on div "Manage Transaction Status Please select a status from the options below to appl…" at bounding box center [403, 193] width 197 height 126
click at [371, 233] on button "Save" at bounding box center [362, 237] width 24 height 13
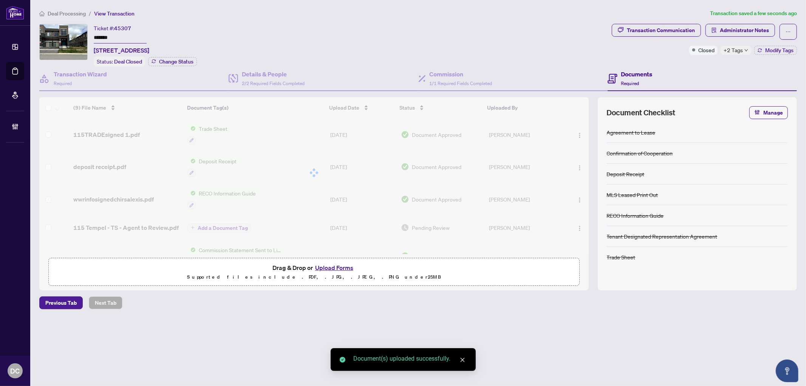
click at [741, 53] on span "+2 Tags" at bounding box center [733, 50] width 19 height 9
click at [697, 61] on div "Transaction Communication Administrator Notes Closed +2 Tags Modify Tags" at bounding box center [705, 45] width 188 height 43
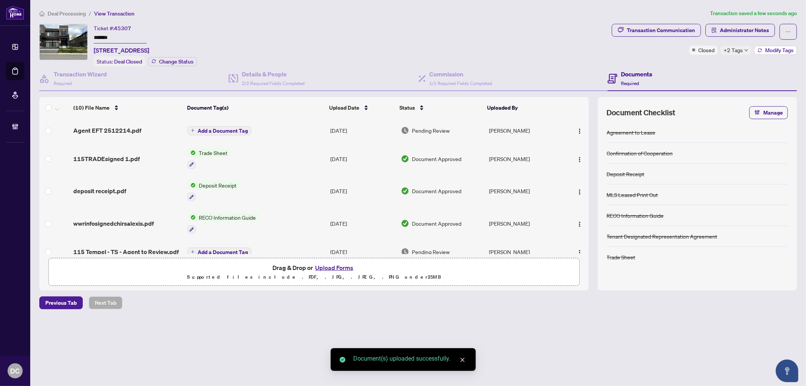
click at [769, 48] on span "Modify Tags" at bounding box center [780, 50] width 28 height 5
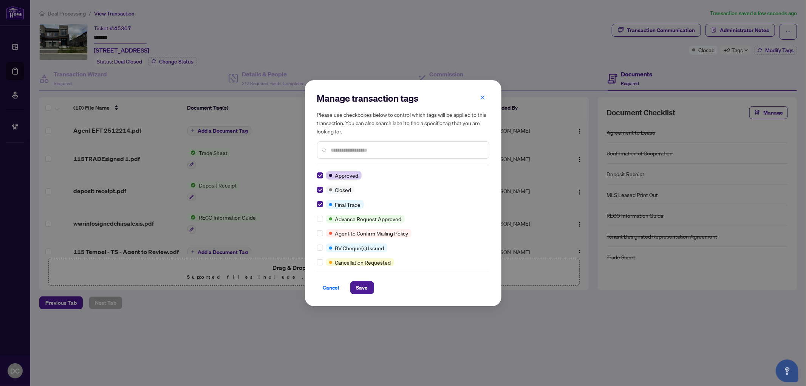
click at [356, 295] on div "Manage transaction tags Please use checkboxes below to control which tags will …" at bounding box center [403, 193] width 197 height 226
click at [362, 287] on span "Save" at bounding box center [363, 288] width 12 height 12
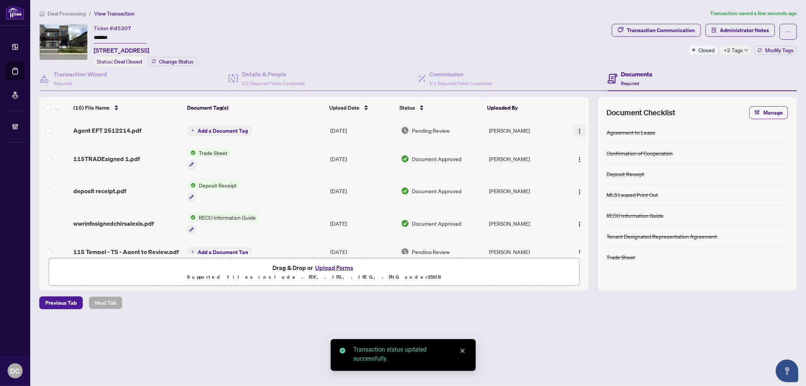
click at [581, 132] on button "button" at bounding box center [580, 130] width 12 height 12
click at [591, 193] on span "Document Permissions" at bounding box center [614, 192] width 72 height 8
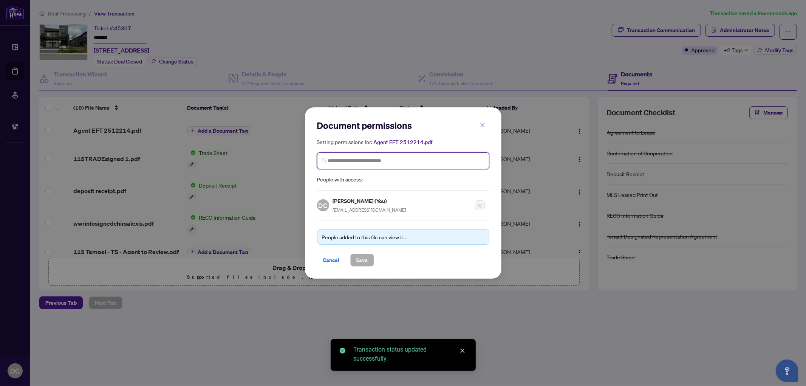
click at [424, 159] on input "search" at bounding box center [406, 161] width 157 height 8
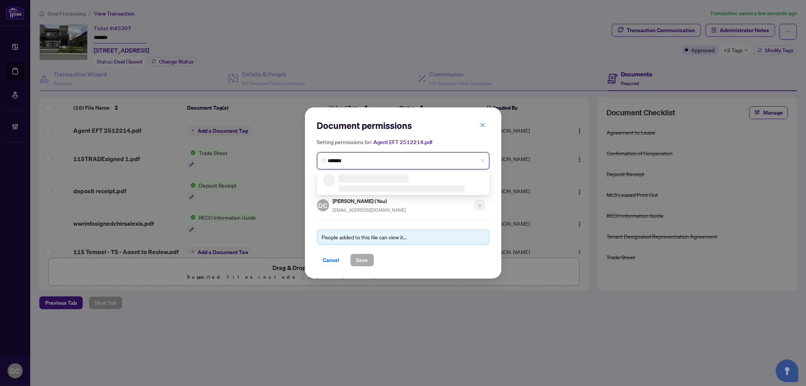
type input "********"
click at [394, 180] on h5 "Luke Bozios" at bounding box center [376, 178] width 74 height 9
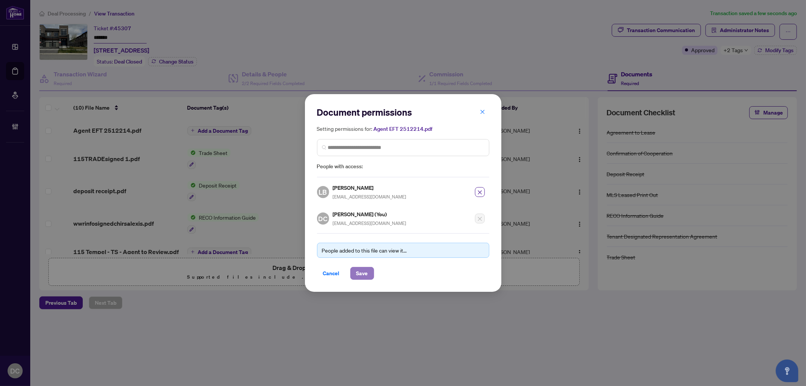
click at [367, 274] on span "Save" at bounding box center [363, 273] width 12 height 12
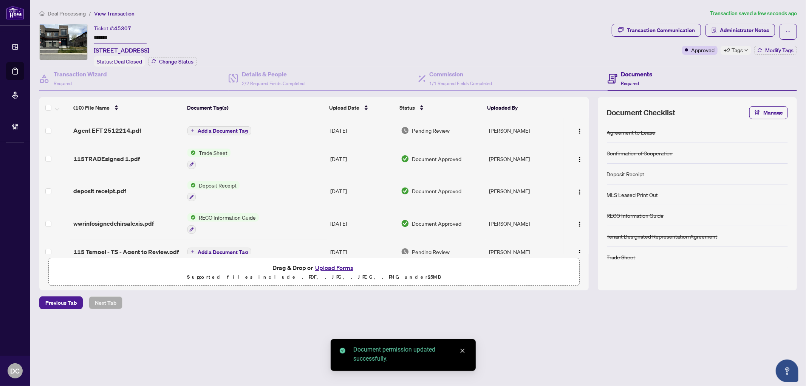
click at [244, 128] on span "Add a Document Tag" at bounding box center [223, 130] width 50 height 5
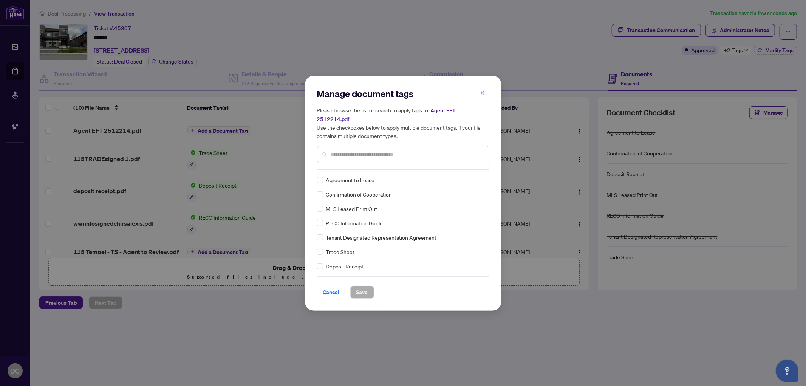
click at [424, 146] on div at bounding box center [403, 154] width 172 height 17
click at [423, 150] on input "text" at bounding box center [407, 154] width 152 height 8
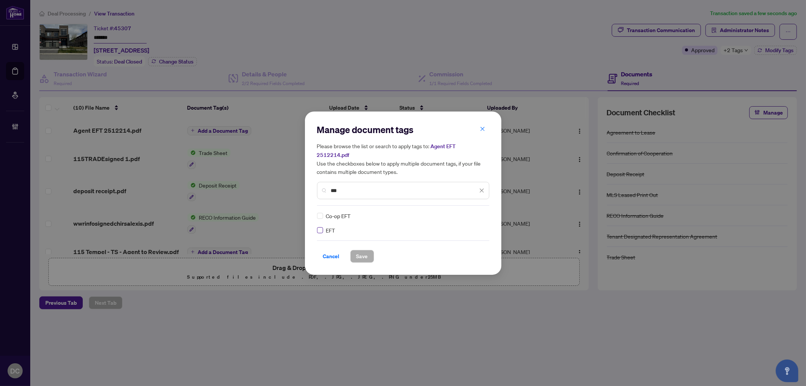
type input "***"
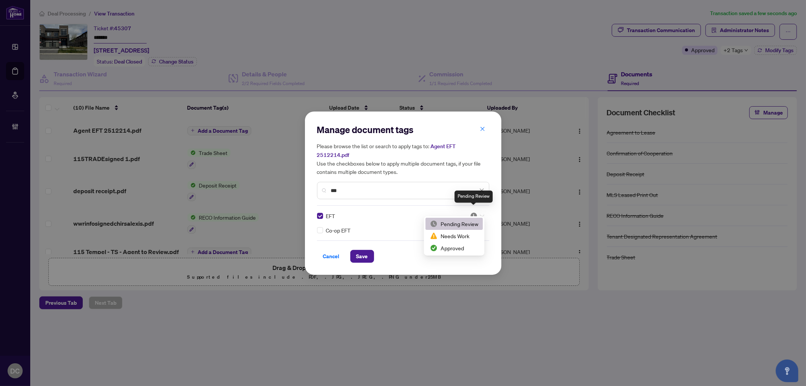
click at [477, 212] on img at bounding box center [474, 216] width 8 height 8
click at [451, 249] on div "Approved" at bounding box center [454, 248] width 48 height 8
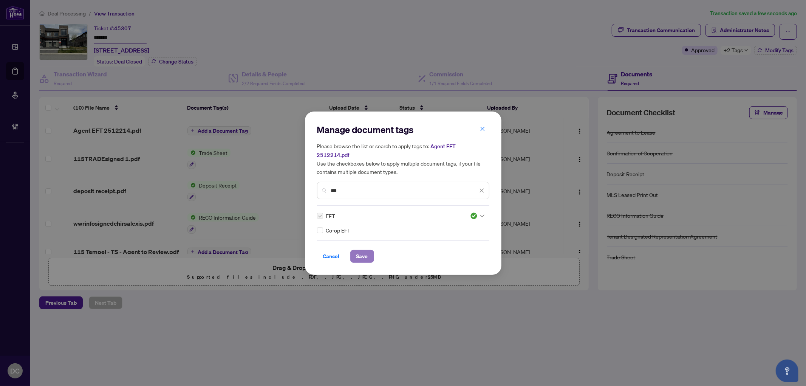
click at [355, 251] on button "Save" at bounding box center [362, 256] width 24 height 13
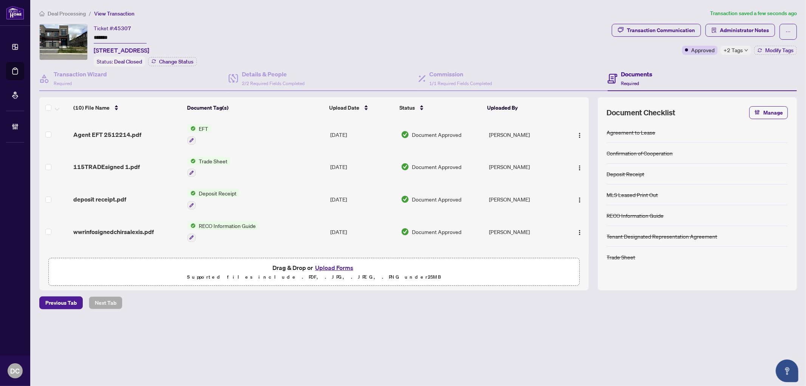
click at [735, 48] on span "+2 Tags" at bounding box center [733, 50] width 19 height 9
click at [740, 29] on span "Administrator Notes" at bounding box center [744, 30] width 49 height 12
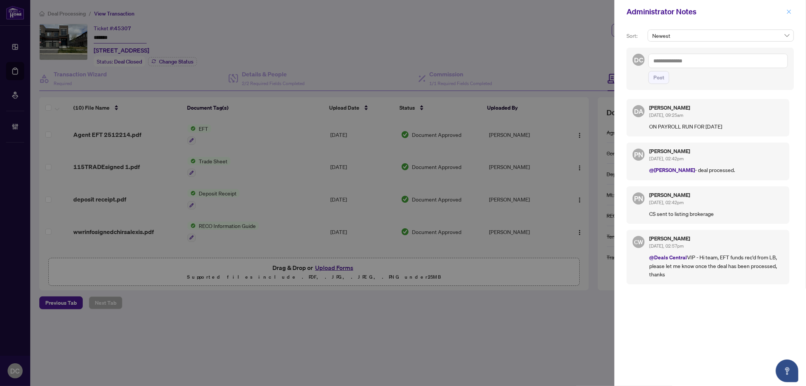
click at [791, 12] on icon "close" at bounding box center [789, 11] width 5 height 5
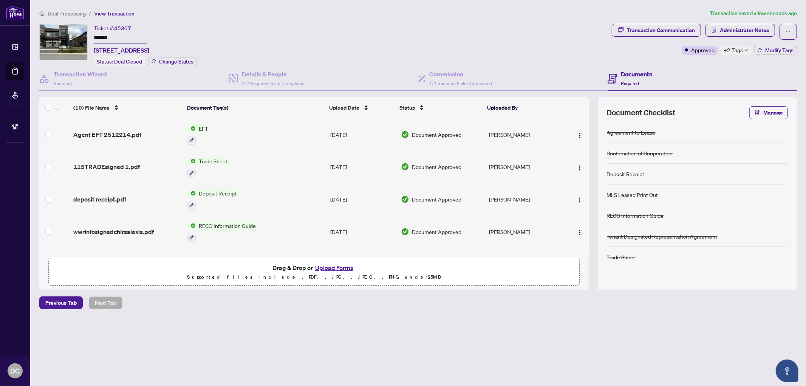
click at [60, 11] on span "Deal Processing" at bounding box center [67, 13] width 38 height 7
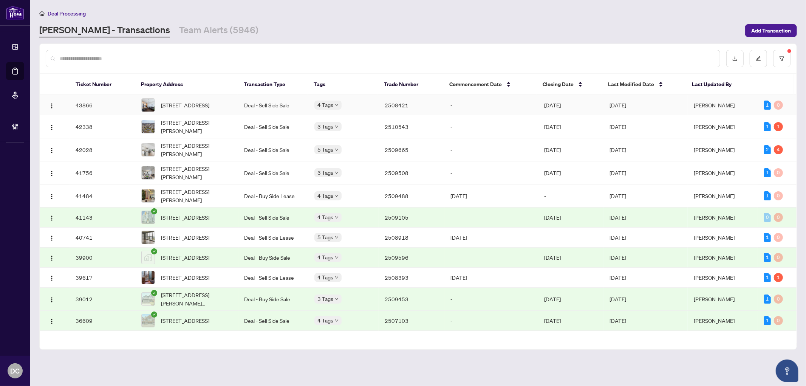
click at [203, 101] on span "608-7171 Yonge St, Markham, Ontario L3T 0C5, Canada" at bounding box center [185, 105] width 48 height 8
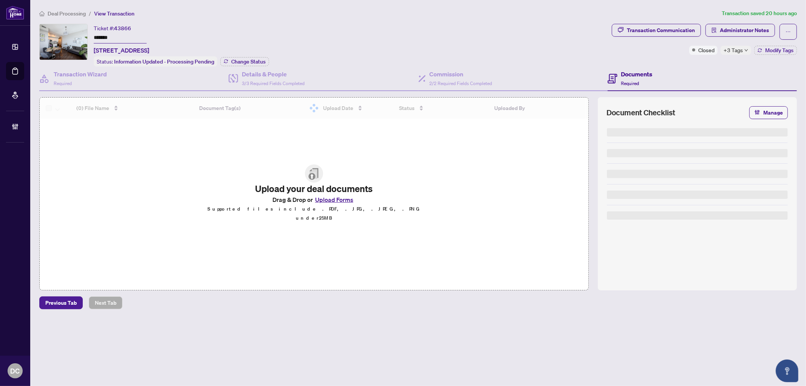
drag, startPoint x: 124, startPoint y: 38, endPoint x: 58, endPoint y: 36, distance: 66.2
click at [58, 36] on div "Ticket #: 43866 ******* 608-7171 Yonge St, Markham, Ontario L3T 0C5, Canada Sta…" at bounding box center [324, 45] width 570 height 43
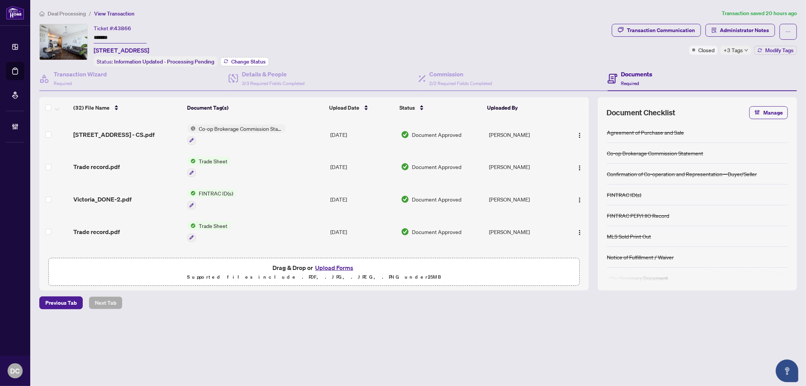
click at [259, 61] on span "Change Status" at bounding box center [248, 61] width 34 height 5
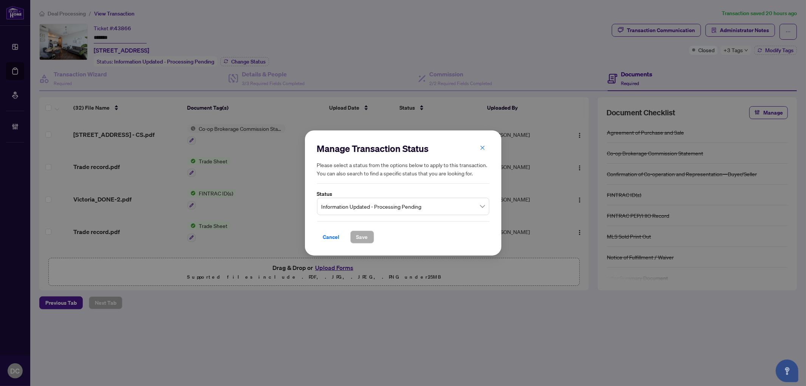
click at [360, 208] on span "Information Updated - Processing Pending" at bounding box center [403, 206] width 163 height 14
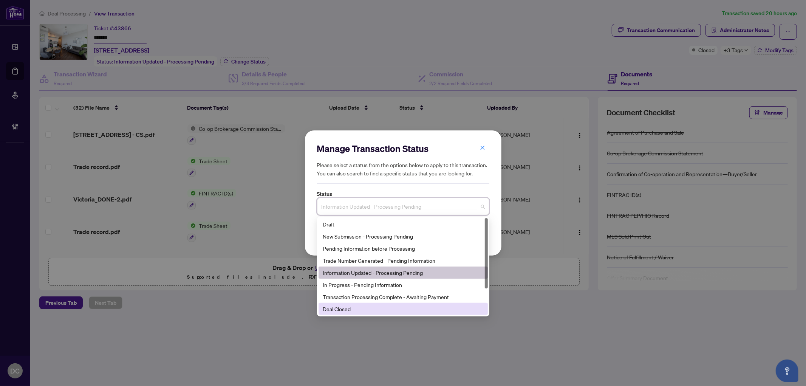
click at [350, 311] on div "Deal Closed" at bounding box center [403, 309] width 160 height 8
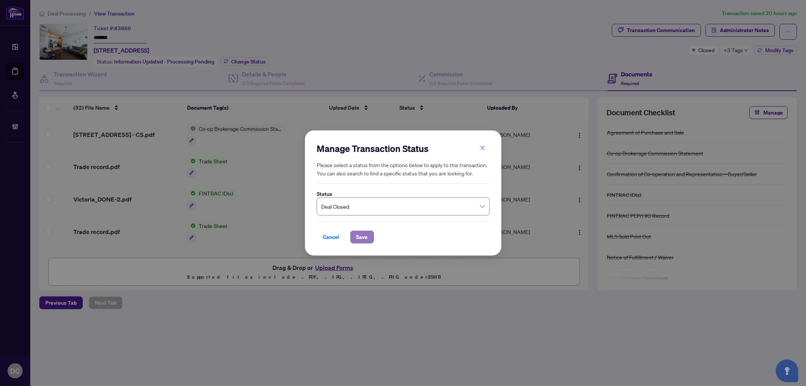
click at [360, 234] on span "Save" at bounding box center [363, 237] width 12 height 12
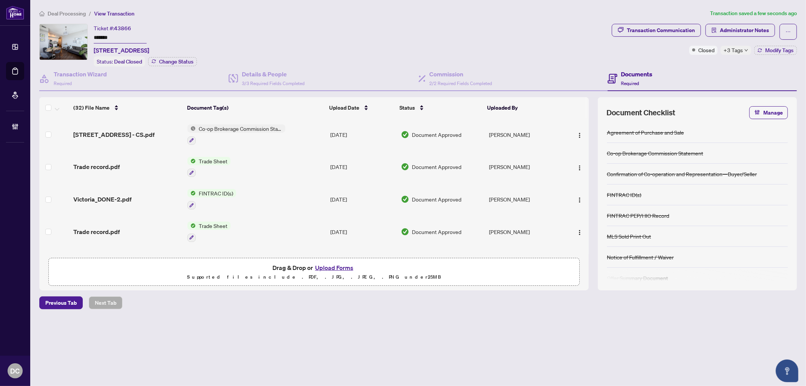
click at [736, 50] on span "+3 Tags" at bounding box center [733, 50] width 19 height 9
click at [721, 62] on div "BV Cheque(s) Issued Approved With Payroll" at bounding box center [759, 66] width 76 height 43
click at [711, 64] on div "Transaction Communication Administrator Notes Closed +3 Tags Modify Tags" at bounding box center [705, 45] width 188 height 43
click at [781, 48] on span "Modify Tags" at bounding box center [780, 50] width 28 height 5
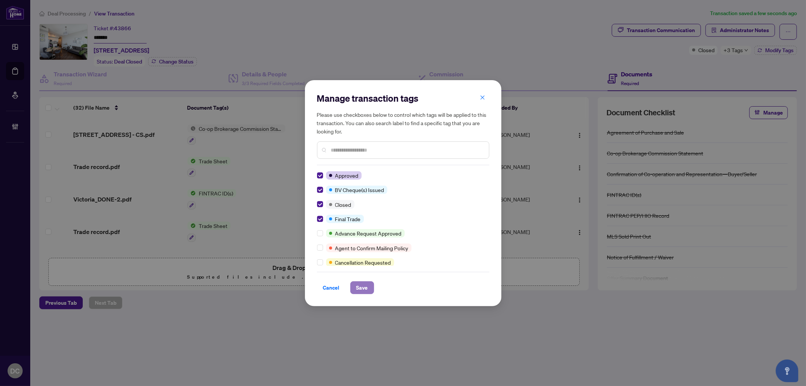
click at [354, 290] on button "Save" at bounding box center [362, 287] width 24 height 13
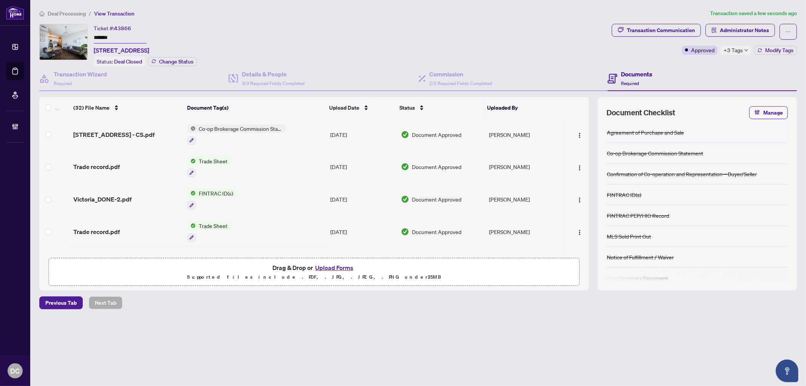
click at [736, 46] on span "+3 Tags" at bounding box center [733, 50] width 19 height 9
click at [659, 58] on div "Transaction Communication Administrator Notes Approved +3 Tags Modify Tags" at bounding box center [705, 45] width 188 height 43
click at [743, 32] on span "Administrator Notes" at bounding box center [744, 30] width 49 height 12
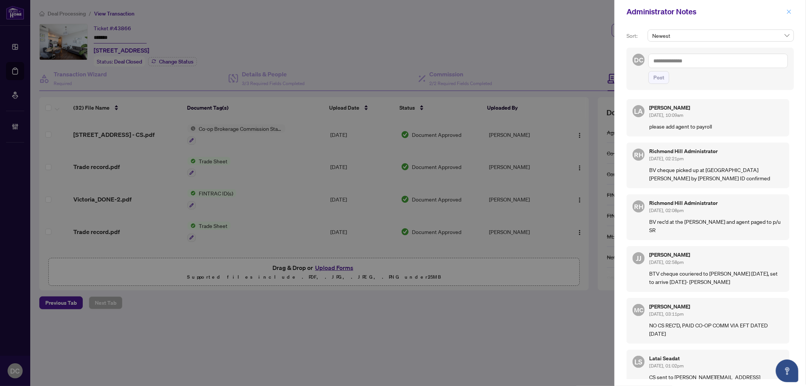
click at [792, 8] on button "button" at bounding box center [789, 11] width 10 height 9
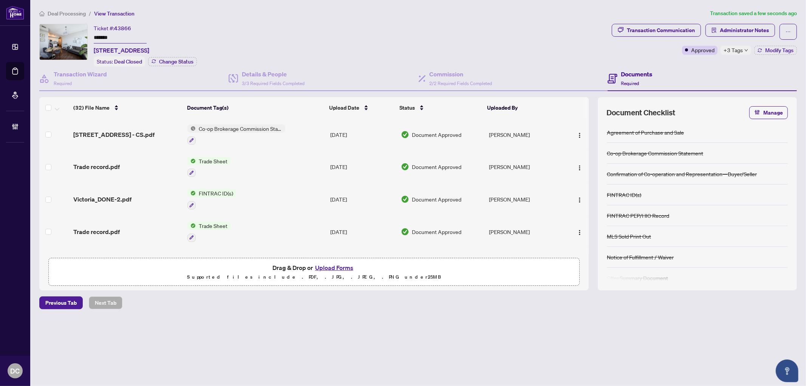
click at [66, 11] on span "Deal Processing" at bounding box center [67, 13] width 38 height 7
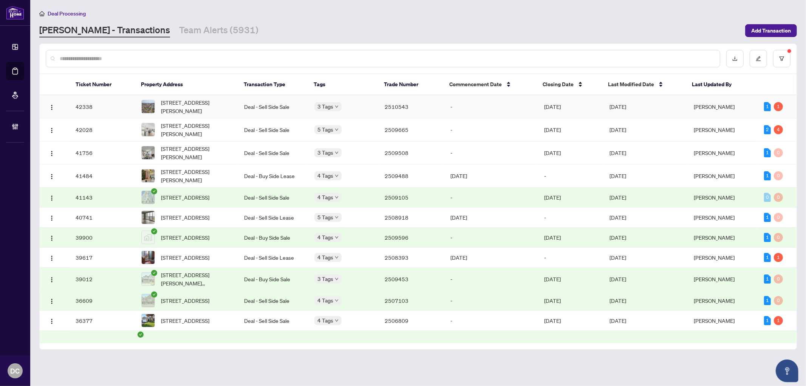
click at [459, 101] on td "-" at bounding box center [492, 106] width 94 height 23
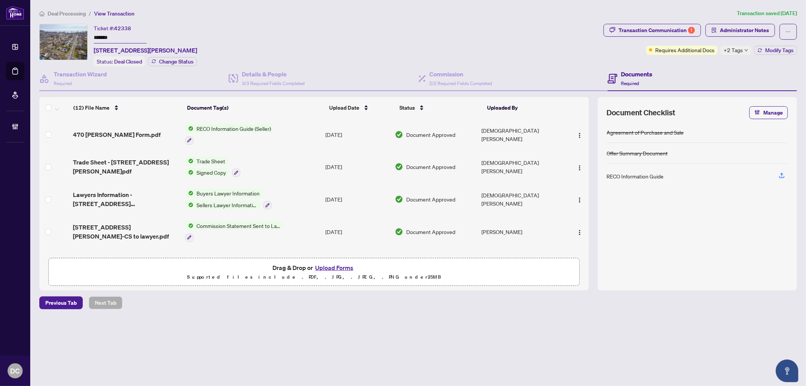
drag, startPoint x: 134, startPoint y: 36, endPoint x: 74, endPoint y: 33, distance: 59.8
click at [74, 33] on div "Ticket #: 42338 ******* 470 Scott Ave, Fort Erie, Ontario L2A 5E7, Canada Statu…" at bounding box center [319, 45] width 561 height 43
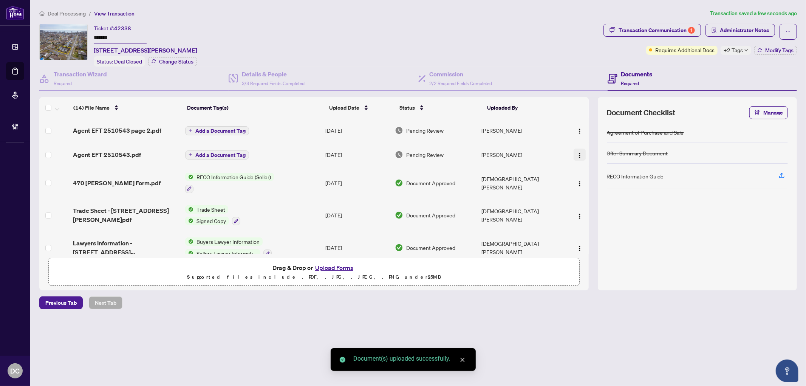
click at [581, 150] on button "button" at bounding box center [580, 155] width 12 height 12
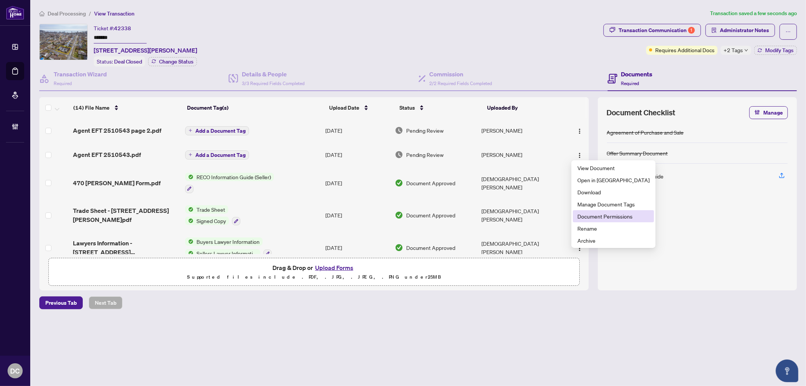
click at [589, 217] on span "Document Permissions" at bounding box center [614, 216] width 72 height 8
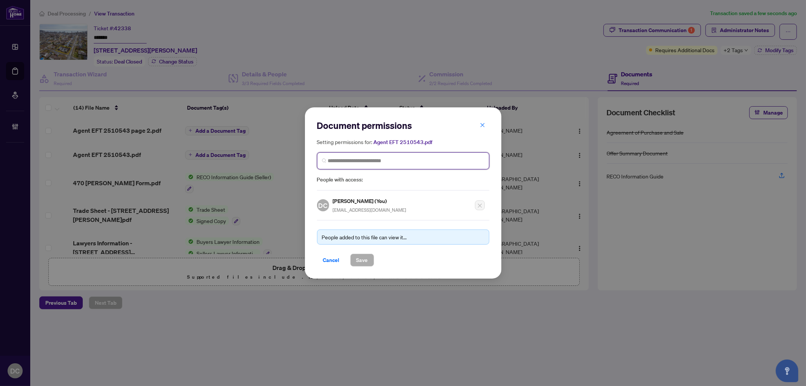
click at [407, 159] on input "search" at bounding box center [406, 161] width 157 height 8
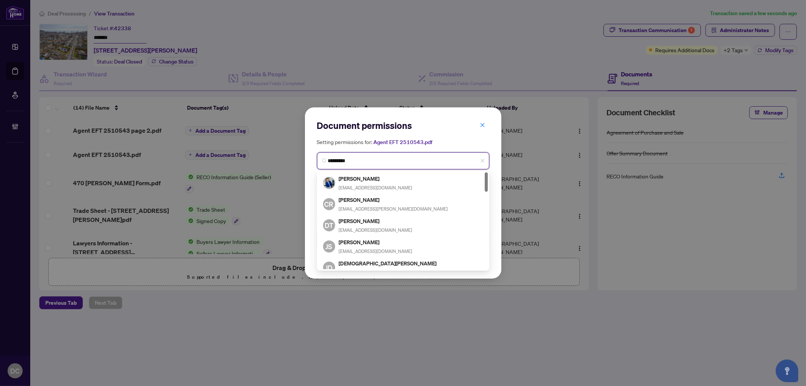
type input "**********"
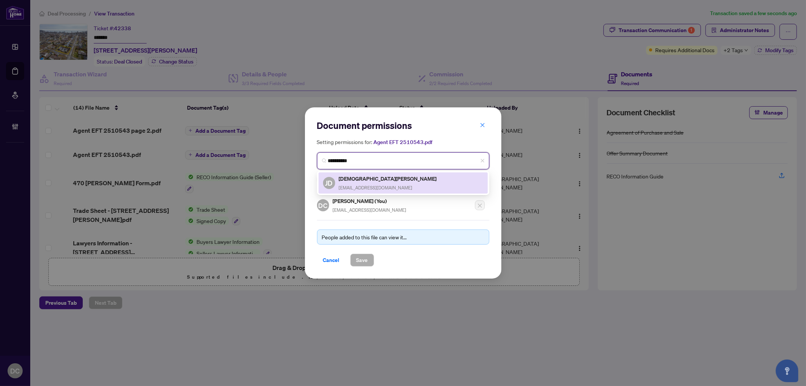
click at [388, 174] on div "JD Jesabel De Venecia jesabeld@hotmail.com" at bounding box center [403, 182] width 160 height 17
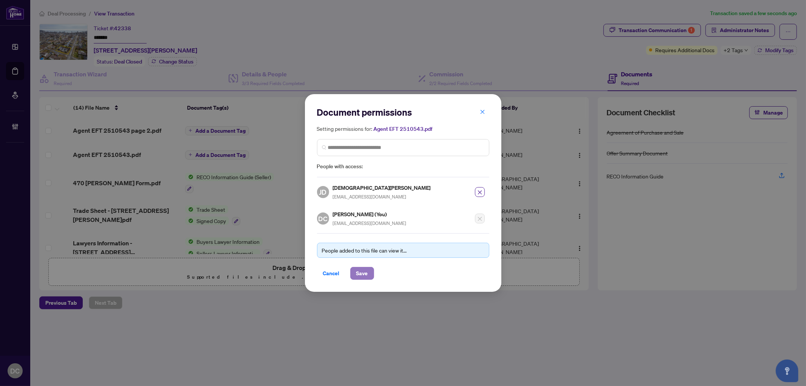
click at [358, 273] on span "Save" at bounding box center [363, 273] width 12 height 12
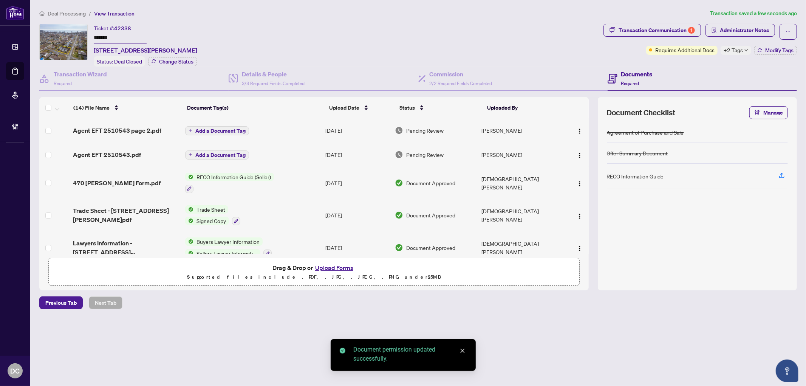
click at [580, 128] on img "button" at bounding box center [580, 131] width 6 height 6
click at [595, 190] on span "Document Permissions" at bounding box center [614, 192] width 72 height 8
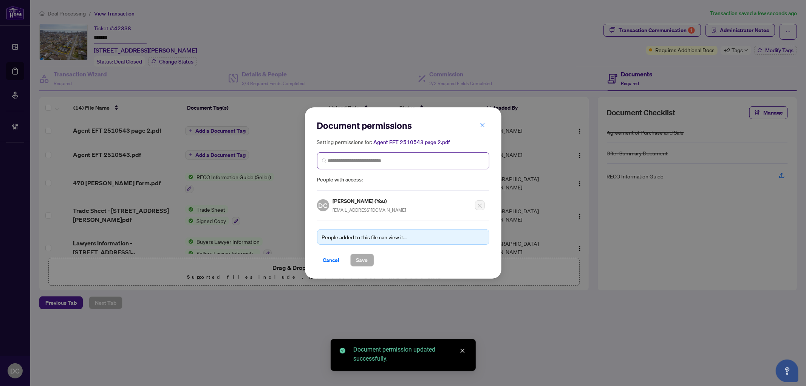
click at [437, 154] on span at bounding box center [403, 160] width 172 height 17
click at [440, 160] on input "search" at bounding box center [406, 161] width 157 height 8
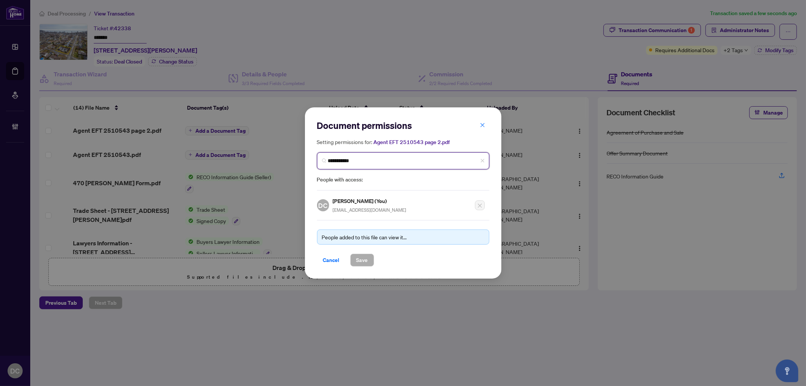
type input "**********"
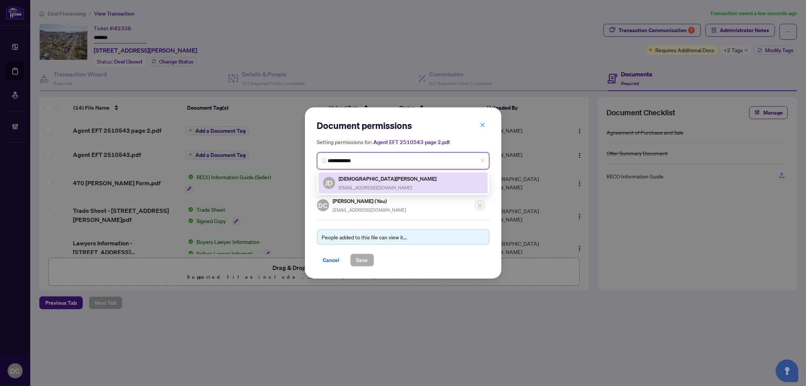
click at [385, 182] on h5 "Jesabel De Venecia" at bounding box center [388, 178] width 99 height 9
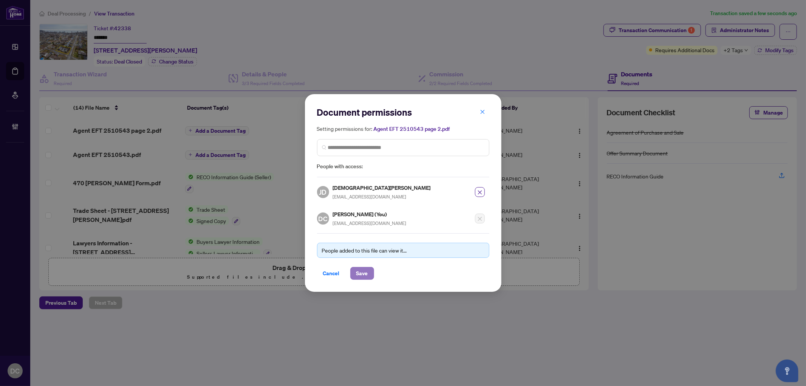
click at [364, 276] on span "Save" at bounding box center [363, 273] width 12 height 12
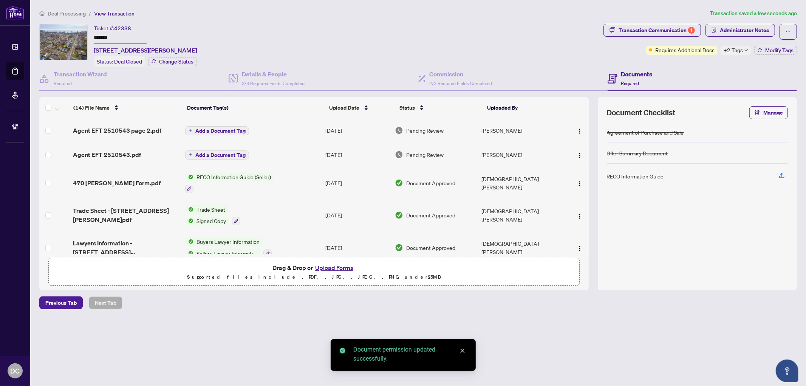
click at [227, 152] on span "Add a Document Tag" at bounding box center [220, 154] width 50 height 5
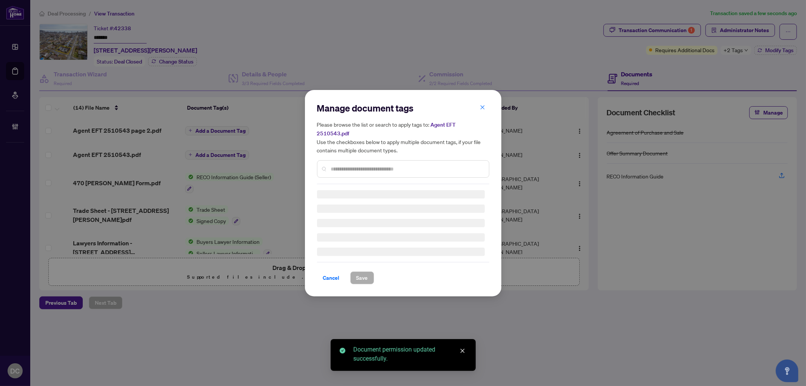
click at [379, 160] on div at bounding box center [403, 168] width 172 height 17
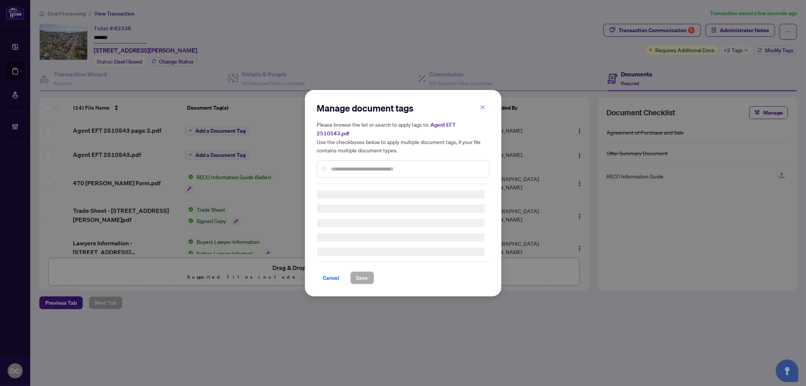
click at [398, 160] on div "Manage document tags Please browse the list or search to apply tags to: Agent E…" at bounding box center [403, 143] width 172 height 82
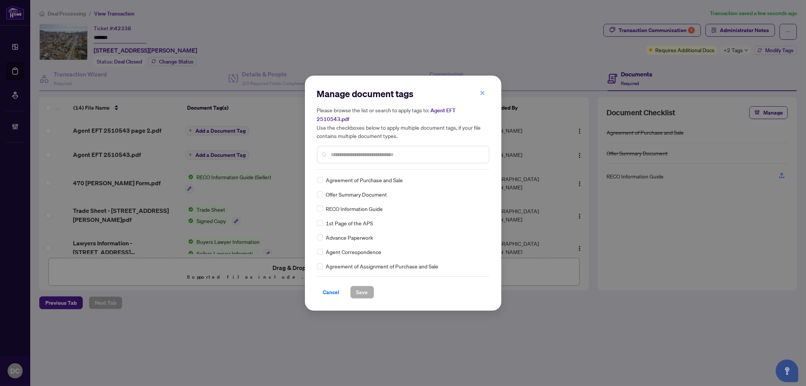
click at [409, 152] on input "text" at bounding box center [407, 154] width 152 height 8
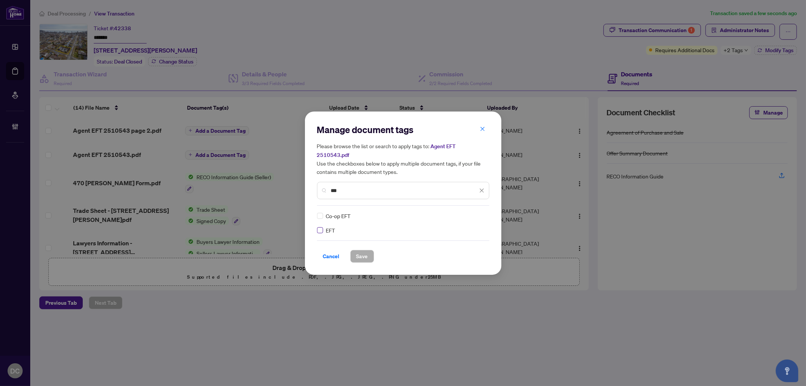
type input "***"
click at [477, 212] on img at bounding box center [474, 216] width 8 height 8
click at [463, 244] on div "Approved" at bounding box center [454, 248] width 48 height 8
click at [366, 250] on span "Save" at bounding box center [363, 256] width 12 height 12
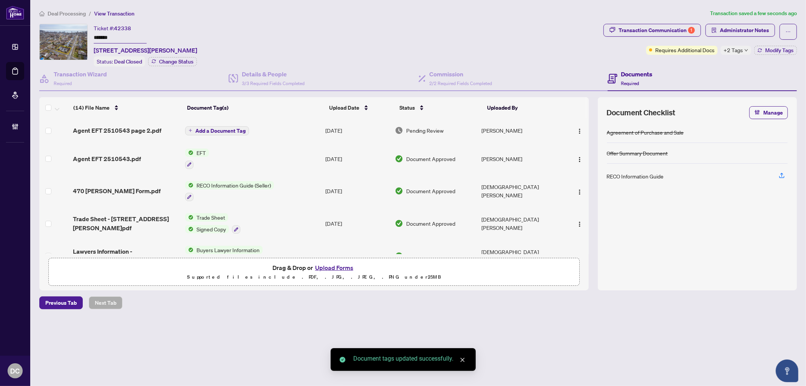
click at [229, 123] on td "Add a Document Tag" at bounding box center [252, 130] width 140 height 24
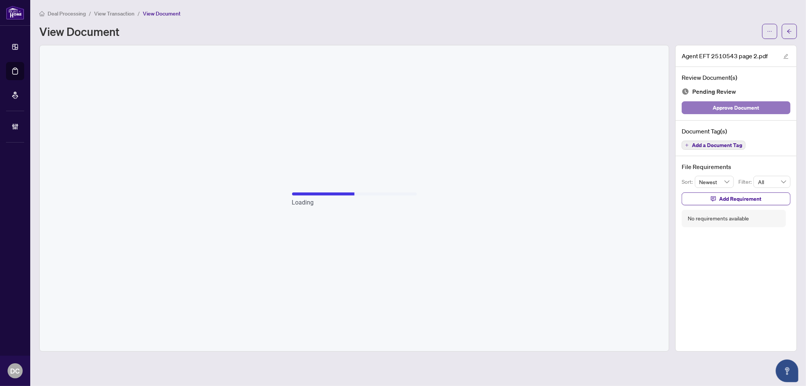
click at [768, 110] on button "Approve Document" at bounding box center [736, 107] width 109 height 13
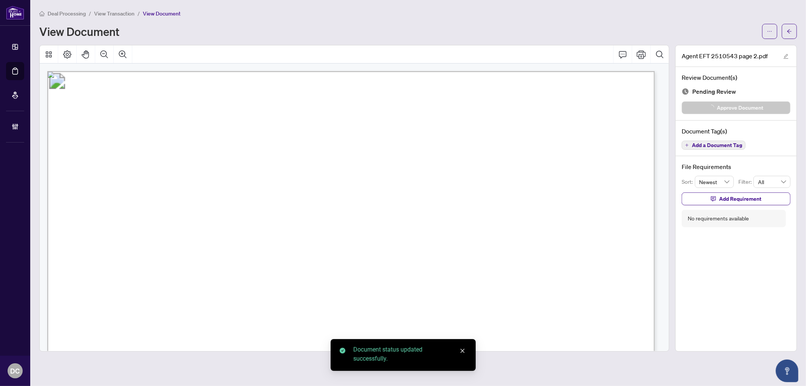
click at [714, 144] on span "Add a Document Tag" at bounding box center [717, 145] width 50 height 5
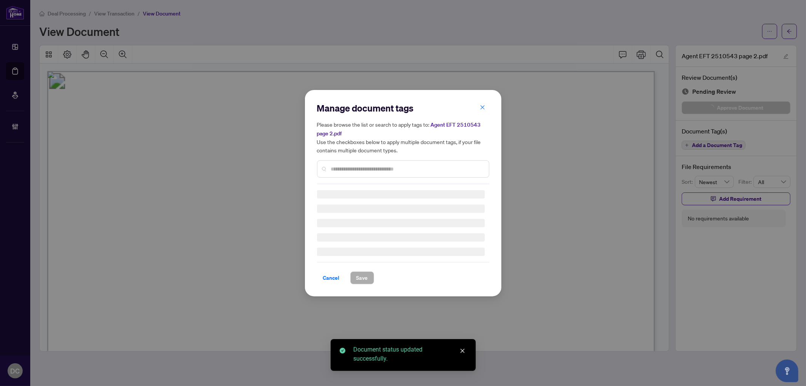
click at [383, 171] on input "text" at bounding box center [407, 169] width 152 height 8
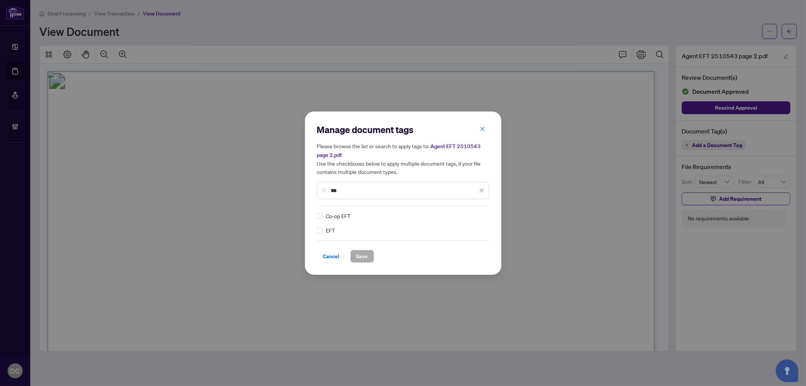
type input "***"
click at [479, 217] on div at bounding box center [477, 216] width 14 height 8
click at [463, 250] on div "Approved" at bounding box center [454, 252] width 48 height 8
click at [371, 255] on button "Save" at bounding box center [362, 256] width 24 height 13
click at [791, 29] on div "Manage document tags Please browse the list or search to apply tags to: Agent E…" at bounding box center [403, 193] width 806 height 386
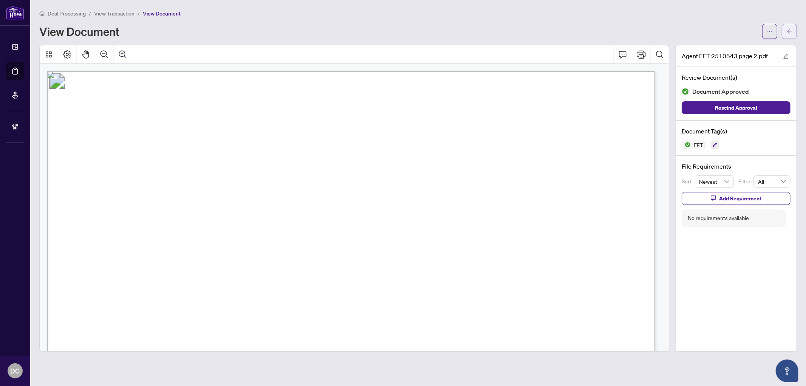
click at [787, 30] on icon "arrow-left" at bounding box center [789, 31] width 5 height 5
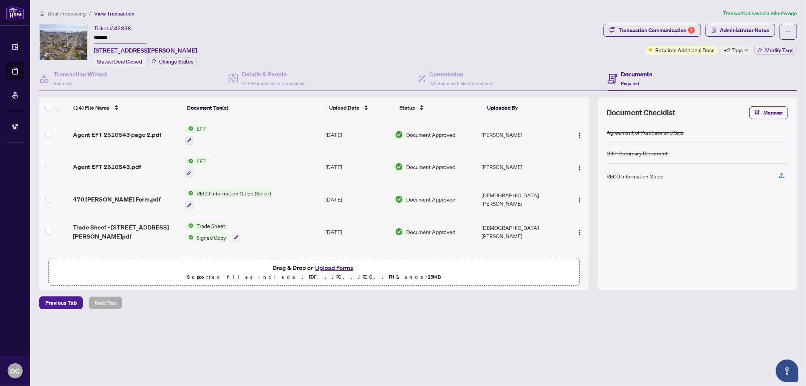
click at [737, 46] on span "+2 Tags" at bounding box center [733, 50] width 19 height 9
drag, startPoint x: 686, startPoint y: 73, endPoint x: 798, endPoint y: 58, distance: 113.3
click at [686, 73] on div "Documents Required" at bounding box center [702, 79] width 189 height 25
click at [789, 53] on button "Modify Tags" at bounding box center [776, 50] width 43 height 9
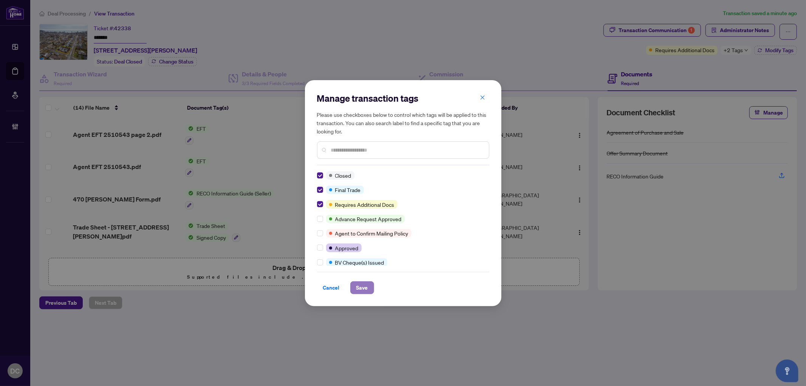
click at [358, 284] on span "Save" at bounding box center [363, 288] width 12 height 12
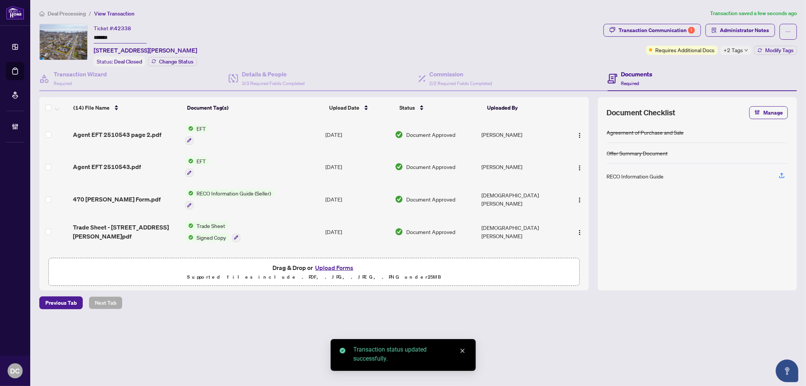
click at [80, 14] on span "Deal Processing" at bounding box center [67, 13] width 38 height 7
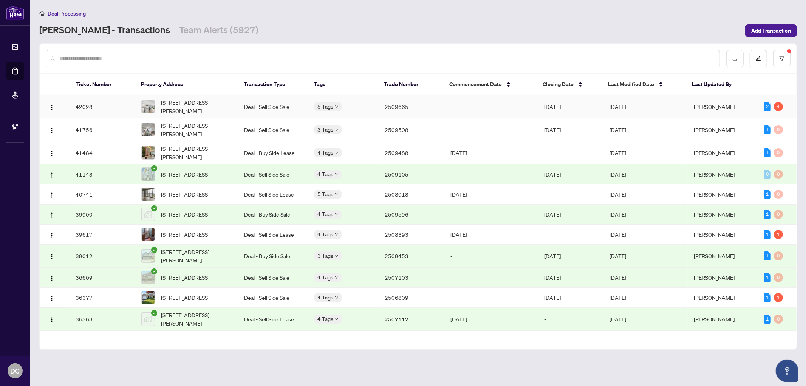
click at [490, 106] on td "-" at bounding box center [492, 106] width 94 height 23
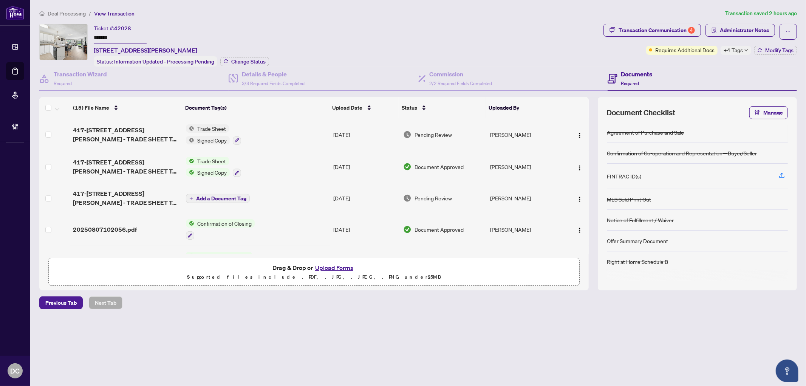
drag, startPoint x: 132, startPoint y: 39, endPoint x: 75, endPoint y: 33, distance: 57.7
click at [75, 33] on div "Ticket #: 42028 ******* 417-1210 Thorpe Rd, Burlington, Ontario L7S 2H1, Canada…" at bounding box center [319, 45] width 561 height 43
click at [248, 62] on span "Change Status" at bounding box center [248, 61] width 34 height 5
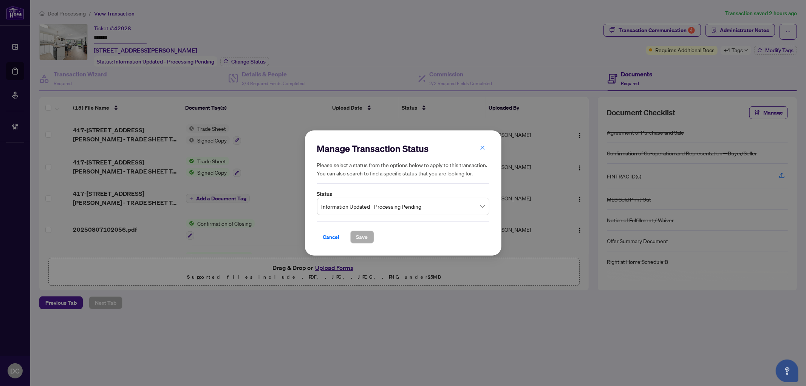
click at [467, 203] on span "Information Updated - Processing Pending" at bounding box center [403, 206] width 163 height 14
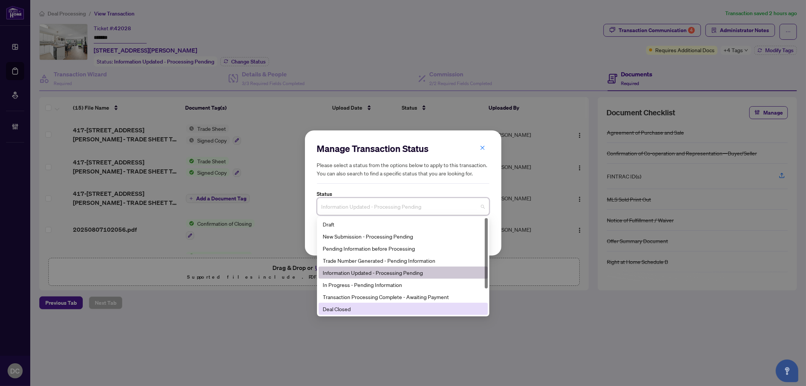
click at [353, 307] on div "Deal Closed" at bounding box center [403, 309] width 160 height 8
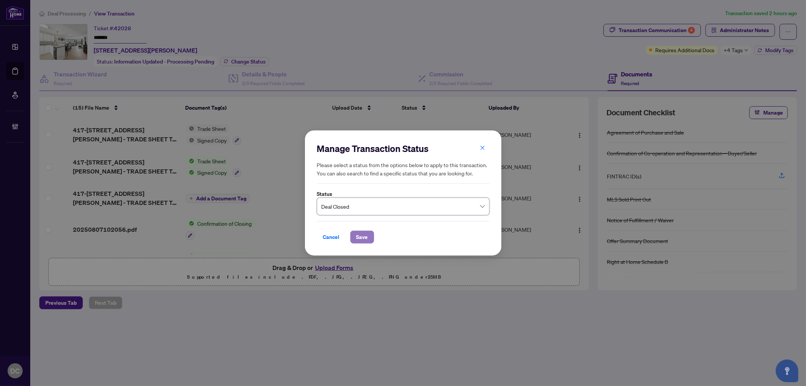
click at [367, 231] on span "Save" at bounding box center [363, 237] width 12 height 12
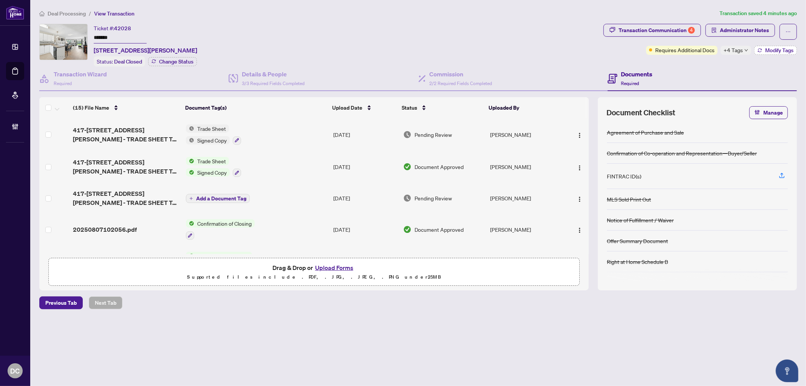
click at [767, 50] on span "Modify Tags" at bounding box center [780, 50] width 28 height 5
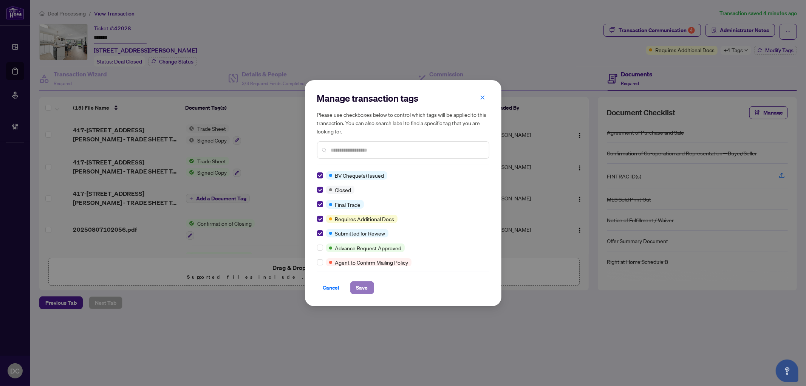
click at [359, 286] on span "Save" at bounding box center [363, 288] width 12 height 12
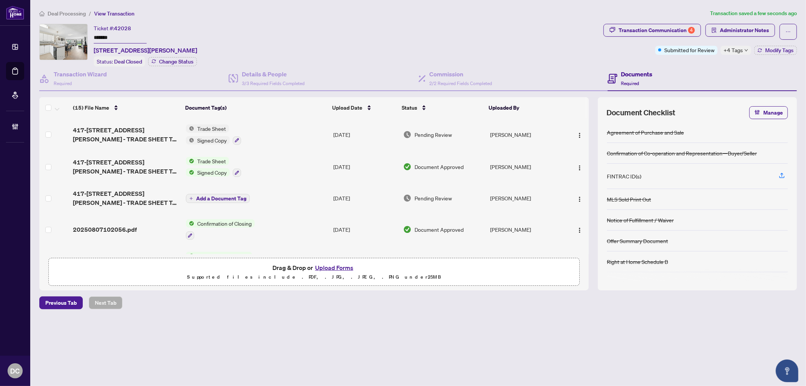
click at [742, 48] on span "+4 Tags" at bounding box center [733, 50] width 19 height 9
click at [680, 62] on div "Transaction Communication 4 Administrator Notes Submitted for Review +4 Tags Mo…" at bounding box center [700, 45] width 197 height 43
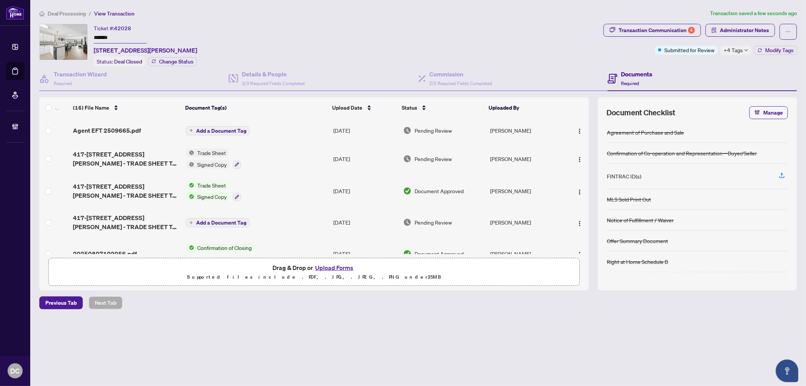
click at [571, 130] on div at bounding box center [576, 130] width 19 height 12
click at [577, 130] on img "button" at bounding box center [580, 131] width 6 height 6
click at [592, 197] on li "Document Permissions" at bounding box center [613, 192] width 81 height 12
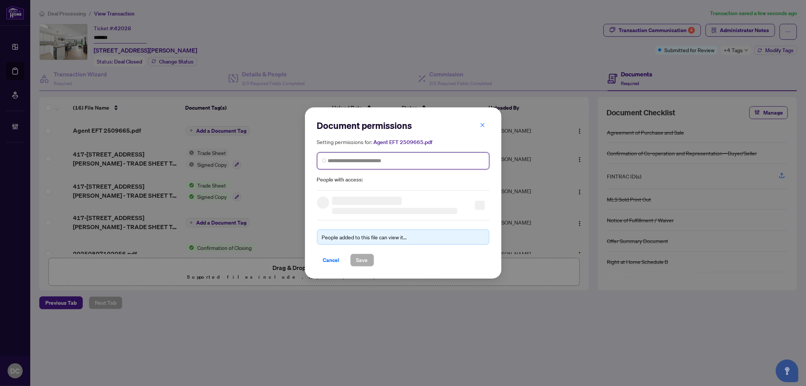
click at [453, 159] on input "search" at bounding box center [406, 161] width 157 height 8
type input "**********"
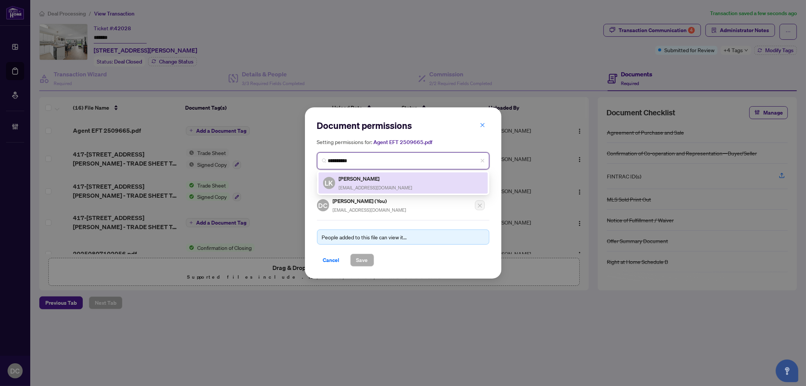
click at [393, 178] on h5 "Lynne Kranidis" at bounding box center [376, 178] width 74 height 9
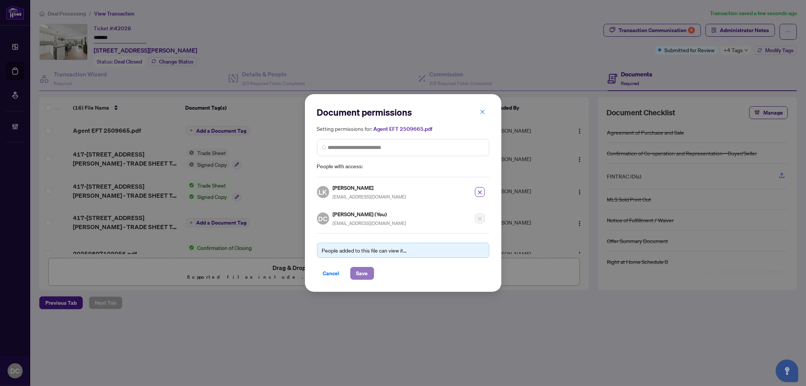
click at [364, 275] on span "Save" at bounding box center [363, 273] width 12 height 12
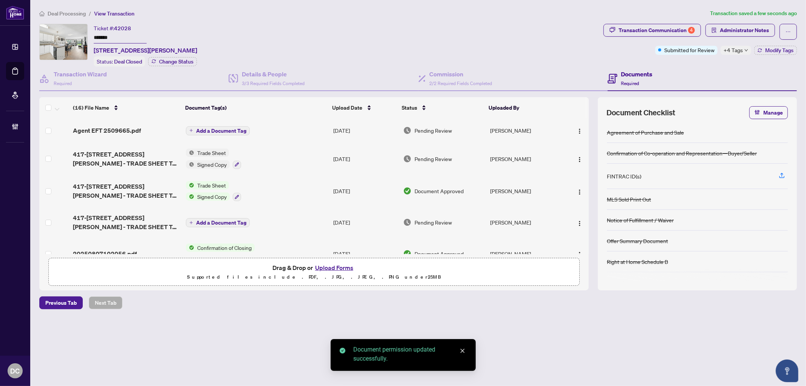
click at [239, 128] on span "Add a Document Tag" at bounding box center [221, 130] width 50 height 5
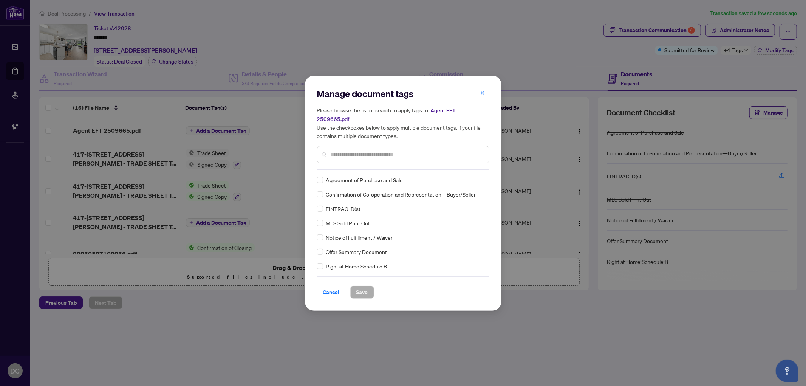
click at [405, 151] on input "text" at bounding box center [407, 154] width 152 height 8
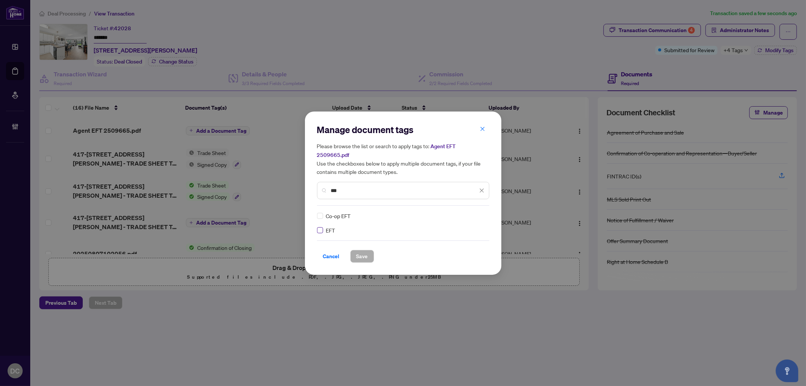
type input "***"
click at [477, 212] on img at bounding box center [474, 216] width 8 height 8
click at [457, 255] on div "2 3 Pending Review Needs Work Approved" at bounding box center [454, 235] width 60 height 39
click at [459, 248] on div "Approved" at bounding box center [454, 248] width 48 height 8
click at [362, 250] on span "Save" at bounding box center [363, 256] width 12 height 12
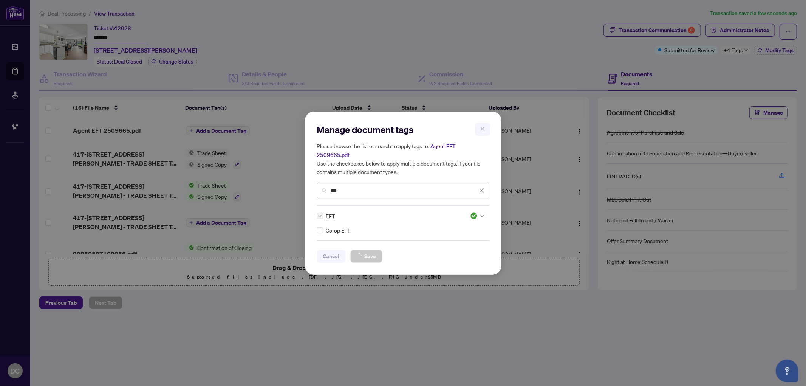
click at [747, 51] on div "Manage document tags Please browse the list or search to apply tags to: Agent E…" at bounding box center [403, 193] width 806 height 386
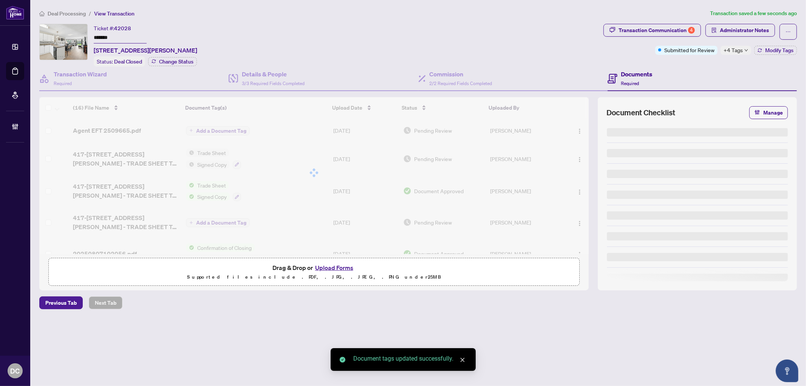
click at [742, 51] on span "+4 Tags" at bounding box center [733, 50] width 19 height 9
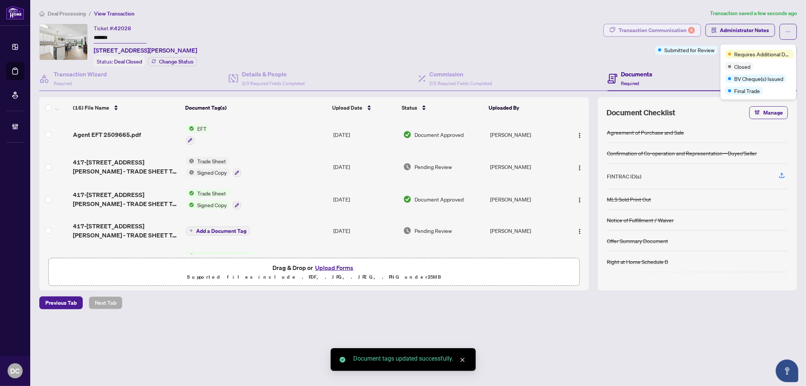
click at [666, 25] on div "Transaction Communication 4" at bounding box center [657, 30] width 76 height 12
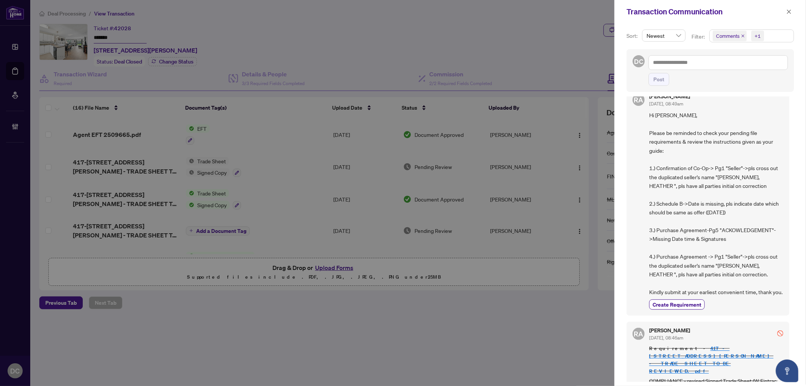
scroll to position [168, 0]
click at [791, 16] on span "button" at bounding box center [789, 12] width 5 height 12
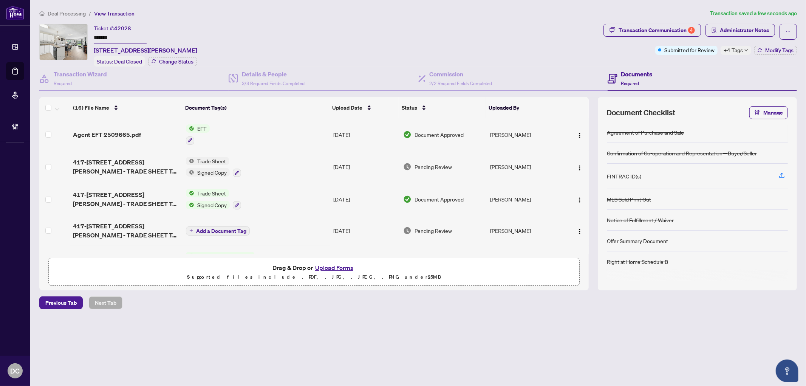
click at [74, 10] on span "Deal Processing" at bounding box center [67, 13] width 38 height 7
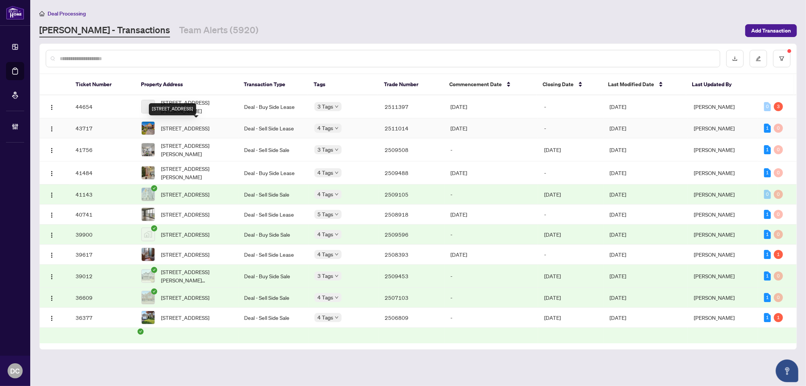
click at [196, 106] on div "49 ball Cres, Whitby, Ontario L1P 1W5, Canada" at bounding box center [172, 109] width 47 height 12
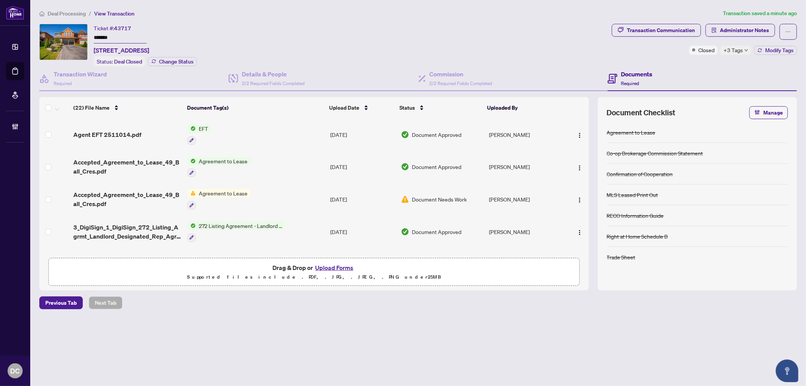
drag, startPoint x: 130, startPoint y: 38, endPoint x: 64, endPoint y: 31, distance: 65.8
click at [64, 31] on div "Ticket #: 43717 ******* 49 ball Cres, Whitby, Ontario L1P 1W5, Canada Status: D…" at bounding box center [324, 45] width 570 height 43
click at [581, 131] on button "button" at bounding box center [580, 135] width 12 height 12
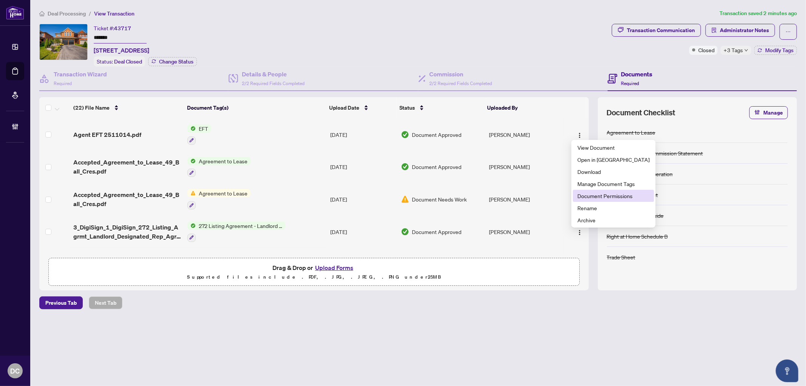
click at [591, 195] on span "Document Permissions" at bounding box center [614, 196] width 72 height 8
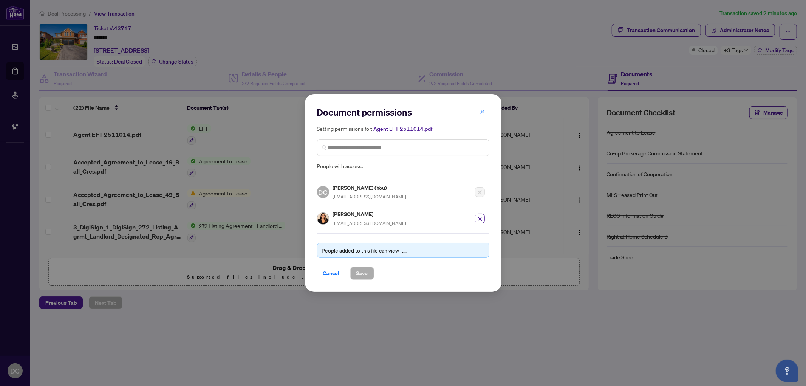
drag, startPoint x: 483, startPoint y: 112, endPoint x: 528, endPoint y: 107, distance: 45.6
click at [484, 111] on icon "close" at bounding box center [482, 111] width 5 height 5
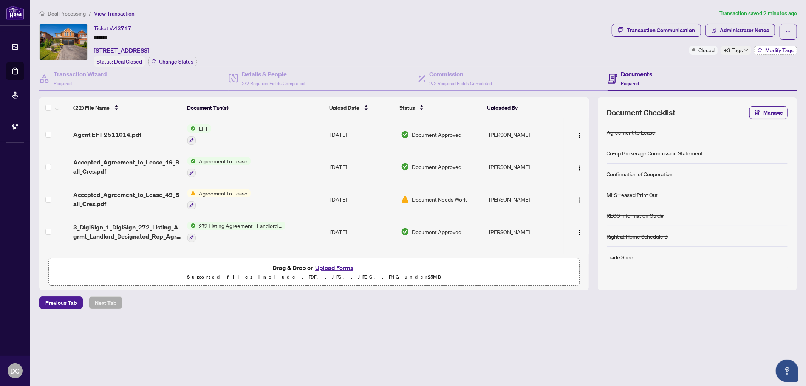
click at [781, 48] on span "Modify Tags" at bounding box center [780, 50] width 28 height 5
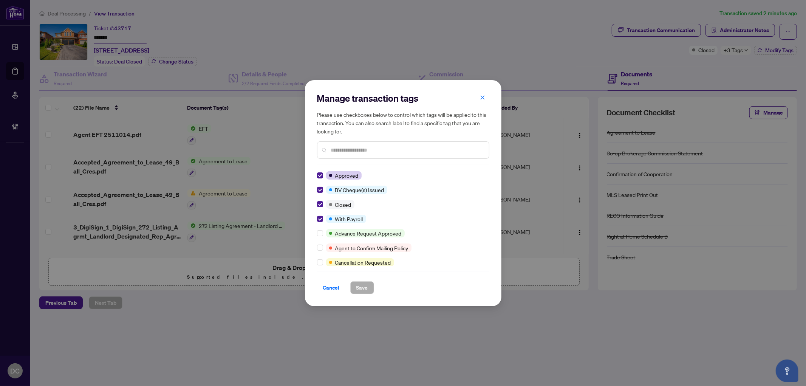
click at [316, 216] on div "Manage transaction tags Please use checkboxes below to control which tags will …" at bounding box center [403, 193] width 197 height 226
click at [361, 285] on span "Save" at bounding box center [363, 288] width 12 height 12
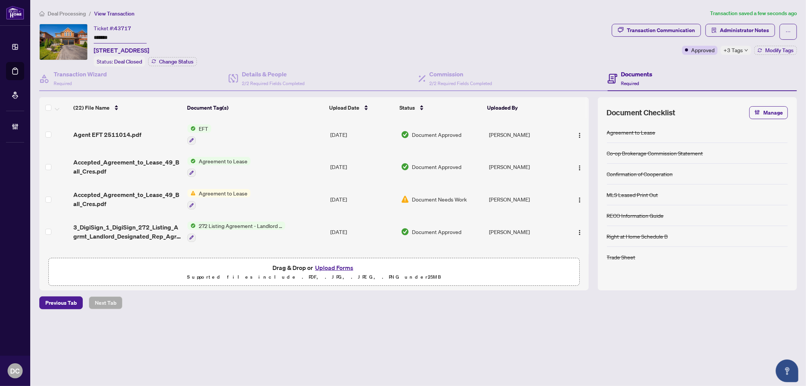
click at [82, 14] on span "Deal Processing" at bounding box center [67, 13] width 38 height 7
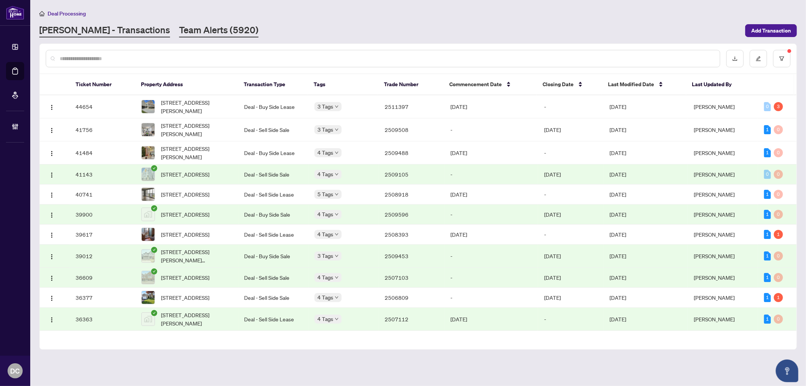
click at [187, 33] on link "Team Alerts (5920)" at bounding box center [218, 31] width 79 height 14
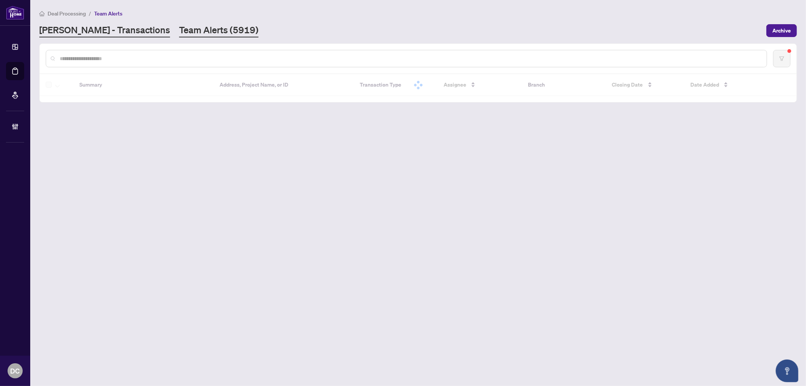
click at [104, 31] on link "[PERSON_NAME] - Transactions" at bounding box center [104, 31] width 131 height 14
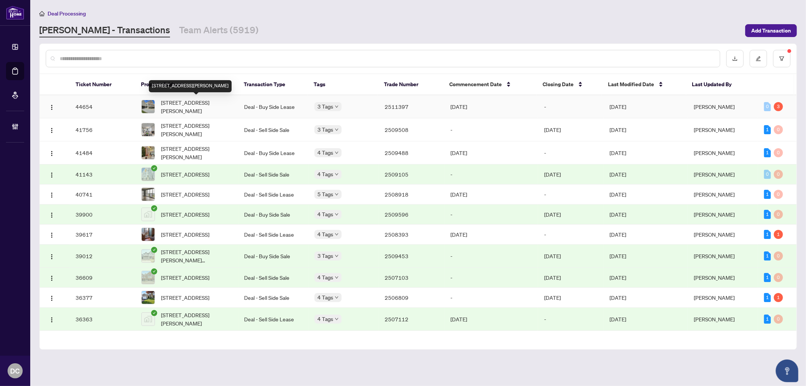
click at [211, 102] on span "11-72 Ross St, Barrie, Ontario L4N 1G3, Canada" at bounding box center [196, 106] width 71 height 17
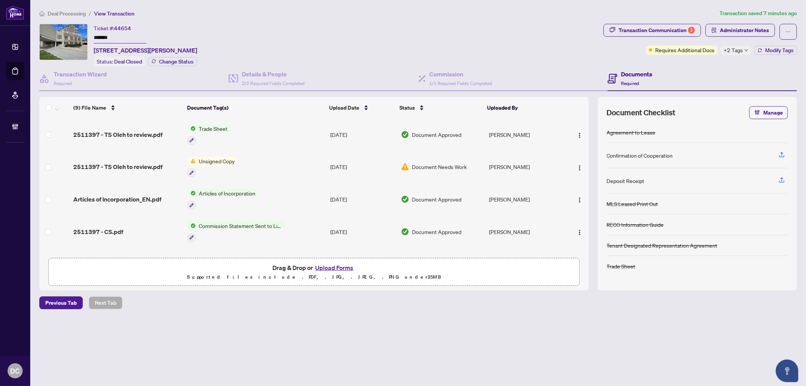
click at [732, 48] on span "+2 Tags" at bounding box center [733, 50] width 19 height 9
click at [644, 63] on div "Transaction Communication 3 Administrator Notes Requires Additional Docs +2 Tag…" at bounding box center [700, 45] width 197 height 43
drag, startPoint x: 122, startPoint y: 37, endPoint x: 62, endPoint y: 33, distance: 60.2
click at [62, 33] on div "Ticket #: 44654 ******* 11-72 Ross St, Barrie, Ontario L4N 1G3, Canada Status: …" at bounding box center [319, 45] width 561 height 43
click at [778, 48] on span "Modify Tags" at bounding box center [780, 50] width 28 height 5
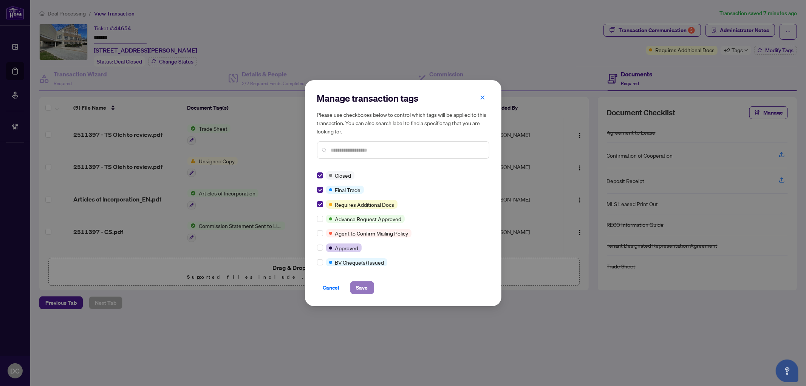
click at [363, 283] on span "Save" at bounding box center [363, 288] width 12 height 12
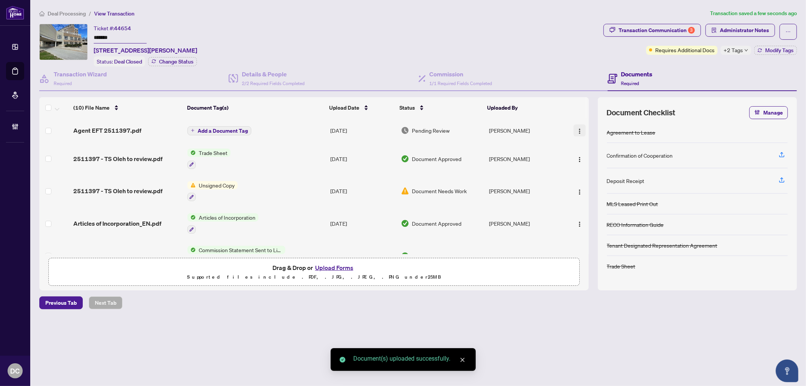
click at [579, 128] on img "button" at bounding box center [580, 131] width 6 height 6
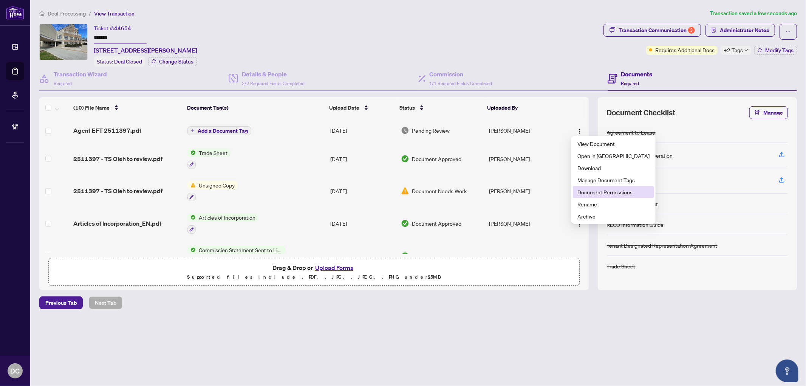
click at [608, 189] on span "Document Permissions" at bounding box center [614, 192] width 72 height 8
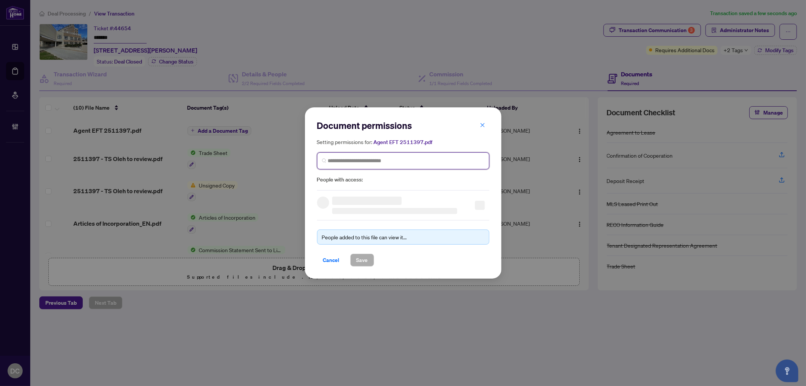
click at [399, 156] on span at bounding box center [403, 160] width 172 height 17
type input "********"
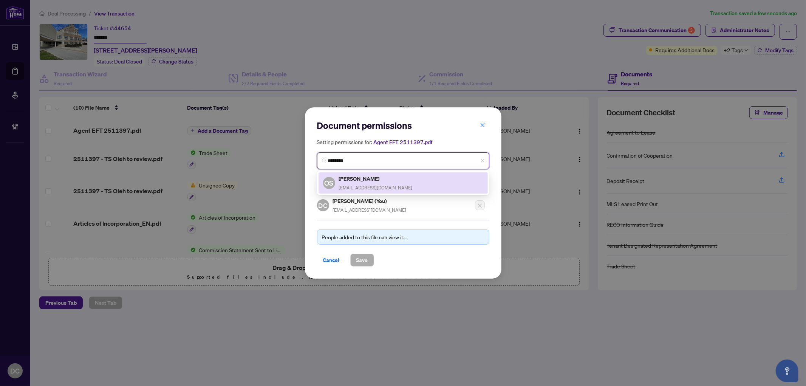
click at [404, 178] on div "OS Oleh Snihur snihurHomes@gmail.com" at bounding box center [403, 182] width 160 height 17
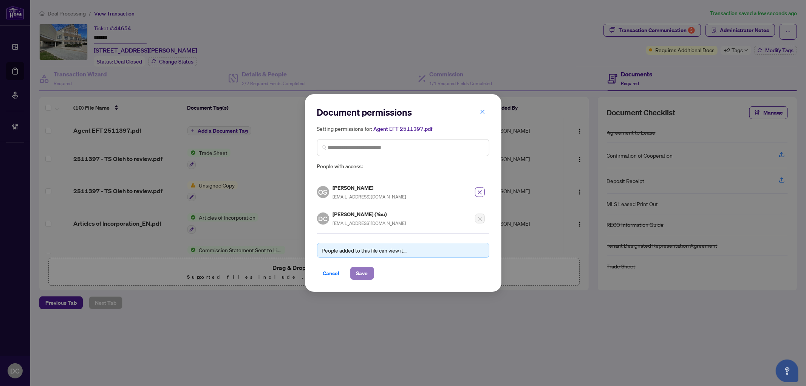
click at [369, 271] on button "Save" at bounding box center [362, 273] width 24 height 13
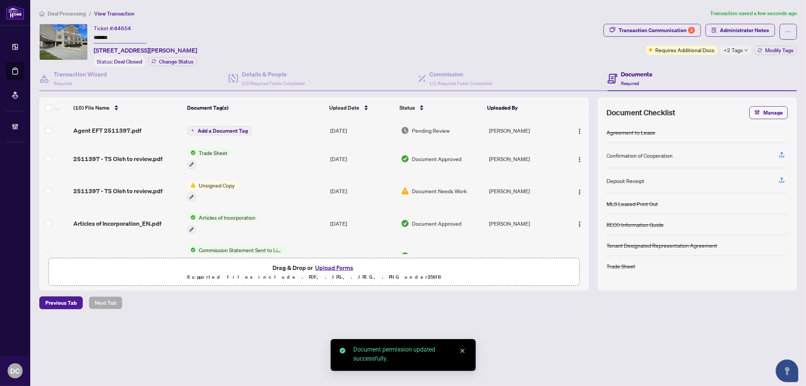
click at [238, 128] on span "Add a Document Tag" at bounding box center [223, 130] width 50 height 5
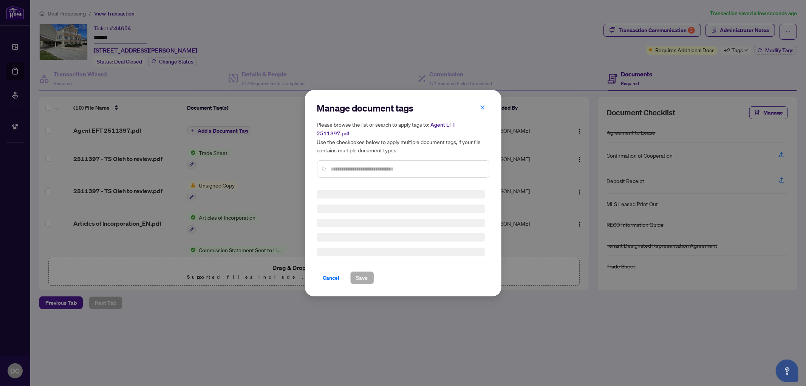
click at [387, 159] on div "Manage document tags Please browse the list or search to apply tags to: Agent E…" at bounding box center [403, 143] width 172 height 82
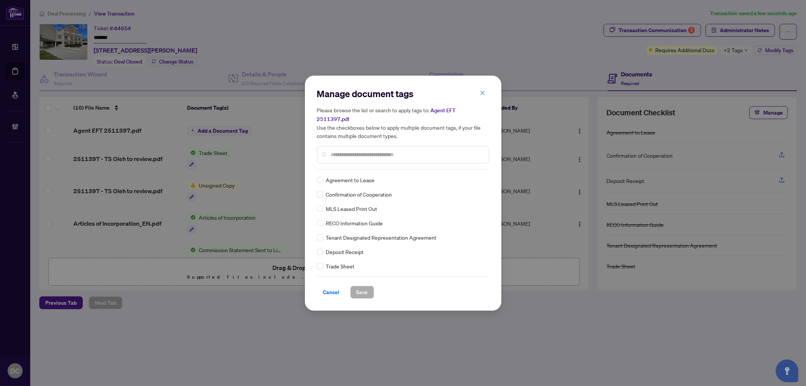
click at [440, 152] on input "text" at bounding box center [407, 154] width 152 height 8
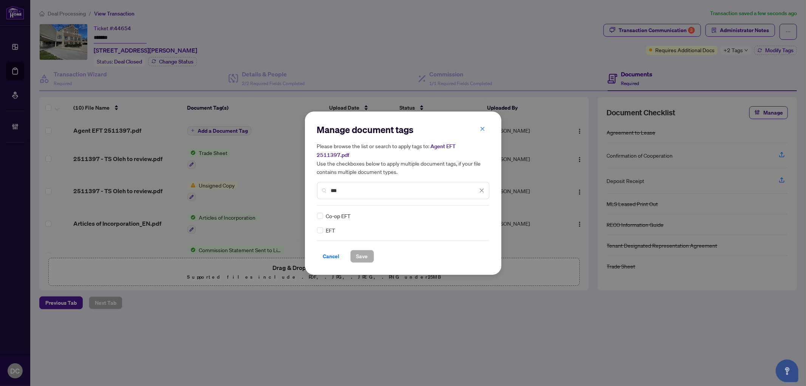
type input "***"
click at [475, 212] on img at bounding box center [474, 216] width 8 height 8
click at [463, 250] on div "Approved" at bounding box center [454, 248] width 48 height 8
click at [361, 254] on span "Save" at bounding box center [363, 256] width 12 height 12
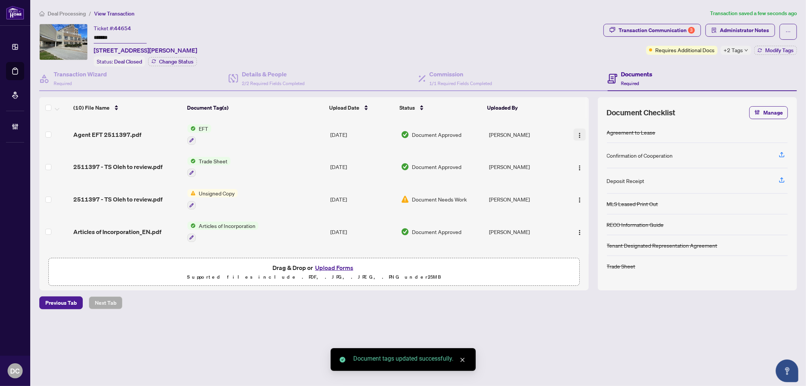
click at [577, 136] on button "button" at bounding box center [580, 135] width 12 height 12
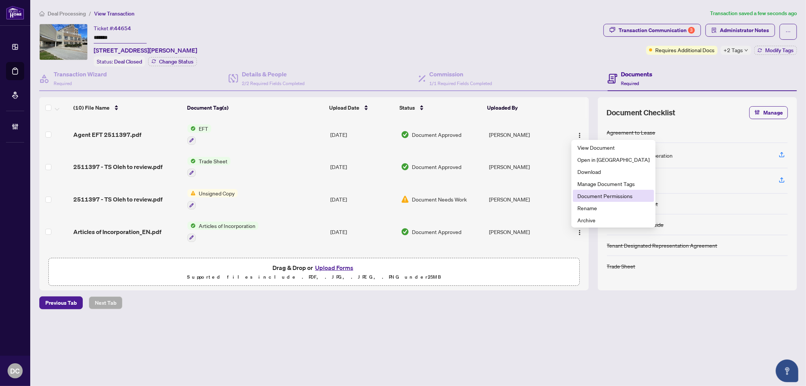
click at [586, 197] on span "Document Permissions" at bounding box center [614, 196] width 72 height 8
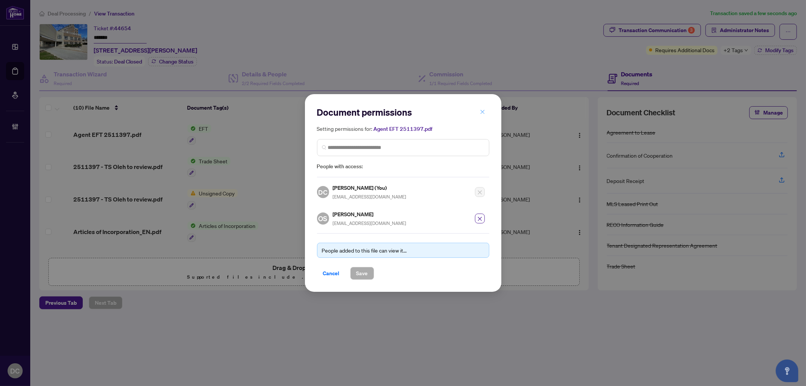
click at [482, 108] on span "button" at bounding box center [482, 112] width 5 height 12
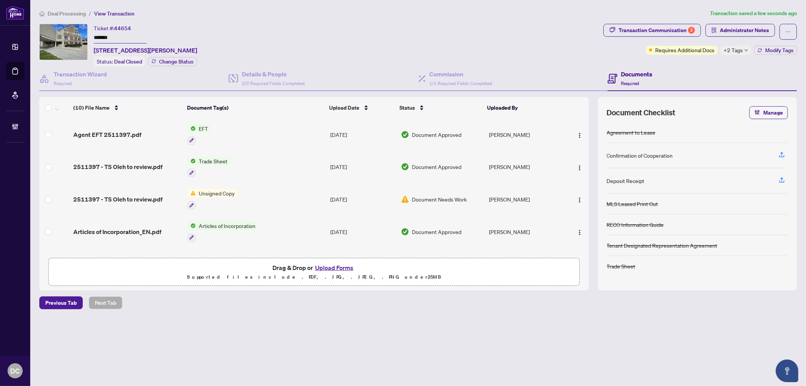
click at [745, 51] on icon "down" at bounding box center [747, 50] width 4 height 4
click at [62, 14] on span "Deal Processing" at bounding box center [67, 13] width 38 height 7
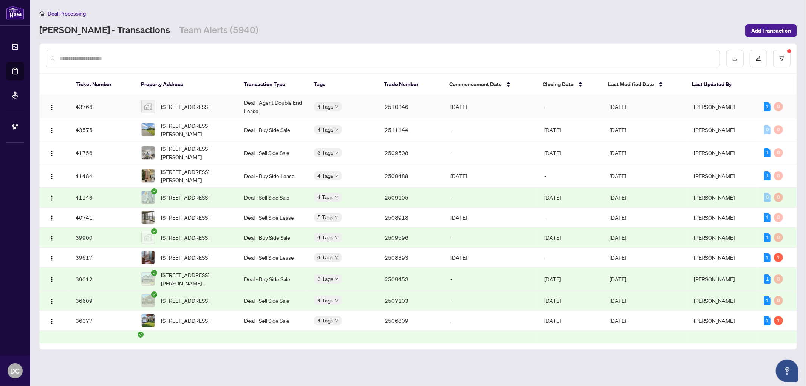
click at [558, 102] on td "-" at bounding box center [571, 106] width 66 height 23
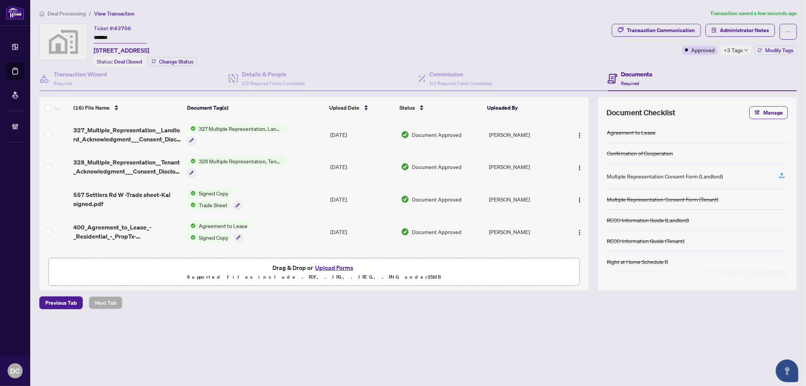
drag, startPoint x: 142, startPoint y: 38, endPoint x: 82, endPoint y: 33, distance: 59.6
click at [82, 33] on div "Ticket #: 43766 ******* 557 Settlers Road West, Oakville, ON, Canada Status: De…" at bounding box center [324, 45] width 570 height 43
click at [764, 29] on span "Administrator Notes" at bounding box center [744, 30] width 49 height 12
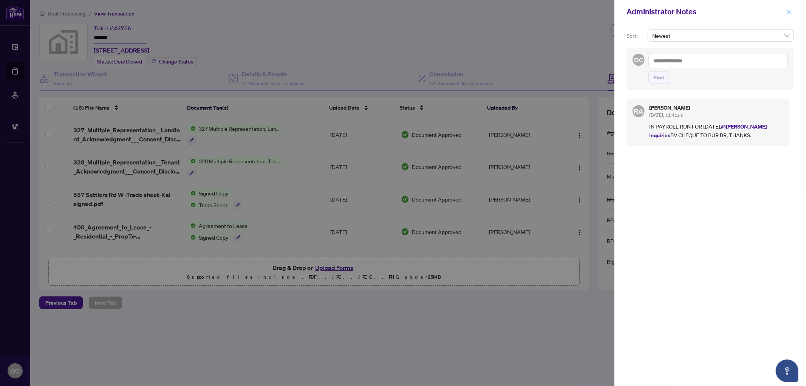
click at [789, 12] on icon "close" at bounding box center [789, 11] width 5 height 5
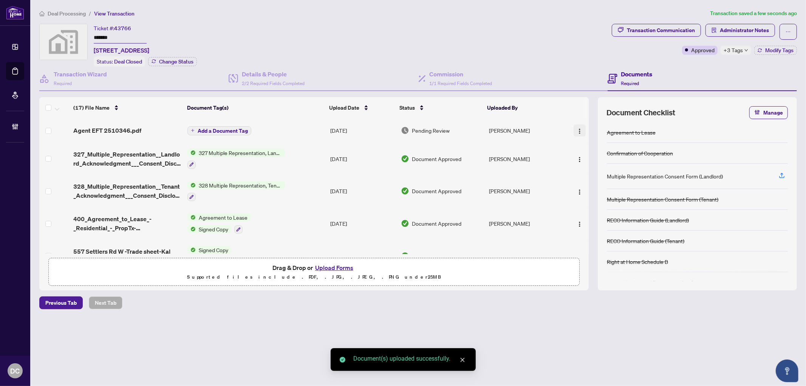
click at [580, 130] on img "button" at bounding box center [580, 131] width 6 height 6
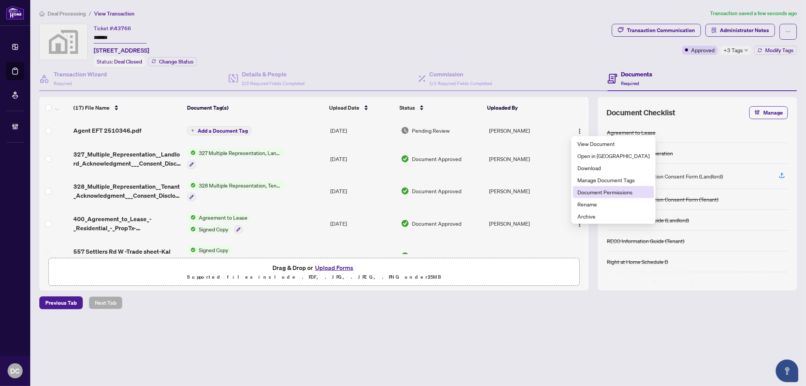
click at [610, 190] on span "Document Permissions" at bounding box center [614, 192] width 72 height 8
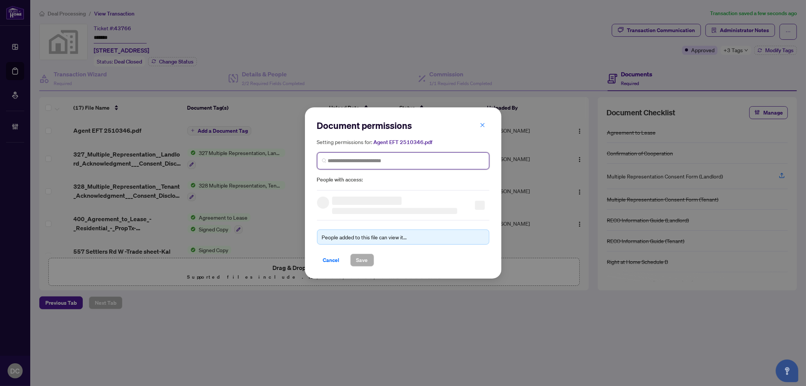
click at [440, 159] on input "search" at bounding box center [406, 161] width 157 height 8
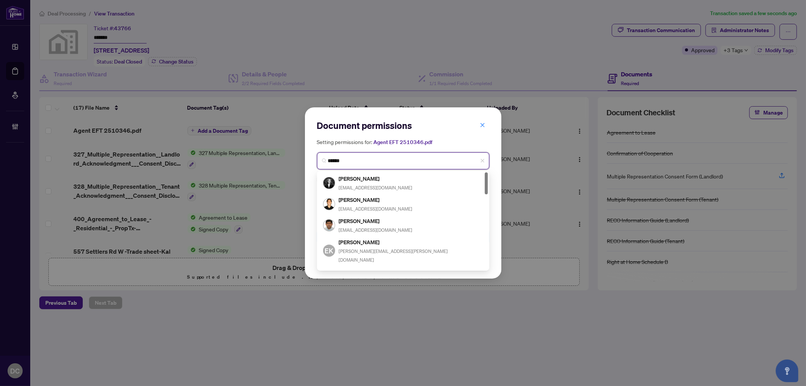
type input "*******"
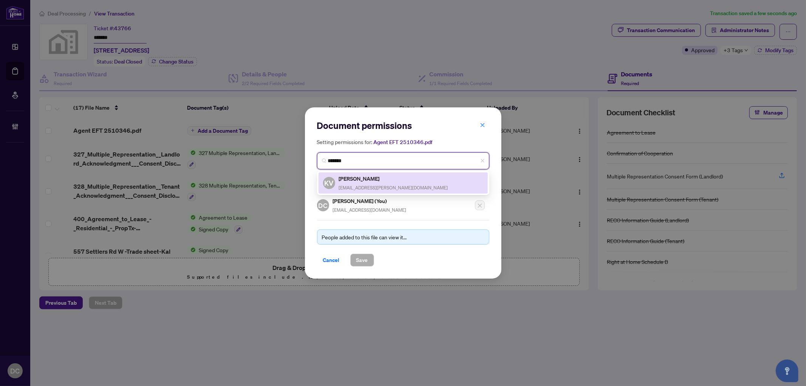
click at [363, 186] on span "sold.valenti@gmail.com" at bounding box center [393, 188] width 109 height 6
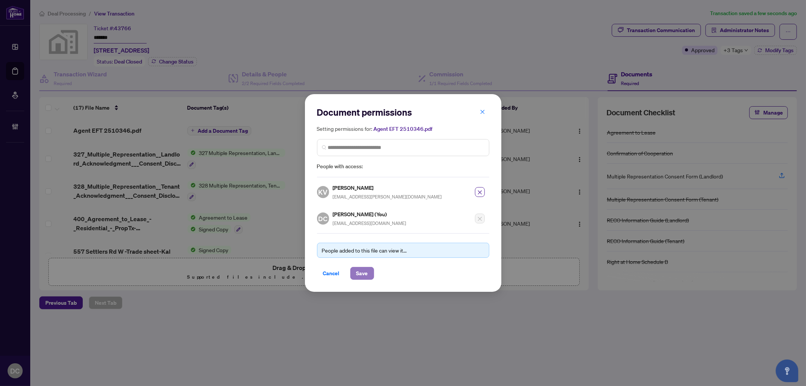
click at [362, 277] on span "Save" at bounding box center [363, 273] width 12 height 12
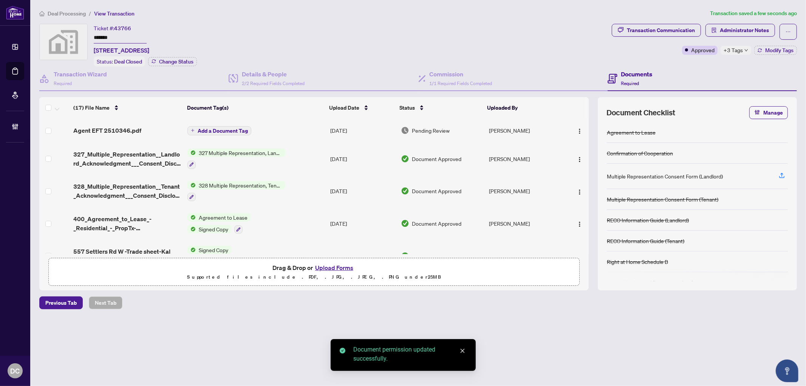
click at [233, 128] on span "Add a Document Tag" at bounding box center [223, 130] width 50 height 5
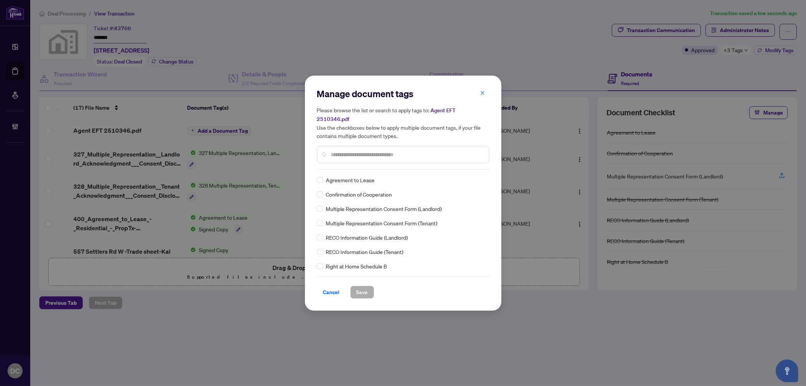
click at [429, 151] on input "text" at bounding box center [407, 154] width 152 height 8
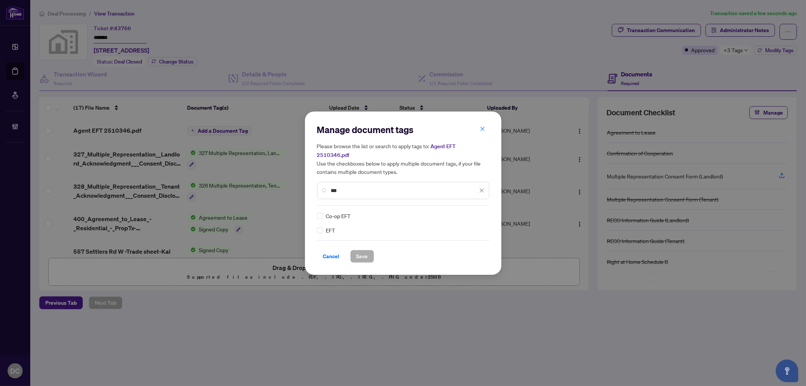
type input "***"
click at [476, 212] on img at bounding box center [474, 216] width 8 height 8
click at [462, 248] on div "Approved" at bounding box center [454, 248] width 48 height 8
click at [357, 250] on span "Save" at bounding box center [363, 256] width 12 height 12
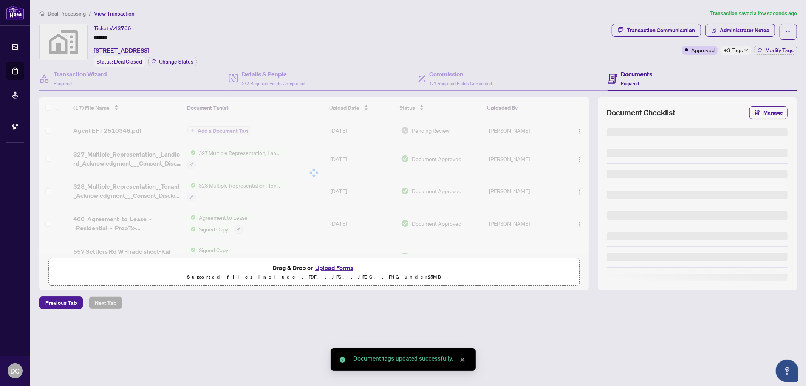
click at [745, 50] on icon "down" at bounding box center [747, 50] width 4 height 4
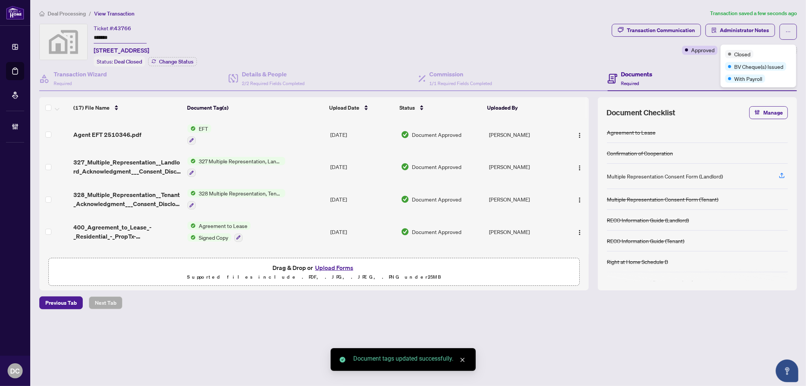
click at [674, 63] on div "Transaction Communication Administrator Notes Approved +3 Tags Modify Tags" at bounding box center [705, 45] width 188 height 43
click at [764, 46] on button "Modify Tags" at bounding box center [776, 50] width 43 height 9
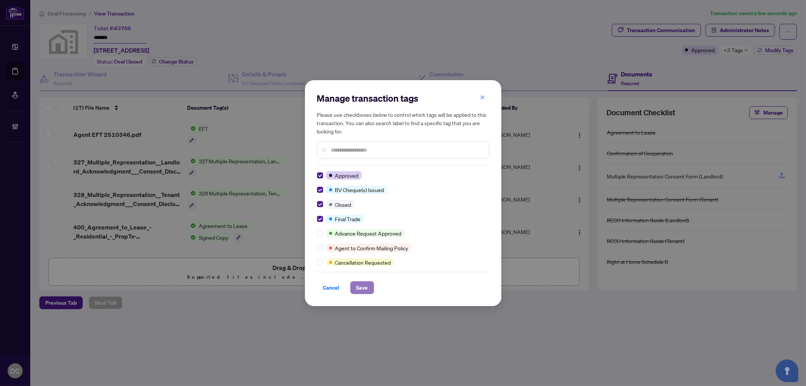
click at [355, 285] on button "Save" at bounding box center [362, 287] width 24 height 13
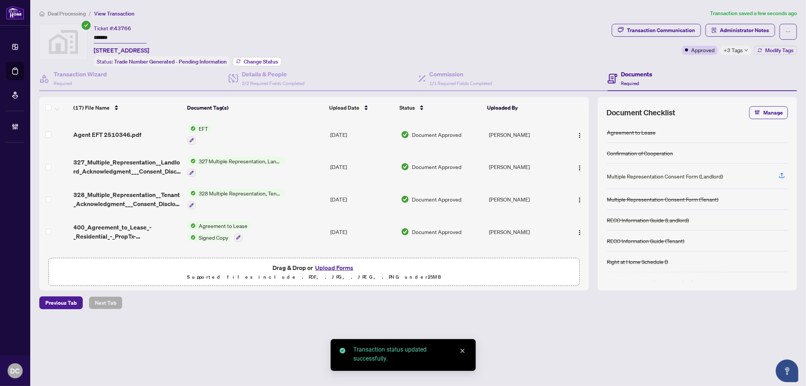
click at [246, 61] on span "Change Status" at bounding box center [261, 61] width 34 height 5
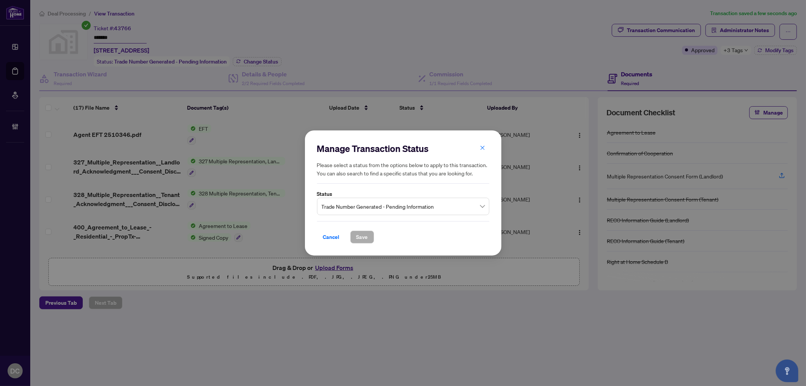
click at [332, 206] on span "Trade Number Generated - Pending Information" at bounding box center [403, 206] width 163 height 14
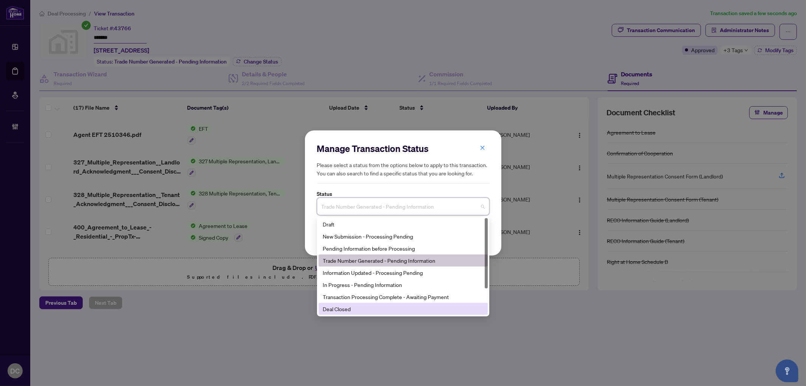
click at [342, 311] on div "Deal Closed" at bounding box center [403, 309] width 160 height 8
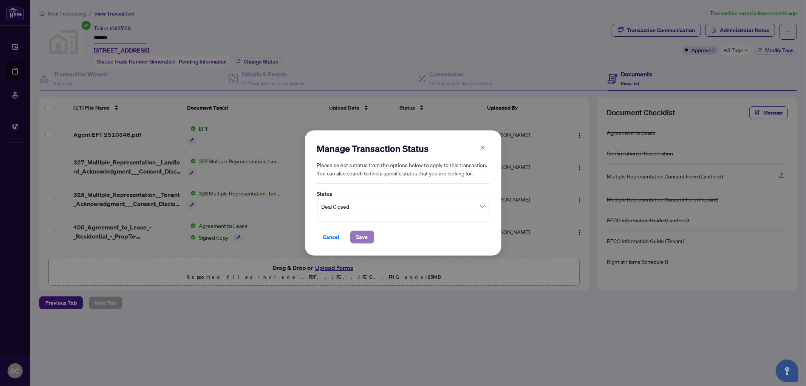
click at [358, 235] on span "Save" at bounding box center [363, 237] width 12 height 12
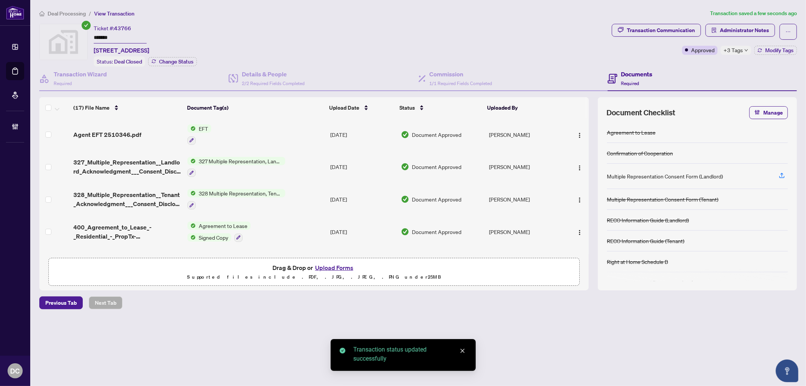
click at [75, 11] on span "Deal Processing" at bounding box center [67, 13] width 38 height 7
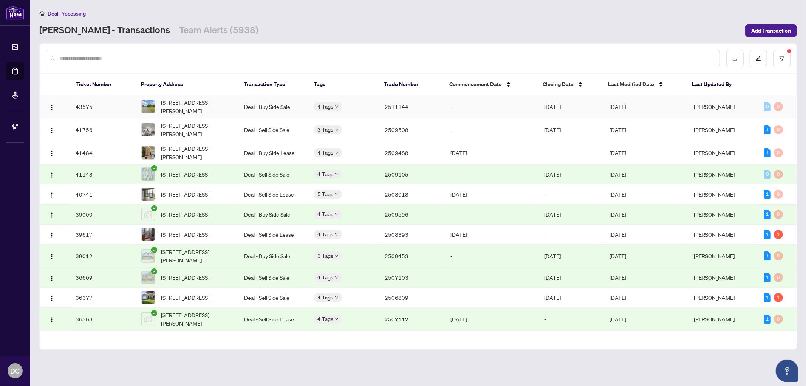
click at [522, 109] on td "-" at bounding box center [492, 106] width 94 height 23
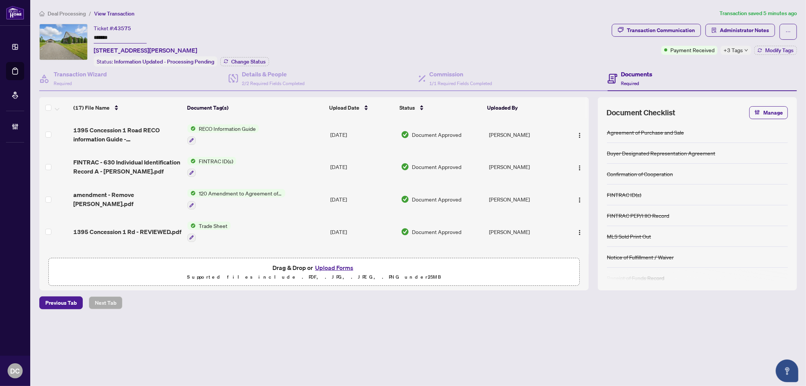
drag, startPoint x: 127, startPoint y: 36, endPoint x: 71, endPoint y: 33, distance: 55.7
click at [71, 33] on div "Ticket #: 43575 ******* 1395 Concession 1 Rd, Alfred and Plantagenet, Ontario K…" at bounding box center [324, 45] width 570 height 43
click at [259, 60] on span "Change Status" at bounding box center [248, 61] width 34 height 5
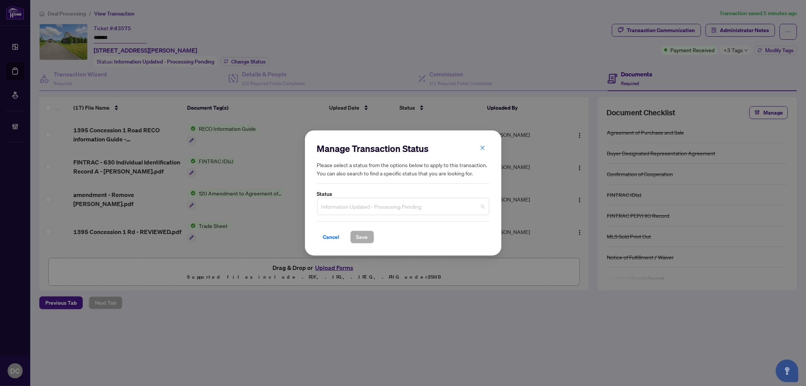
click at [364, 211] on span "Information Updated - Processing Pending" at bounding box center [403, 206] width 163 height 14
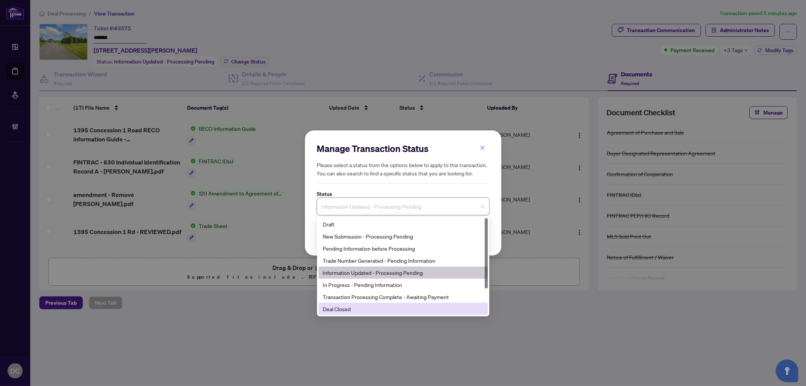
click at [357, 310] on div "Deal Closed" at bounding box center [403, 309] width 160 height 8
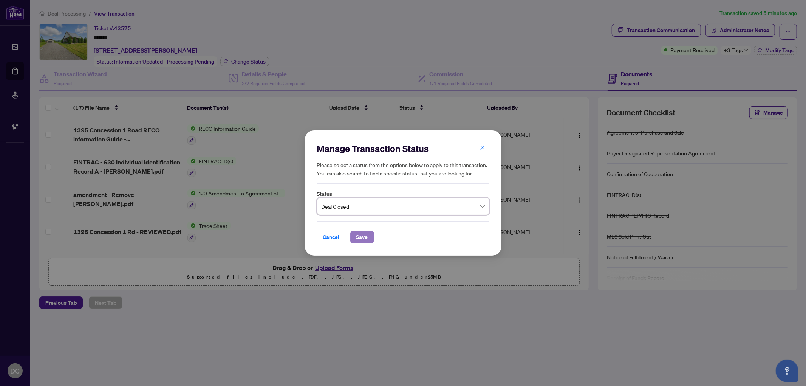
click at [362, 241] on span "Save" at bounding box center [363, 237] width 12 height 12
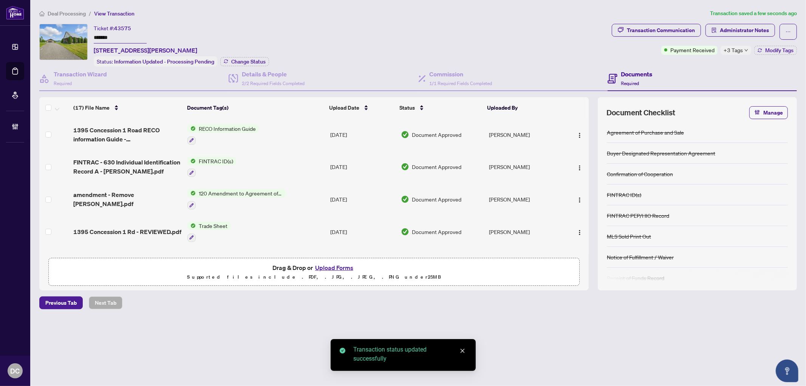
click at [741, 52] on span "+3 Tags" at bounding box center [733, 50] width 19 height 9
click at [682, 64] on div "Transaction Communication Administrator Notes Payment Received +3 Tags Modify T…" at bounding box center [705, 45] width 188 height 43
click at [773, 48] on span "Modify Tags" at bounding box center [780, 50] width 28 height 5
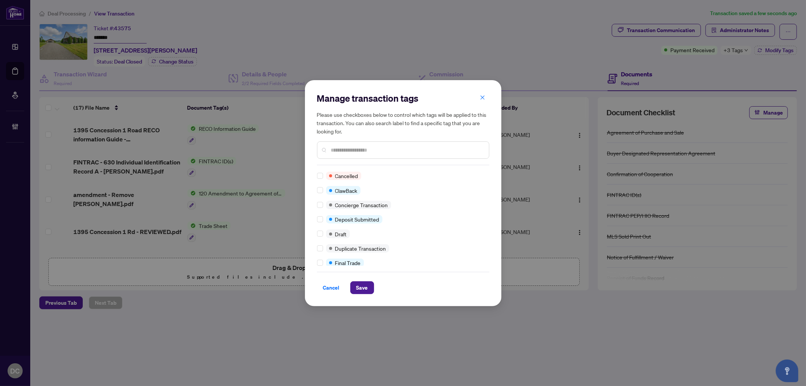
scroll to position [126, 0]
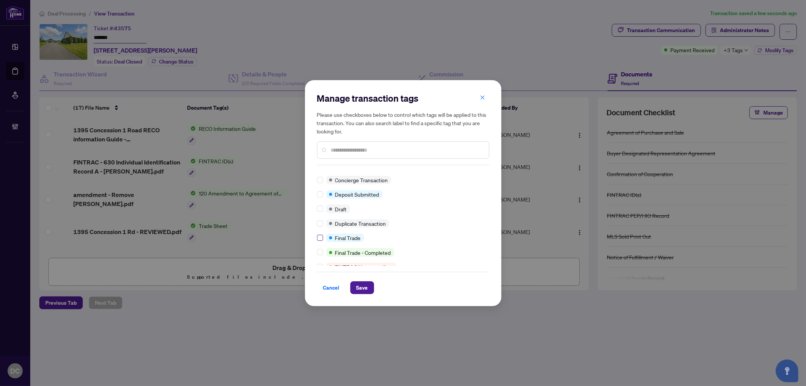
click at [320, 234] on label at bounding box center [320, 238] width 6 height 8
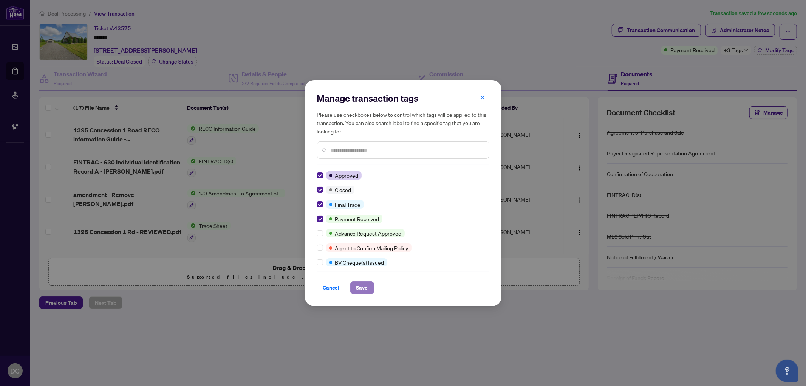
click at [357, 286] on span "Save" at bounding box center [363, 288] width 12 height 12
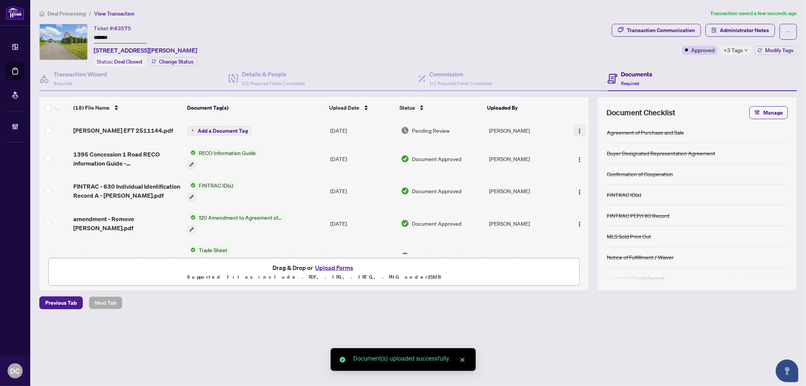
click at [579, 128] on img "button" at bounding box center [580, 131] width 6 height 6
click at [604, 191] on span "Document Permissions" at bounding box center [614, 192] width 72 height 8
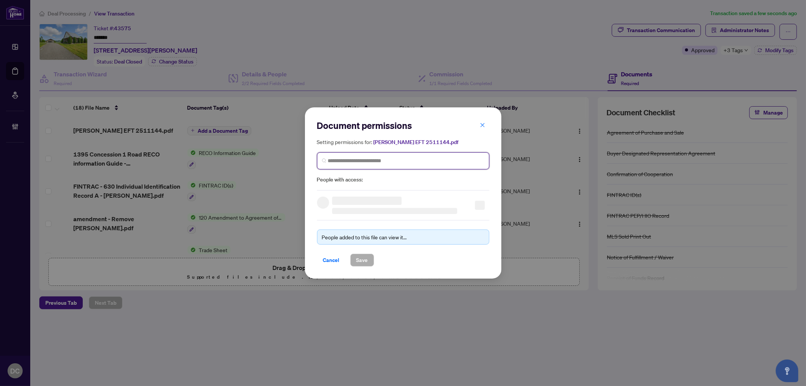
click at [451, 160] on input "search" at bounding box center [406, 161] width 157 height 8
type input "**********"
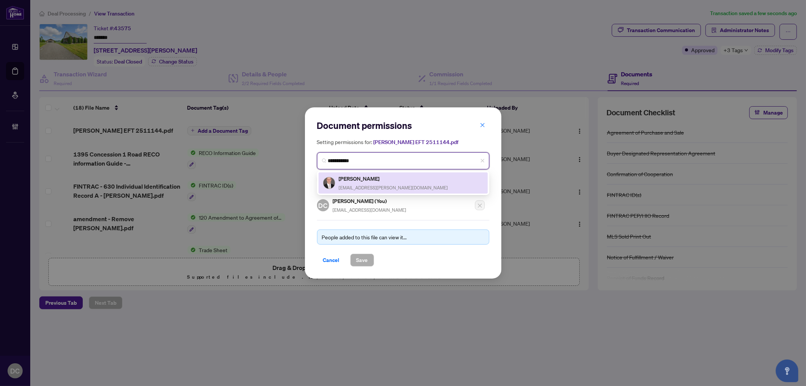
click at [405, 182] on div "Jason Green greener.jay@gmail.com" at bounding box center [403, 182] width 160 height 17
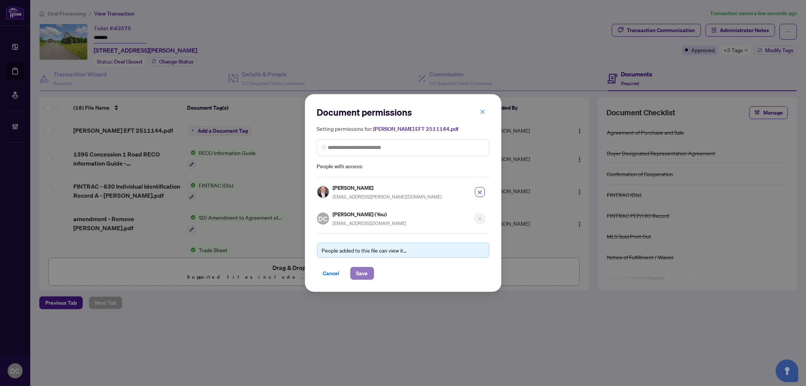
click at [361, 274] on span "Save" at bounding box center [363, 273] width 12 height 12
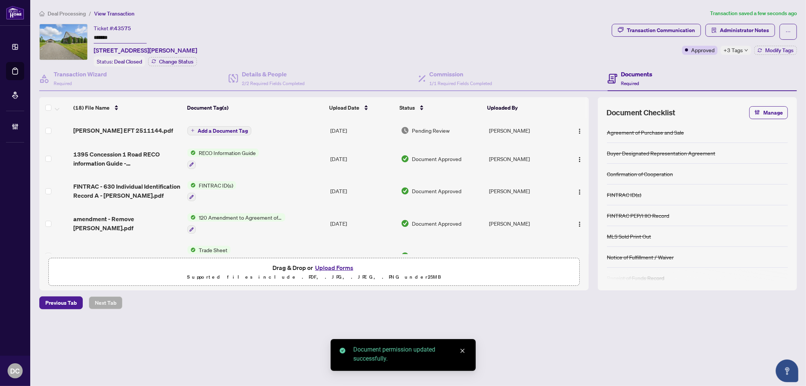
click at [233, 130] on span "Add a Document Tag" at bounding box center [223, 130] width 50 height 5
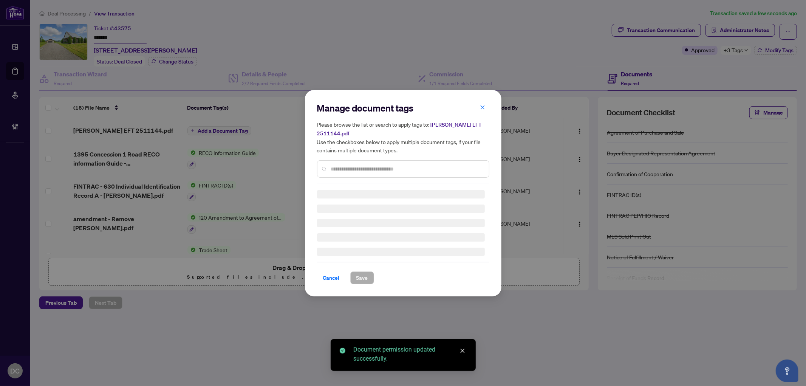
click at [398, 167] on div "Manage document tags Please browse the list or search to apply tags to: Jasons …" at bounding box center [403, 143] width 172 height 82
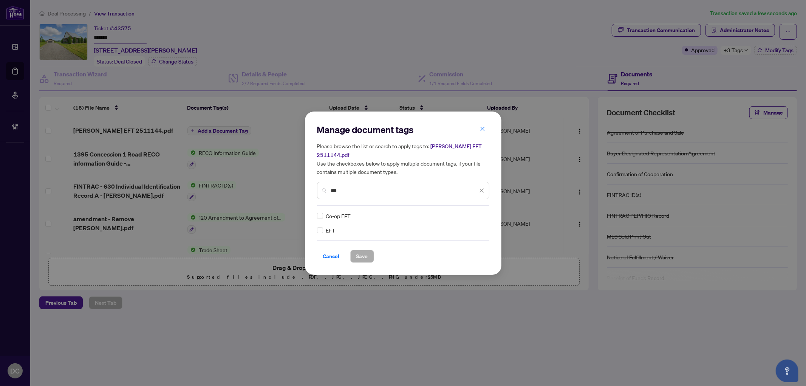
type input "***"
click at [477, 218] on img at bounding box center [474, 216] width 8 height 8
click at [457, 250] on div "Approved" at bounding box center [454, 252] width 48 height 8
drag, startPoint x: 350, startPoint y: 250, endPoint x: 363, endPoint y: 254, distance: 13.8
click at [363, 254] on span "Save" at bounding box center [362, 256] width 24 height 13
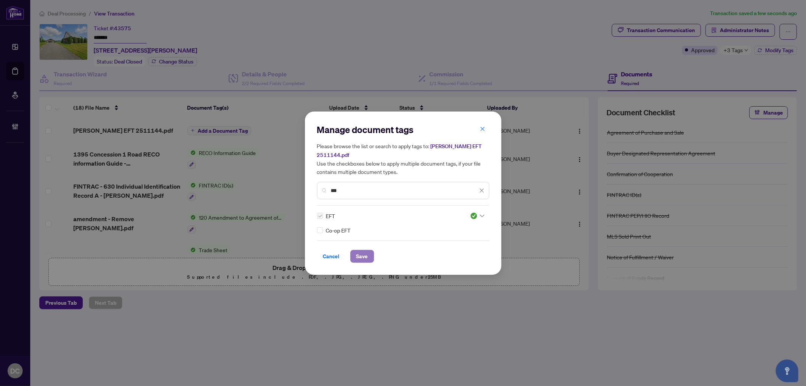
click at [363, 254] on span "Save" at bounding box center [363, 256] width 12 height 12
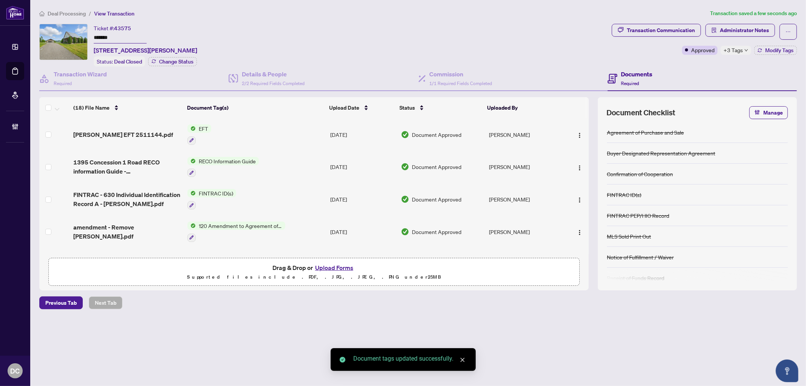
click at [744, 54] on div "Transaction Communication Administrator Notes Approved +3 Tags Modify Tags" at bounding box center [705, 45] width 188 height 43
click at [743, 51] on div "+3 Tags" at bounding box center [736, 50] width 31 height 9
click at [709, 65] on div "Transaction Communication Administrator Notes Approved +3 Tags Modify Tags" at bounding box center [705, 45] width 188 height 43
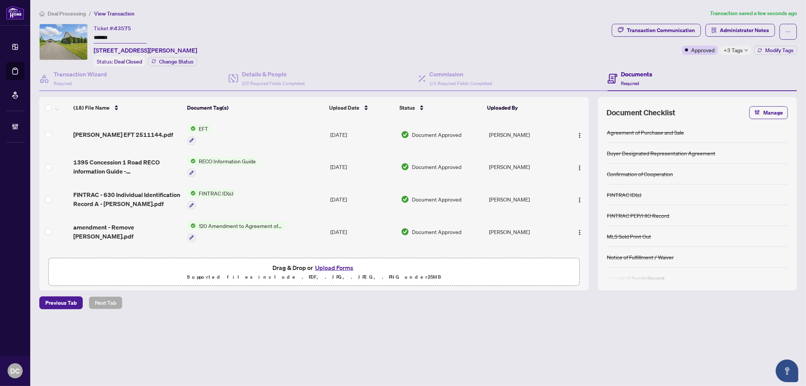
click at [67, 9] on li "Deal Processing" at bounding box center [62, 13] width 47 height 9
click at [82, 17] on li "Deal Processing" at bounding box center [62, 13] width 47 height 9
click at [79, 14] on span "Deal Processing" at bounding box center [67, 13] width 38 height 7
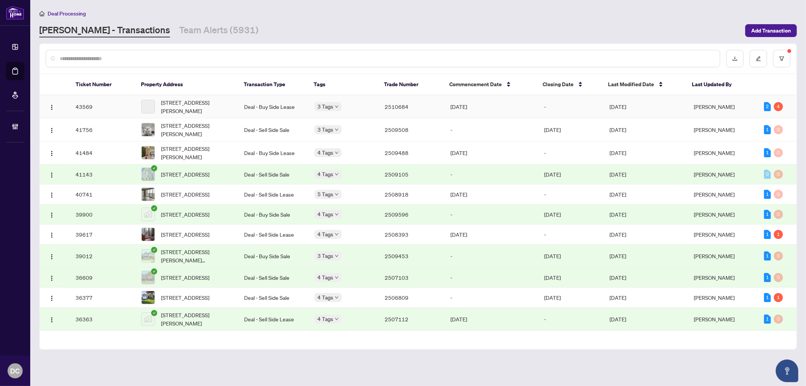
click at [509, 109] on td "Jul/14/2025" at bounding box center [492, 106] width 94 height 23
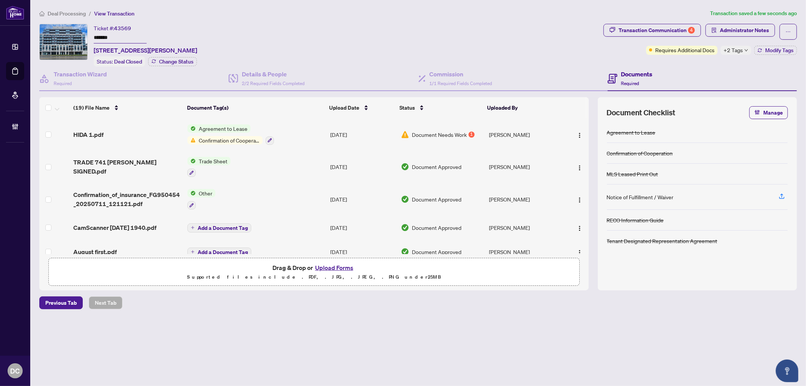
drag, startPoint x: 130, startPoint y: 39, endPoint x: 68, endPoint y: 35, distance: 62.2
click at [68, 35] on div "Ticket #: 43569 ******* 610-741 Sheppard Ave, Toronto, Ontario M3H 0C9, Canada …" at bounding box center [319, 45] width 561 height 43
click at [766, 50] on span "Modify Tags" at bounding box center [780, 50] width 28 height 5
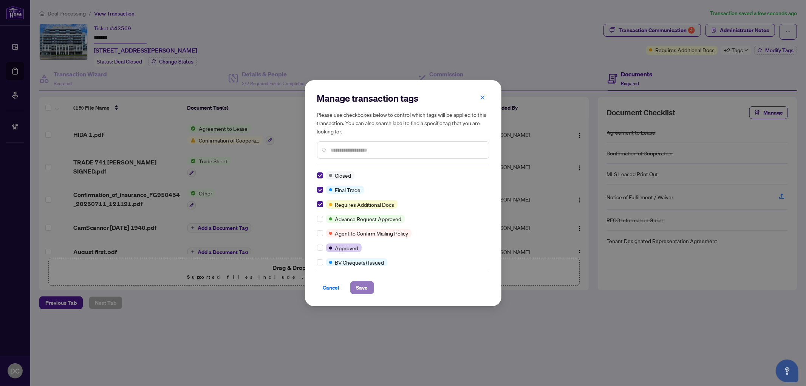
click at [363, 289] on span "Save" at bounding box center [363, 288] width 12 height 12
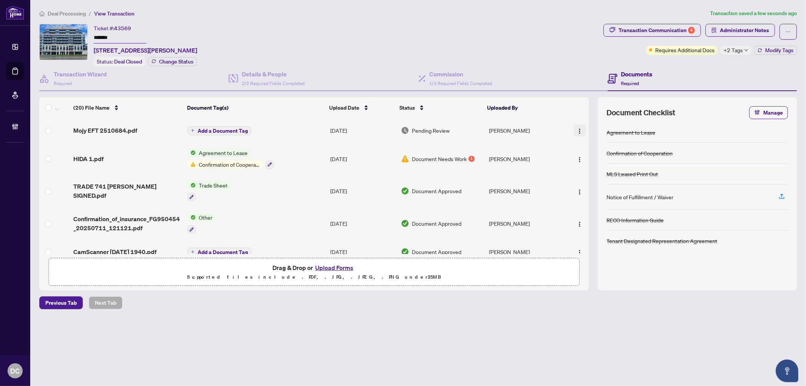
click at [578, 129] on img "button" at bounding box center [580, 131] width 6 height 6
click at [587, 191] on span "Document Permissions" at bounding box center [614, 192] width 72 height 8
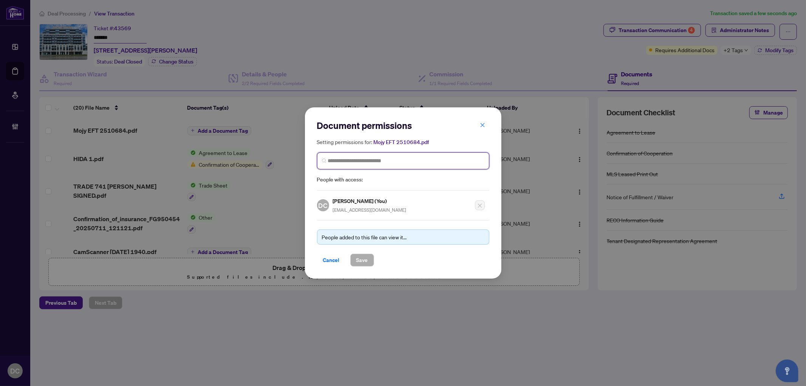
click at [374, 163] on input "search" at bounding box center [406, 161] width 157 height 8
type input "****"
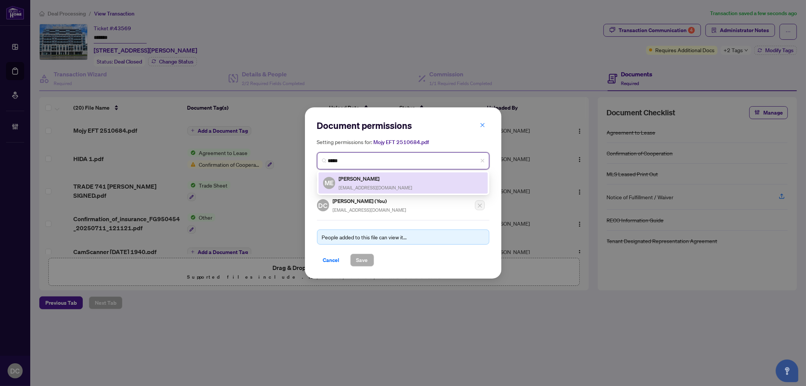
click at [369, 180] on h5 "Mojy Eslami Ziraki" at bounding box center [376, 178] width 74 height 9
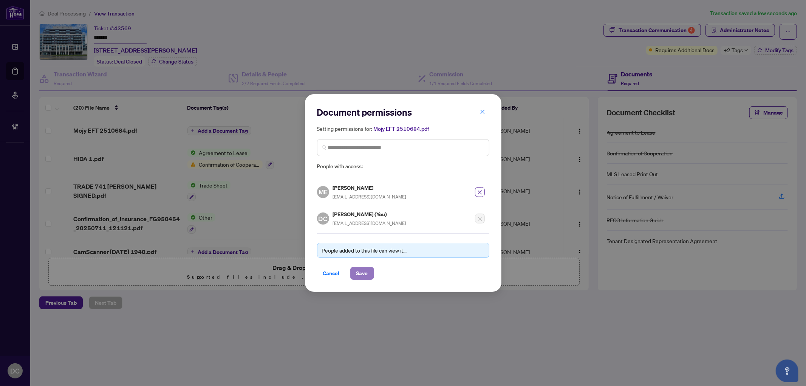
click at [368, 272] on button "Save" at bounding box center [362, 273] width 24 height 13
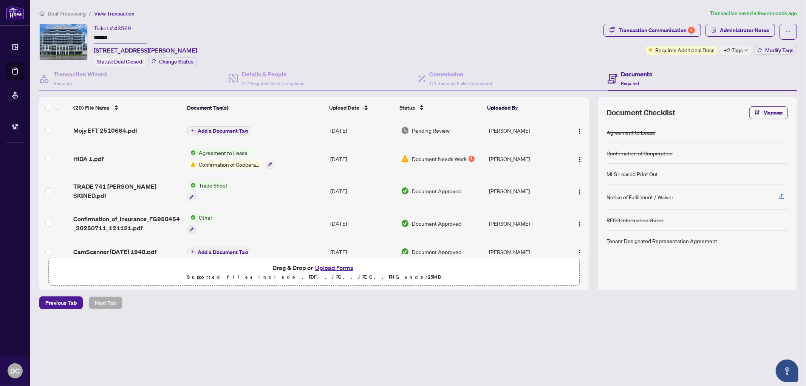
click at [235, 128] on span "Add a Document Tag" at bounding box center [223, 130] width 50 height 5
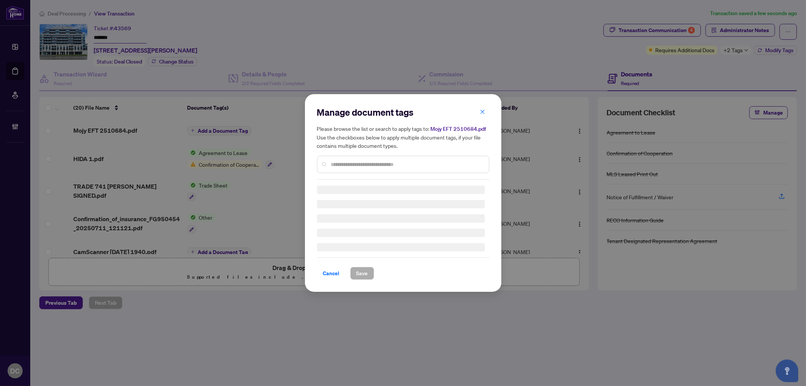
click at [419, 161] on input "text" at bounding box center [407, 164] width 152 height 8
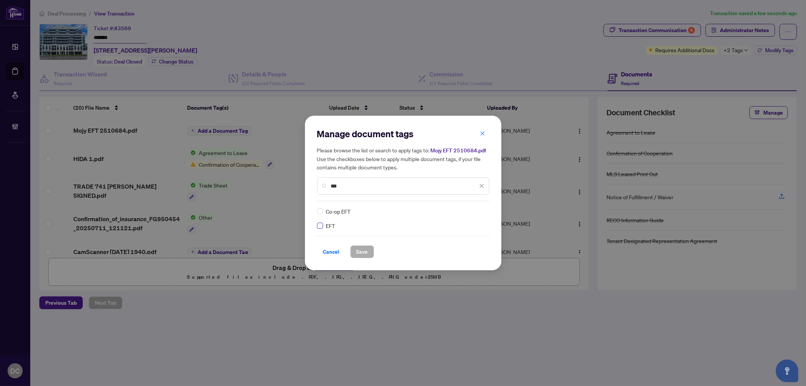
type input "***"
click at [479, 210] on div at bounding box center [477, 212] width 14 height 8
click at [466, 244] on div "Approved" at bounding box center [454, 248] width 48 height 8
click at [354, 254] on button "Save" at bounding box center [362, 251] width 24 height 13
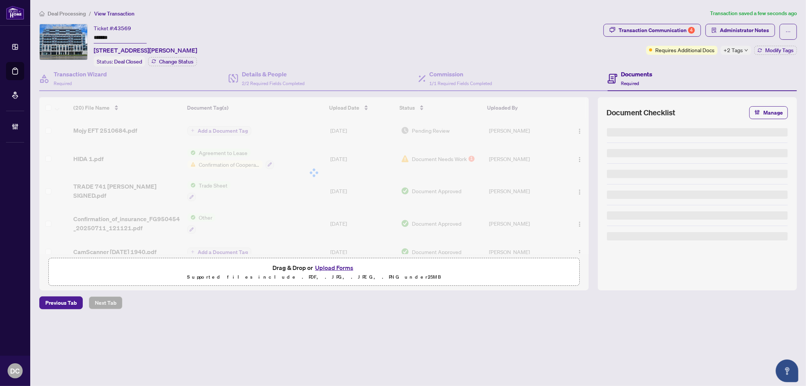
click at [742, 53] on div "Manage document tags Please browse the list or search to apply tags to: Mojy EF…" at bounding box center [403, 193] width 806 height 386
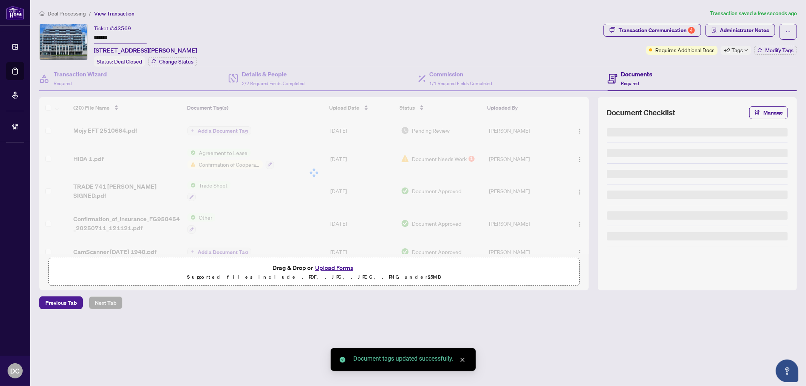
click at [742, 51] on span "+2 Tags" at bounding box center [733, 50] width 19 height 9
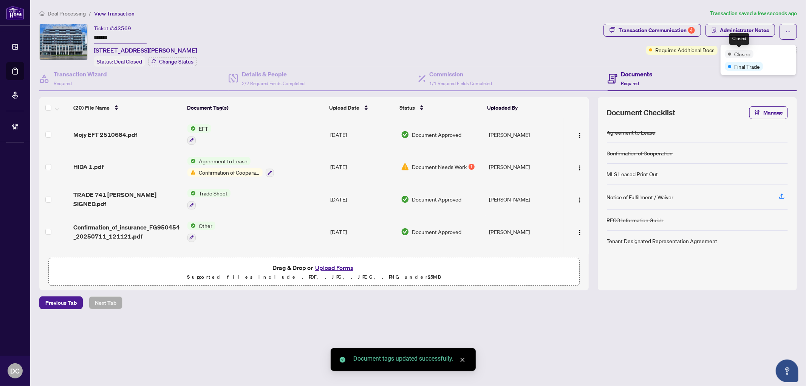
click at [690, 61] on div "Transaction Communication 4 Administrator Notes Requires Additional Docs +2 Tag…" at bounding box center [700, 45] width 197 height 43
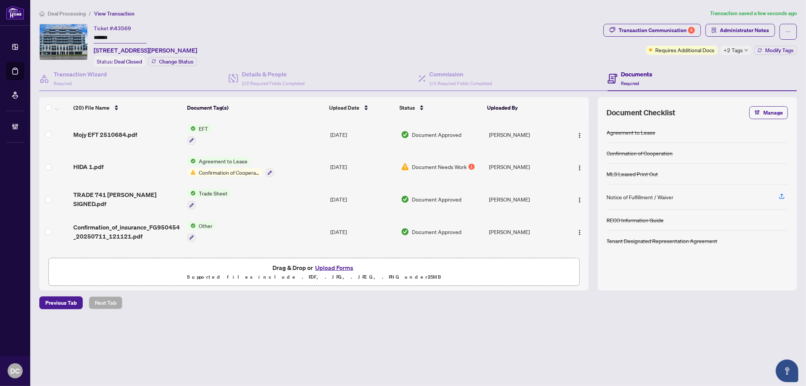
drag, startPoint x: 129, startPoint y: 35, endPoint x: 59, endPoint y: 28, distance: 69.9
click at [59, 28] on div "Ticket #: 43569 ******* 610-741 Sheppard Ave, Toronto, Ontario M3H 0C9, Canada …" at bounding box center [319, 45] width 561 height 43
click at [64, 13] on span "Deal Processing" at bounding box center [67, 13] width 38 height 7
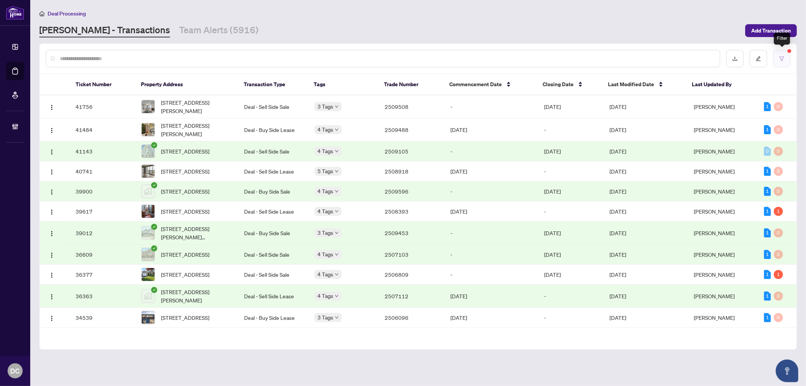
click at [782, 62] on button "button" at bounding box center [781, 58] width 17 height 17
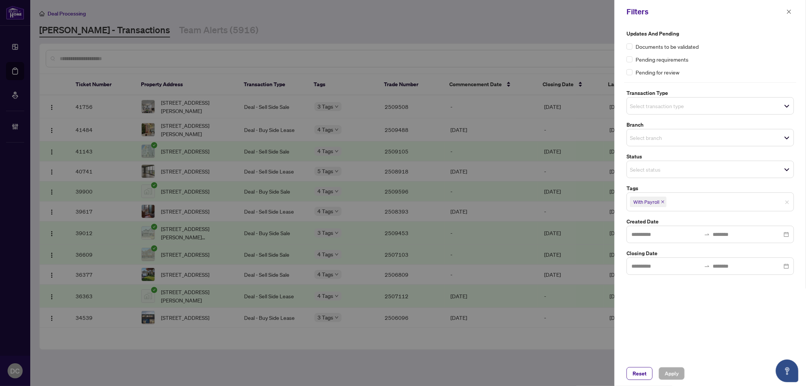
click at [663, 200] on icon "close" at bounding box center [663, 202] width 4 height 4
click at [673, 373] on span "Apply" at bounding box center [672, 373] width 14 height 12
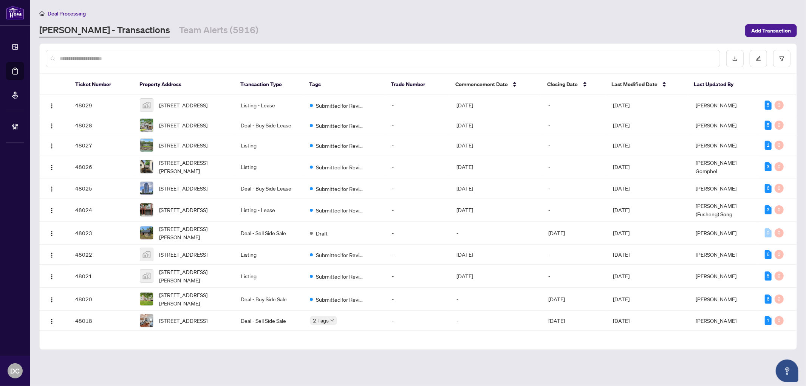
click at [271, 54] on input "text" at bounding box center [387, 58] width 654 height 8
paste input "*******"
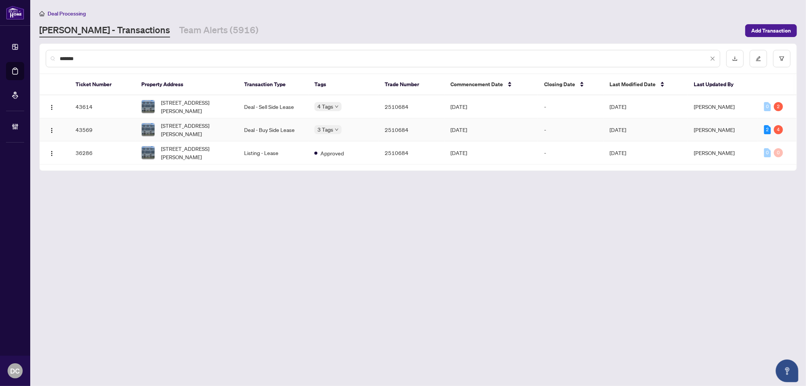
type input "*******"
click at [282, 101] on td "Deal - Sell Side Lease" at bounding box center [274, 106] width 70 height 23
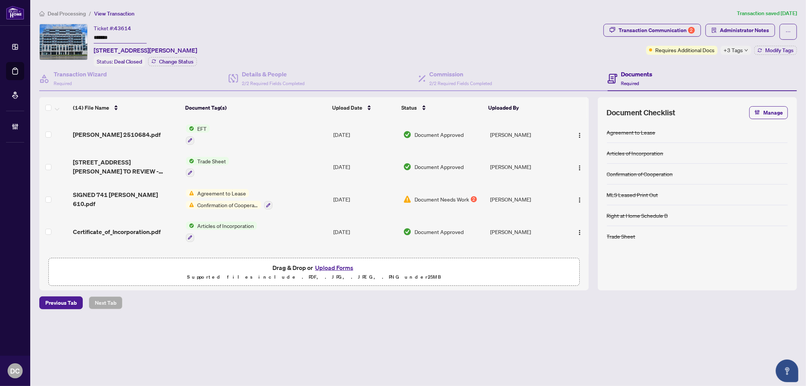
click at [739, 49] on span "+3 Tags" at bounding box center [733, 50] width 19 height 9
click at [694, 67] on div "Documents Required" at bounding box center [702, 79] width 189 height 25
click at [764, 52] on button "Modify Tags" at bounding box center [776, 50] width 43 height 9
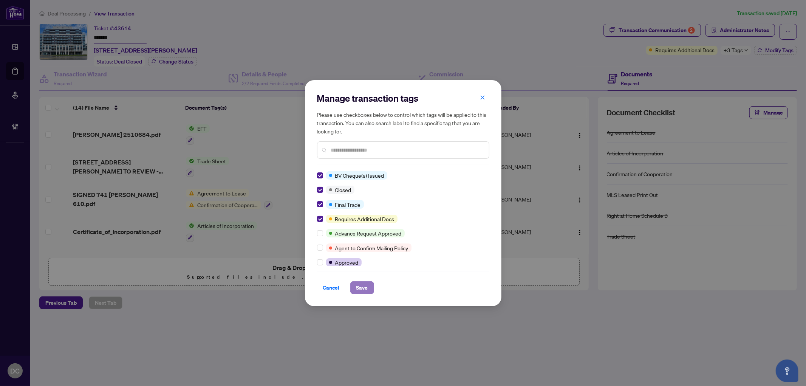
click at [365, 290] on span "Save" at bounding box center [363, 288] width 12 height 12
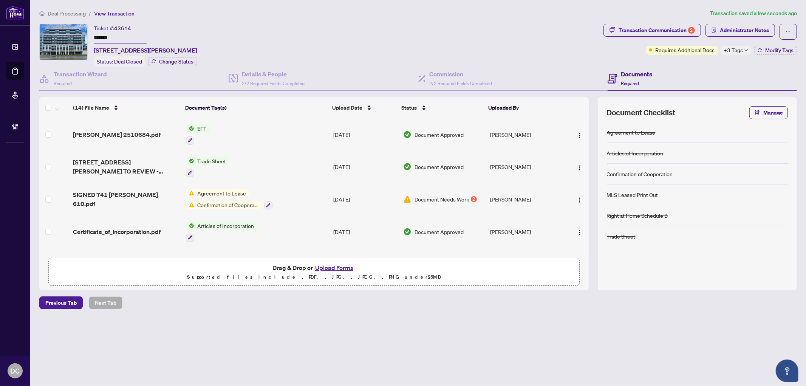
click at [66, 13] on span "Deal Processing" at bounding box center [67, 13] width 38 height 7
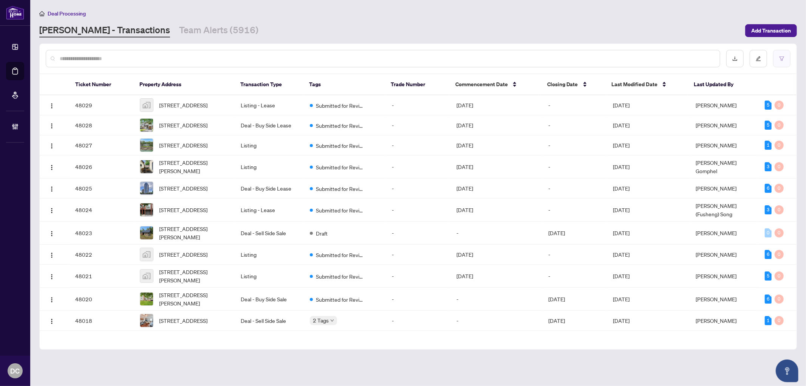
click at [777, 50] on button "button" at bounding box center [781, 58] width 17 height 17
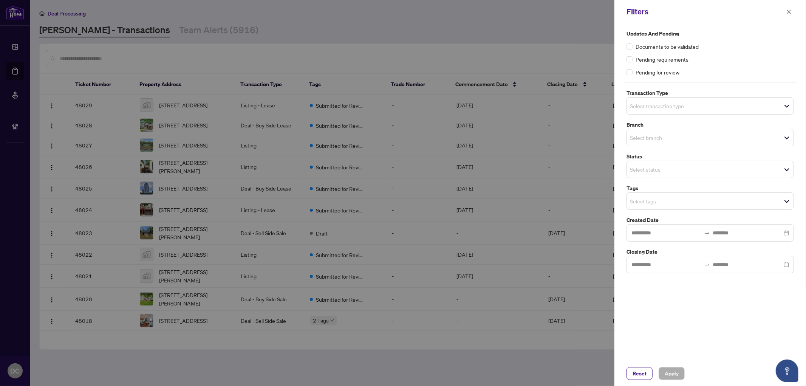
click at [682, 202] on input "search" at bounding box center [656, 201] width 53 height 9
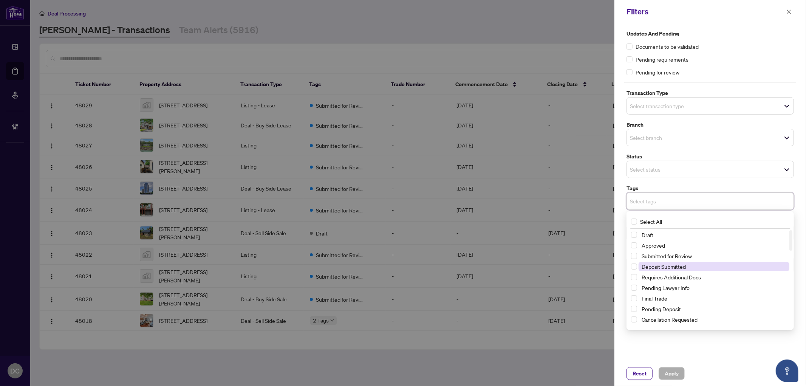
scroll to position [84, 0]
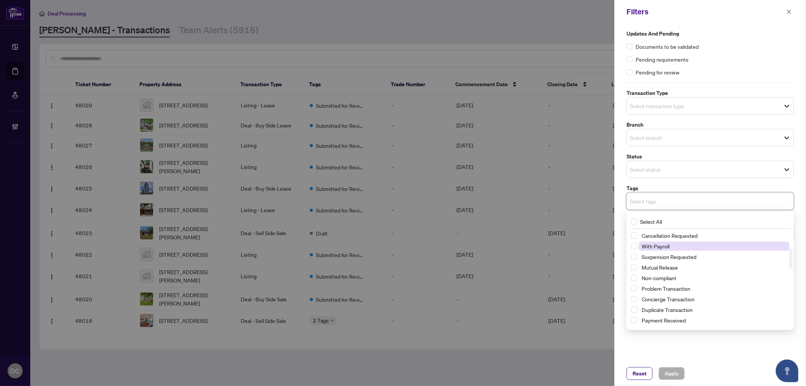
click at [662, 246] on span "With Payroll" at bounding box center [656, 246] width 28 height 7
click at [673, 369] on span "Apply" at bounding box center [672, 373] width 14 height 12
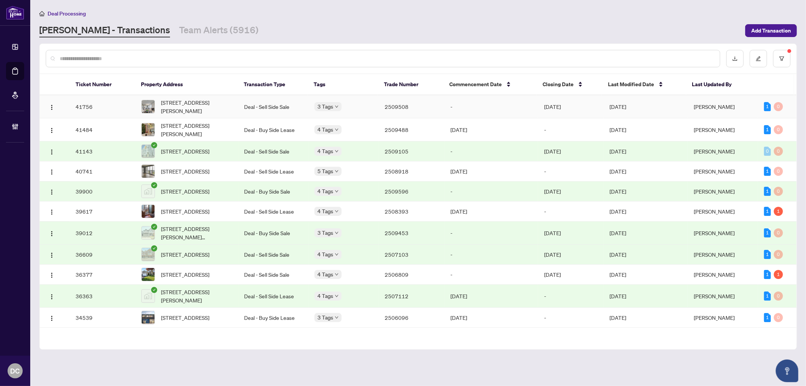
click at [420, 109] on td "2509508" at bounding box center [412, 106] width 66 height 23
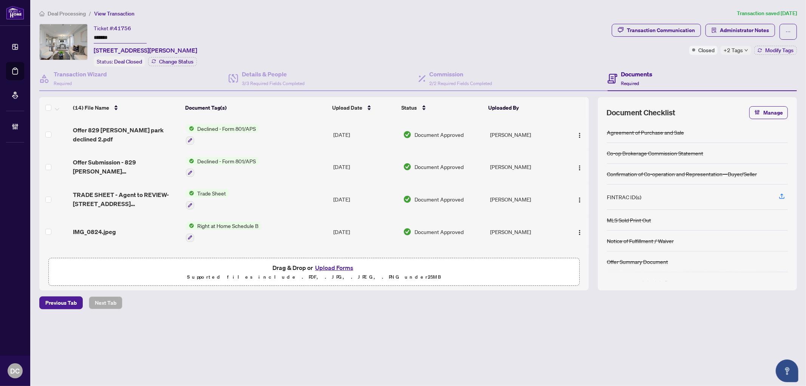
drag, startPoint x: 125, startPoint y: 35, endPoint x: 47, endPoint y: 31, distance: 78.8
click at [47, 31] on div "Ticket #: 41756 ******* 829 Miller Park Ave, Bradford West Gwillimbury, Ontario…" at bounding box center [324, 45] width 570 height 43
drag, startPoint x: 733, startPoint y: 51, endPoint x: 619, endPoint y: 44, distance: 114.4
click at [733, 51] on span "+2 Tags" at bounding box center [733, 50] width 19 height 9
click at [681, 60] on div "Transaction Communication Administrator Notes Closed +2 Tags Modify Tags" at bounding box center [705, 45] width 188 height 43
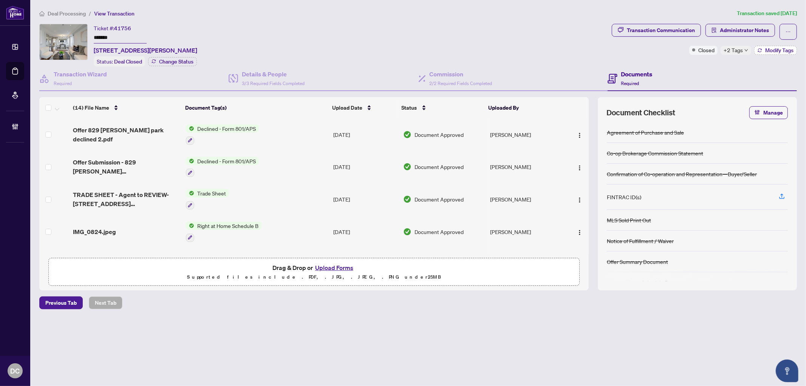
click at [791, 50] on span "Modify Tags" at bounding box center [780, 50] width 28 height 5
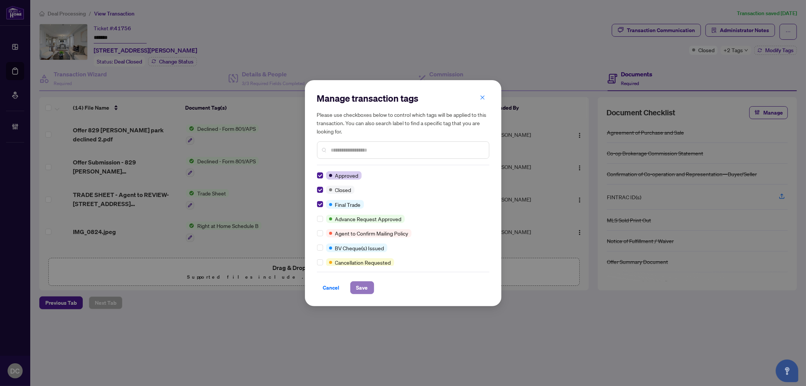
click at [366, 281] on button "Save" at bounding box center [362, 287] width 24 height 13
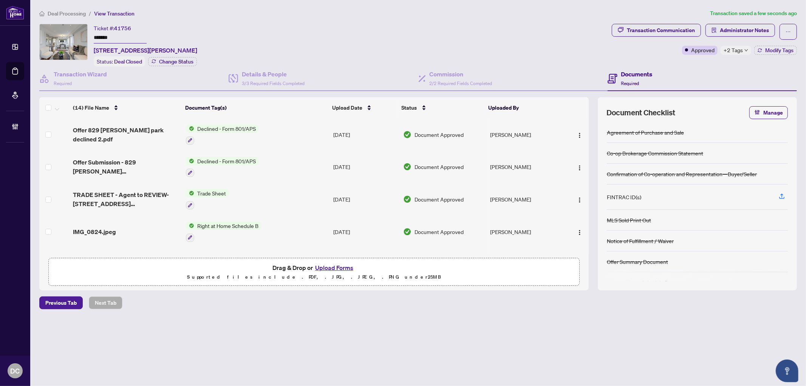
drag, startPoint x: 123, startPoint y: 34, endPoint x: 84, endPoint y: 34, distance: 38.9
click at [84, 34] on div "Ticket #: 41756 ******* 829 Miller Park Ave, Bradford West Gwillimbury, Ontario…" at bounding box center [324, 45] width 570 height 43
click at [767, 51] on span "Modify Tags" at bounding box center [780, 50] width 28 height 5
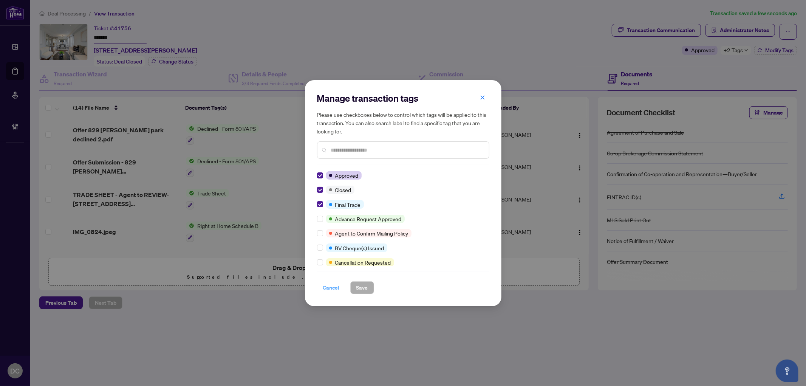
click at [329, 290] on span "Cancel" at bounding box center [331, 288] width 17 height 12
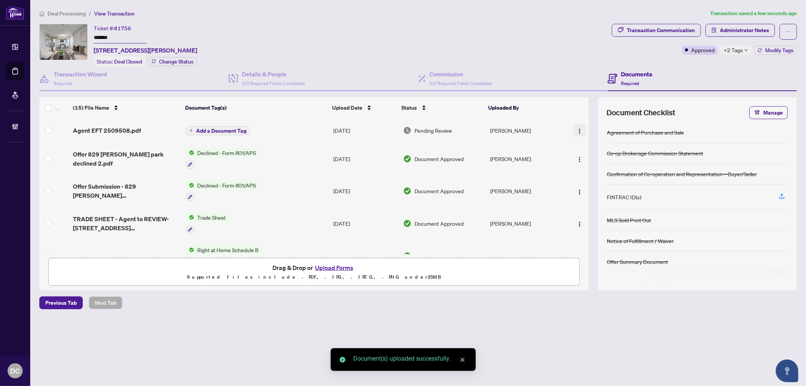
click at [577, 128] on img "button" at bounding box center [580, 131] width 6 height 6
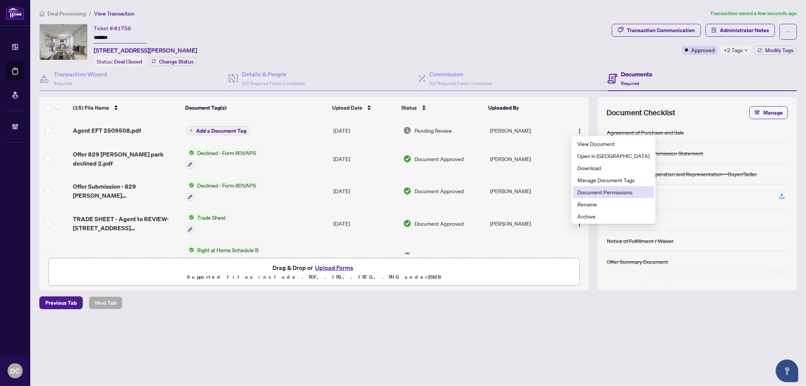
click at [603, 189] on span "Document Permissions" at bounding box center [614, 192] width 72 height 8
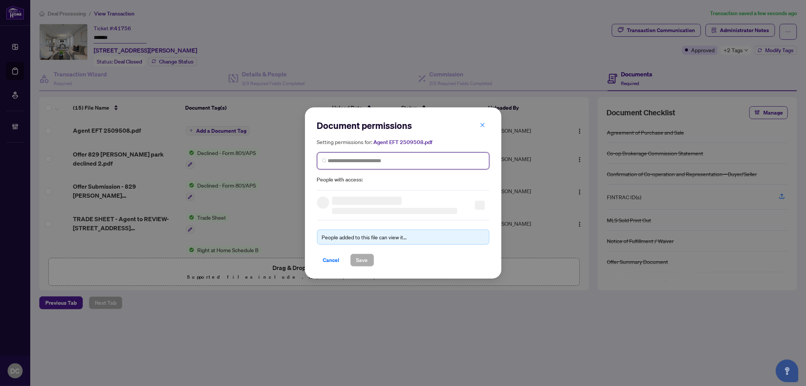
click at [408, 157] on input "search" at bounding box center [406, 161] width 157 height 8
type input "**********"
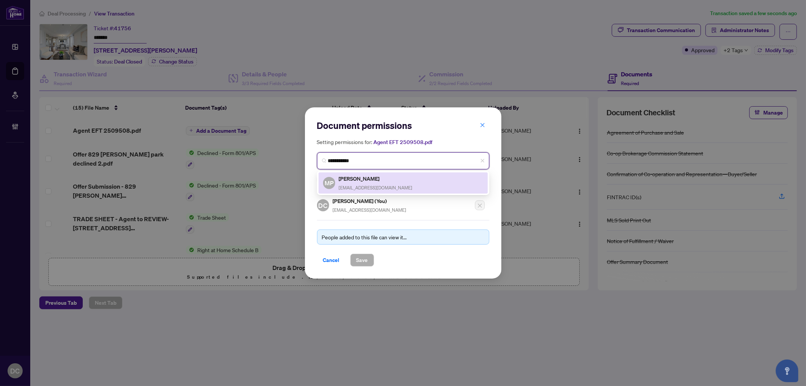
click at [403, 174] on div "MP Milli Pajpani mpajpani@gmail.com" at bounding box center [403, 182] width 160 height 17
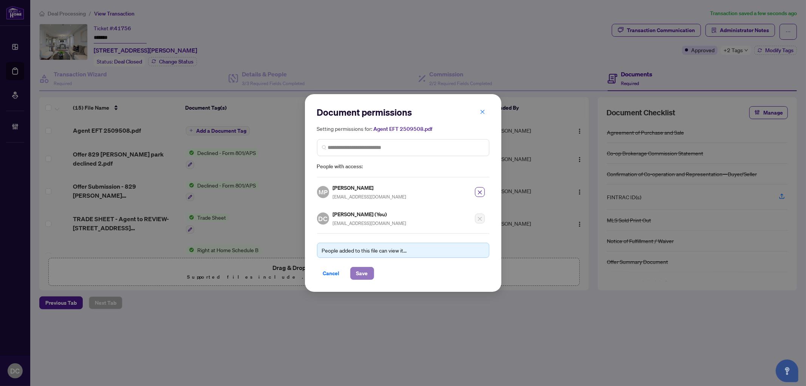
click at [365, 270] on span "Save" at bounding box center [363, 273] width 12 height 12
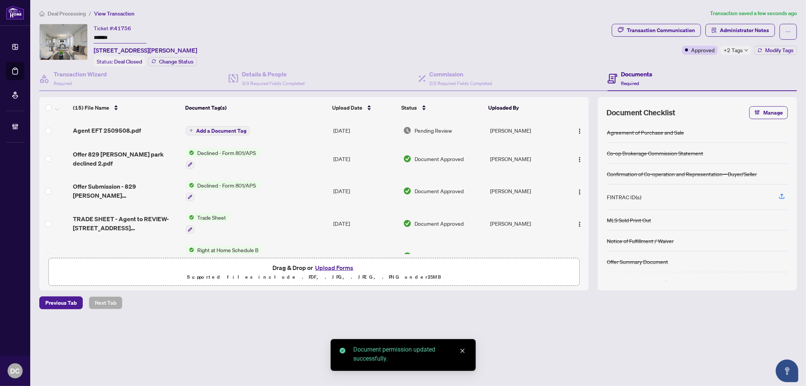
click at [232, 126] on button "Add a Document Tag" at bounding box center [218, 130] width 64 height 9
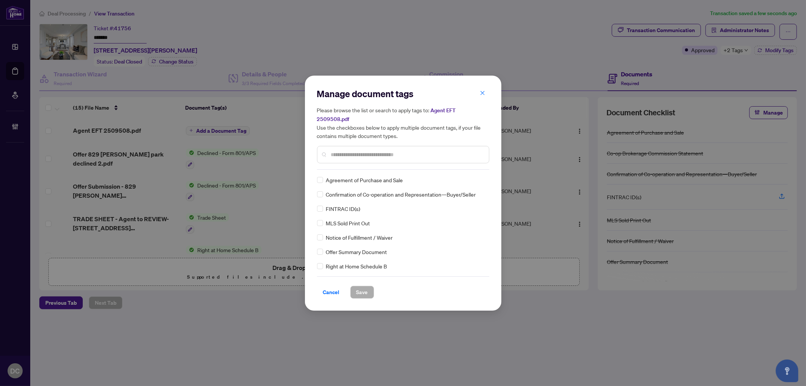
click at [376, 150] on input "text" at bounding box center [407, 154] width 152 height 8
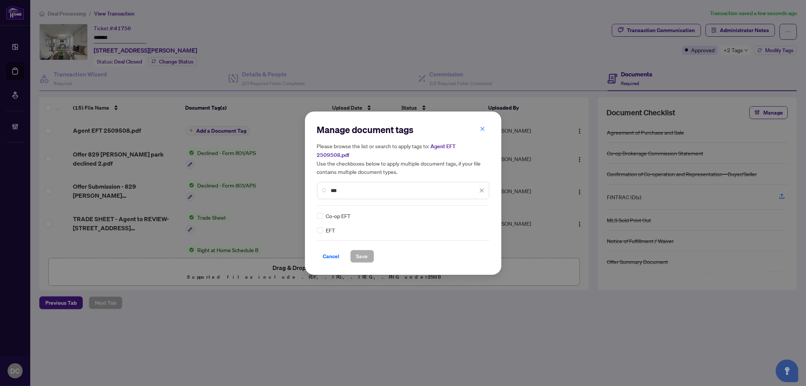
type input "***"
click at [479, 212] on div at bounding box center [477, 216] width 14 height 8
click at [454, 247] on div "Approved" at bounding box center [454, 248] width 48 height 8
click at [359, 252] on span "Save" at bounding box center [363, 256] width 12 height 12
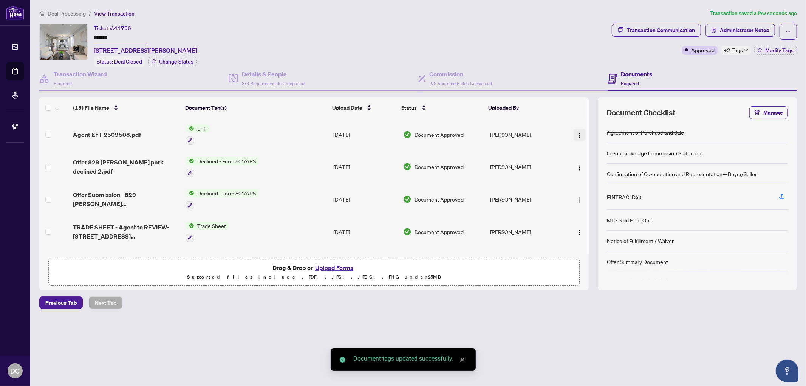
click at [581, 134] on button "button" at bounding box center [580, 135] width 12 height 12
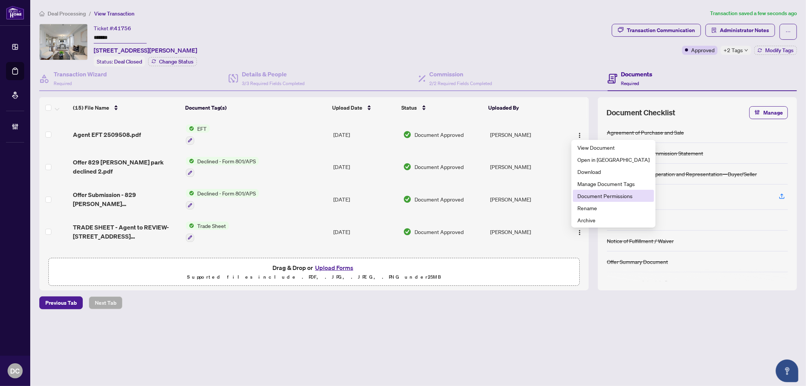
click at [604, 194] on span "Document Permissions" at bounding box center [614, 196] width 72 height 8
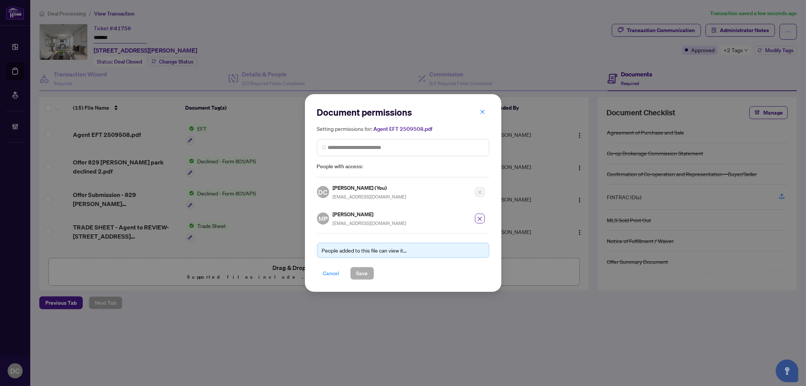
click at [330, 271] on span "Cancel" at bounding box center [331, 273] width 17 height 12
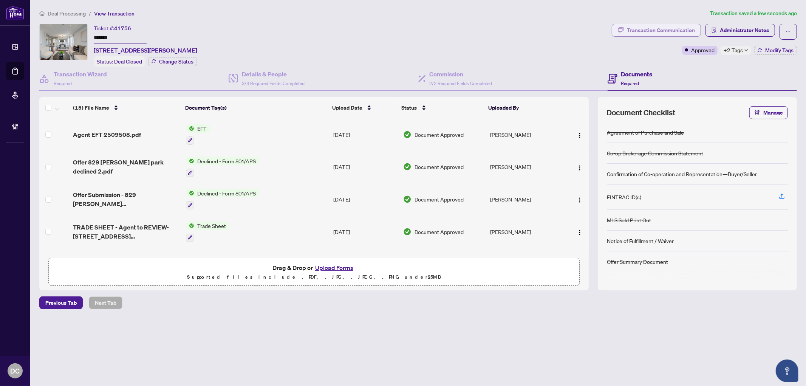
click at [677, 26] on div "Transaction Communication" at bounding box center [661, 30] width 68 height 12
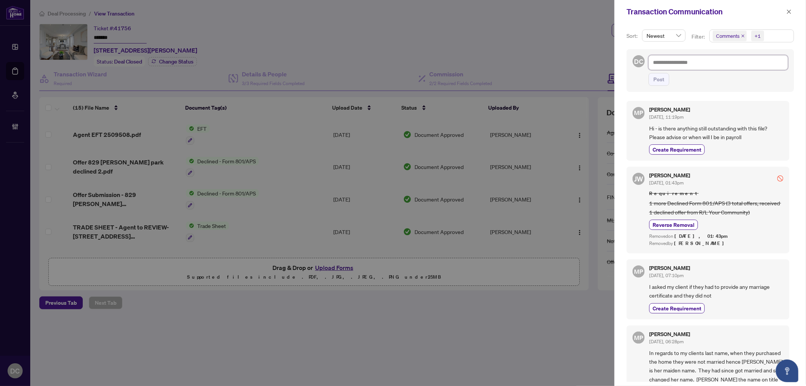
click at [739, 61] on textarea at bounding box center [719, 62] width 140 height 14
paste textarea "**********"
type textarea "**********"
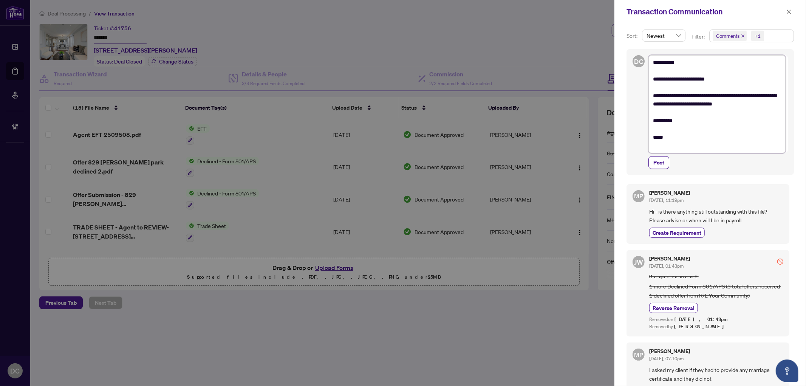
drag, startPoint x: 704, startPoint y: 62, endPoint x: 663, endPoint y: 62, distance: 41.2
click at [663, 62] on textarea "**********" at bounding box center [717, 104] width 137 height 98
type textarea "**********"
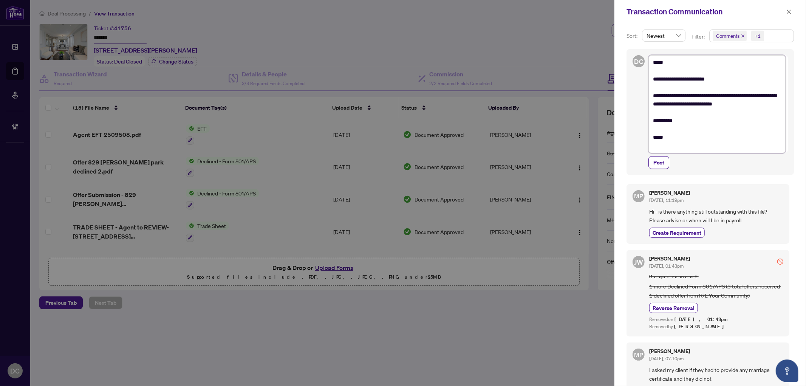
type textarea "**********"
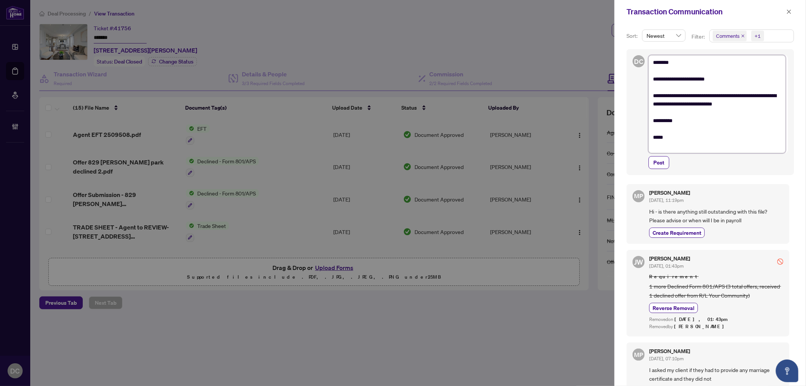
drag, startPoint x: 750, startPoint y: 96, endPoint x: 762, endPoint y: 95, distance: 11.7
click at [762, 95] on textarea "**********" at bounding box center [717, 104] width 137 height 98
type textarea "**********"
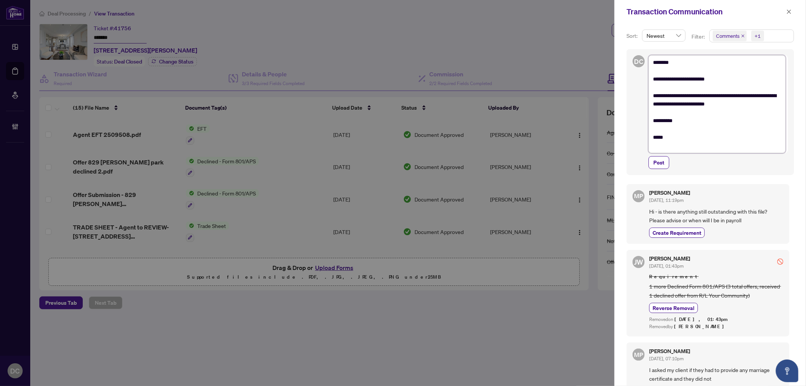
type textarea "**********"
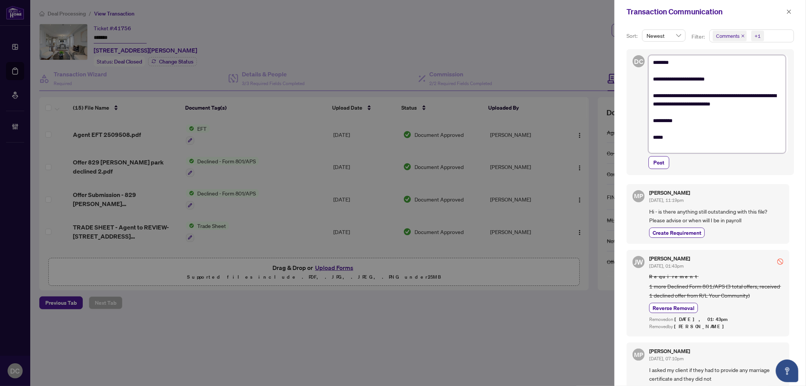
type textarea "**********"
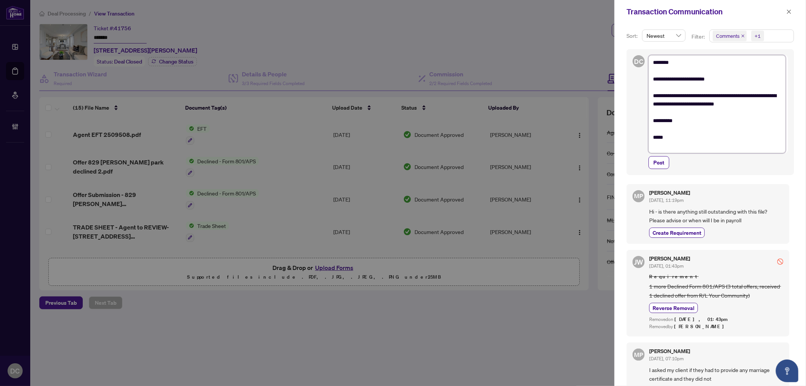
type textarea "**********"
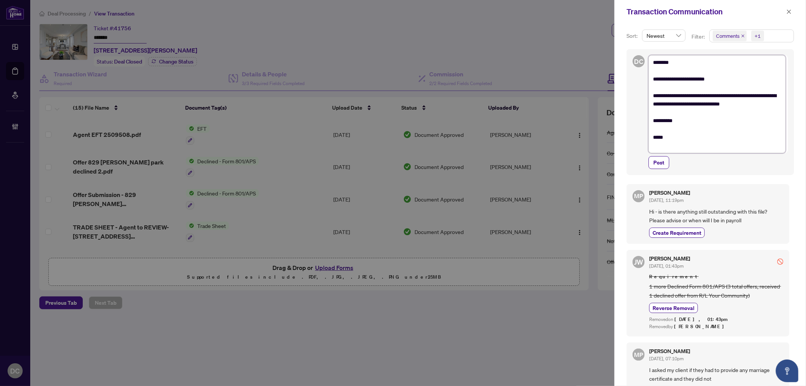
type textarea "**********"
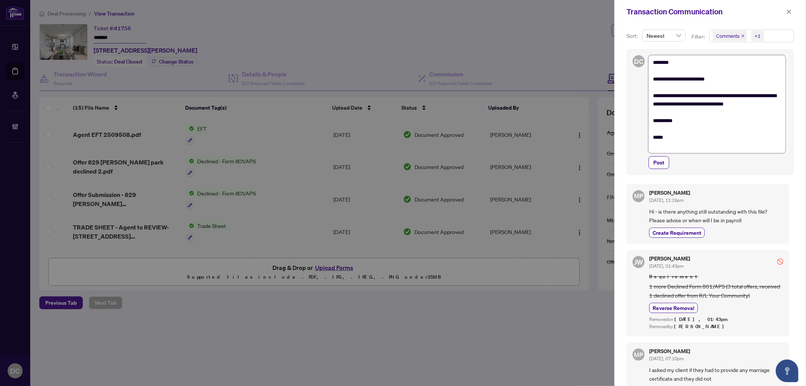
type textarea "**********"
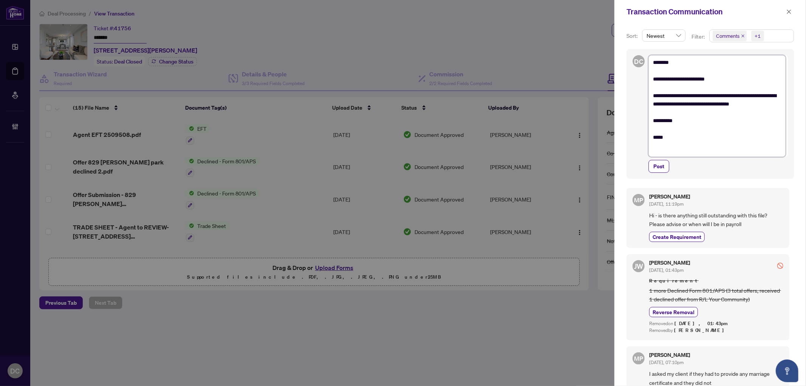
type textarea "**********"
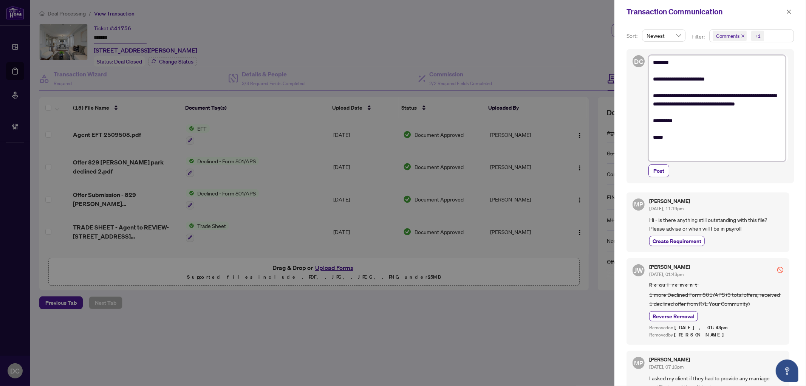
type textarea "**********"
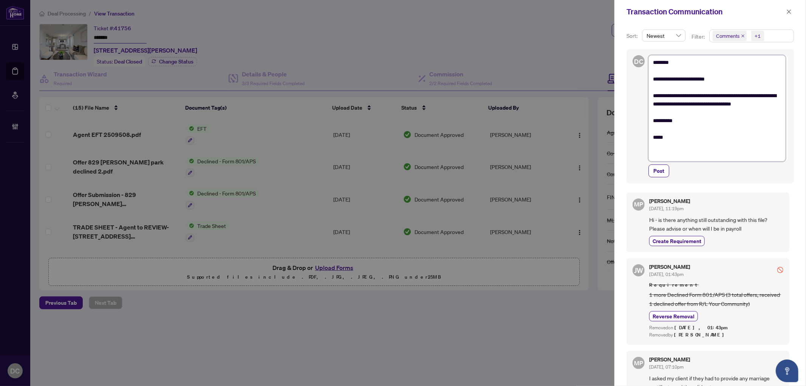
type textarea "**********"
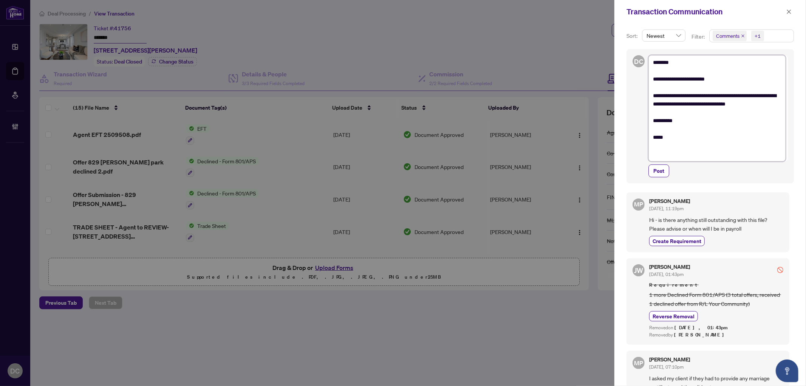
type textarea "**********"
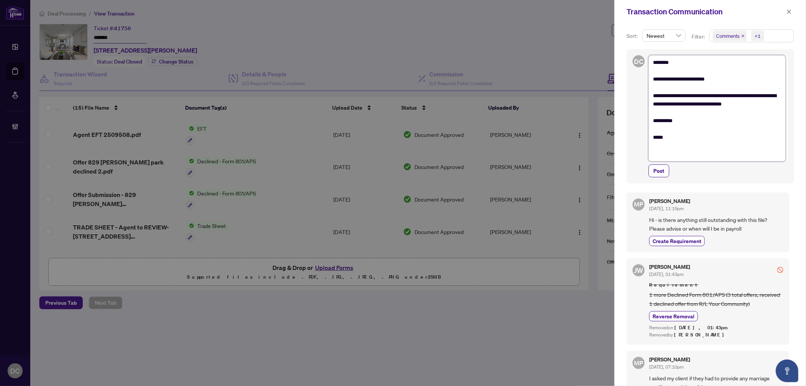
type textarea "**********"
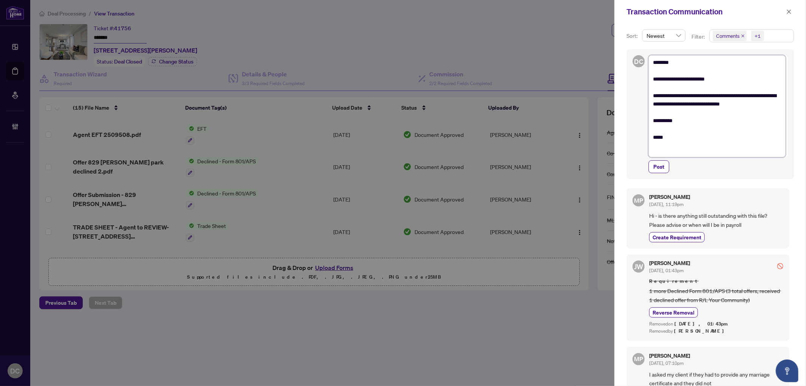
type textarea "**********"
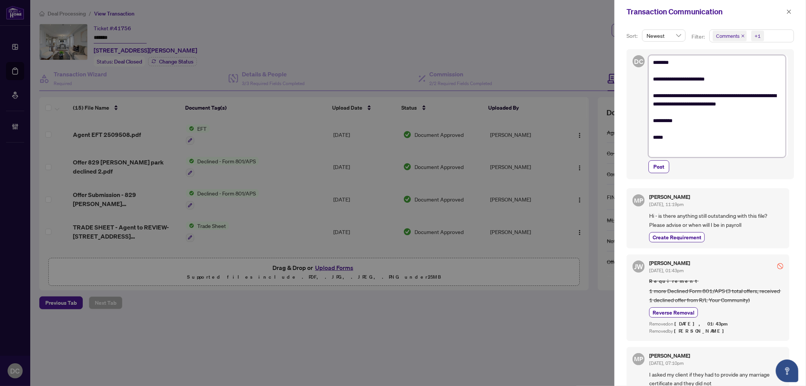
type textarea "**********"
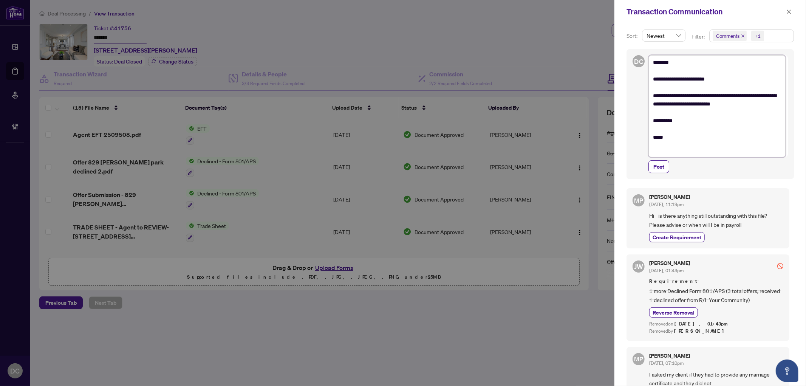
type textarea "**********"
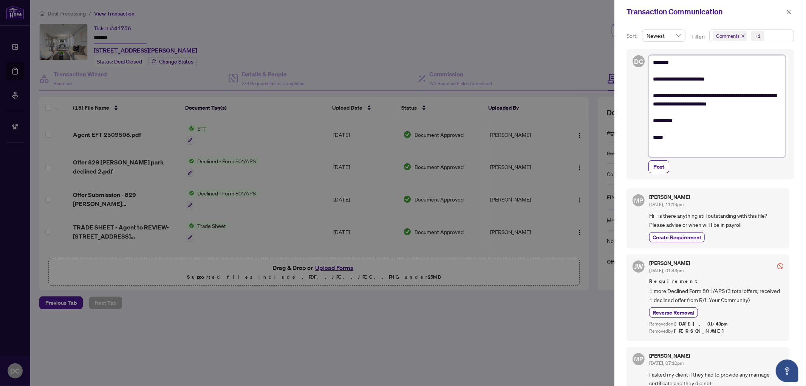
type textarea "**********"
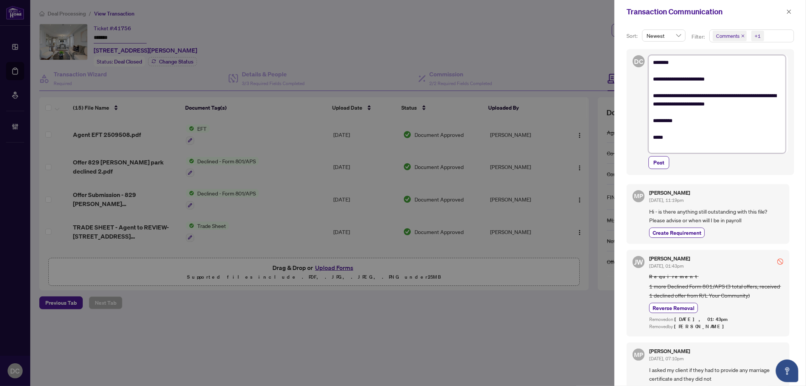
type textarea "**********"
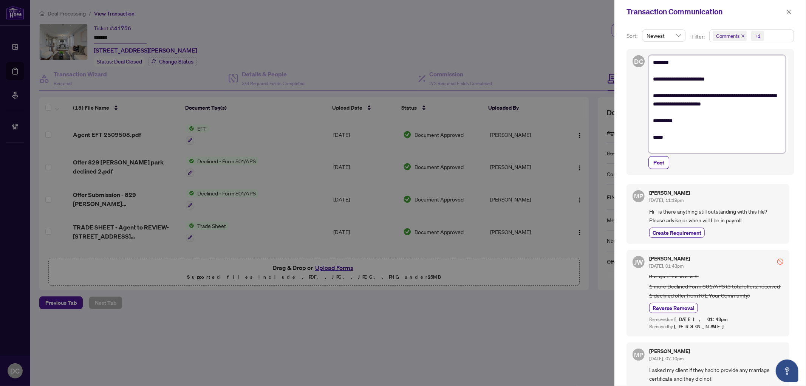
type textarea "**********"
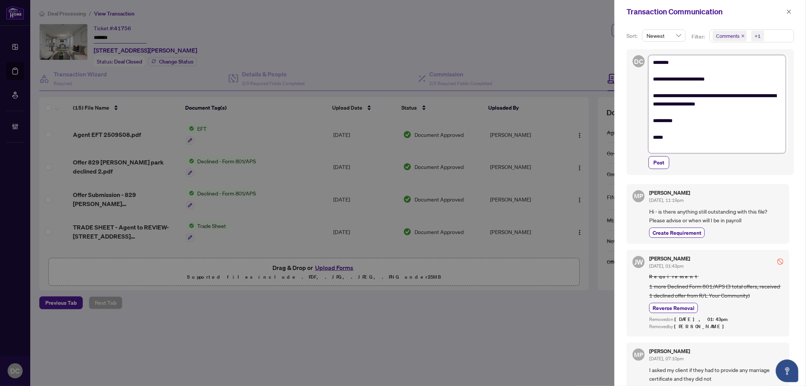
type textarea "**********"
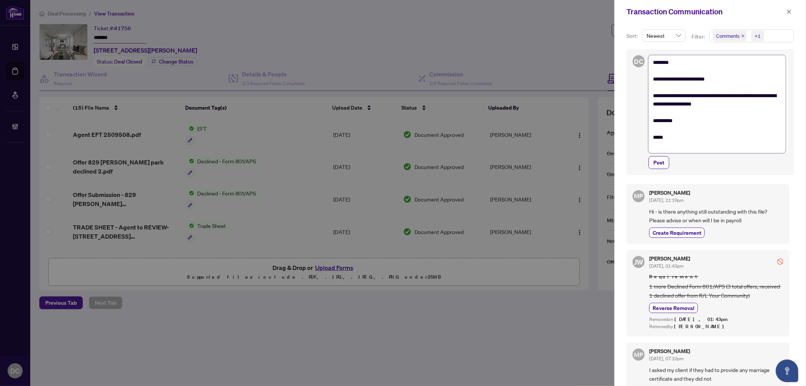
type textarea "**********"
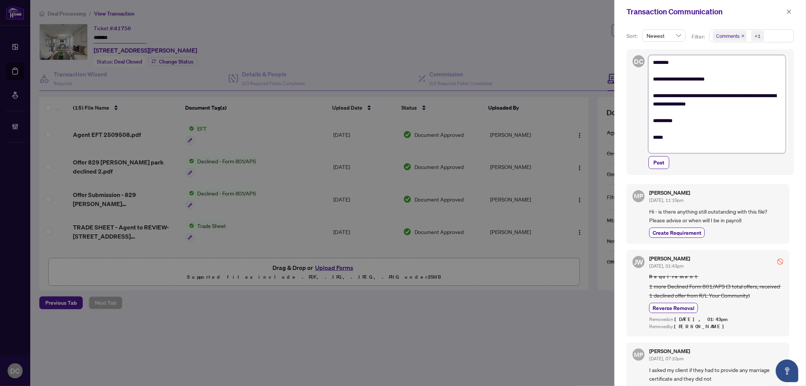
type textarea "**********"
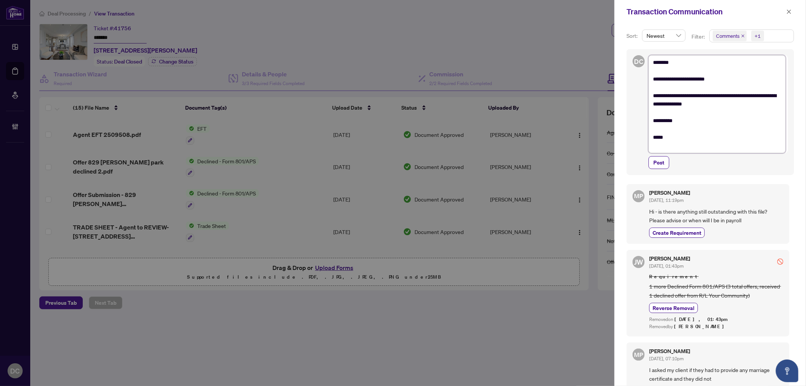
type textarea "**********"
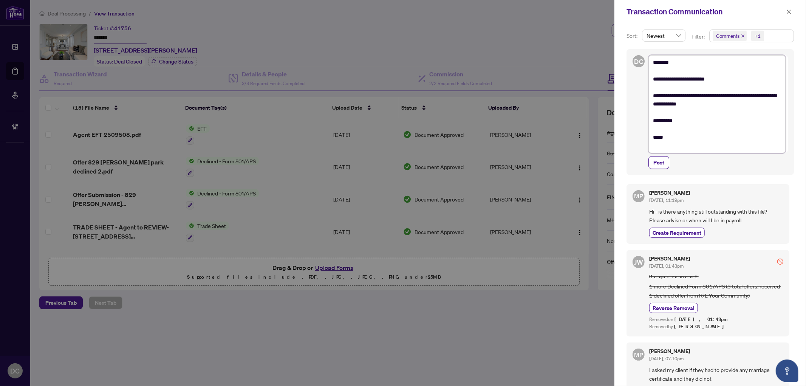
type textarea "**********"
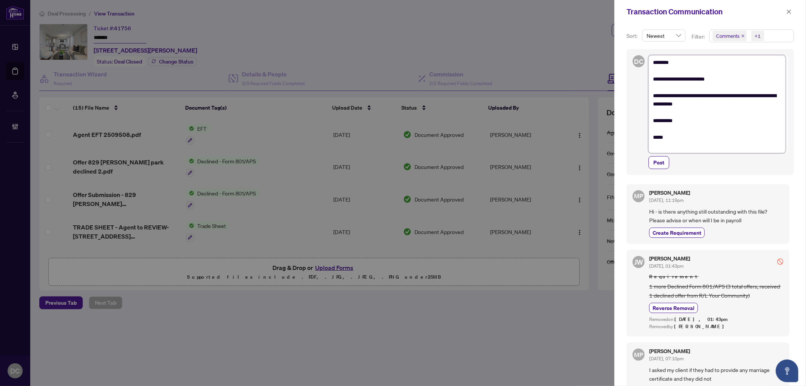
type textarea "**********"
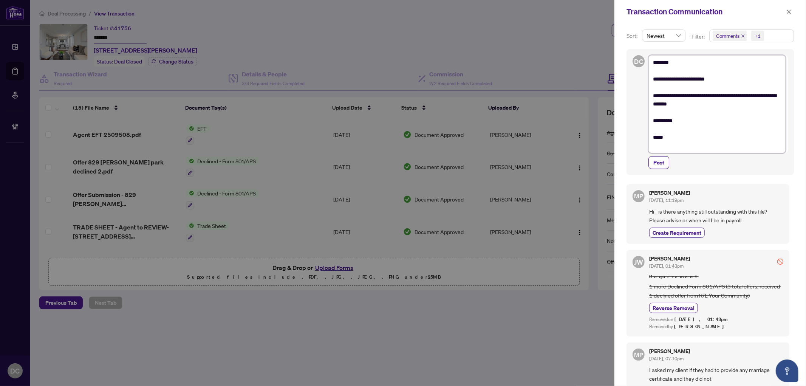
type textarea "**********"
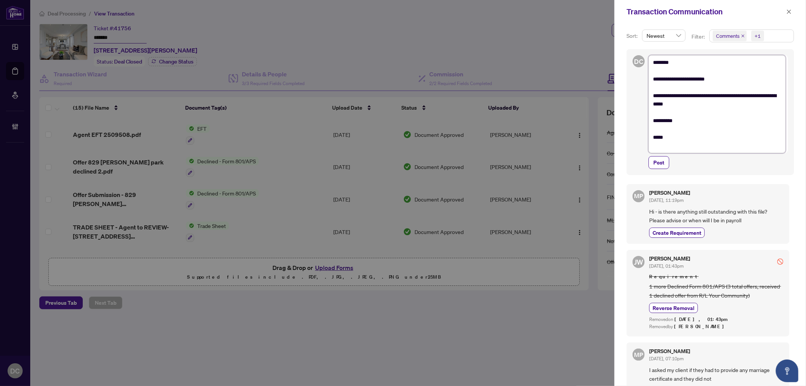
type textarea "**********"
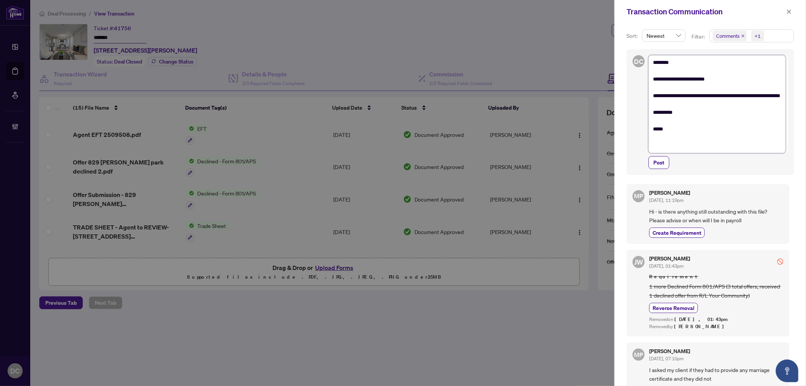
type textarea "**********"
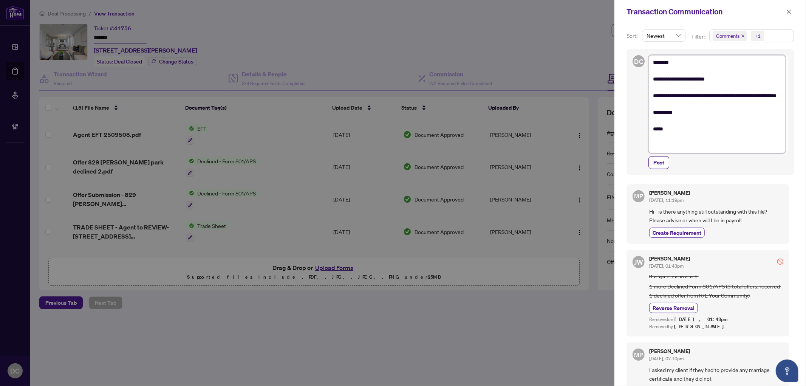
type textarea "**********"
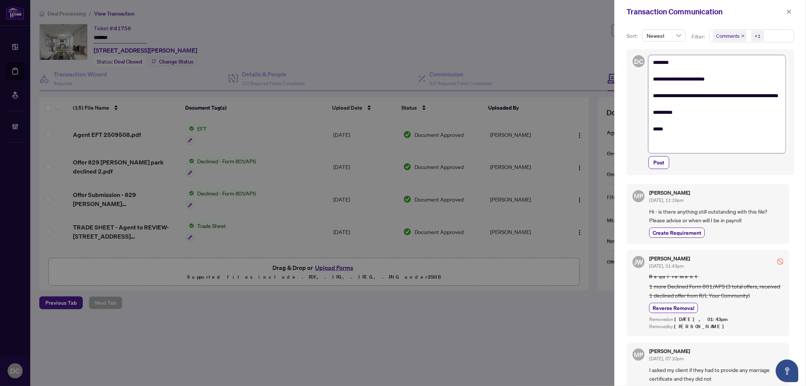
type textarea "**********"
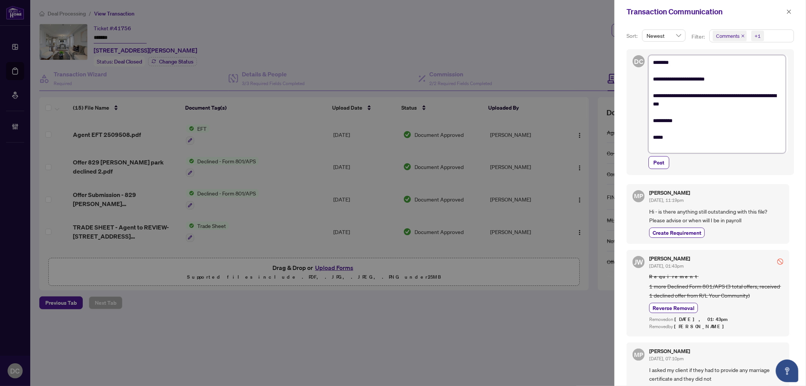
type textarea "**********"
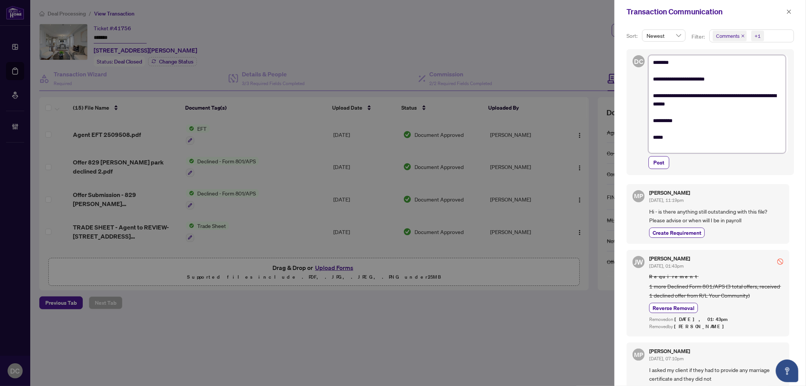
type textarea "**********"
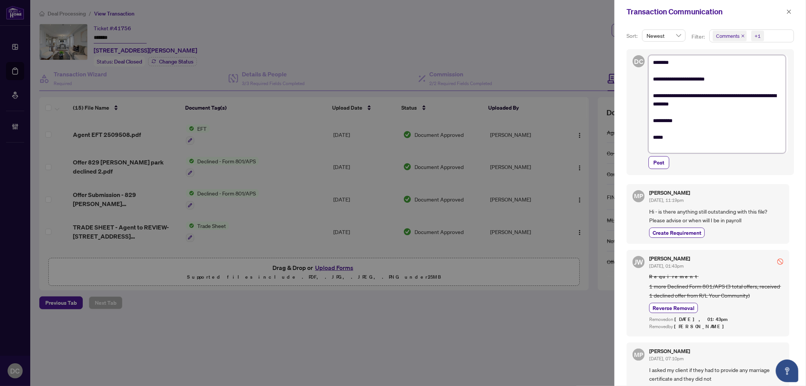
type textarea "**********"
click at [666, 164] on button "Post" at bounding box center [659, 162] width 21 height 13
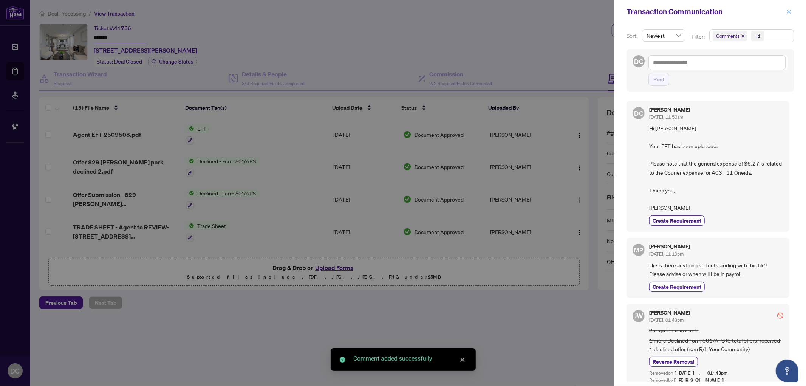
click at [789, 15] on span "button" at bounding box center [789, 12] width 5 height 12
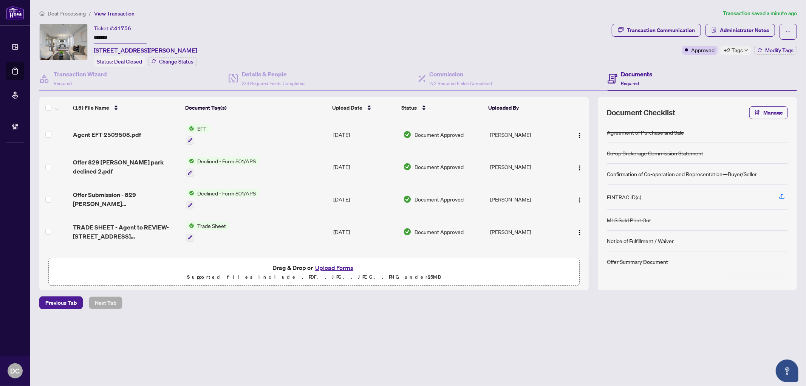
click at [749, 50] on div "+2 Tags" at bounding box center [736, 50] width 31 height 9
click at [59, 12] on span "Deal Processing" at bounding box center [67, 13] width 38 height 7
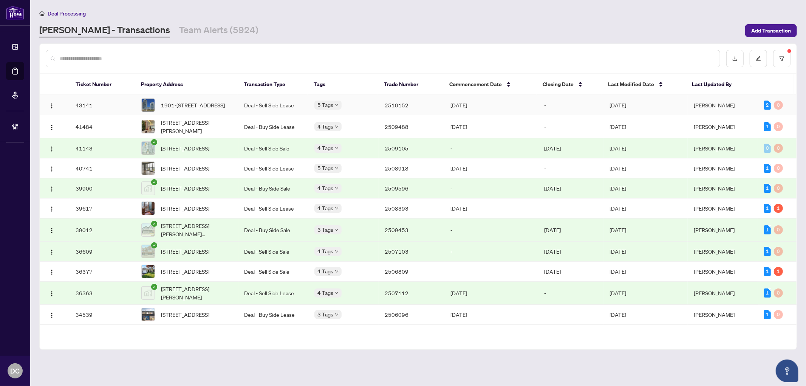
click at [376, 114] on td "5 Tags" at bounding box center [343, 105] width 70 height 20
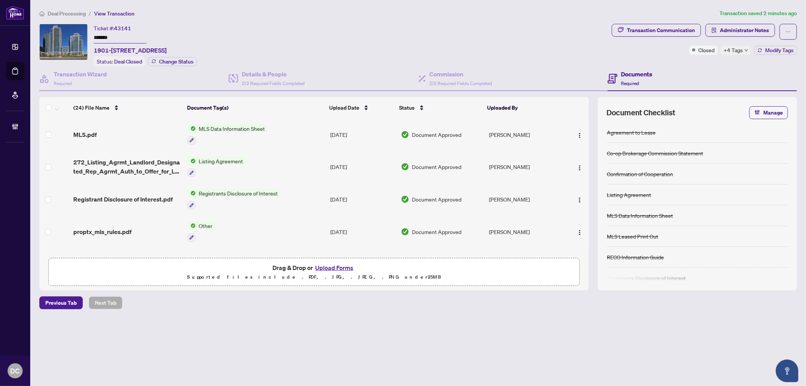
drag, startPoint x: 104, startPoint y: 33, endPoint x: 36, endPoint y: 29, distance: 68.5
click at [36, 29] on main "Deal Processing / View Transaction Transaction saved 2 minutes ago Ticket #: 43…" at bounding box center [418, 193] width 776 height 386
click at [738, 53] on span "+4 Tags" at bounding box center [733, 50] width 19 height 9
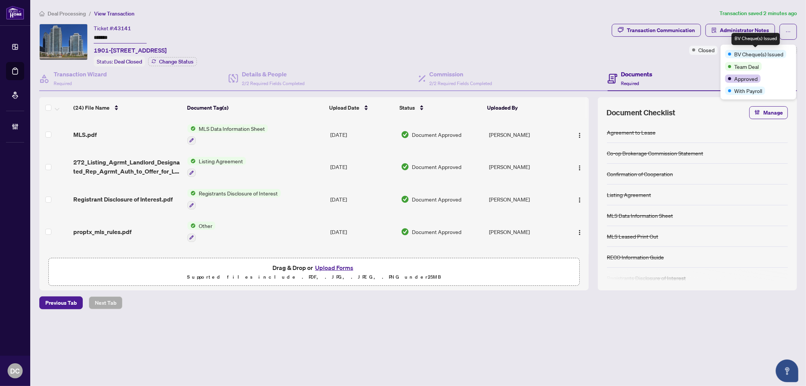
click at [680, 71] on div "Documents Required" at bounding box center [702, 79] width 189 height 25
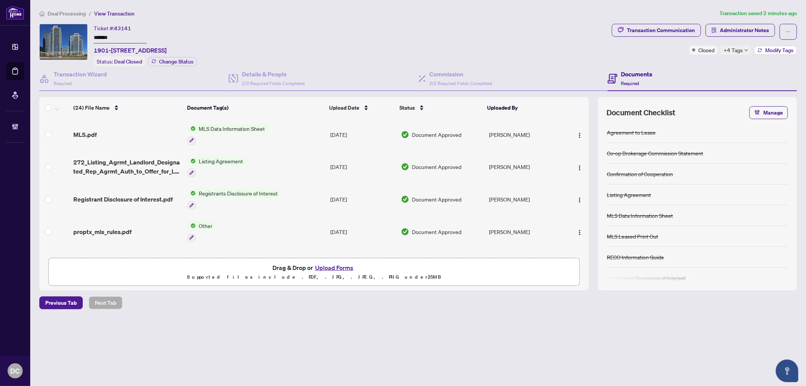
click at [775, 51] on span "Modify Tags" at bounding box center [780, 50] width 28 height 5
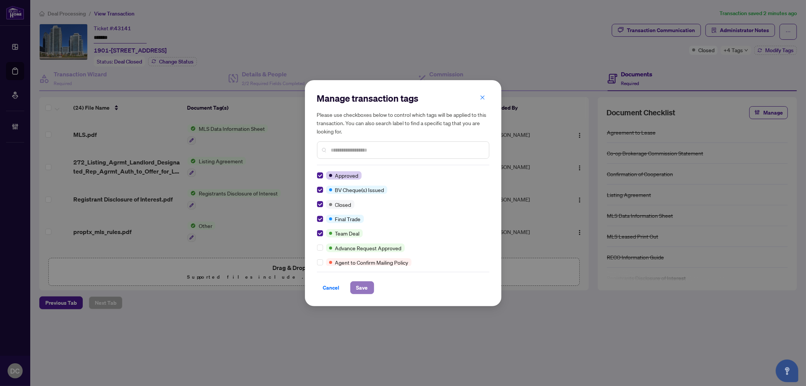
click at [360, 285] on span "Save" at bounding box center [363, 288] width 12 height 12
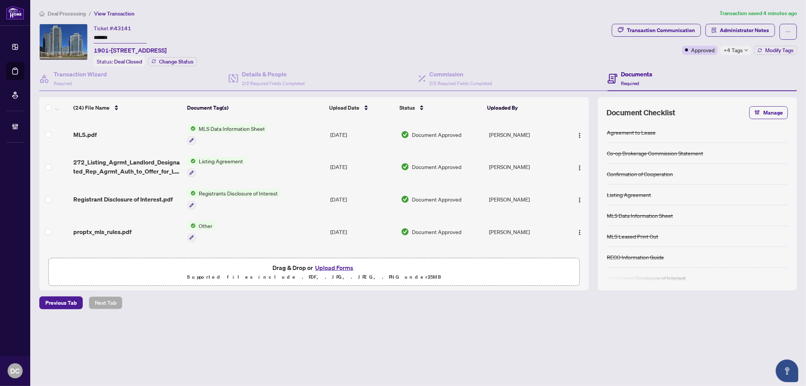
click at [739, 51] on span "+4 Tags" at bounding box center [733, 50] width 19 height 9
click at [709, 67] on div "Documents Required" at bounding box center [702, 79] width 189 height 25
click at [743, 51] on div "+4 Tags" at bounding box center [736, 50] width 31 height 9
click at [700, 70] on div "Documents Required" at bounding box center [702, 79] width 189 height 25
click at [757, 48] on button "Modify Tags" at bounding box center [776, 50] width 43 height 9
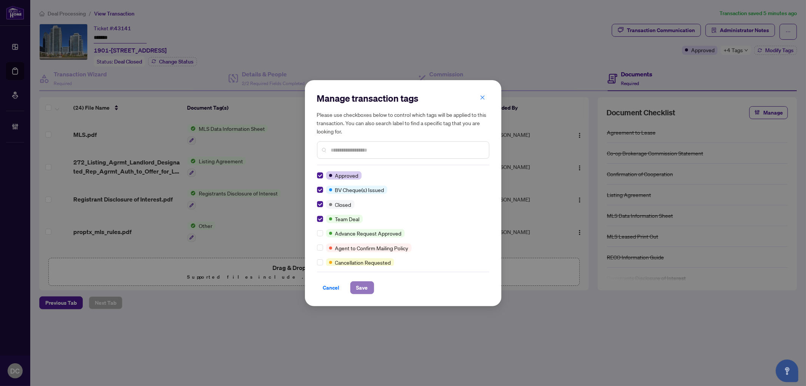
click at [361, 284] on span "Save" at bounding box center [363, 288] width 12 height 12
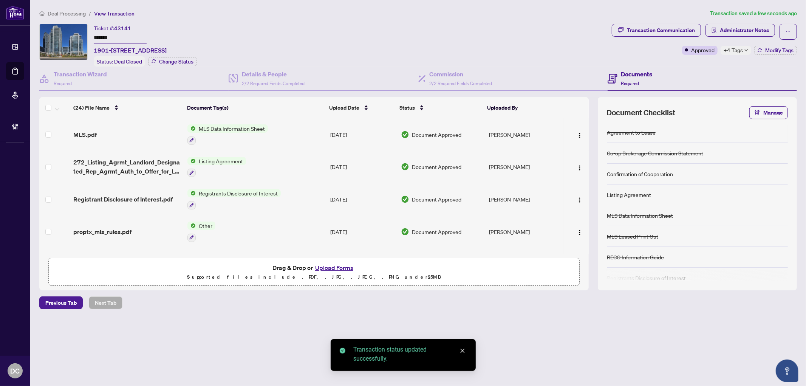
click at [756, 31] on body "Dashboard Deal Processing Mortgage Referrals Brokerage Management DC Dawn Chan …" at bounding box center [403, 193] width 806 height 386
click at [757, 28] on span "Administrator Notes" at bounding box center [744, 30] width 49 height 12
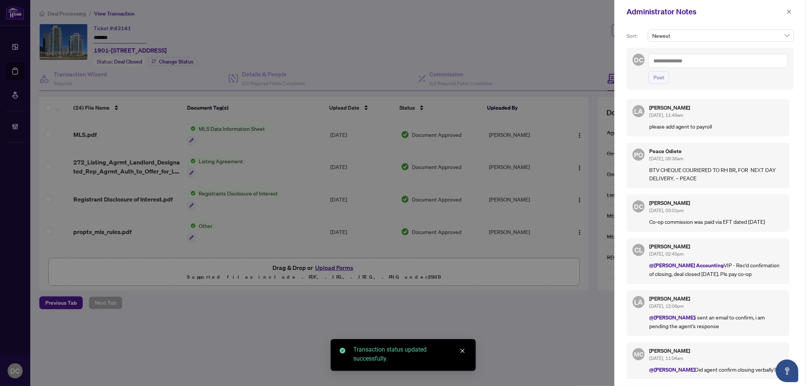
click at [693, 59] on textarea at bounding box center [719, 61] width 140 height 14
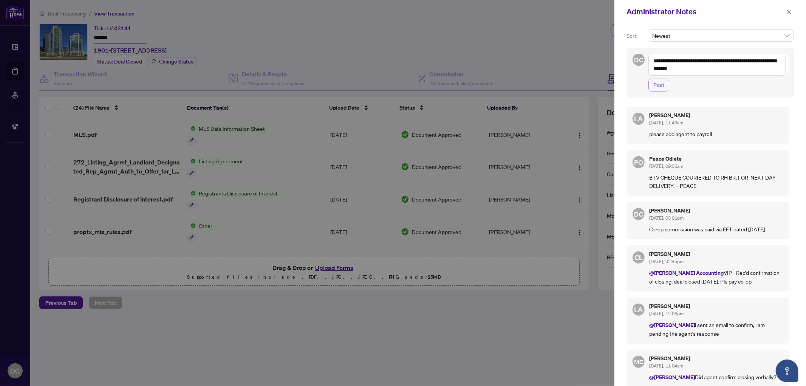
click at [663, 82] on span "Post" at bounding box center [659, 85] width 11 height 12
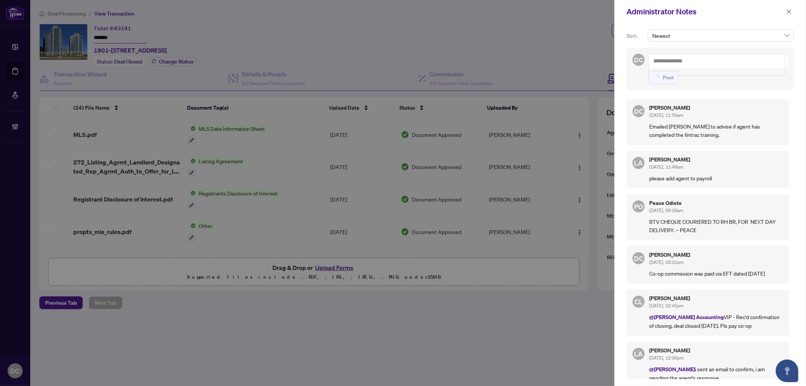
click at [689, 71] on span "Post" at bounding box center [719, 77] width 140 height 13
click at [790, 13] on icon "close" at bounding box center [789, 11] width 5 height 5
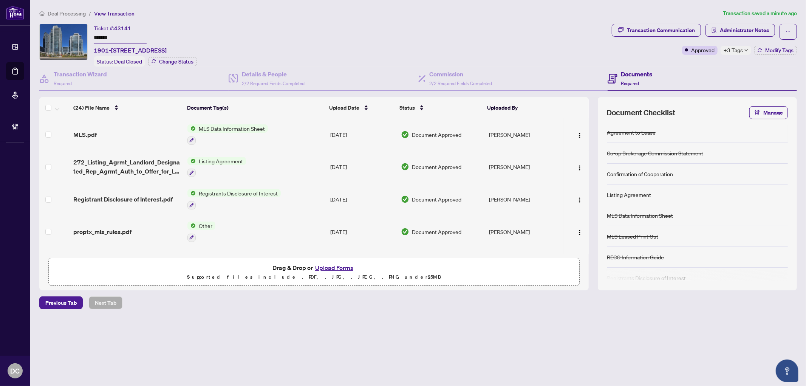
click at [63, 12] on span "Deal Processing" at bounding box center [67, 13] width 38 height 7
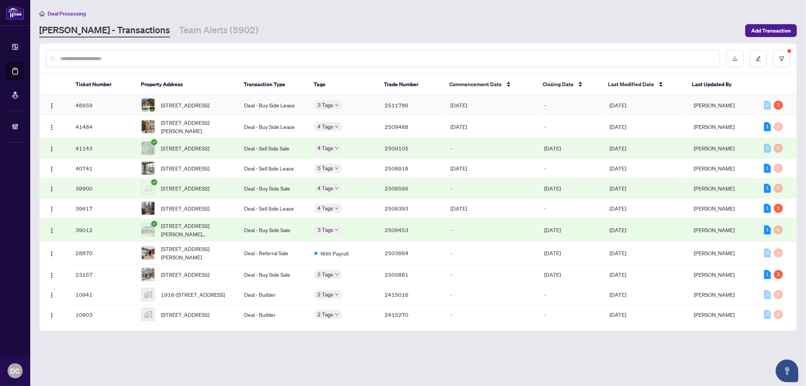
click at [285, 107] on td "Deal - Buy Side Lease" at bounding box center [274, 105] width 70 height 20
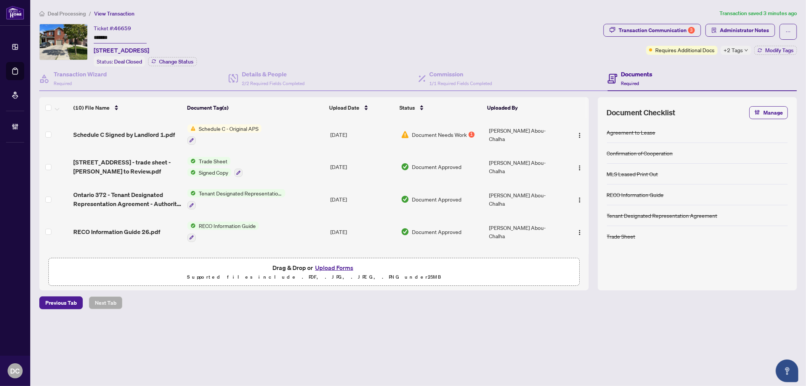
drag, startPoint x: 135, startPoint y: 40, endPoint x: 71, endPoint y: 35, distance: 63.7
click at [71, 35] on div "Ticket #: 46659 ******* 7371 Jaysnest Rd, Mississauga, Ontario L5N 8J1, Canada …" at bounding box center [319, 45] width 561 height 43
click at [769, 55] on div "Transaction Communication 3 Administrator Notes Requires Additional Docs +2 Tag…" at bounding box center [700, 45] width 197 height 43
click at [769, 51] on span "Modify Tags" at bounding box center [780, 50] width 28 height 5
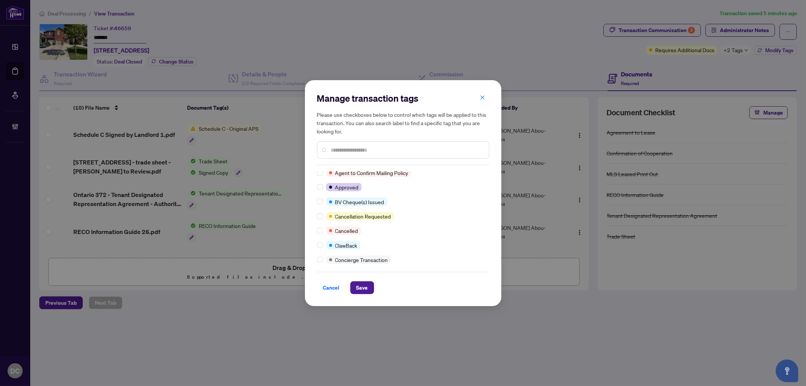
scroll to position [126, 0]
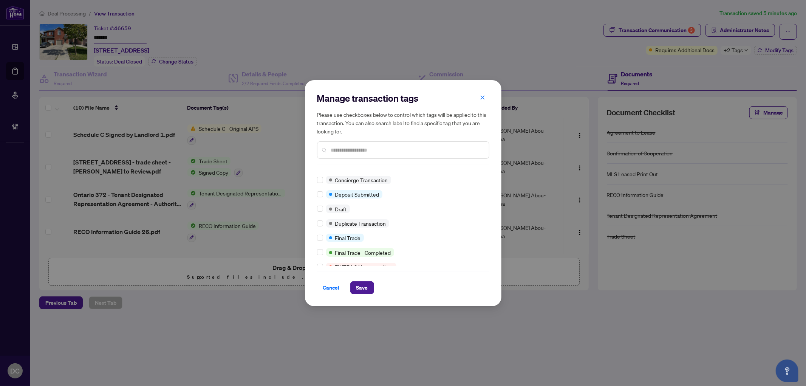
click at [324, 236] on div at bounding box center [321, 238] width 9 height 8
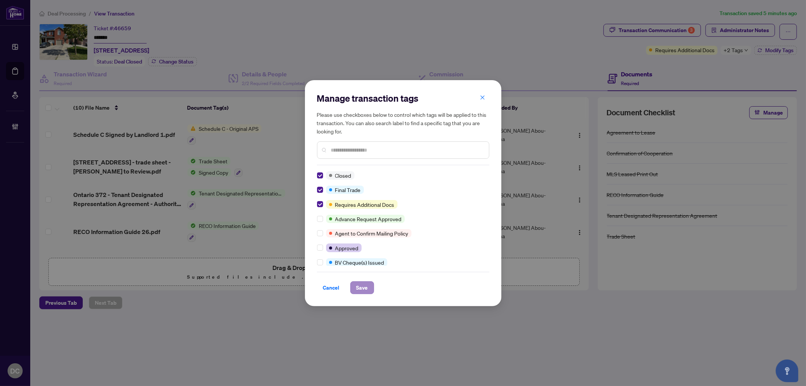
click at [364, 285] on span "Save" at bounding box center [363, 288] width 12 height 12
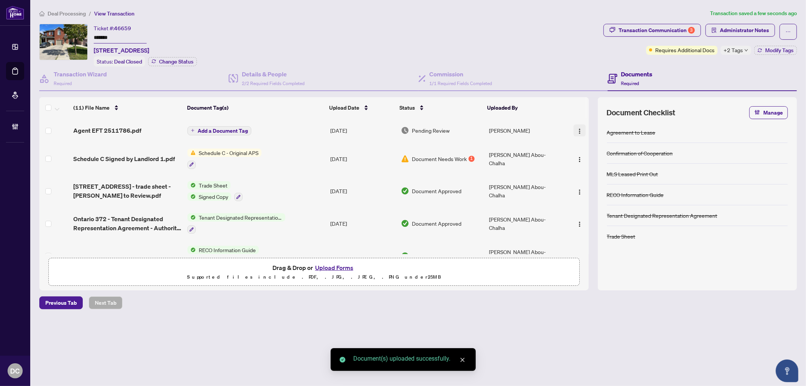
click at [578, 129] on img "button" at bounding box center [580, 131] width 6 height 6
click at [595, 194] on span "Document Permissions" at bounding box center [614, 192] width 72 height 8
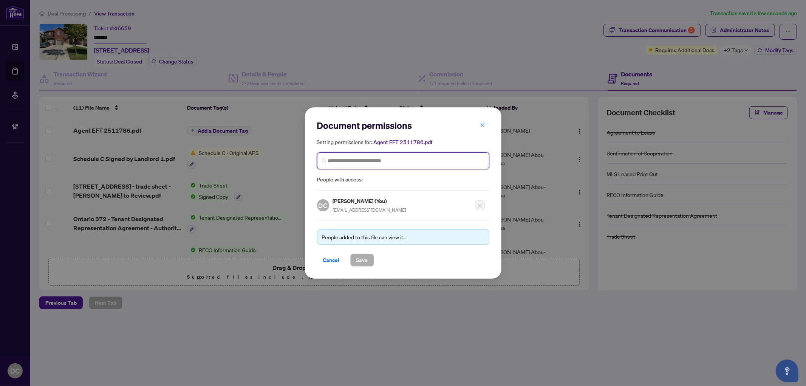
click at [403, 162] on input "search" at bounding box center [406, 161] width 157 height 8
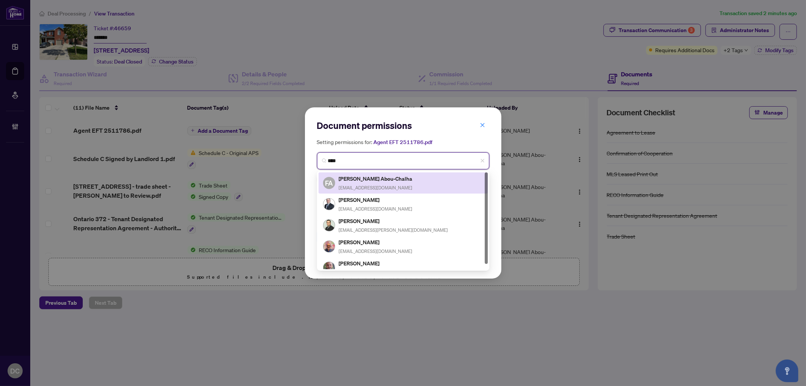
click at [395, 177] on div "FA Fadi Abou-Chalha fadyac@gmail.com" at bounding box center [403, 182] width 160 height 17
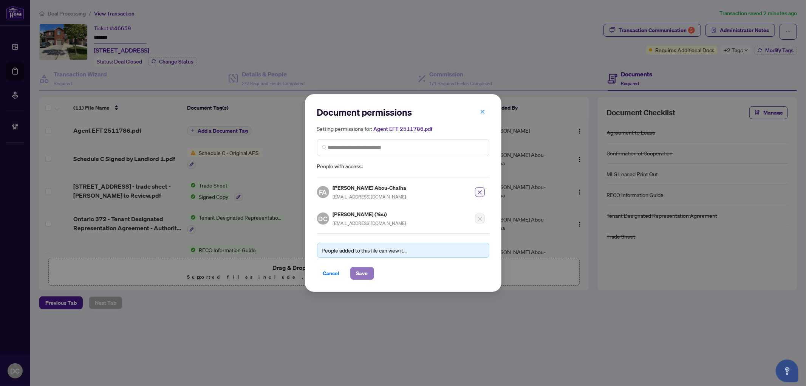
click at [361, 271] on span "Save" at bounding box center [363, 273] width 12 height 12
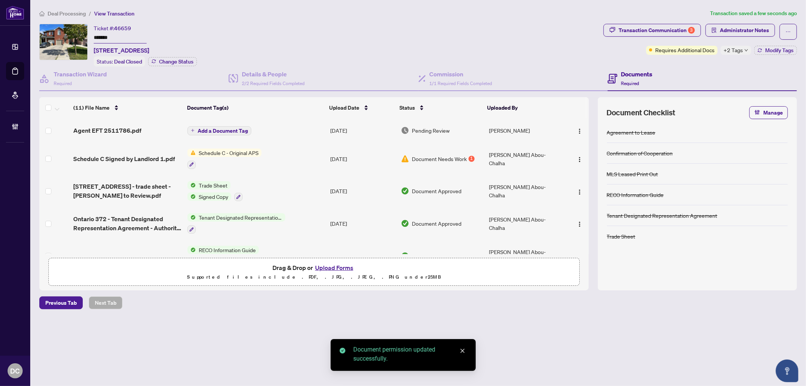
click at [228, 130] on span "Add a Document Tag" at bounding box center [223, 130] width 50 height 5
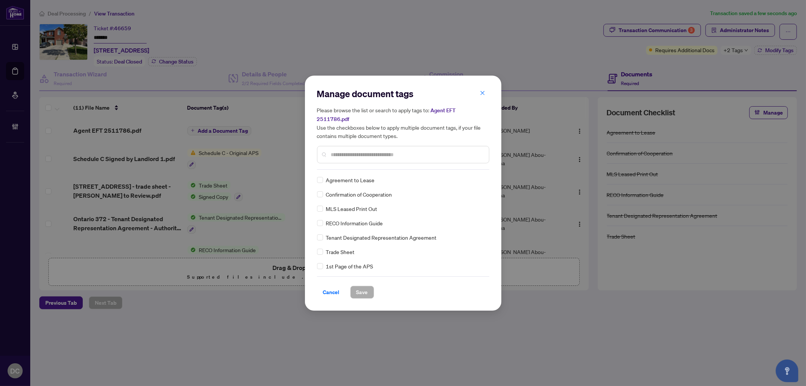
click at [432, 150] on input "text" at bounding box center [407, 154] width 152 height 8
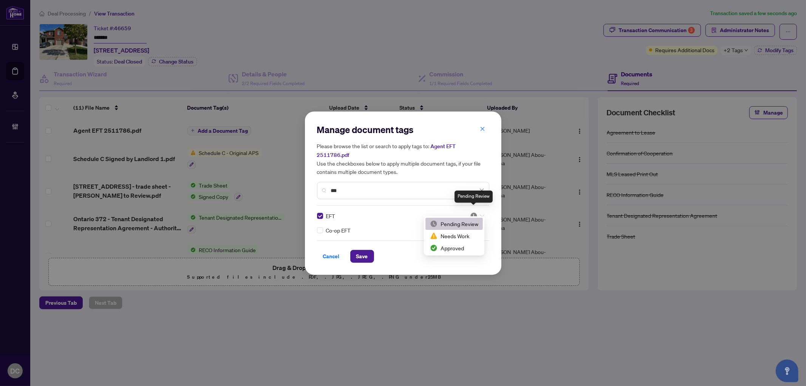
click at [475, 212] on img at bounding box center [474, 216] width 8 height 8
click at [462, 245] on div "Approved" at bounding box center [454, 248] width 48 height 8
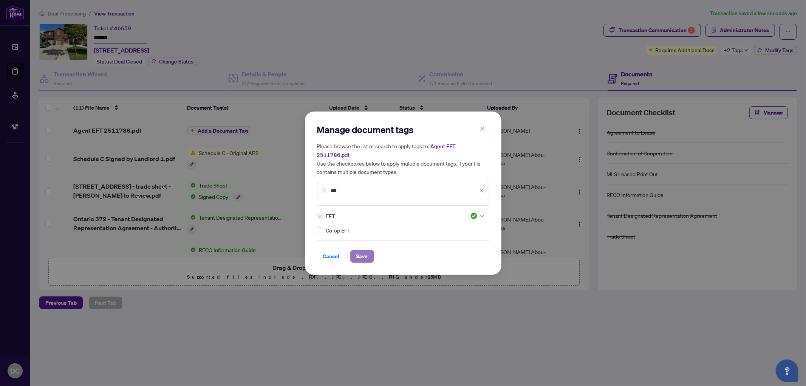
click at [368, 250] on button "Save" at bounding box center [362, 256] width 24 height 13
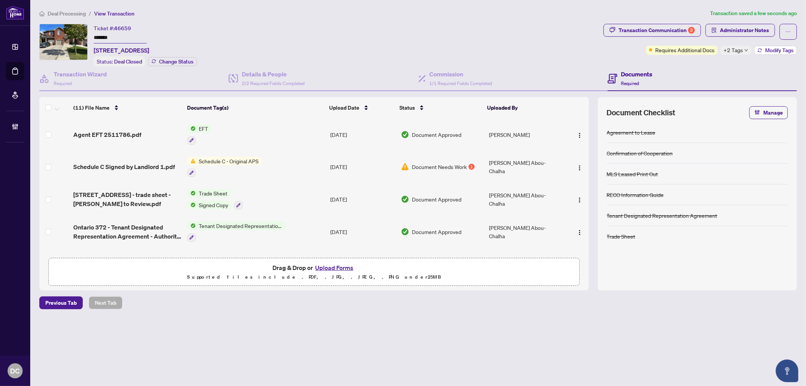
click at [766, 50] on span "Modify Tags" at bounding box center [780, 50] width 28 height 5
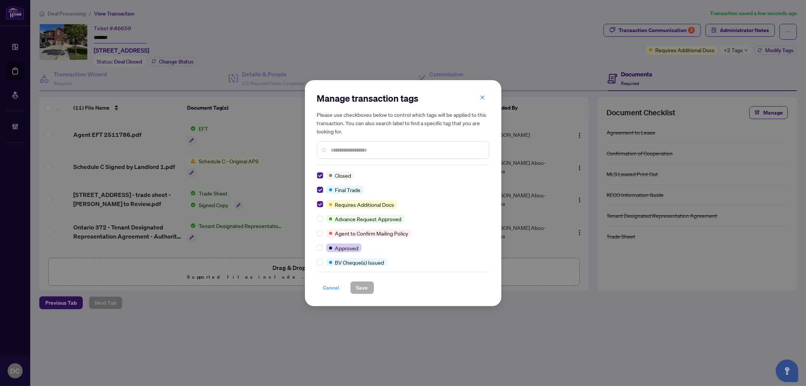
click at [330, 289] on span "Cancel" at bounding box center [331, 288] width 17 height 12
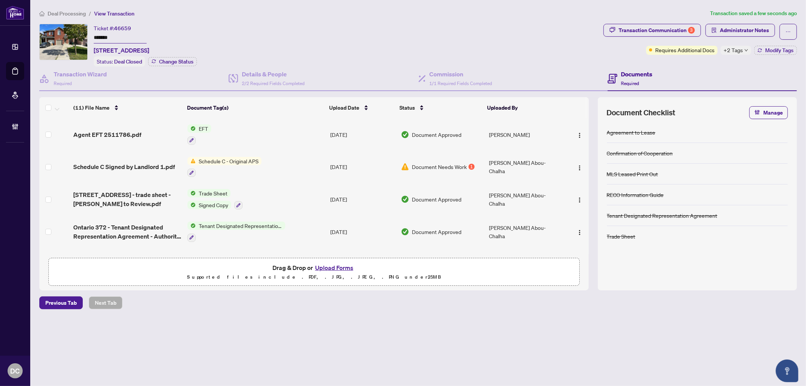
click at [71, 13] on span "Deal Processing" at bounding box center [67, 13] width 38 height 7
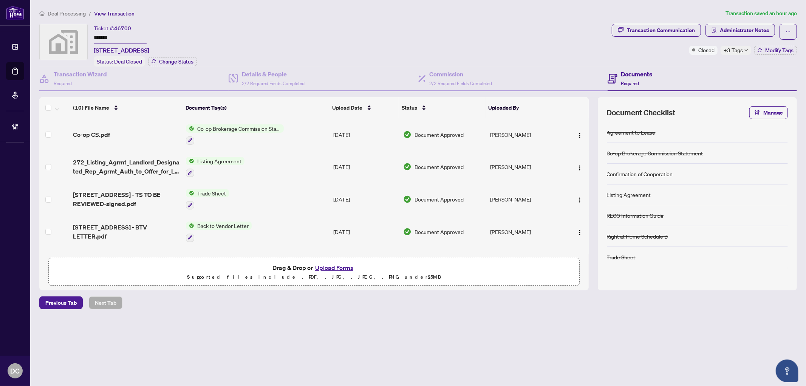
drag, startPoint x: 135, startPoint y: 33, endPoint x: 73, endPoint y: 31, distance: 61.7
click at [73, 31] on div "Ticket #: 46700 ******* [STREET_ADDRESS] Status: Deal Closed Change Status" at bounding box center [324, 45] width 570 height 43
click at [271, 192] on td "Trade Sheet" at bounding box center [257, 199] width 148 height 33
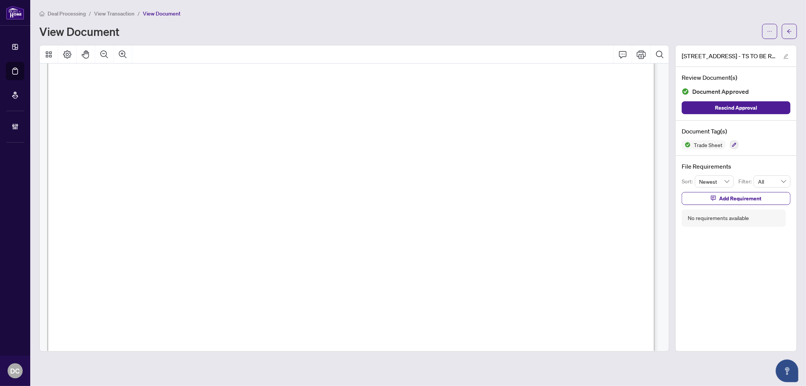
scroll to position [336, 0]
drag, startPoint x: 791, startPoint y: 34, endPoint x: 61, endPoint y: 378, distance: 807.2
click at [791, 34] on span "button" at bounding box center [789, 31] width 5 height 12
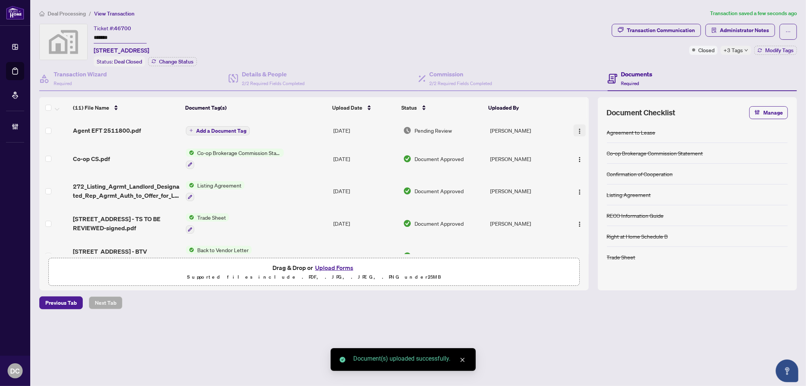
click at [577, 128] on img "button" at bounding box center [580, 131] width 6 height 6
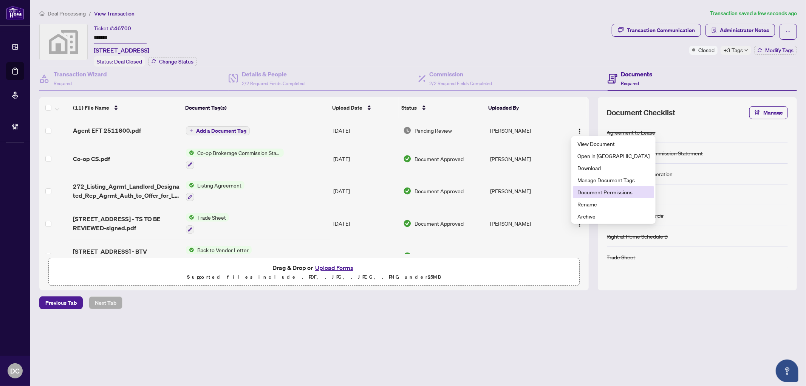
click at [596, 188] on span "Document Permissions" at bounding box center [614, 192] width 72 height 8
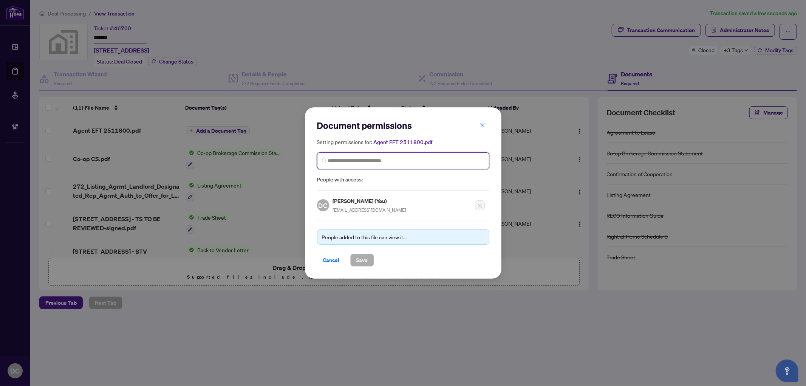
click at [449, 160] on input "search" at bounding box center [406, 161] width 157 height 8
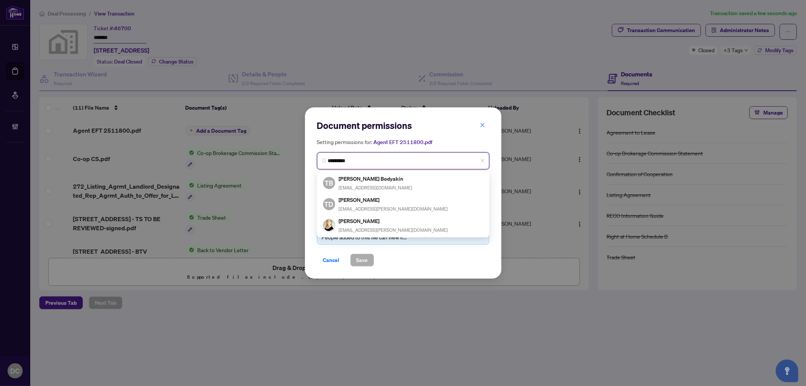
type input "**********"
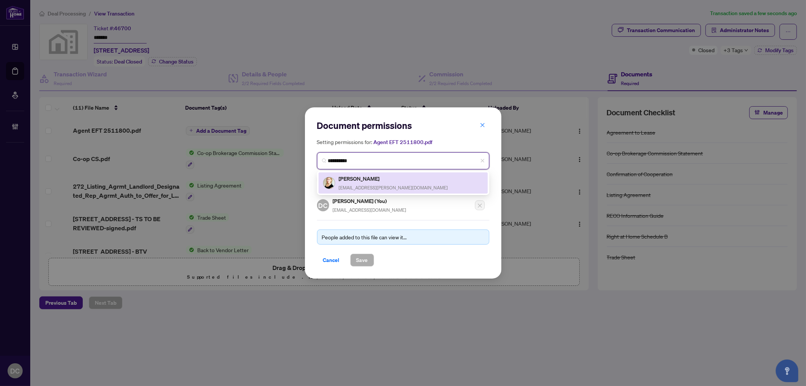
click at [414, 180] on div "[PERSON_NAME] [EMAIL_ADDRESS][PERSON_NAME][DOMAIN_NAME]" at bounding box center [403, 182] width 160 height 17
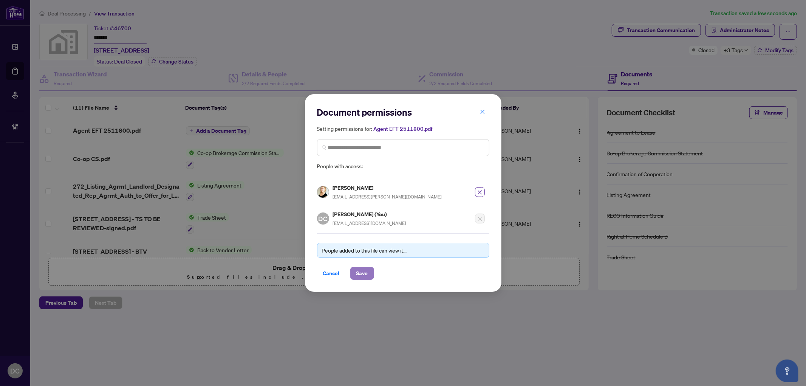
click at [361, 271] on span "Save" at bounding box center [363, 273] width 12 height 12
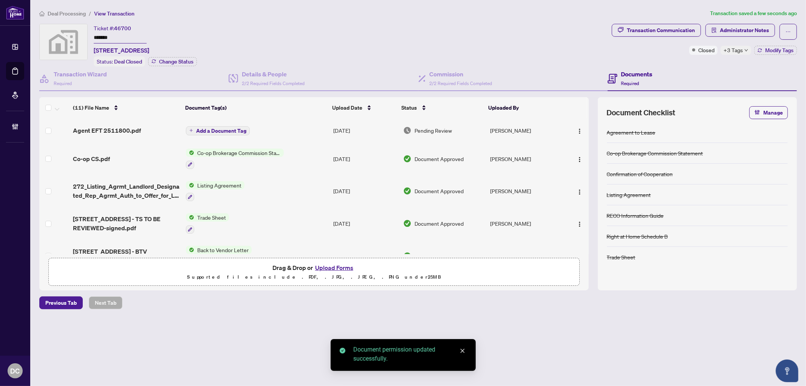
click at [244, 129] on span "Add a Document Tag" at bounding box center [221, 130] width 50 height 5
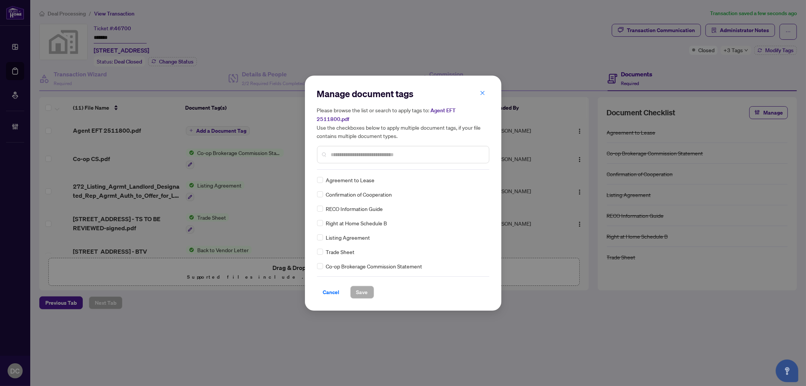
click at [408, 146] on div at bounding box center [403, 154] width 172 height 17
click at [409, 150] on input "text" at bounding box center [407, 154] width 152 height 8
click at [415, 150] on input "text" at bounding box center [407, 154] width 152 height 8
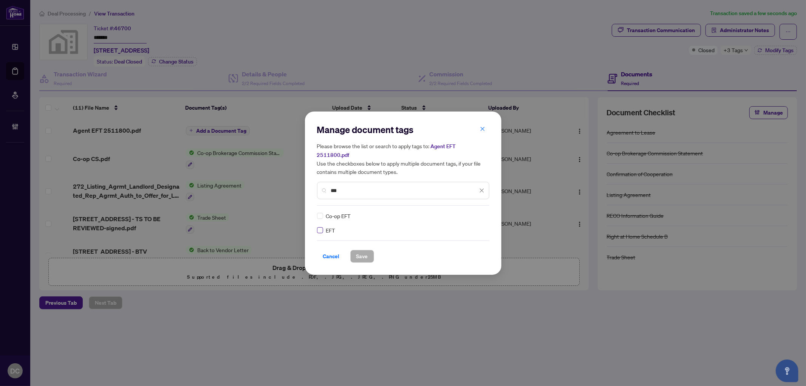
type input "***"
click at [477, 213] on img at bounding box center [474, 216] width 8 height 8
click at [451, 253] on div "Approved" at bounding box center [454, 248] width 57 height 12
click at [365, 250] on span "Save" at bounding box center [363, 256] width 12 height 12
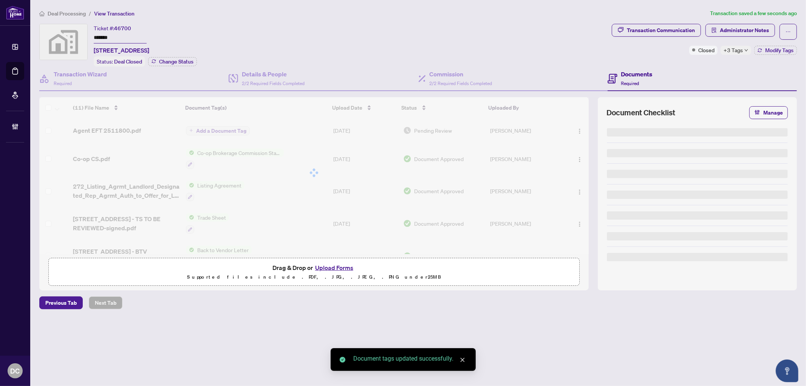
click at [724, 48] on span "+3 Tags" at bounding box center [733, 50] width 19 height 9
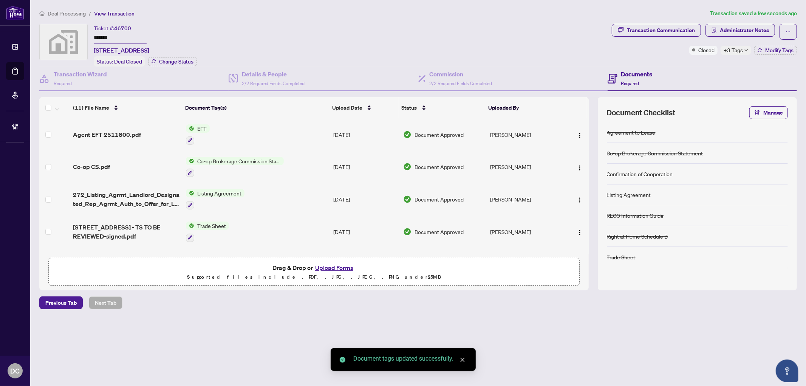
click at [691, 65] on div "Transaction Communication Administrator Notes Closed +3 Tags Modify Tags" at bounding box center [705, 45] width 188 height 43
click at [783, 48] on span "Modify Tags" at bounding box center [780, 50] width 28 height 5
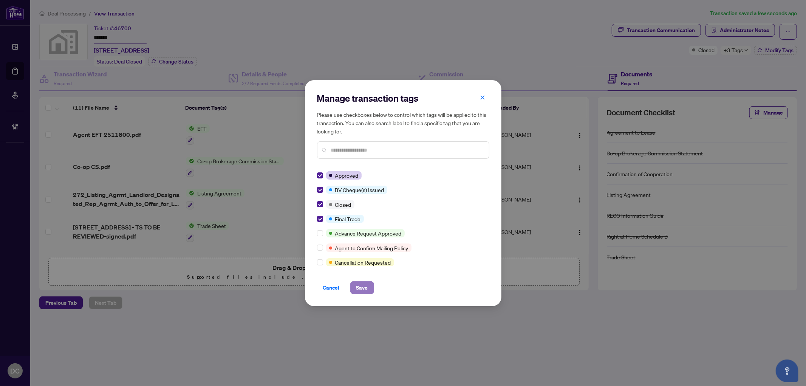
click at [368, 285] on button "Save" at bounding box center [362, 287] width 24 height 13
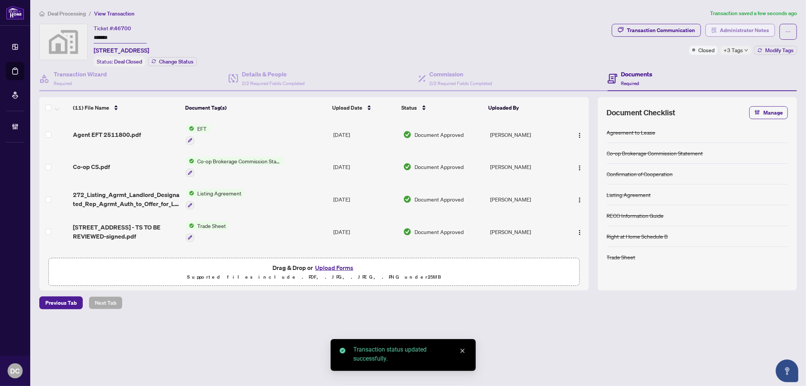
click at [749, 27] on span "Administrator Notes" at bounding box center [744, 30] width 49 height 12
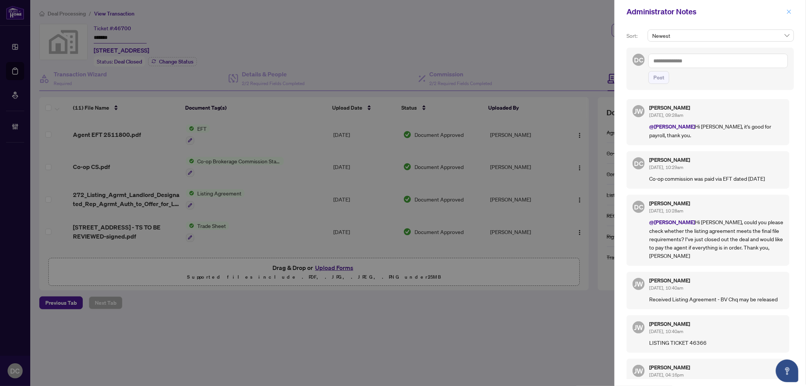
click at [789, 12] on icon "close" at bounding box center [789, 11] width 4 height 4
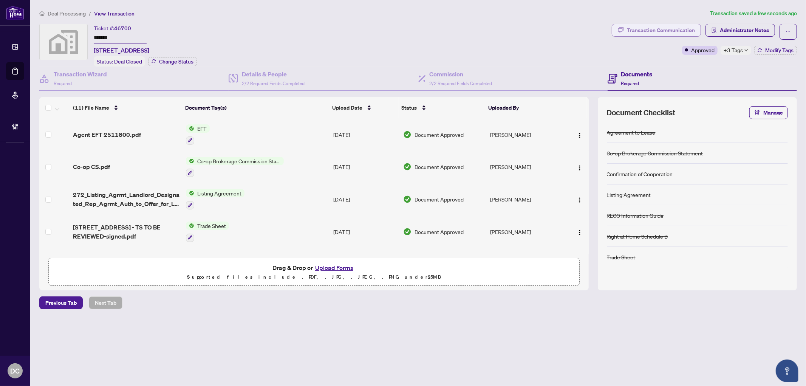
click at [690, 31] on div "Transaction Communication" at bounding box center [661, 30] width 68 height 12
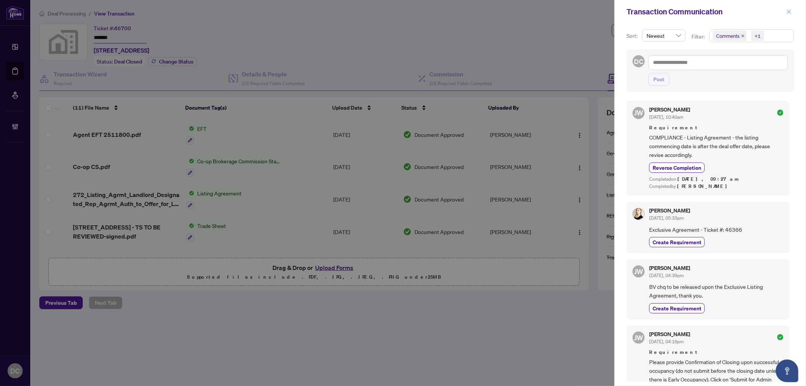
click at [788, 10] on icon "close" at bounding box center [789, 11] width 4 height 4
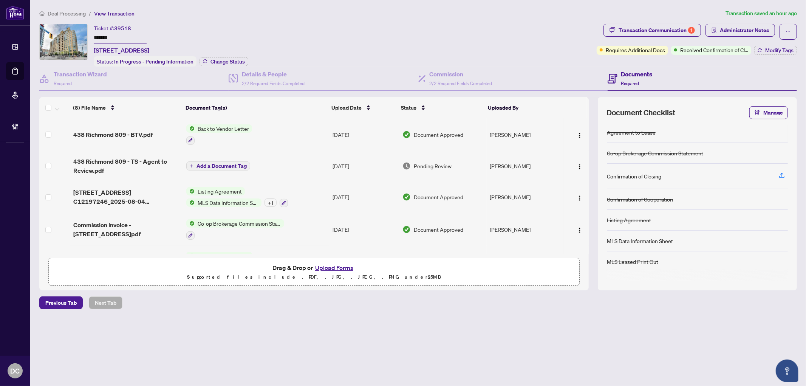
drag, startPoint x: 127, startPoint y: 39, endPoint x: 36, endPoint y: 36, distance: 90.4
click at [36, 36] on div "Ticket #: 39518 ******* [STREET_ADDRESS] Status: In Progress - Pending Informat…" at bounding box center [418, 157] width 764 height 267
click at [234, 63] on span "Change Status" at bounding box center [228, 61] width 34 height 5
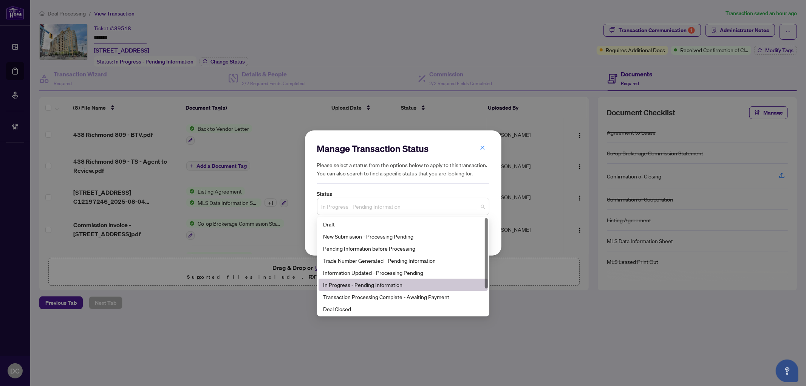
click at [403, 205] on span "In Progress - Pending Information" at bounding box center [403, 206] width 163 height 14
click at [348, 311] on div "Deal Closed" at bounding box center [403, 309] width 160 height 8
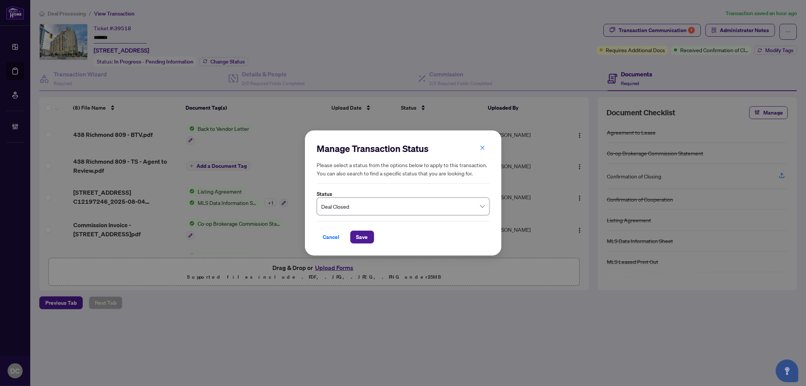
click at [359, 246] on div "Manage Transaction Status Please select a status from the options below to appl…" at bounding box center [403, 193] width 197 height 126
click at [354, 239] on button "Save" at bounding box center [362, 237] width 24 height 13
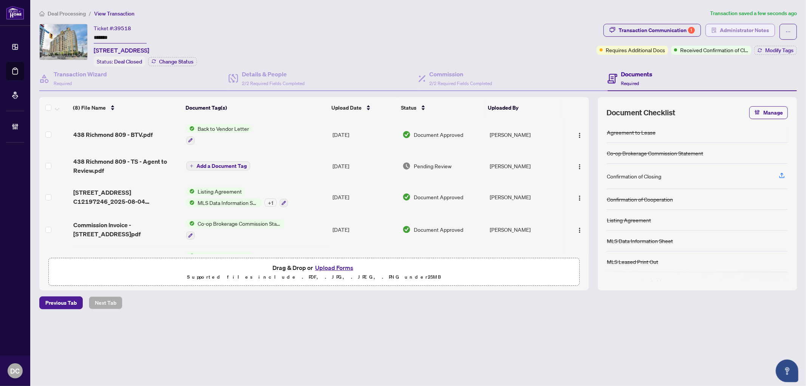
click at [744, 24] on span "Administrator Notes" at bounding box center [744, 30] width 49 height 12
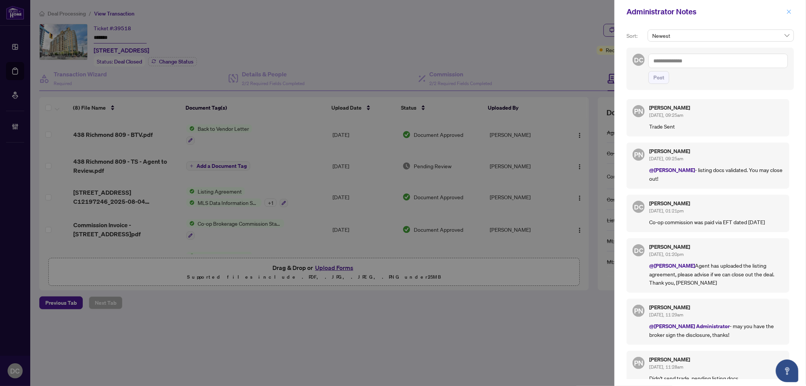
click at [791, 12] on icon "close" at bounding box center [789, 11] width 5 height 5
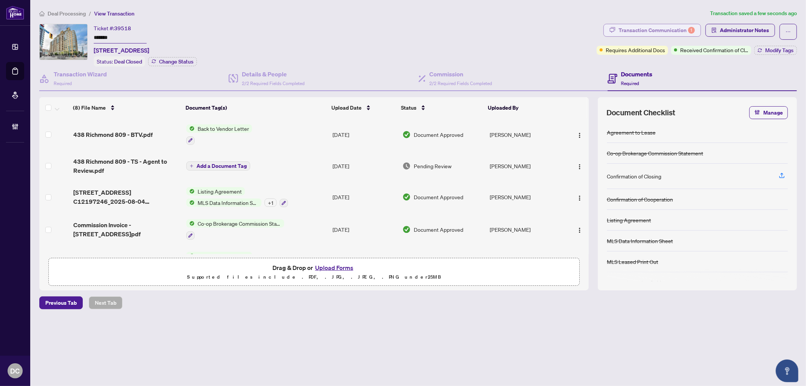
click at [664, 32] on div "Transaction Communication 1" at bounding box center [657, 30] width 76 height 12
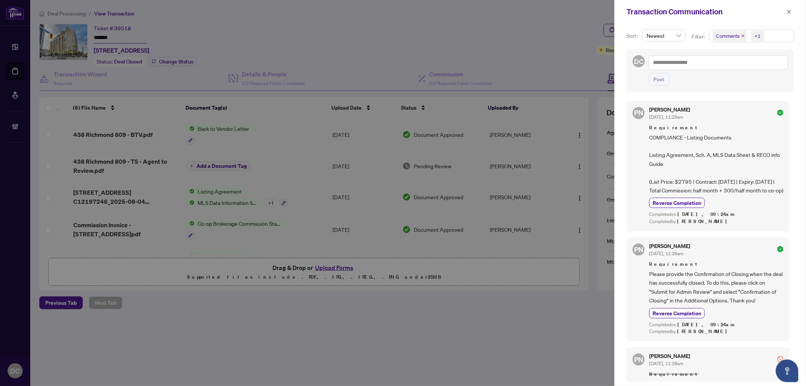
click at [764, 36] on div "+1" at bounding box center [757, 36] width 17 height 12
click at [749, 76] on span "Requirements" at bounding box center [742, 78] width 34 height 7
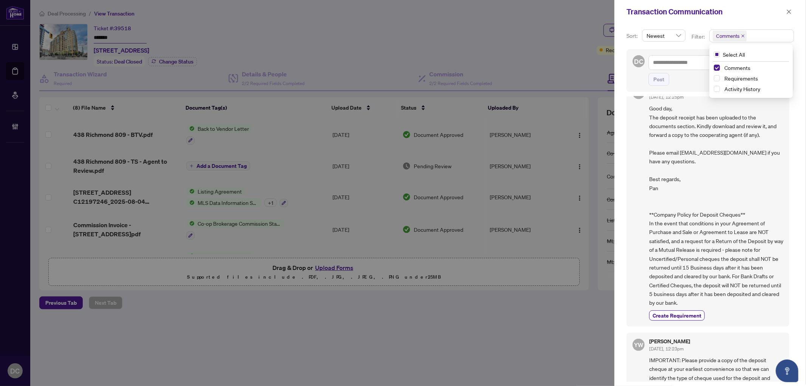
scroll to position [126, 0]
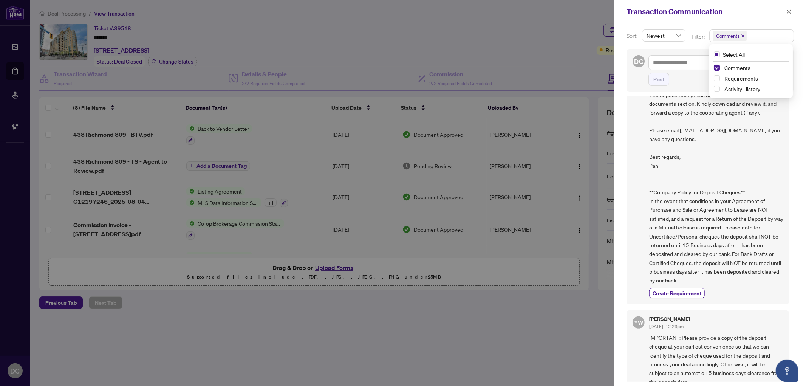
click at [783, 12] on div "Transaction Communication" at bounding box center [706, 11] width 158 height 11
click at [786, 12] on button "button" at bounding box center [789, 11] width 10 height 9
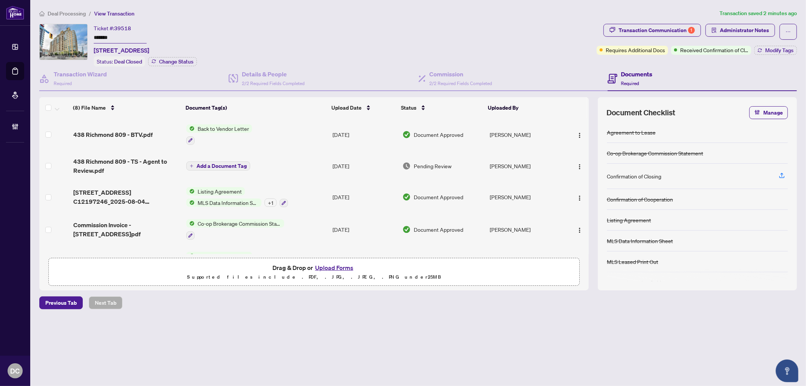
drag, startPoint x: 126, startPoint y: 33, endPoint x: 82, endPoint y: 38, distance: 43.7
click at [82, 38] on div "Ticket #: 39518 ******* 809-438 Richmond St, Toronto, Ontario M5V 3S6, Canada S…" at bounding box center [316, 45] width 555 height 43
click at [64, 10] on span "Deal Processing" at bounding box center [67, 13] width 38 height 7
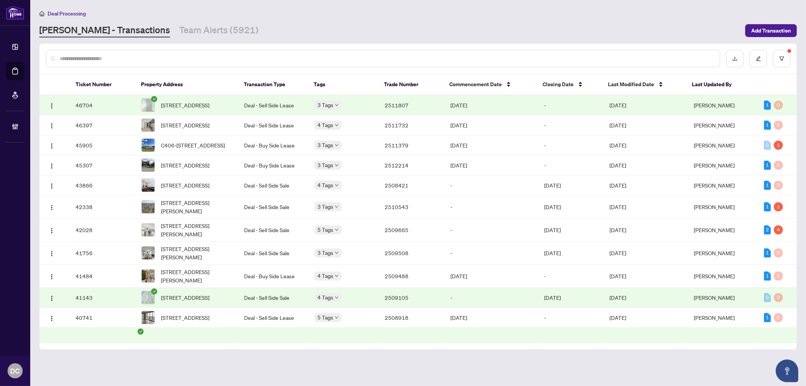
click at [305, 54] on input "text" at bounding box center [387, 58] width 654 height 8
paste input "*******"
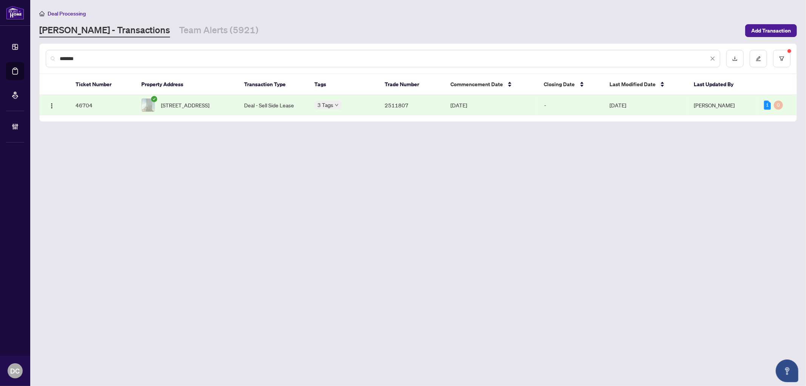
type input "*******"
click at [193, 101] on span "2202-280 Dundas St, Toronto, Ontario M5T 0E3, Canada" at bounding box center [185, 105] width 48 height 8
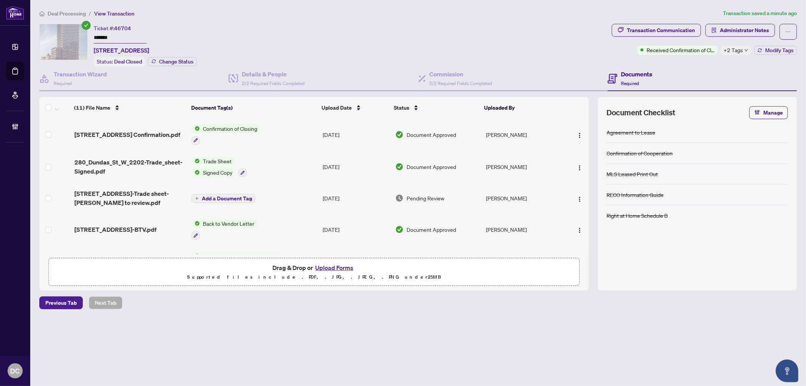
click at [63, 12] on span "Deal Processing" at bounding box center [67, 13] width 38 height 7
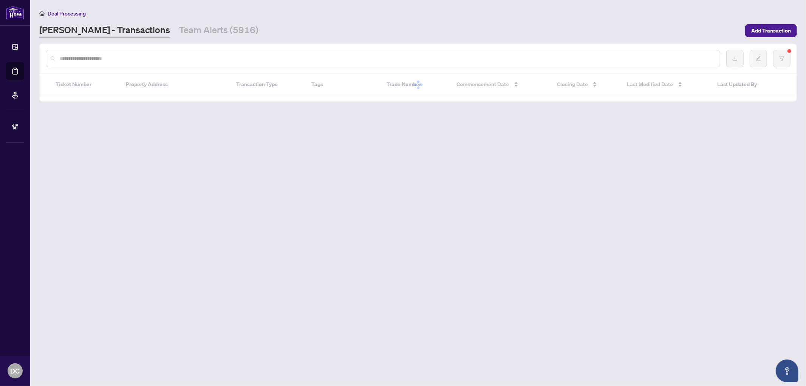
click at [179, 35] on link "Team Alerts (5916)" at bounding box center [218, 31] width 79 height 14
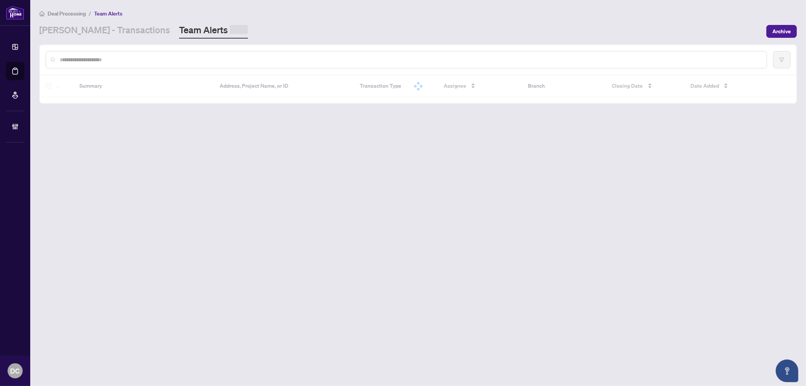
click at [161, 59] on input "text" at bounding box center [410, 60] width 701 height 8
type input "*******"
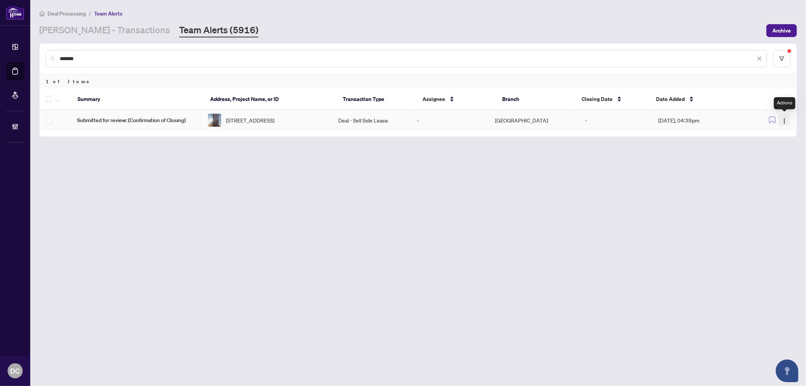
click at [786, 118] on img "button" at bounding box center [785, 121] width 6 height 6
click at [770, 158] on span "Complete Item" at bounding box center [767, 159] width 35 height 8
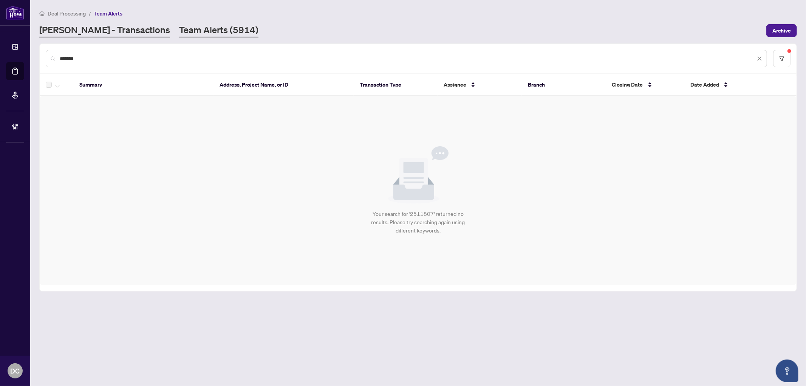
click at [88, 27] on link "[PERSON_NAME] - Transactions" at bounding box center [104, 31] width 131 height 14
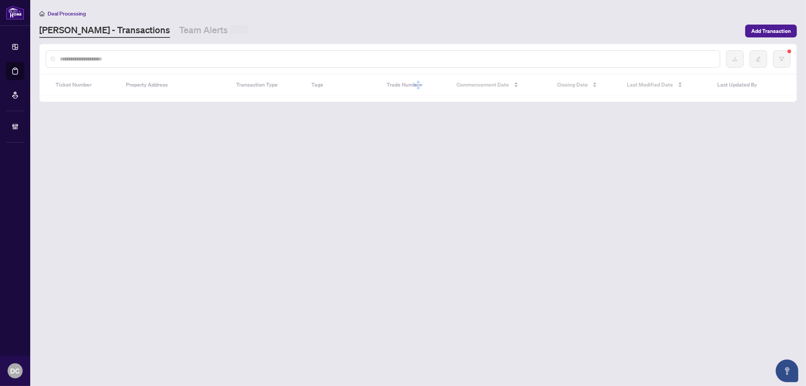
click at [90, 57] on input "text" at bounding box center [387, 59] width 654 height 8
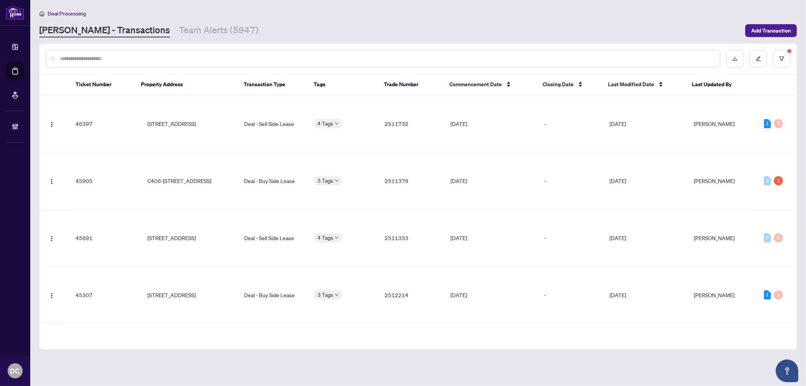
paste input "*******"
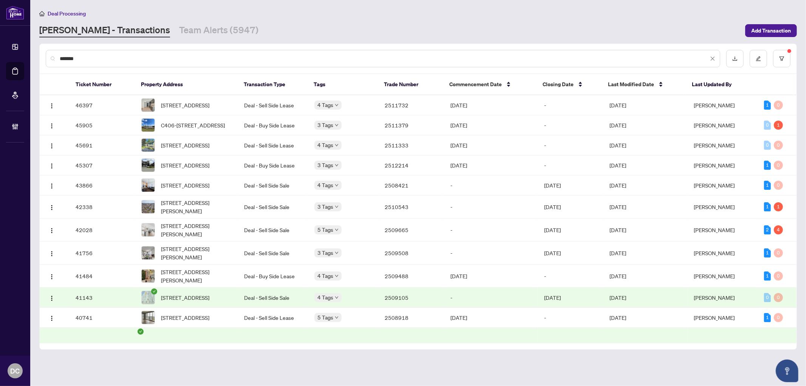
type input "*******"
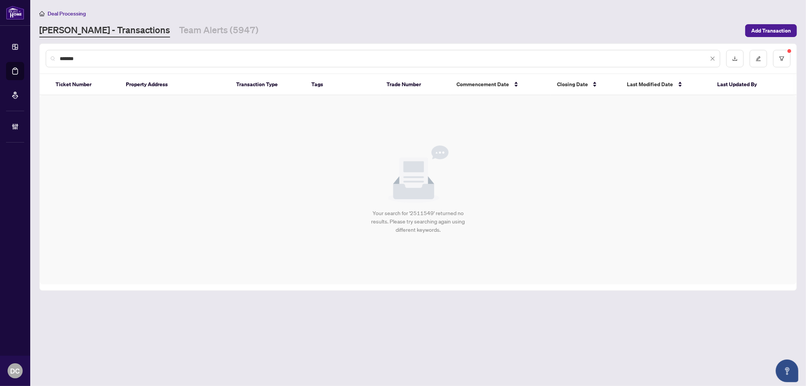
click at [186, 54] on input "*******" at bounding box center [384, 58] width 649 height 8
click at [787, 61] on button "button" at bounding box center [781, 58] width 17 height 17
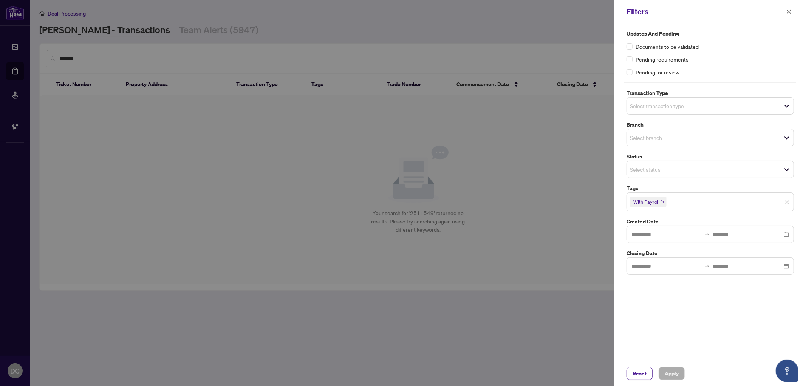
click at [665, 204] on span "With Payroll" at bounding box center [648, 202] width 37 height 11
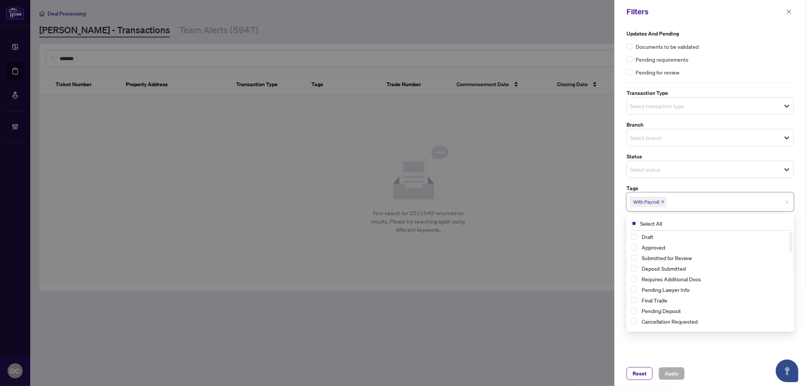
click at [663, 202] on icon "close" at bounding box center [663, 202] width 4 height 4
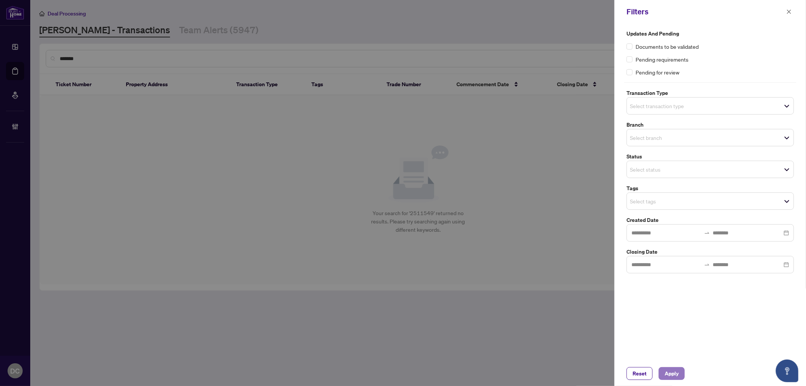
click at [674, 378] on span "Apply" at bounding box center [672, 373] width 14 height 12
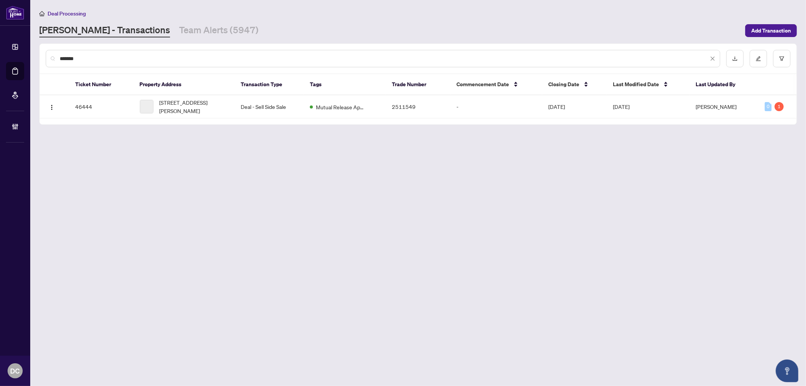
click at [240, 60] on input "*******" at bounding box center [384, 58] width 649 height 8
click at [215, 104] on span "30 Vodden St, Brampton, Ontario L6X 2W7, Canada" at bounding box center [195, 106] width 70 height 17
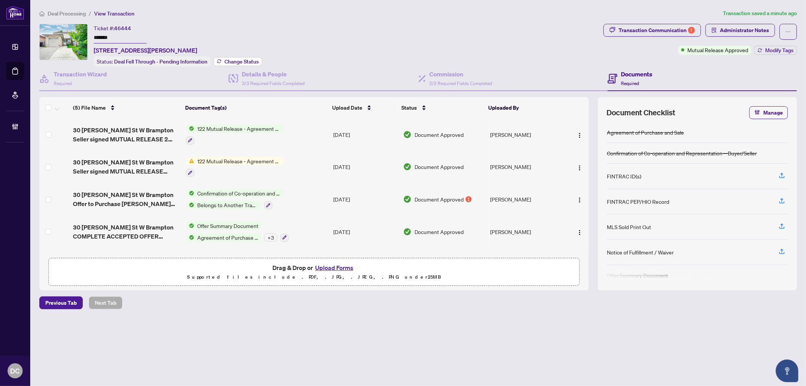
click at [237, 59] on span "Change Status" at bounding box center [242, 61] width 34 height 5
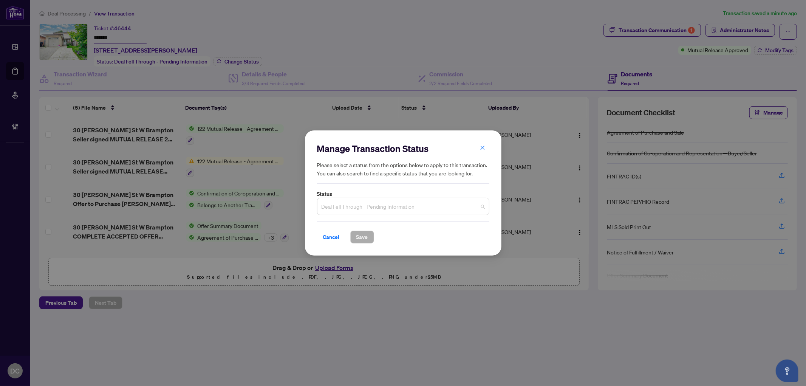
click at [394, 205] on span "Deal Fell Through - Pending Information" at bounding box center [403, 206] width 163 height 14
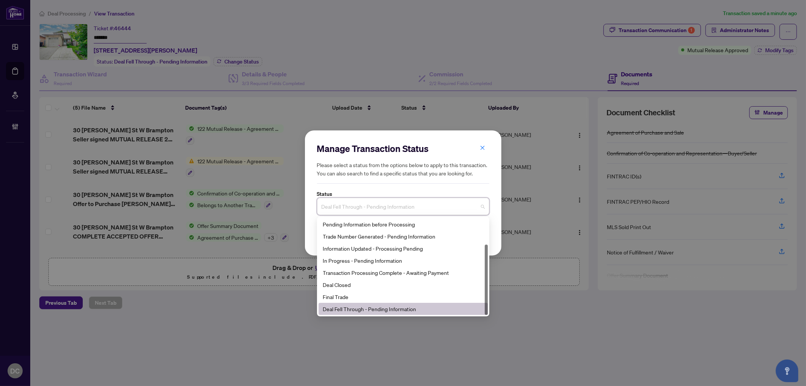
scroll to position [36, 0]
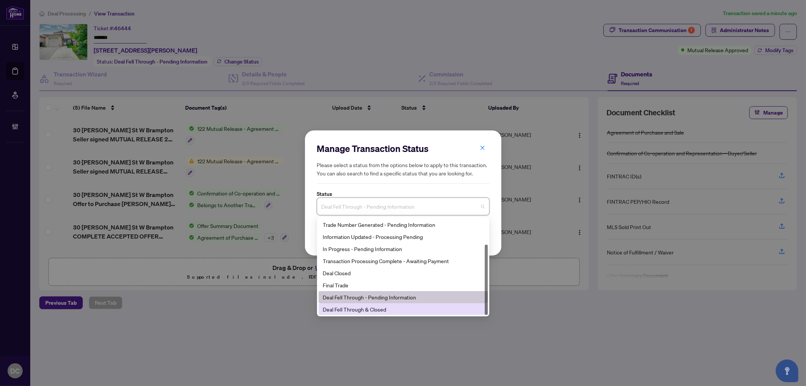
click at [380, 308] on div "Deal Fell Through & Closed" at bounding box center [403, 309] width 160 height 8
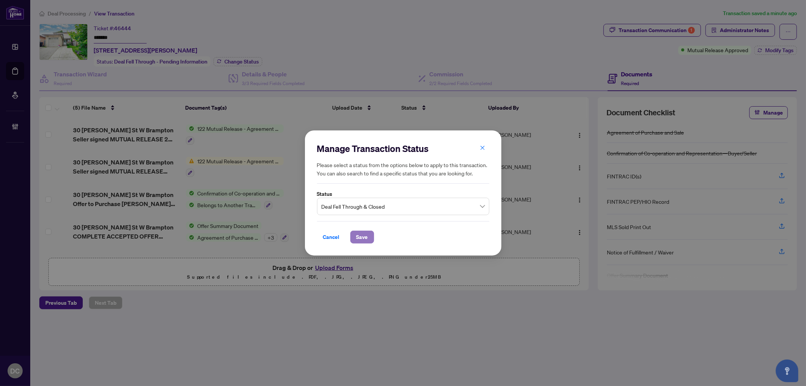
click at [369, 239] on button "Save" at bounding box center [362, 237] width 24 height 13
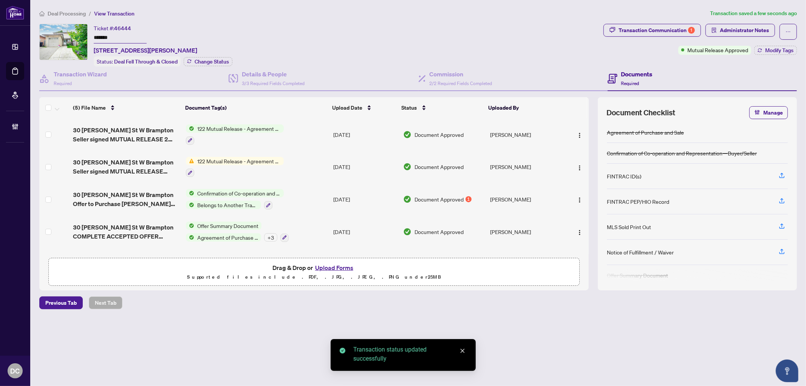
click at [303, 127] on td "122 Mutual Release - Agreement of Purchase and Sale" at bounding box center [257, 134] width 148 height 33
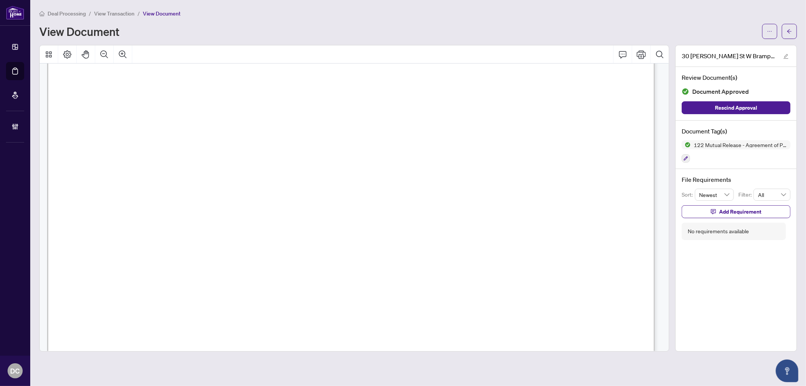
scroll to position [252, 0]
click at [784, 34] on button "button" at bounding box center [789, 31] width 15 height 15
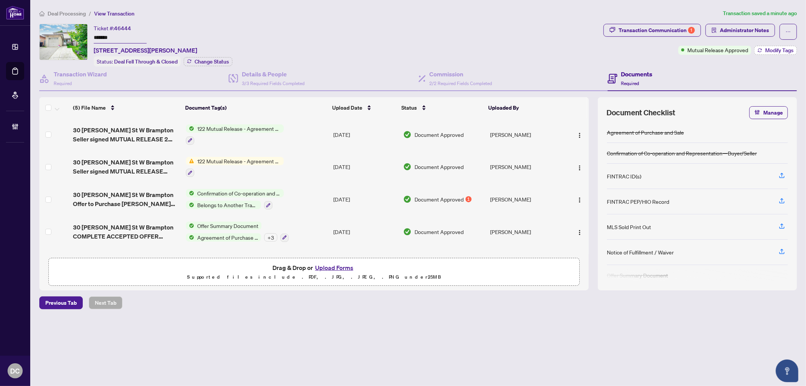
click at [758, 49] on icon "button" at bounding box center [760, 50] width 5 height 5
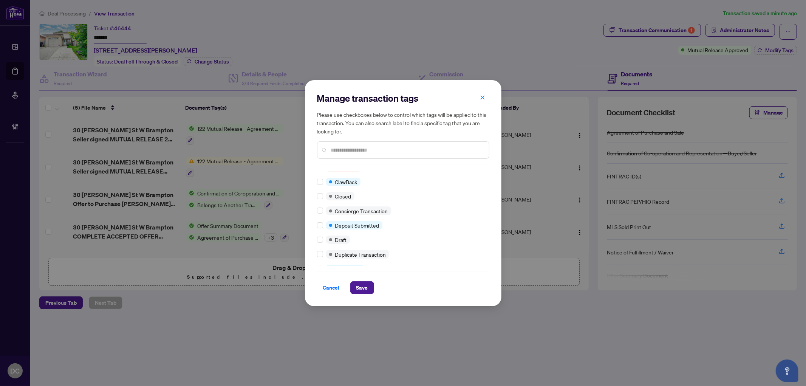
scroll to position [84, 0]
click at [361, 145] on div at bounding box center [403, 149] width 172 height 17
click at [362, 152] on input "text" at bounding box center [407, 150] width 152 height 8
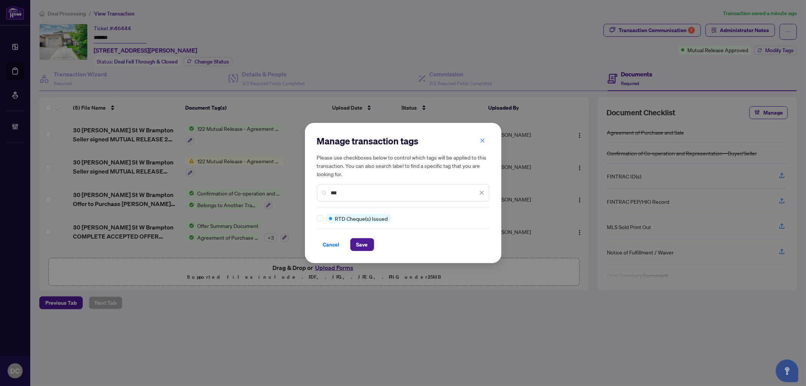
scroll to position [0, 0]
drag, startPoint x: 356, startPoint y: 194, endPoint x: 284, endPoint y: 191, distance: 72.3
click at [284, 191] on div "Manage transaction tags Please use checkboxes below to control which tags will …" at bounding box center [403, 193] width 806 height 386
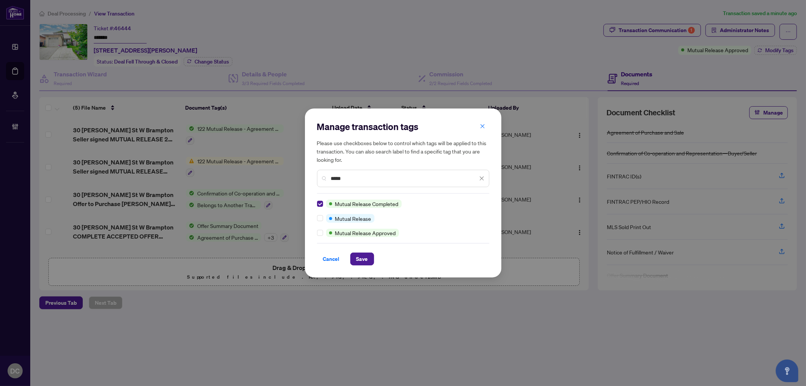
drag, startPoint x: 356, startPoint y: 178, endPoint x: 312, endPoint y: 175, distance: 43.6
click at [312, 175] on div "Manage transaction tags Please use checkboxes below to control which tags will …" at bounding box center [403, 193] width 197 height 169
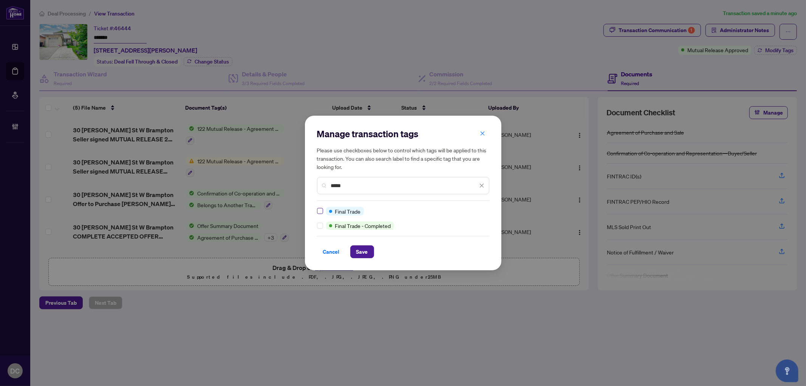
type input "*****"
click at [363, 253] on span "Save" at bounding box center [363, 252] width 12 height 12
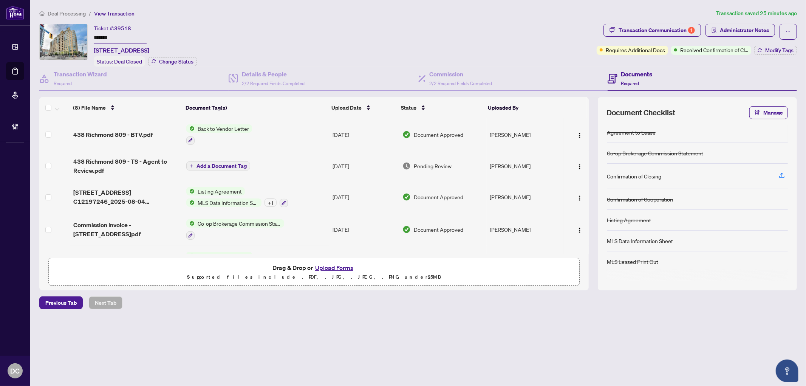
drag, startPoint x: 131, startPoint y: 36, endPoint x: 69, endPoint y: 36, distance: 62.4
click at [69, 36] on div "Ticket #: 39518 ******* [STREET_ADDRESS] Status: Deal Closed Change Status" at bounding box center [316, 45] width 555 height 43
click at [757, 29] on span "Administrator Notes" at bounding box center [744, 30] width 49 height 12
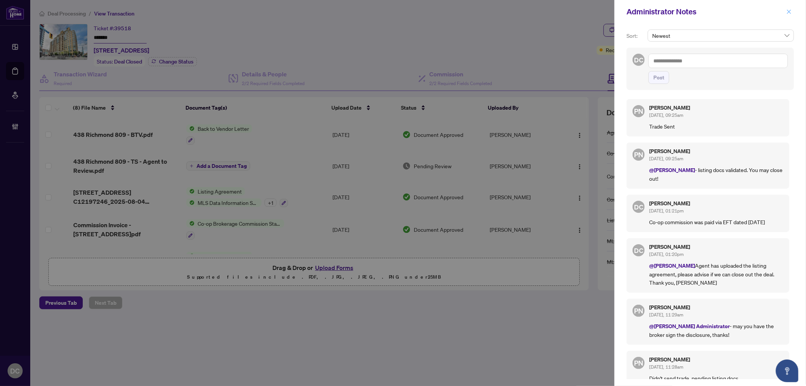
click at [793, 13] on button "button" at bounding box center [789, 11] width 10 height 9
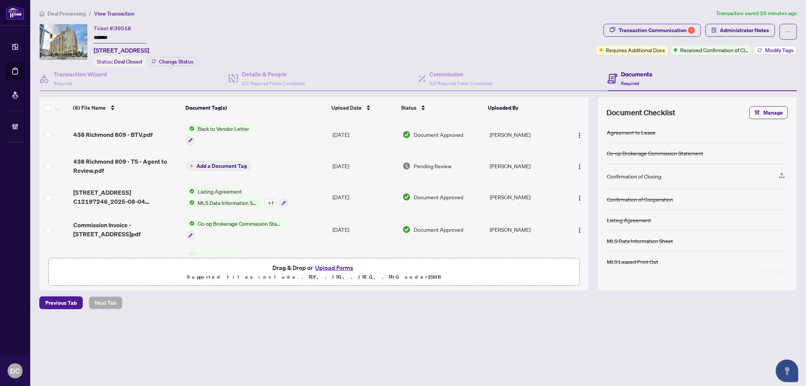
click at [766, 52] on span "Modify Tags" at bounding box center [780, 50] width 28 height 5
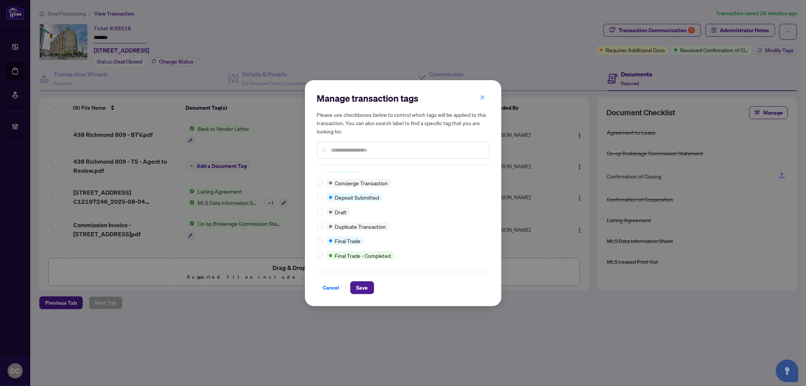
scroll to position [126, 0]
click at [368, 286] on button "Save" at bounding box center [362, 287] width 24 height 13
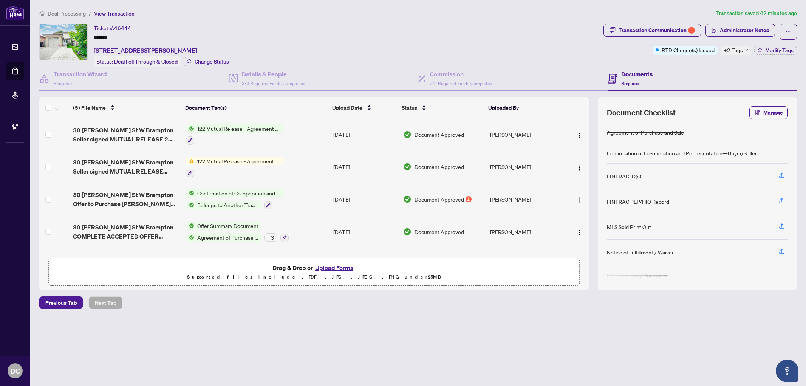
click at [741, 30] on span "Administrator Notes" at bounding box center [744, 30] width 49 height 12
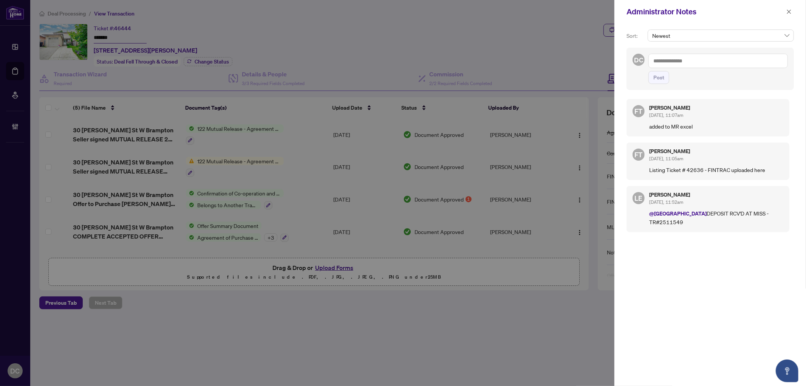
click at [740, 56] on textarea at bounding box center [719, 61] width 140 height 14
click at [738, 62] on textarea at bounding box center [719, 61] width 140 height 14
